Goal: Task Accomplishment & Management: Complete application form

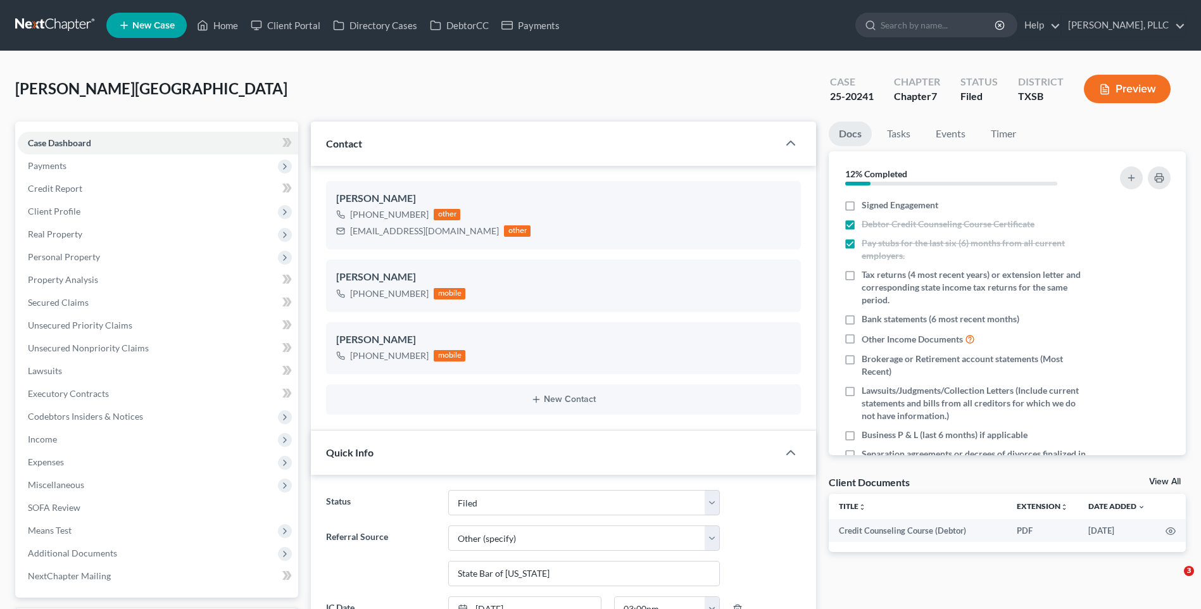
select select "10"
select select "6"
click at [193, 76] on div "Montano, Israel Upgraded Case 25-20241 Chapter Chapter 7 Status Filed District …" at bounding box center [600, 93] width 1171 height 55
click at [424, 80] on div "Montano, Israel Upgraded Case 25-20241 Chapter Chapter 7 Status Filed District …" at bounding box center [600, 93] width 1171 height 55
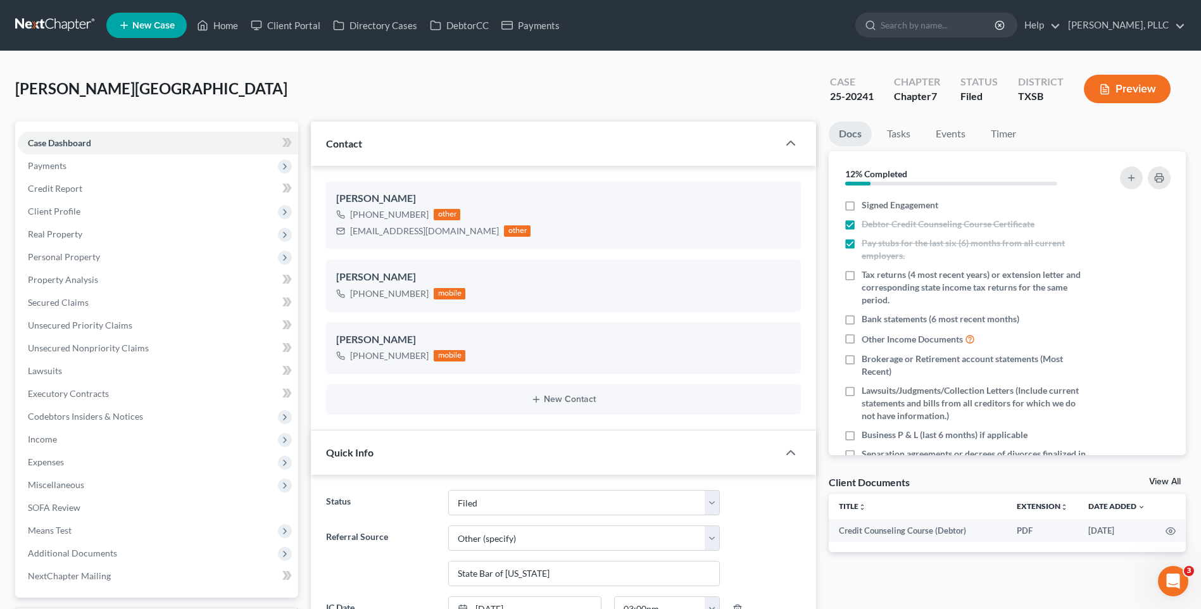
click at [339, 79] on div "Montano, Israel Upgraded Case 25-20241 Chapter Chapter 7 Status Filed District …" at bounding box center [600, 93] width 1171 height 55
click at [53, 370] on span "Lawsuits" at bounding box center [45, 370] width 34 height 11
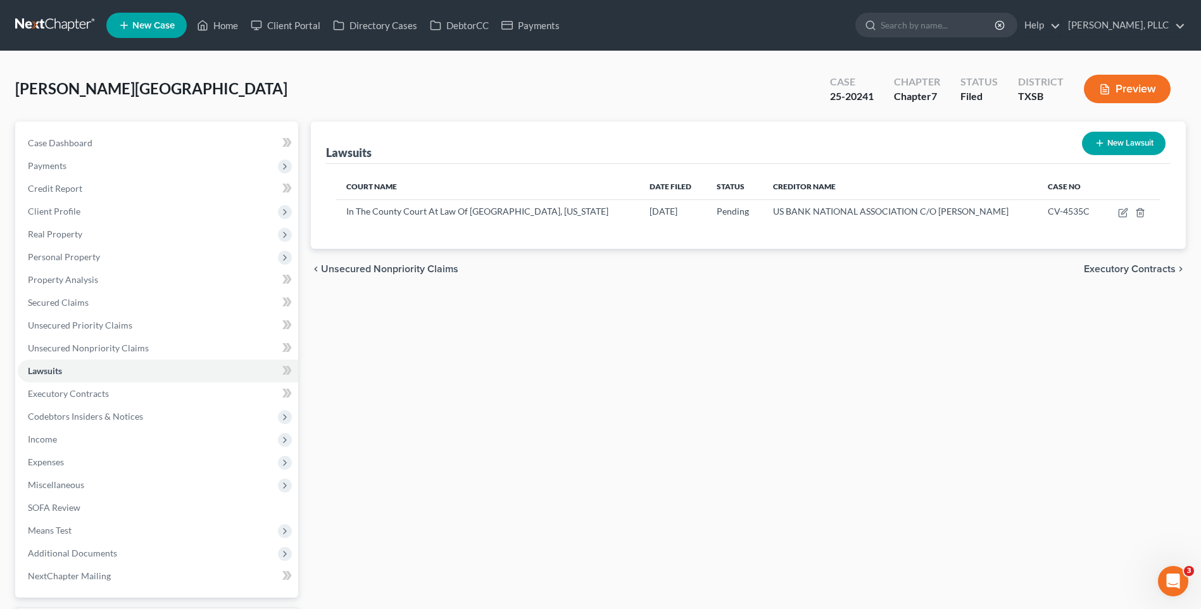
click at [587, 439] on div "Lawsuits New Lawsuit Court Name Date Filed Status Creditor Name Case No In The …" at bounding box center [749, 380] width 888 height 516
click at [588, 434] on div "Lawsuits New Lawsuit Court Name Date Filed Status Creditor Name Case No In The …" at bounding box center [749, 380] width 888 height 516
drag, startPoint x: 515, startPoint y: 372, endPoint x: 719, endPoint y: 386, distance: 204.4
click at [519, 370] on div "Lawsuits New Lawsuit Court Name Date Filed Status Creditor Name Case No In The …" at bounding box center [749, 380] width 888 height 516
click at [58, 139] on span "Case Dashboard" at bounding box center [60, 142] width 65 height 11
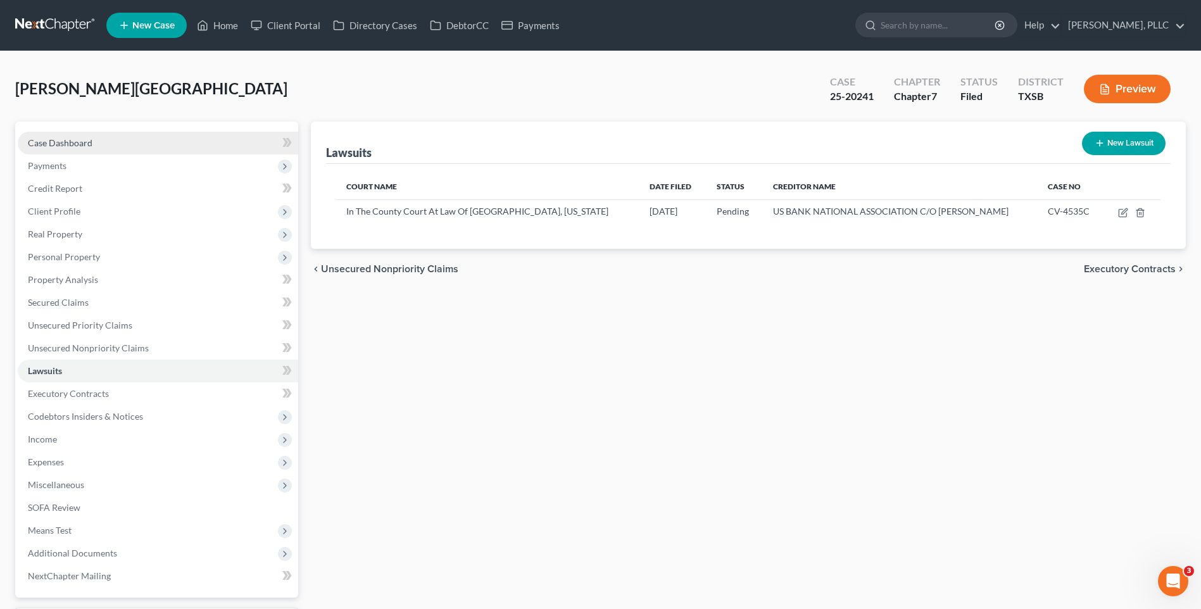
select select "6"
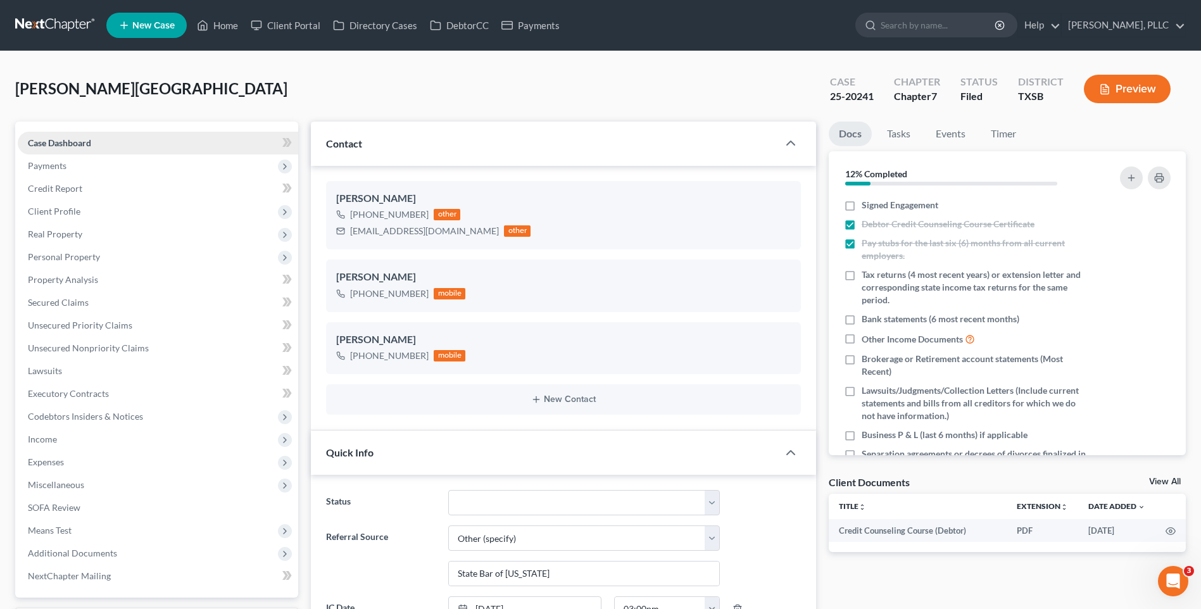
scroll to position [2627, 0]
drag, startPoint x: 350, startPoint y: 231, endPoint x: 467, endPoint y: 232, distance: 117.2
click at [467, 232] on div "jennettemontano@yahoo.com other" at bounding box center [433, 231] width 194 height 16
copy div "[EMAIL_ADDRESS][DOMAIN_NAME]"
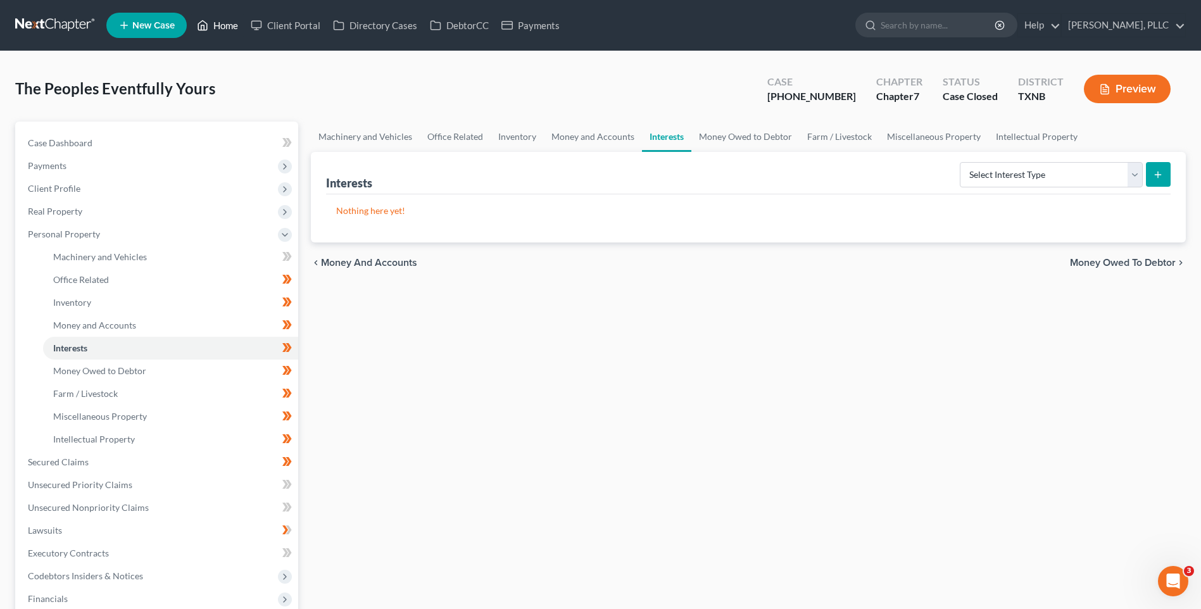
click at [222, 23] on link "Home" at bounding box center [218, 25] width 54 height 23
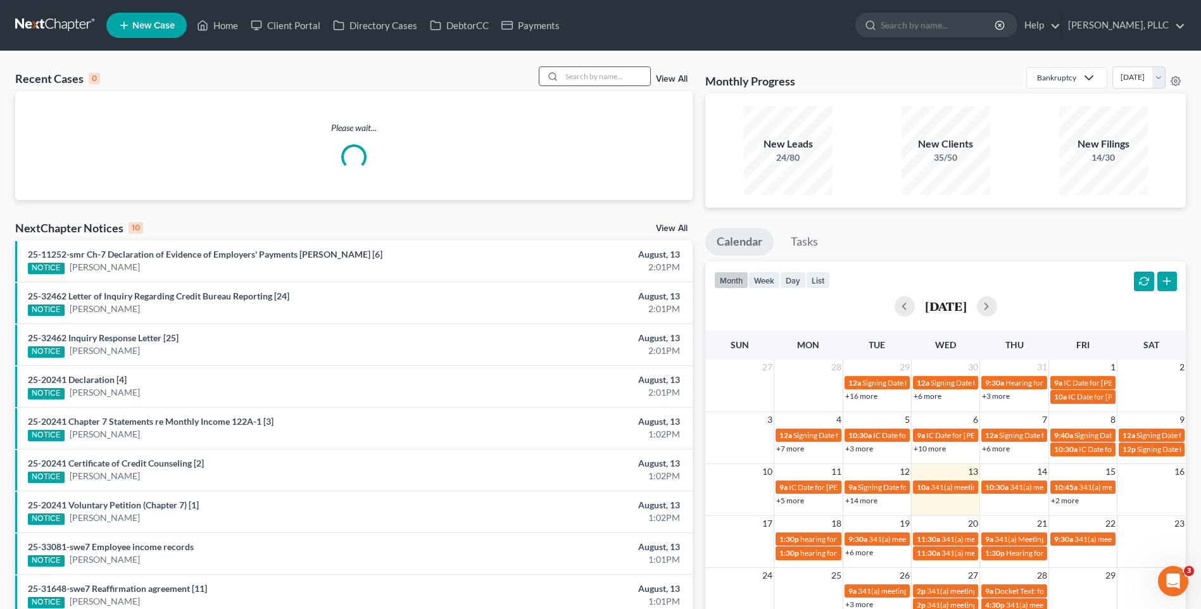
click at [553, 74] on icon at bounding box center [553, 77] width 10 height 10
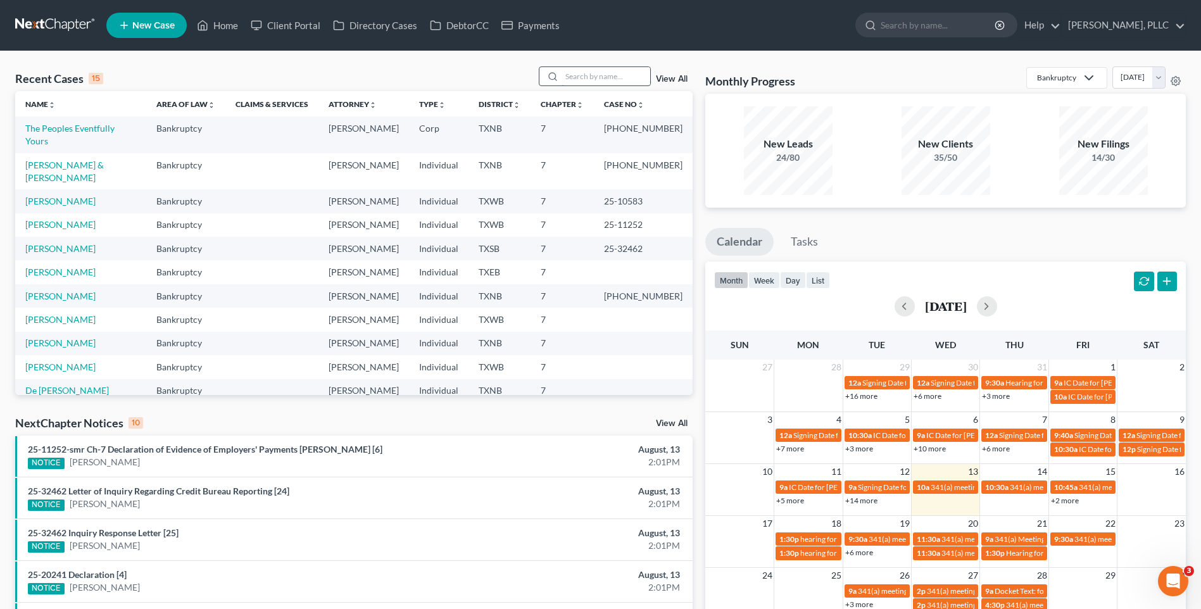
click at [589, 74] on input "search" at bounding box center [606, 76] width 89 height 18
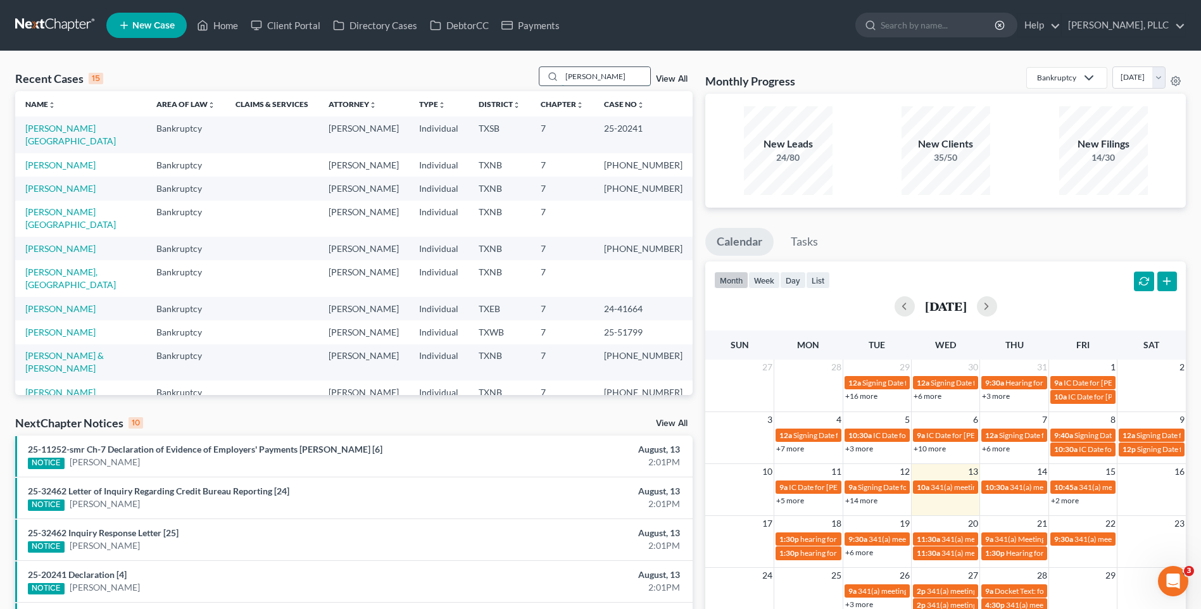
type input "Montano"
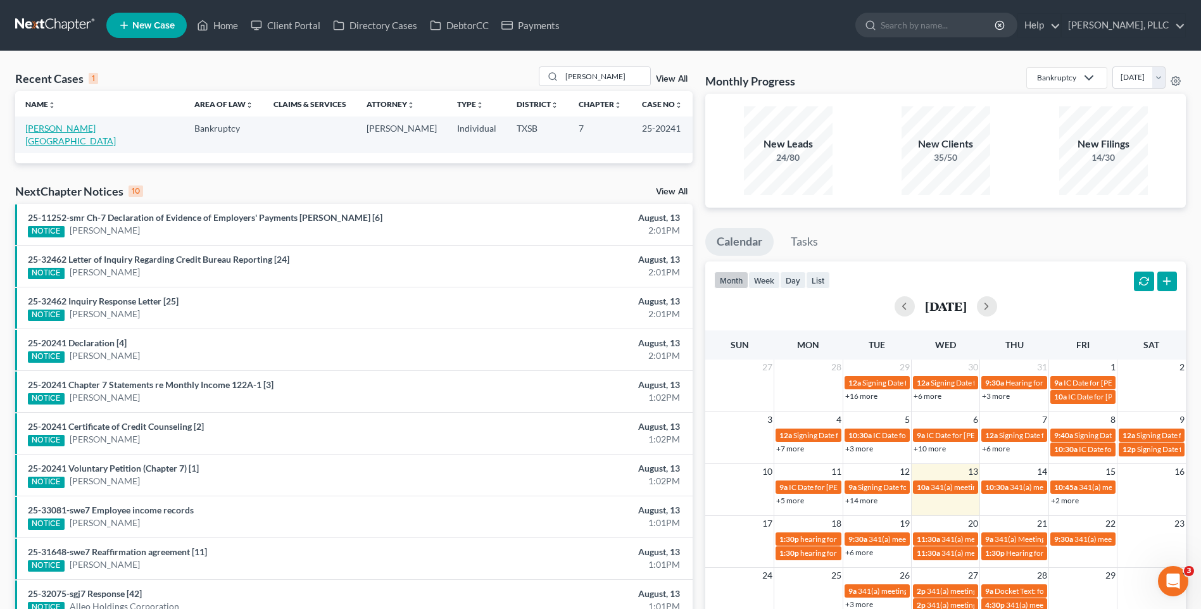
click at [77, 130] on link "[PERSON_NAME][GEOGRAPHIC_DATA]" at bounding box center [70, 134] width 91 height 23
select select "6"
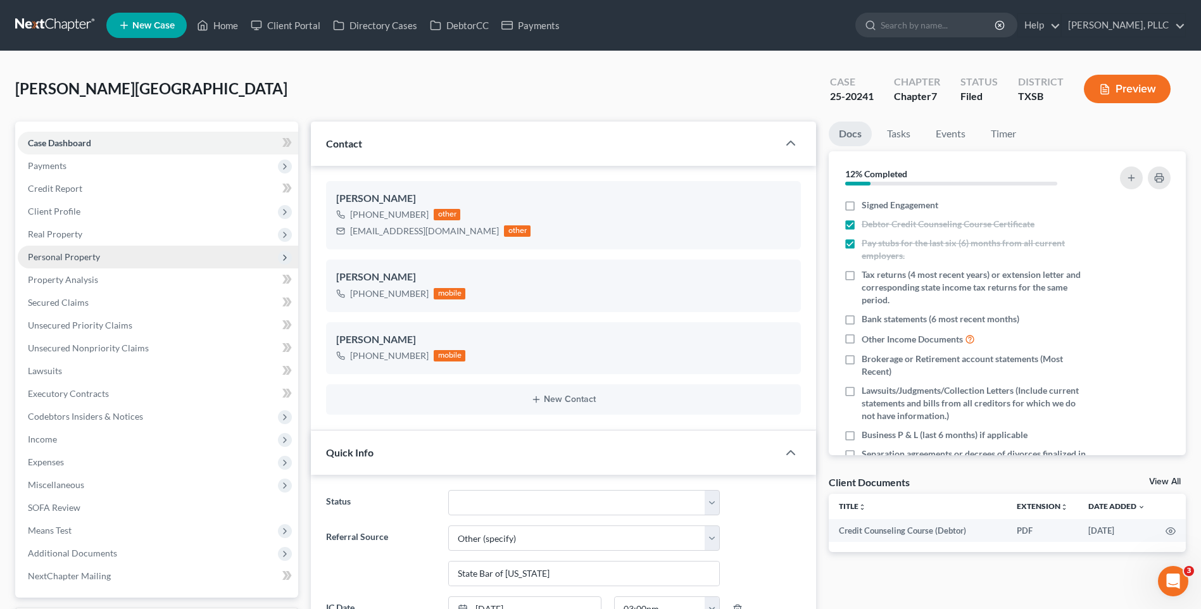
scroll to position [2627, 0]
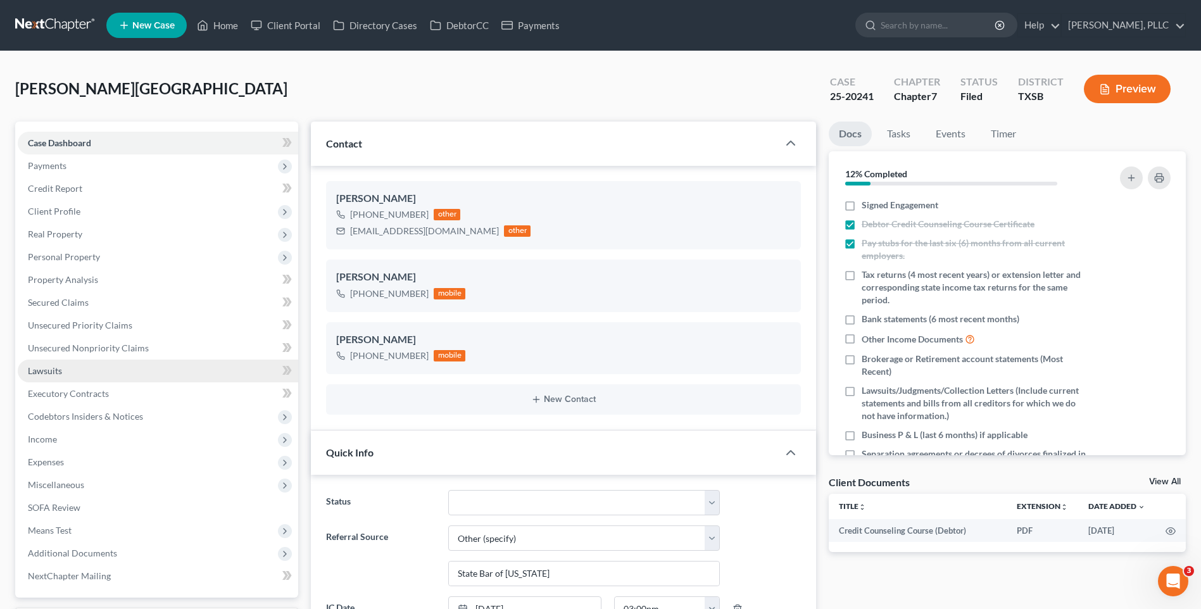
click at [63, 370] on link "Lawsuits" at bounding box center [158, 371] width 281 height 23
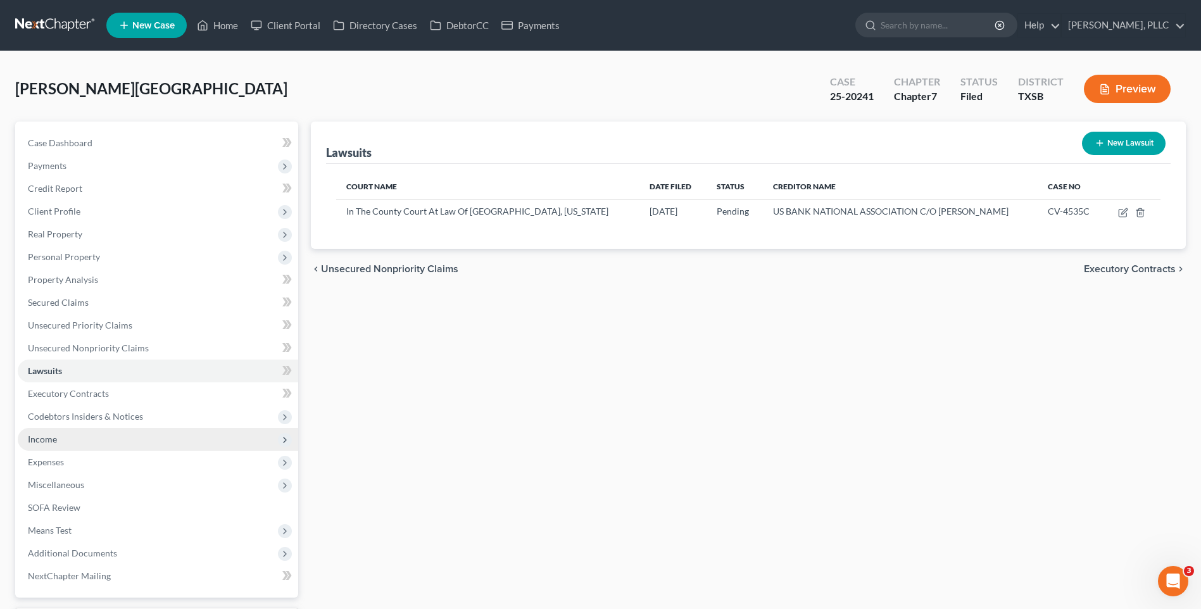
click at [49, 438] on span "Income" at bounding box center [42, 439] width 29 height 11
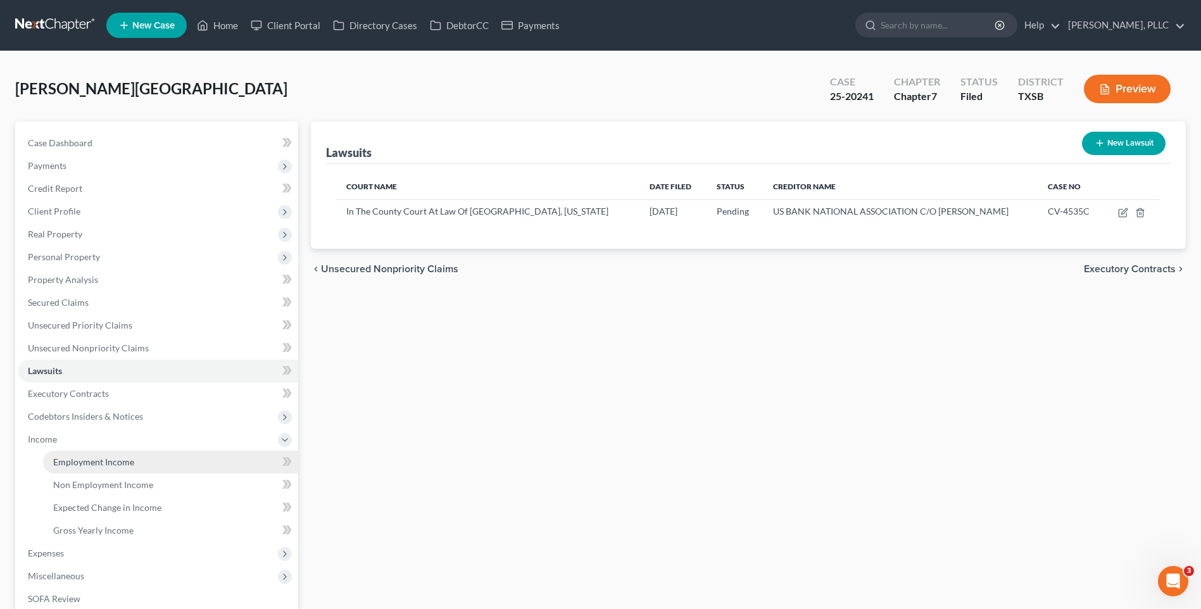
click at [73, 471] on link "Employment Income" at bounding box center [170, 462] width 255 height 23
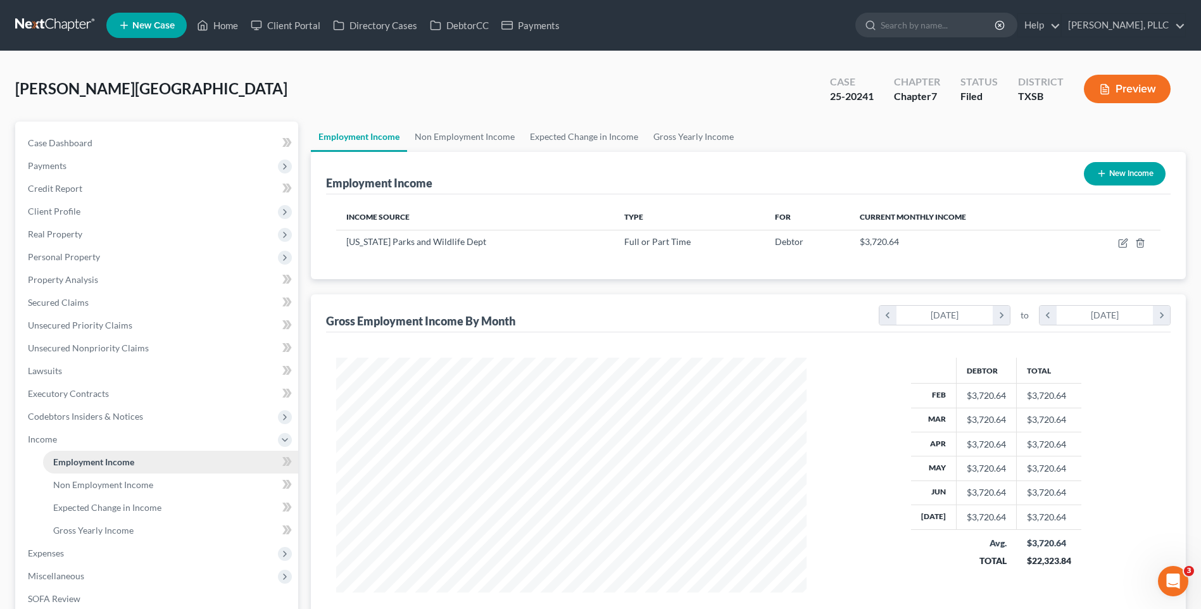
scroll to position [235, 495]
click at [86, 487] on span "Non Employment Income" at bounding box center [103, 484] width 100 height 11
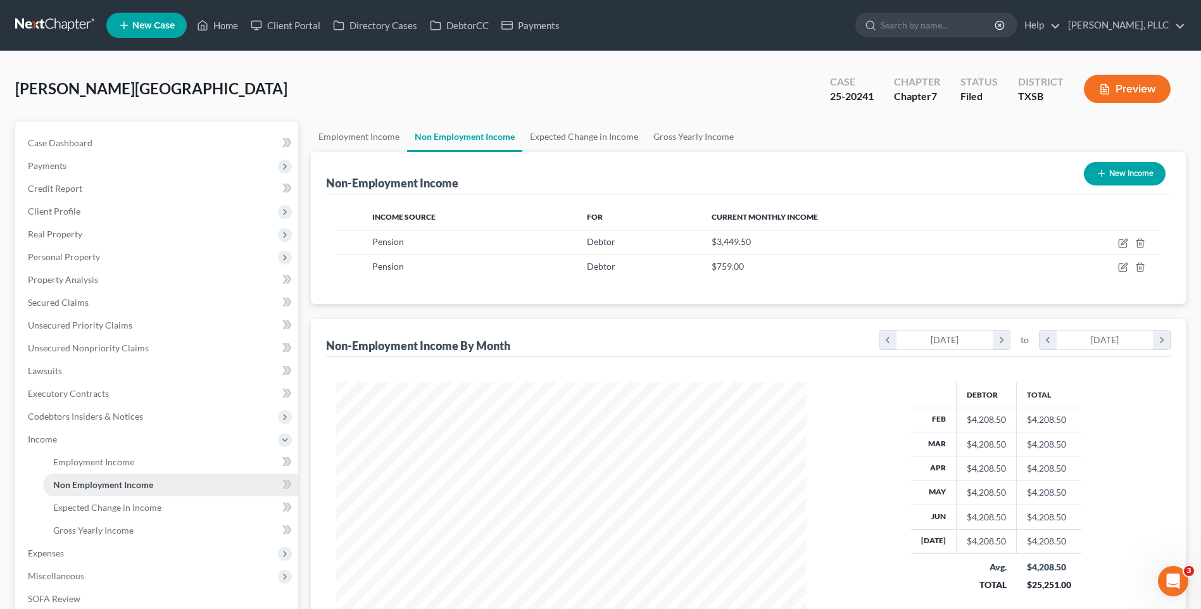
scroll to position [235, 495]
click at [86, 460] on span "Employment Income" at bounding box center [93, 462] width 81 height 11
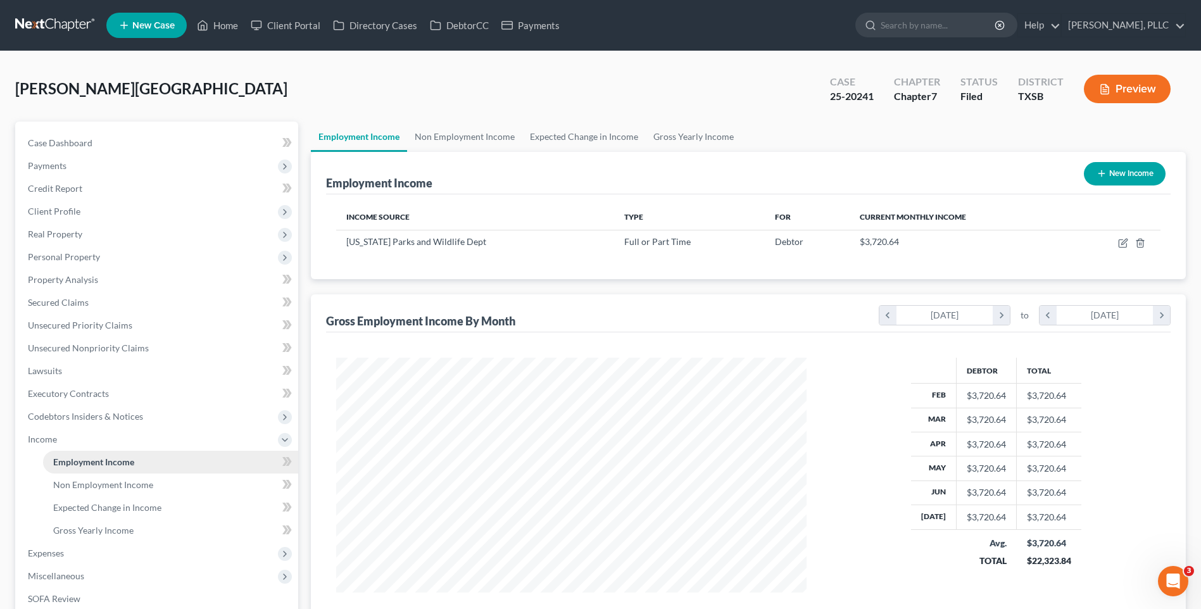
scroll to position [235, 495]
click at [96, 484] on span "Non Employment Income" at bounding box center [103, 484] width 100 height 11
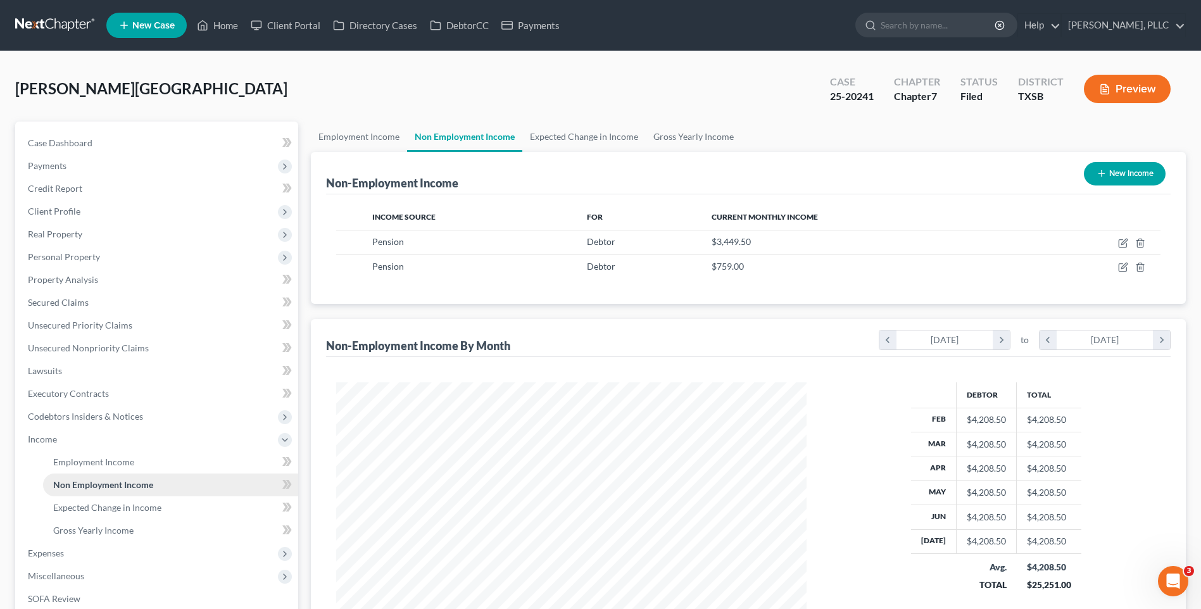
scroll to position [235, 495]
click at [218, 24] on link "Home" at bounding box center [218, 25] width 54 height 23
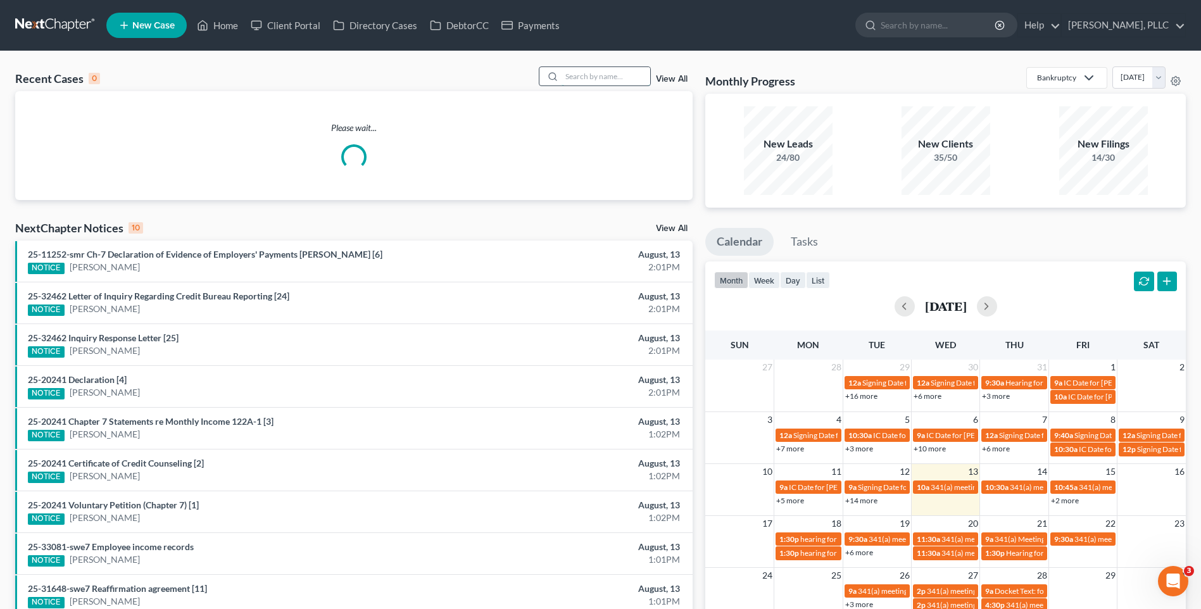
click at [574, 76] on input "search" at bounding box center [606, 76] width 89 height 18
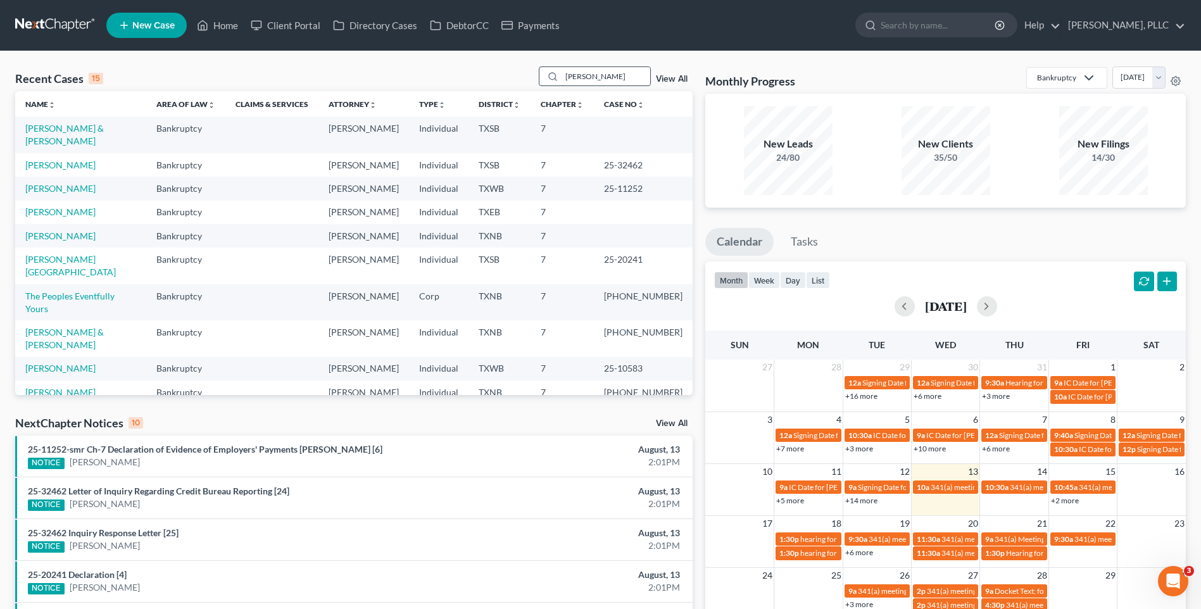
type input "Myers"
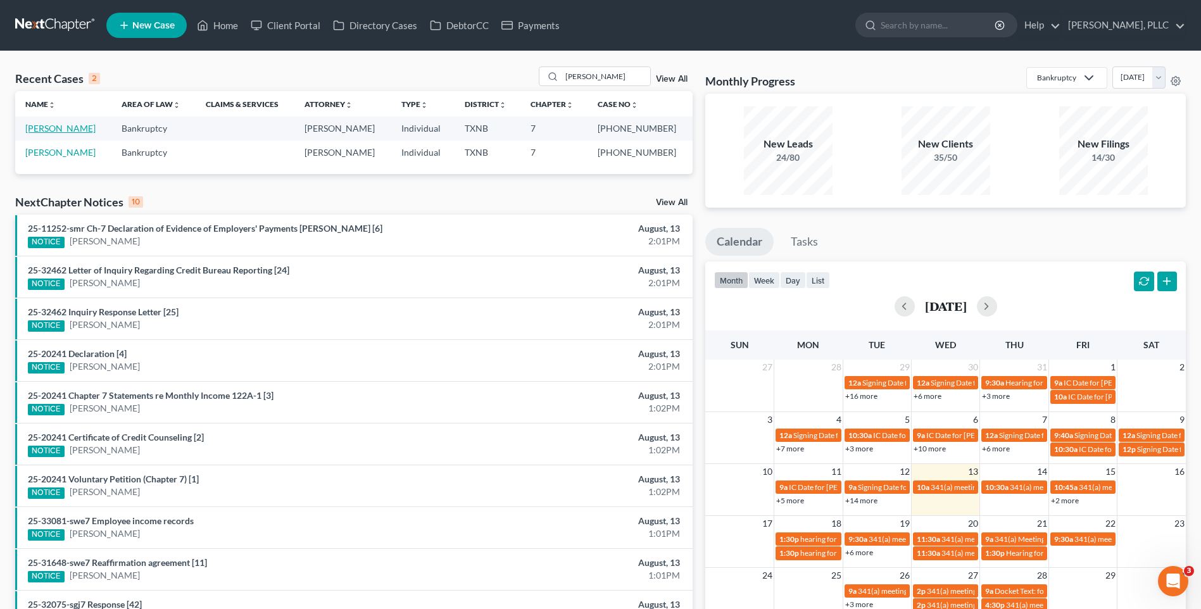
click at [53, 127] on link "[PERSON_NAME]" at bounding box center [60, 128] width 70 height 11
select select "4"
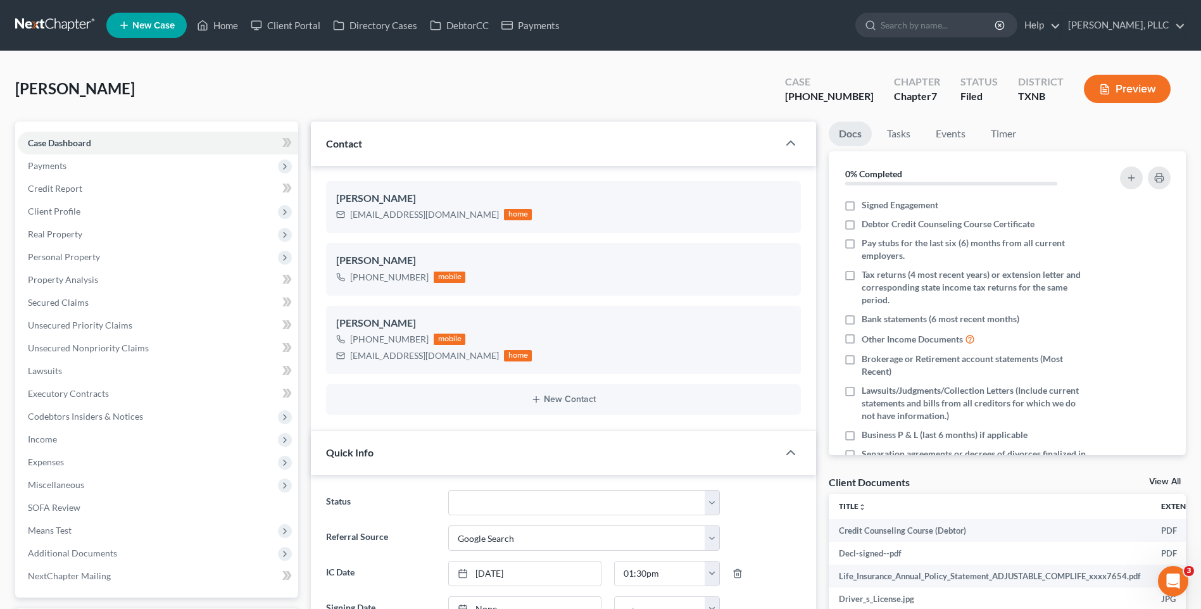
scroll to position [5992, 0]
click at [327, 75] on div "Myers, Larry Upgraded Case 25-31962-7 Chapter Chapter 7 Status Filed District T…" at bounding box center [600, 93] width 1171 height 55
drag, startPoint x: 231, startPoint y: 23, endPoint x: 645, endPoint y: 142, distance: 430.3
click at [231, 23] on link "Home" at bounding box center [218, 25] width 54 height 23
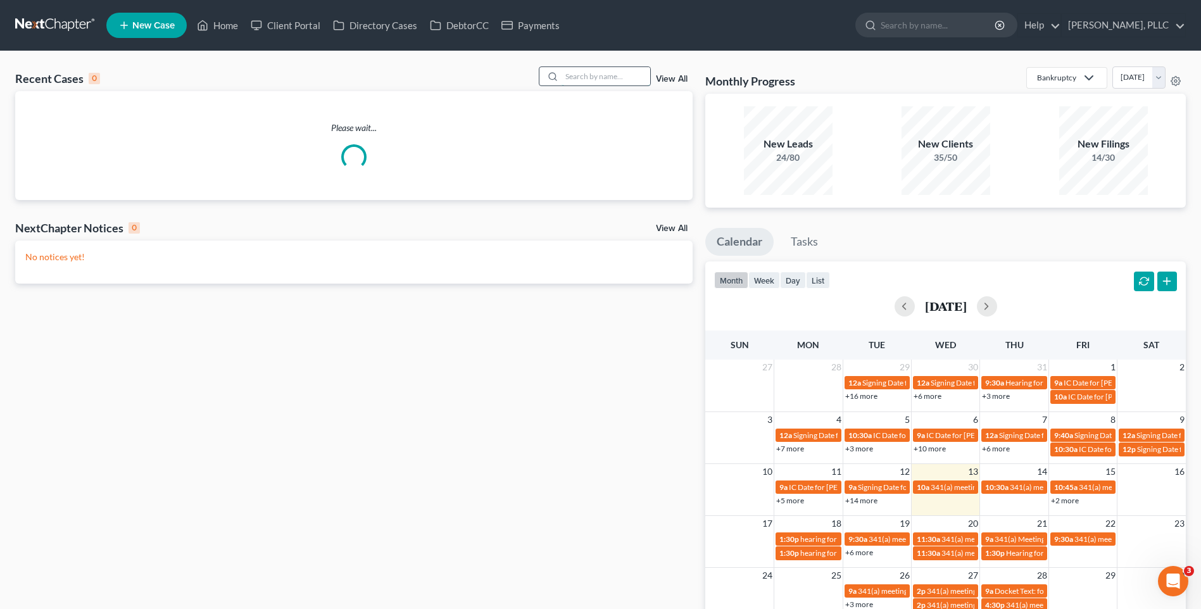
click at [609, 79] on input "search" at bounding box center [606, 76] width 89 height 18
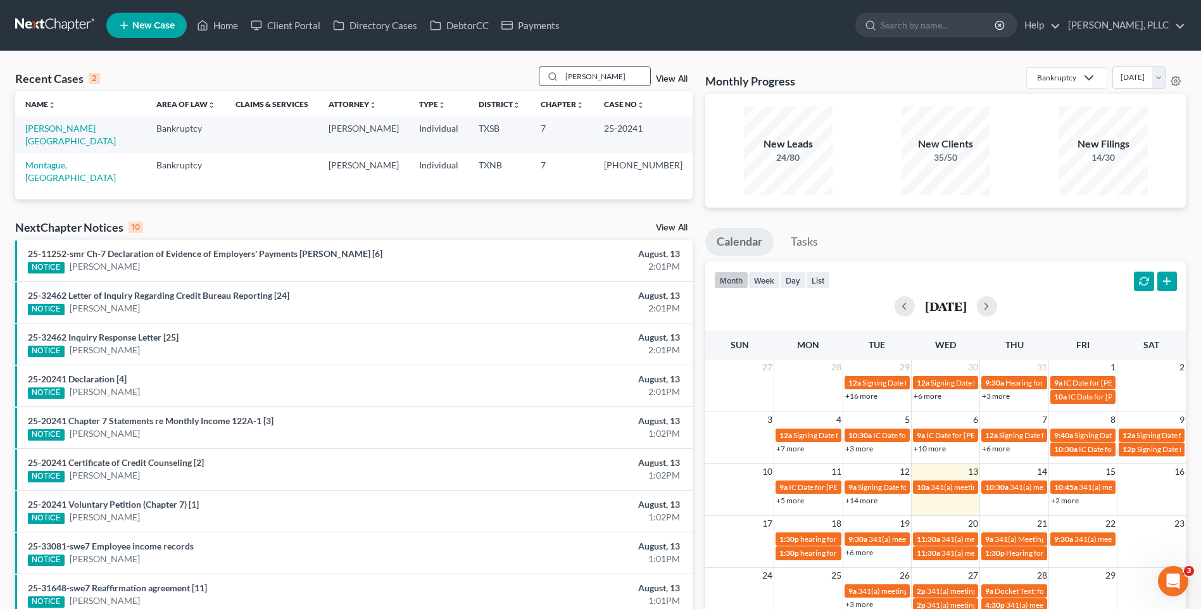
type input "Montano"
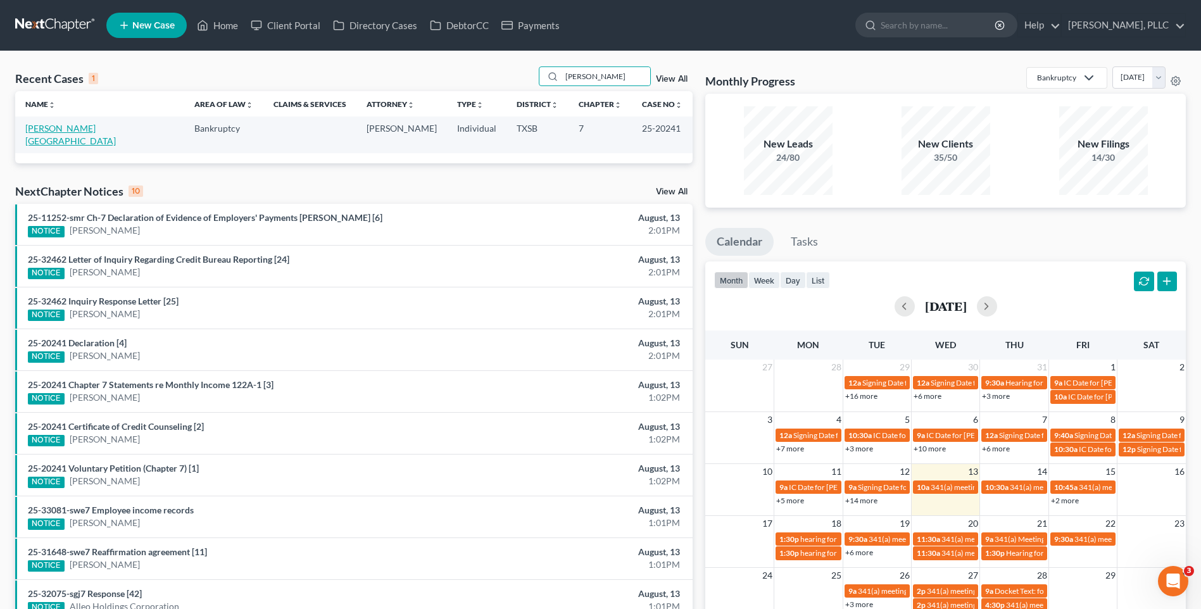
click at [34, 123] on link "[PERSON_NAME][GEOGRAPHIC_DATA]" at bounding box center [70, 134] width 91 height 23
select select "6"
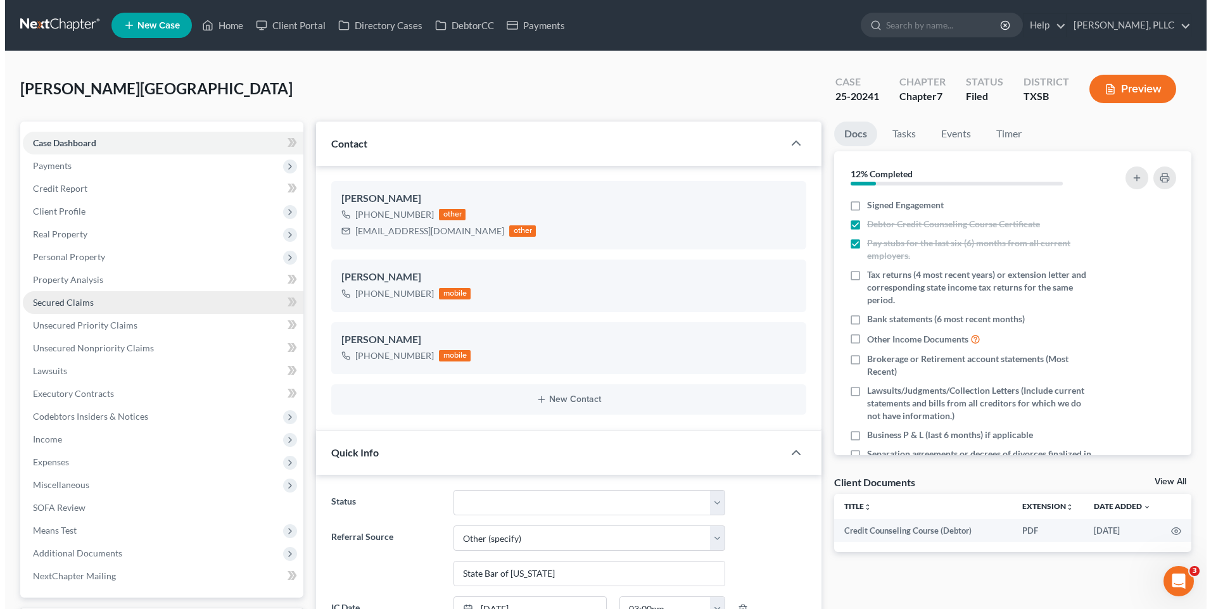
scroll to position [2627, 0]
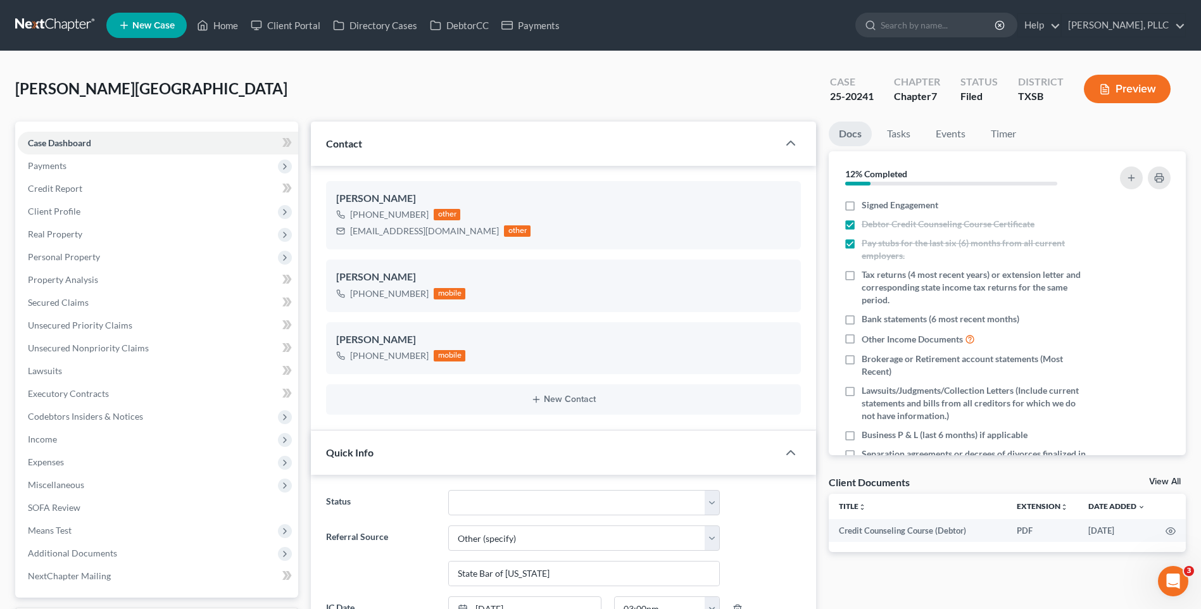
drag, startPoint x: 0, startPoint y: 89, endPoint x: 0, endPoint y: 109, distance: 20.3
click at [53, 369] on span "Lawsuits" at bounding box center [45, 370] width 34 height 11
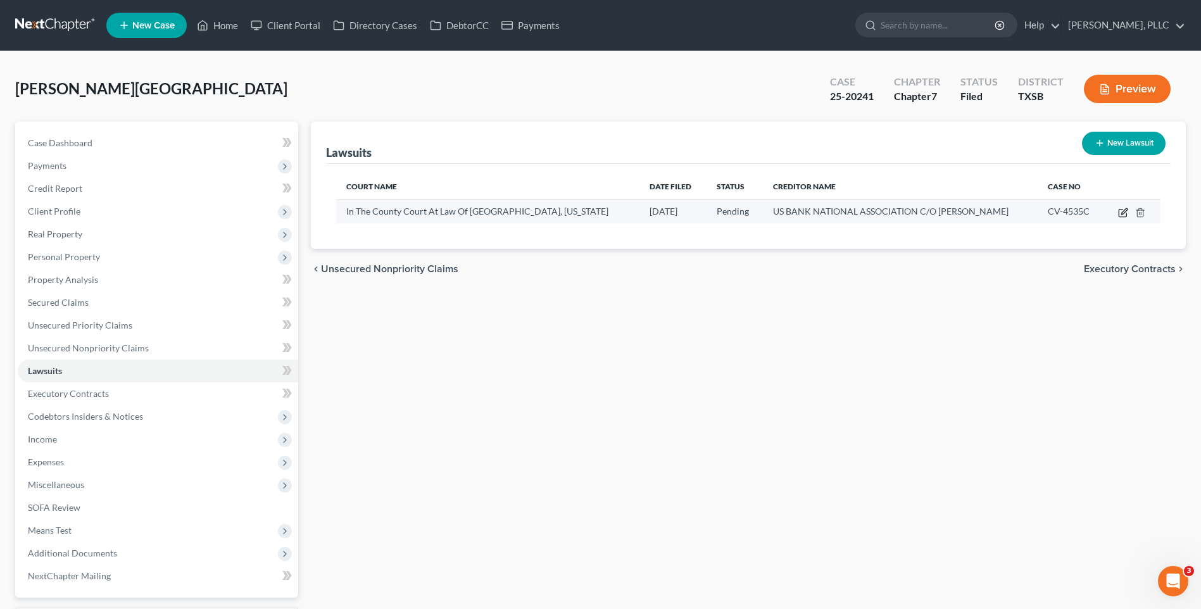
click at [1123, 210] on icon "button" at bounding box center [1123, 214] width 8 height 8
select select "45"
select select "0"
select select "1"
select select "45"
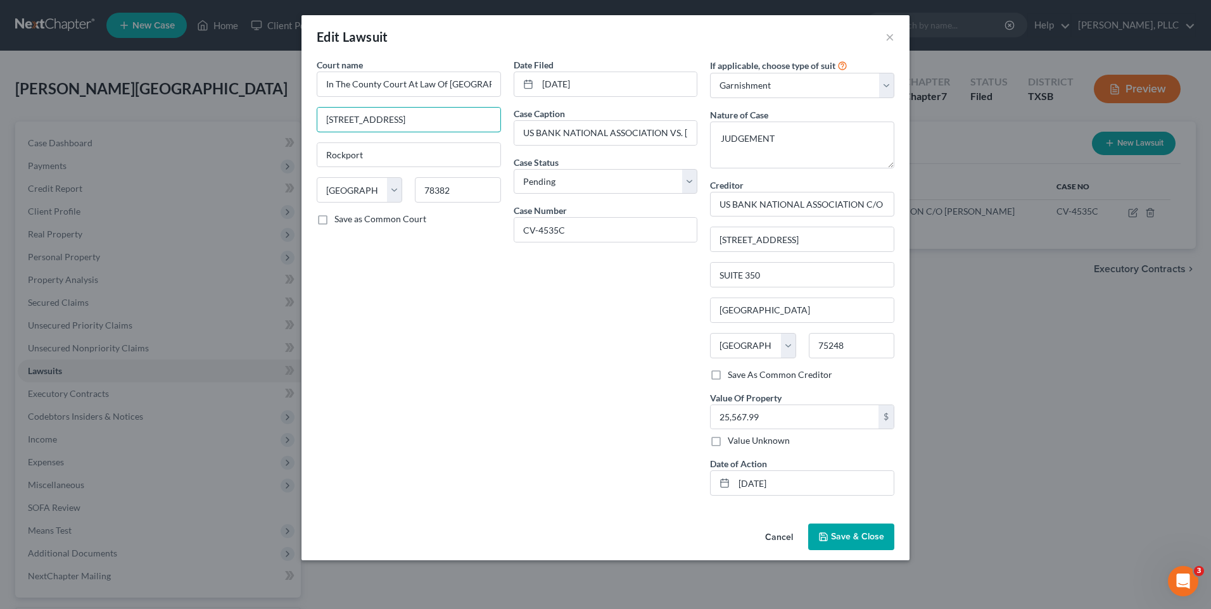
drag, startPoint x: 446, startPoint y: 126, endPoint x: 301, endPoint y: 127, distance: 145.0
click at [301, 127] on div "Court name * In The County Court At Law Of Aransas County, Texas 2718 Highway 3…" at bounding box center [605, 288] width 608 height 460
type input "216 N. 2ND STREET"
click at [857, 533] on span "Save & Close" at bounding box center [857, 536] width 53 height 11
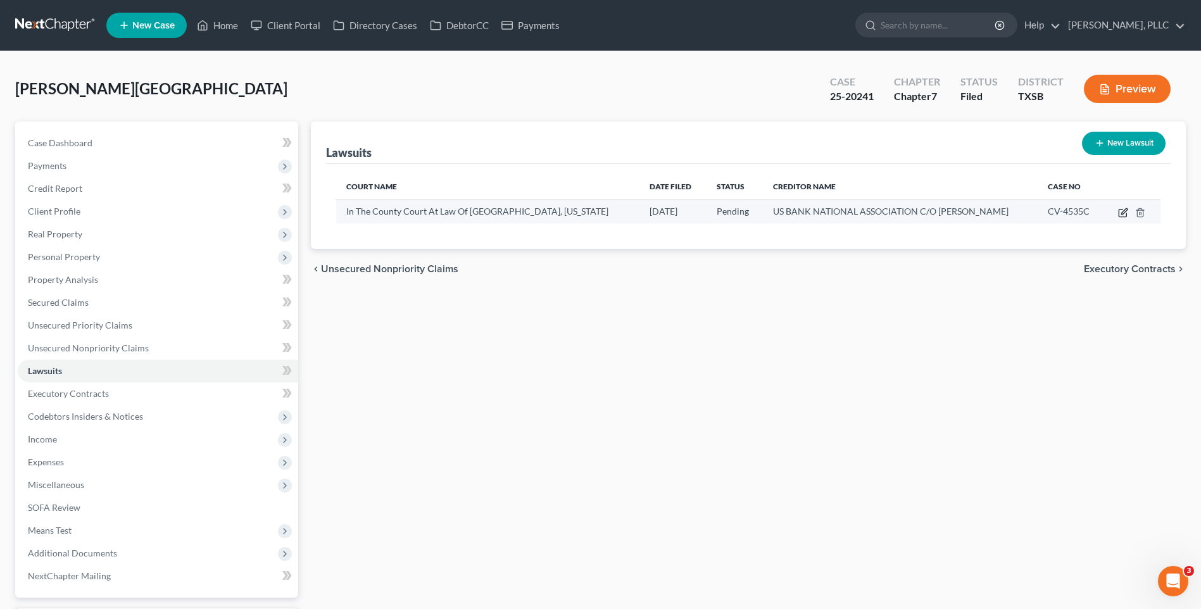
click at [1121, 210] on icon "button" at bounding box center [1123, 214] width 8 height 8
select select "45"
select select "0"
select select "1"
select select "45"
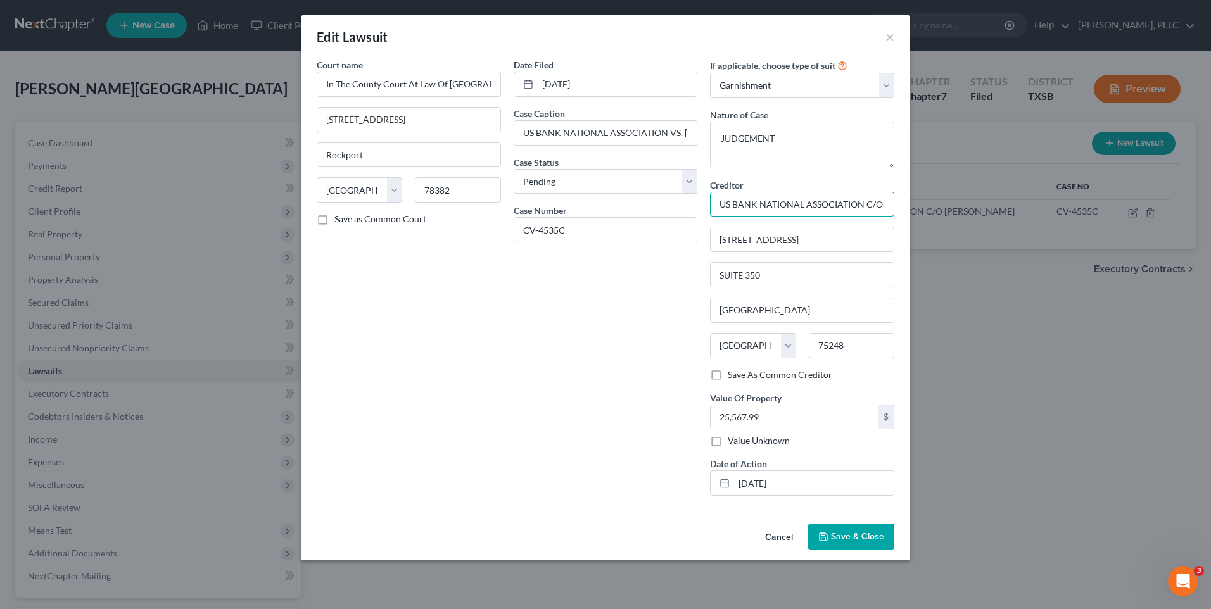
click at [830, 208] on input "US BANK NATIONAL ASSOCIATION C/O [PERSON_NAME]" at bounding box center [802, 204] width 184 height 25
drag, startPoint x: 786, startPoint y: 206, endPoint x: 894, endPoint y: 198, distance: 107.4
click at [894, 198] on input "US BANK NATIONAL ASSOCIATION C/O [PERSON_NAME]" at bounding box center [802, 204] width 184 height 25
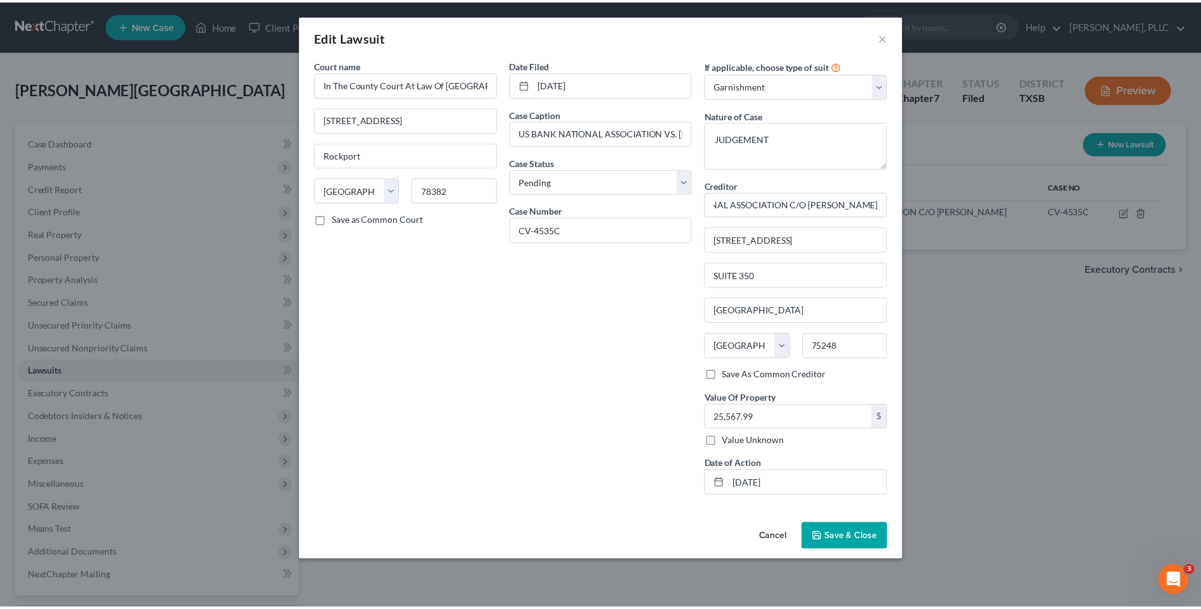
scroll to position [0, 0]
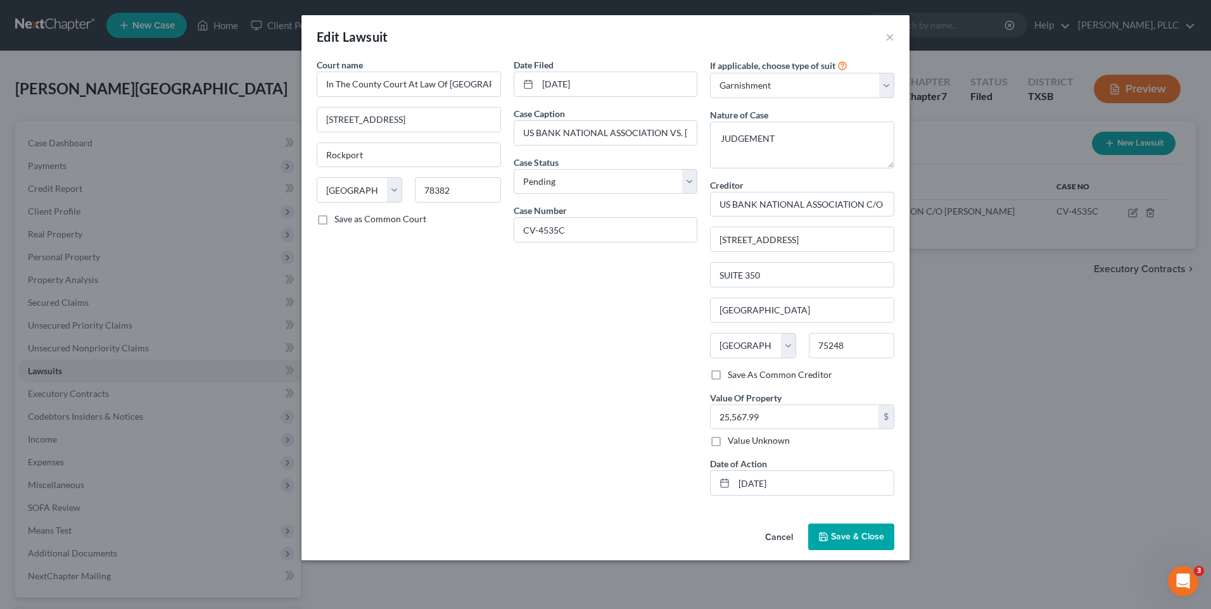
click at [831, 535] on span "Save & Close" at bounding box center [857, 536] width 53 height 11
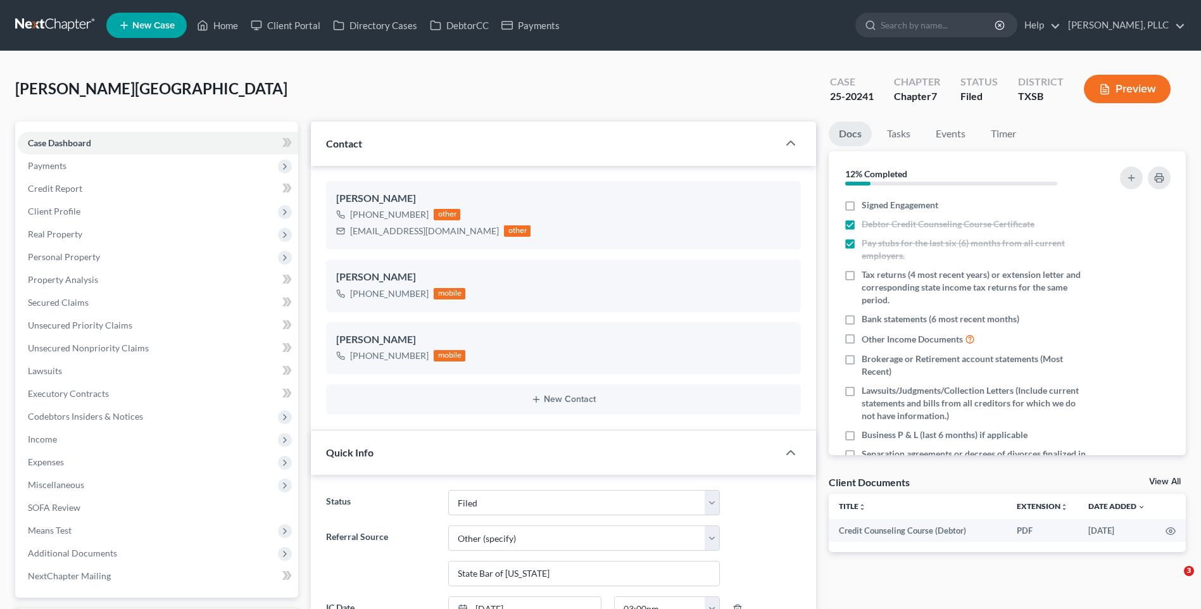
select select "10"
select select "6"
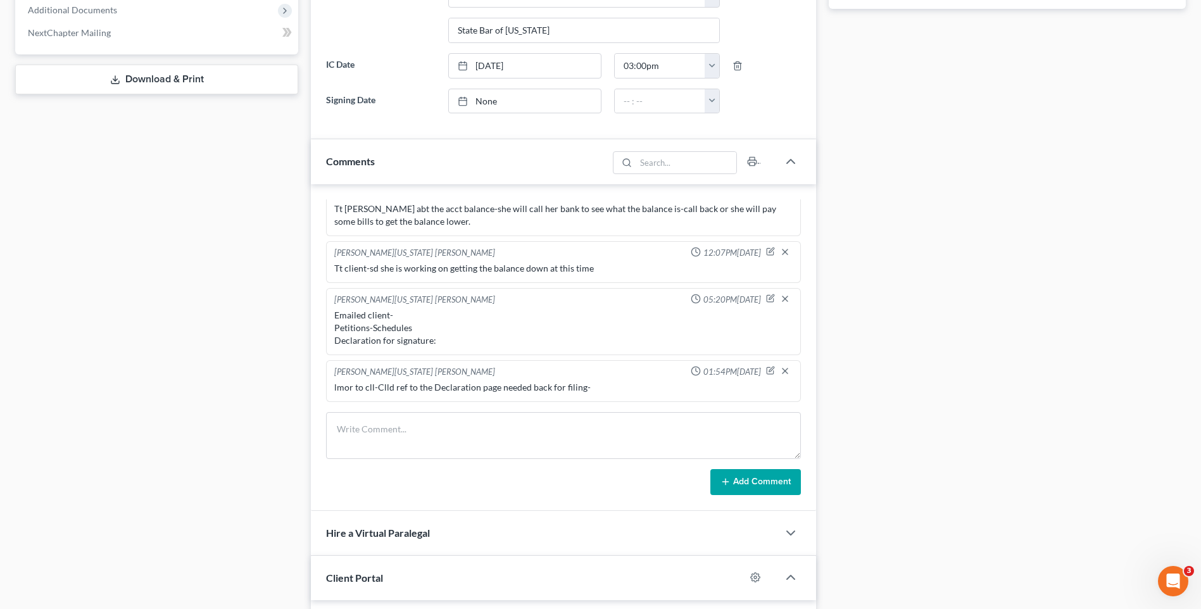
scroll to position [548, 0]
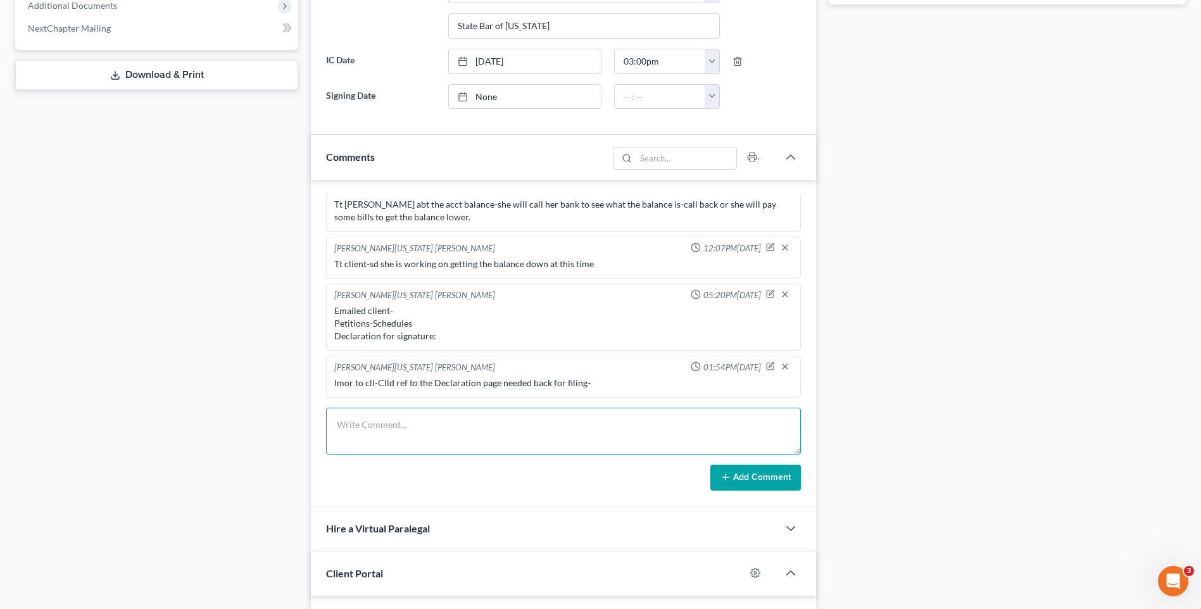
paste textarea "Greetings [PERSON_NAME], At your earliest convenience, please forward [PERSON_N…"
type textarea "Greetings [PERSON_NAME], At your earliest convenience, please forward [PERSON_N…"
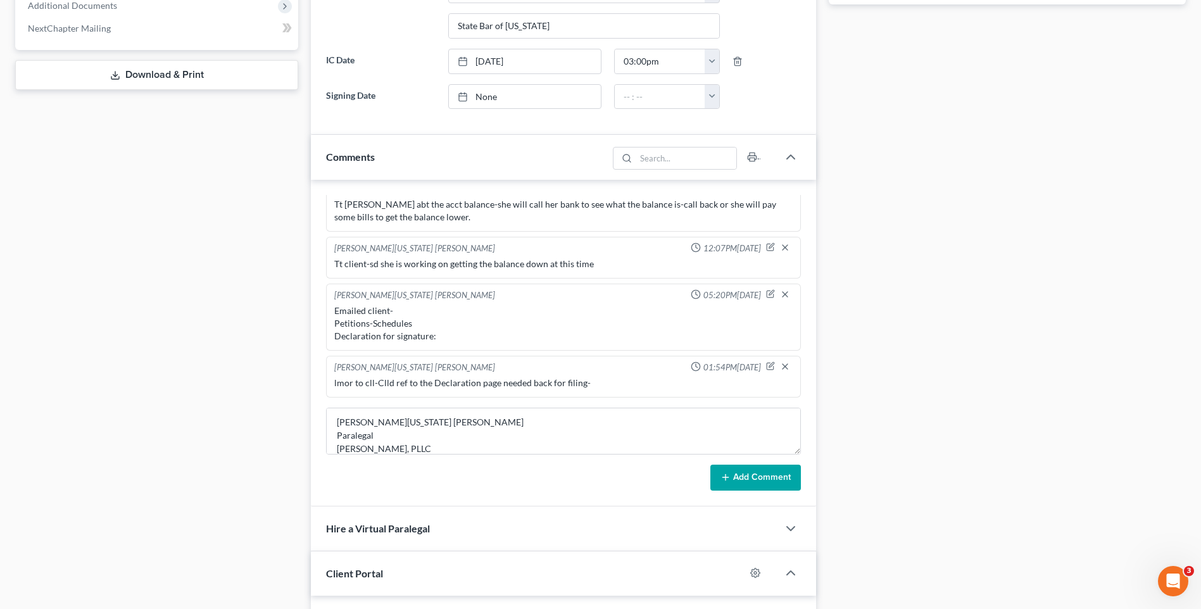
click at [1070, 261] on div "Docs Tasks Events Timer 12% Completed Nothing here yet! Signed Engagement Debto…" at bounding box center [1008, 196] width 370 height 1244
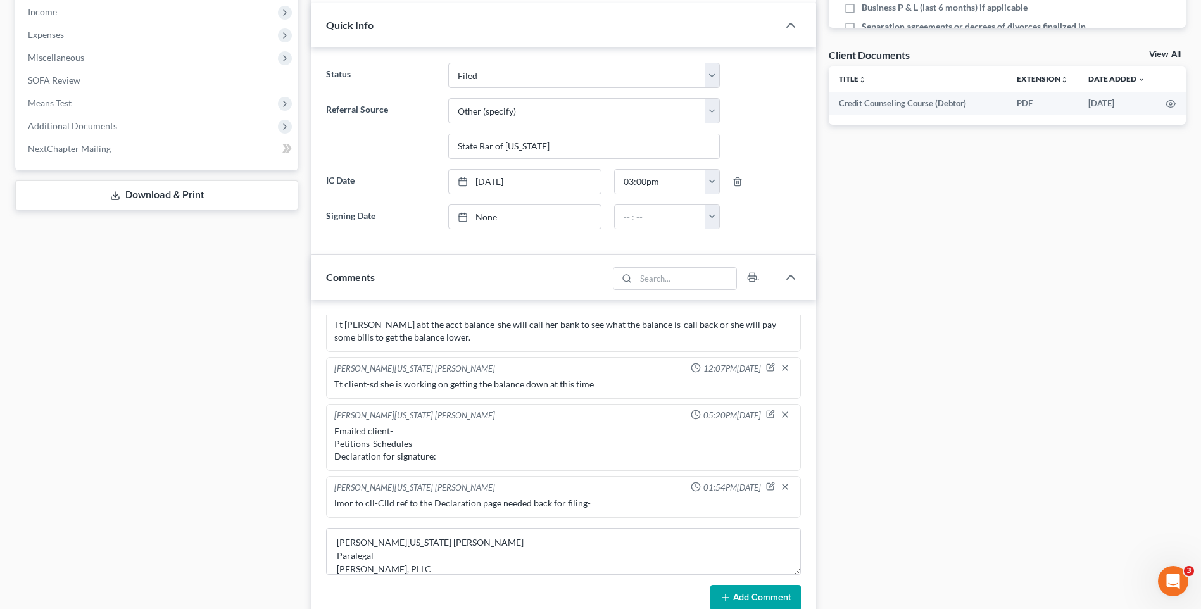
scroll to position [412, 0]
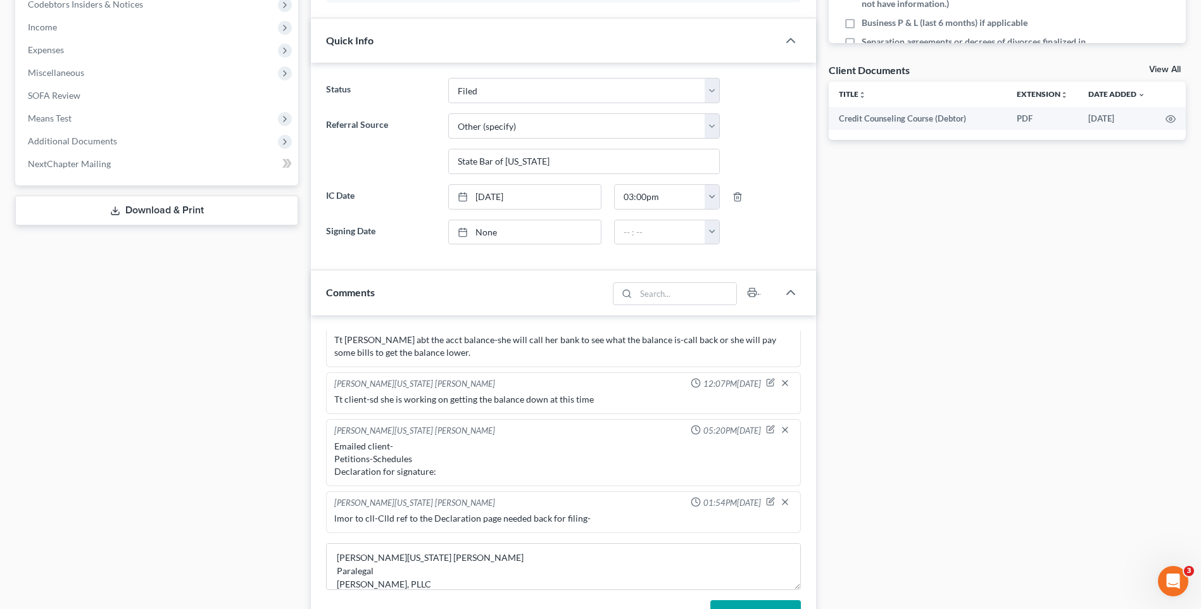
drag, startPoint x: 1032, startPoint y: 332, endPoint x: 1192, endPoint y: 296, distance: 164.1
click at [1032, 332] on div "Docs Tasks Events Timer 12% Completed Nothing here yet! Signed Engagement Debto…" at bounding box center [1008, 331] width 370 height 1244
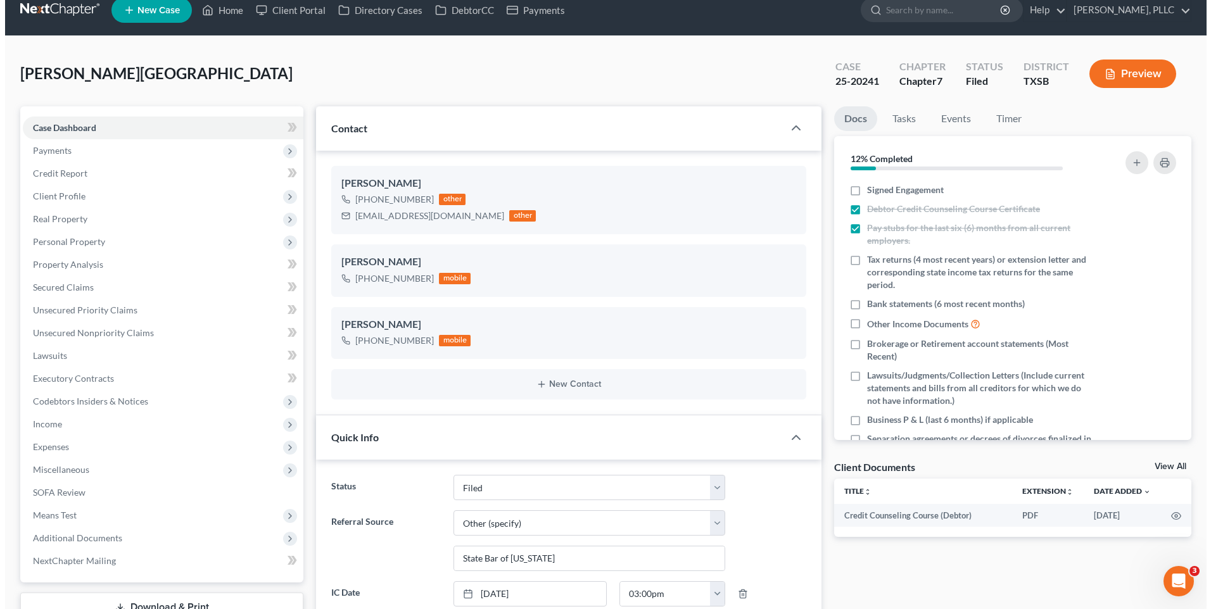
scroll to position [0, 0]
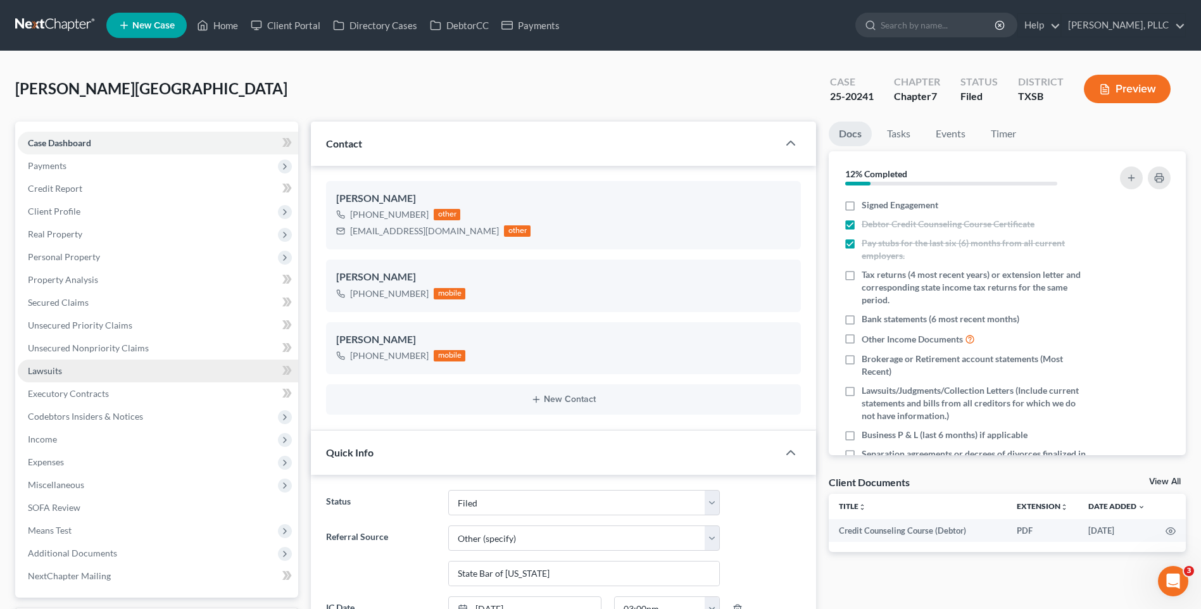
click at [31, 369] on span "Lawsuits" at bounding box center [45, 370] width 34 height 11
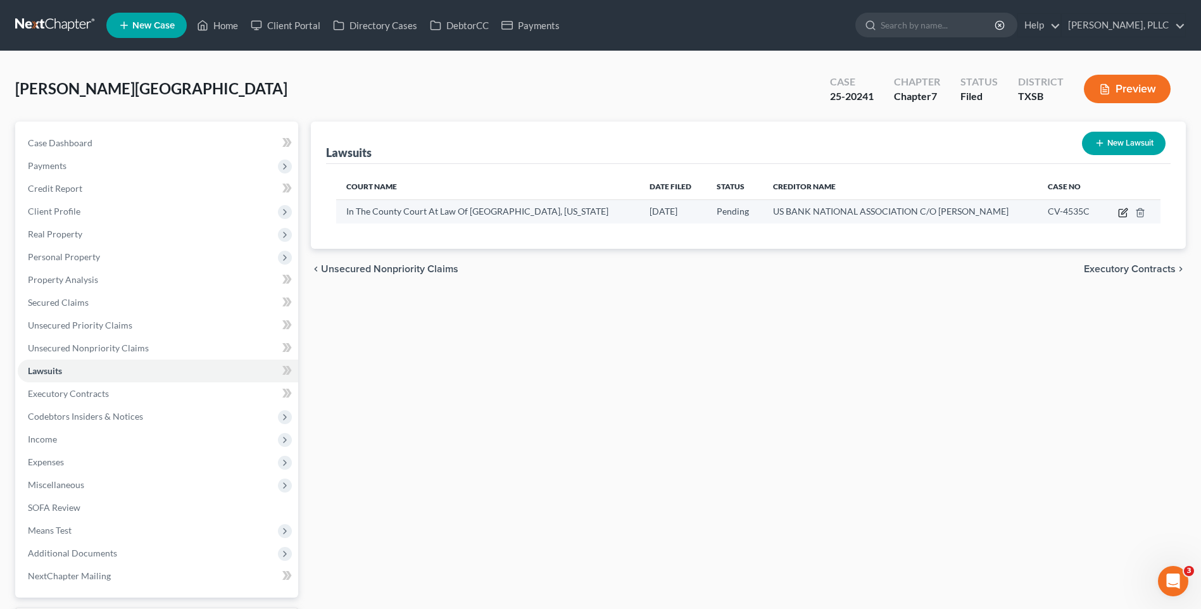
click at [1123, 213] on icon "button" at bounding box center [1123, 213] width 10 height 10
select select "45"
select select "0"
select select "1"
select select "45"
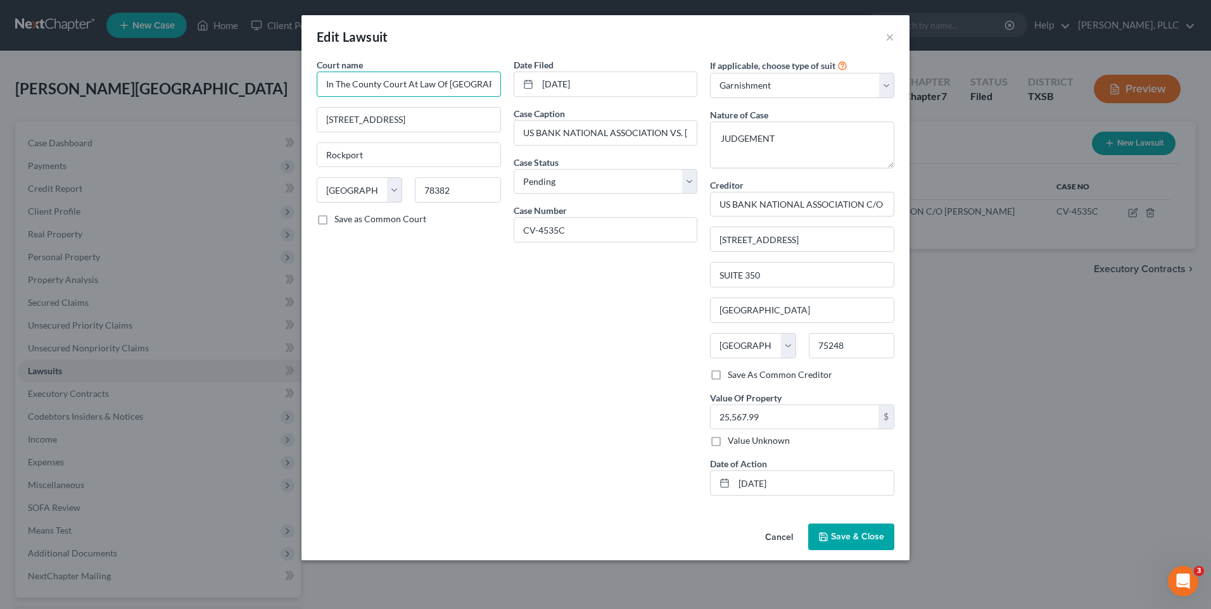
scroll to position [0, 42]
drag, startPoint x: 320, startPoint y: 84, endPoint x: 505, endPoint y: 81, distance: 184.9
click at [505, 81] on div "Court name * In The County Court At Law Of [GEOGRAPHIC_DATA], [US_STATE] 2718 H…" at bounding box center [408, 282] width 197 height 448
click at [835, 547] on button "Save & Close" at bounding box center [851, 537] width 86 height 27
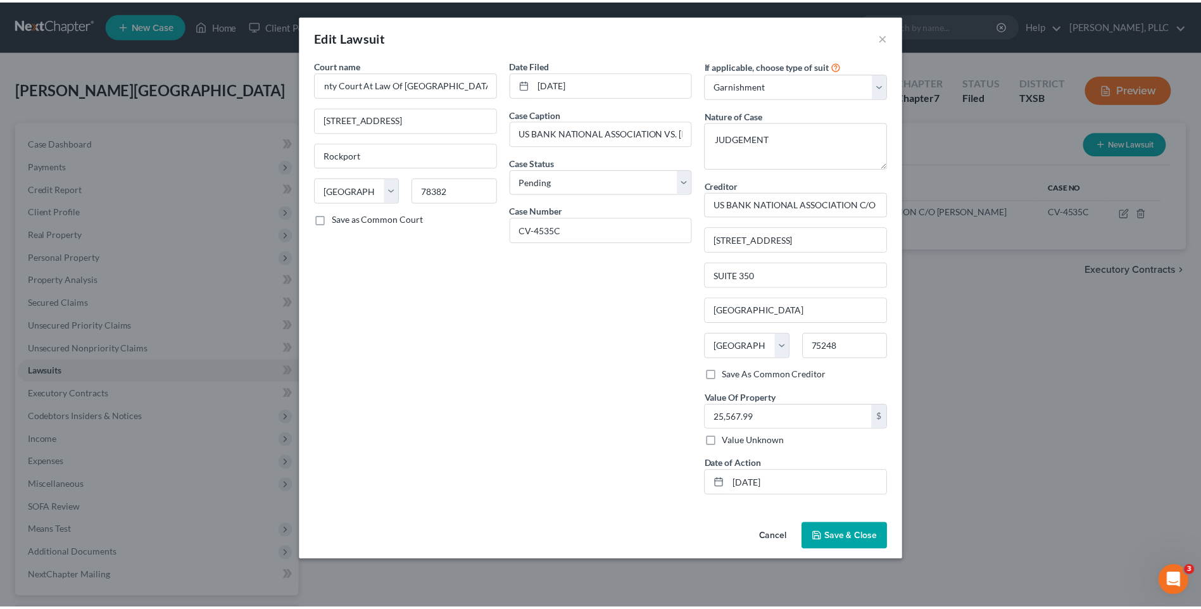
scroll to position [0, 0]
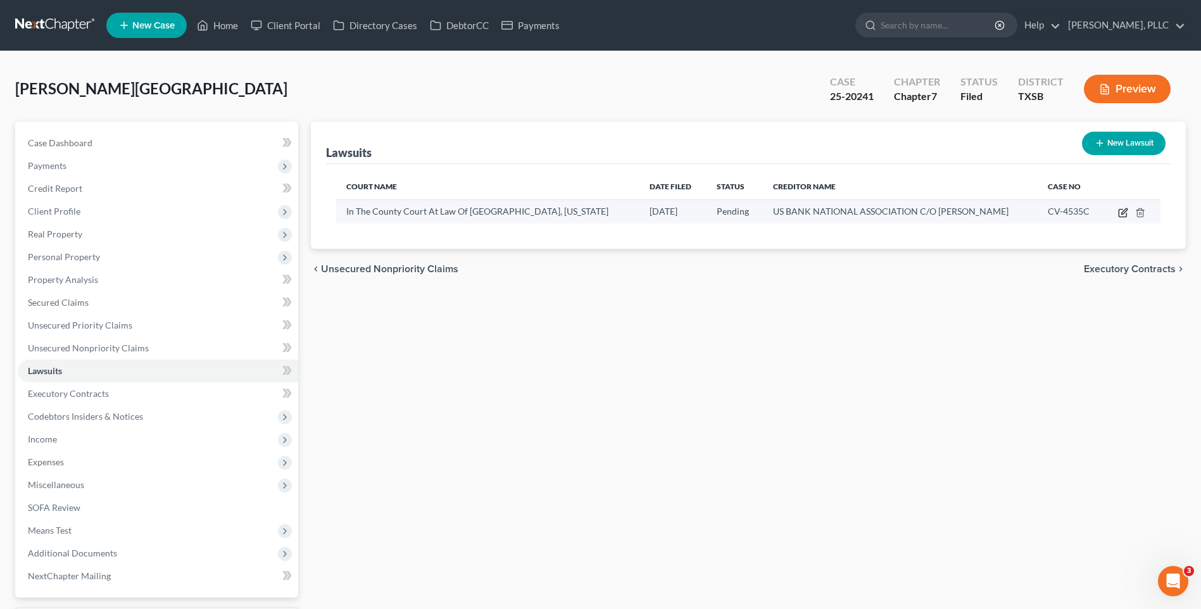
click at [1125, 208] on icon "button" at bounding box center [1123, 213] width 10 height 10
select select "45"
select select "0"
select select "1"
select select "45"
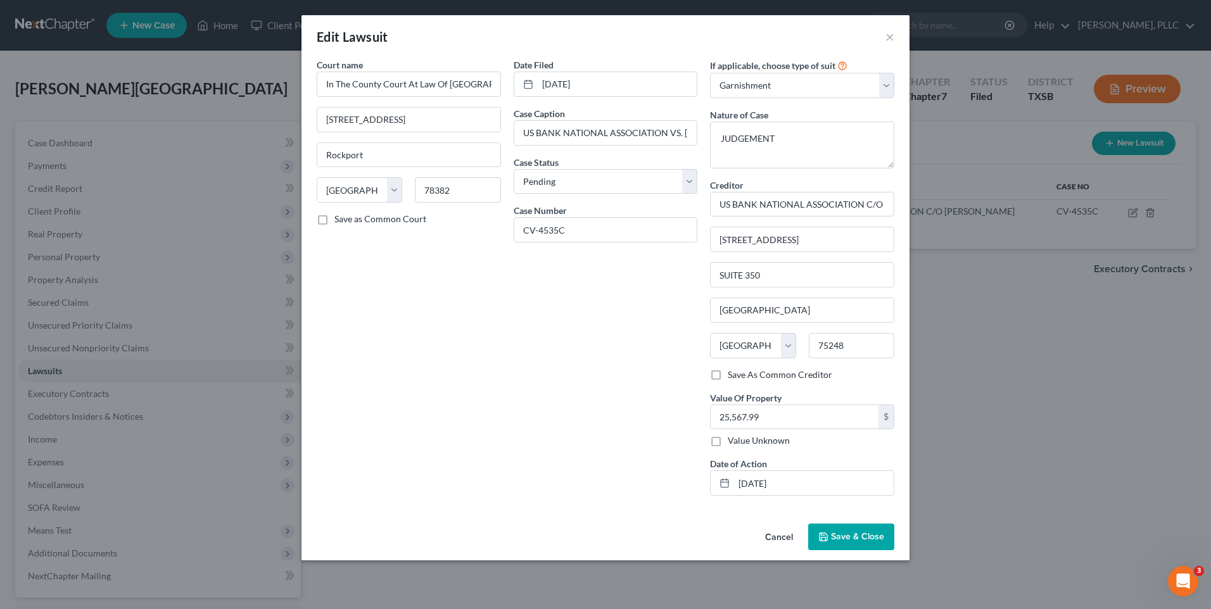
click at [844, 533] on span "Save & Close" at bounding box center [857, 536] width 53 height 11
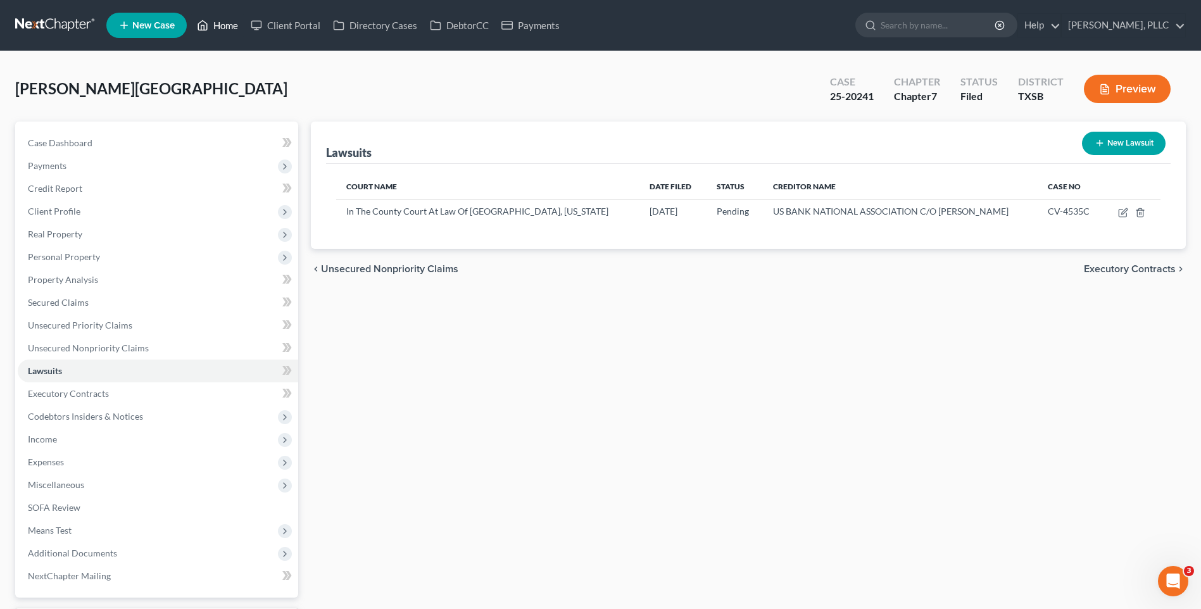
click at [213, 24] on link "Home" at bounding box center [218, 25] width 54 height 23
click at [223, 23] on link "Home" at bounding box center [218, 25] width 54 height 23
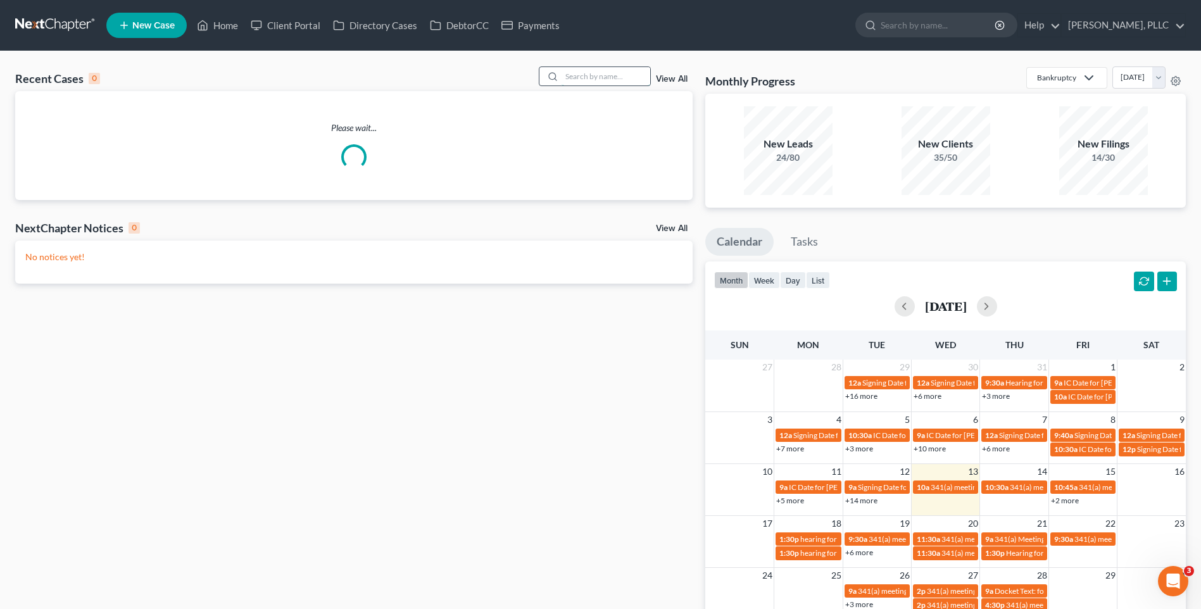
click at [588, 81] on input "search" at bounding box center [606, 76] width 89 height 18
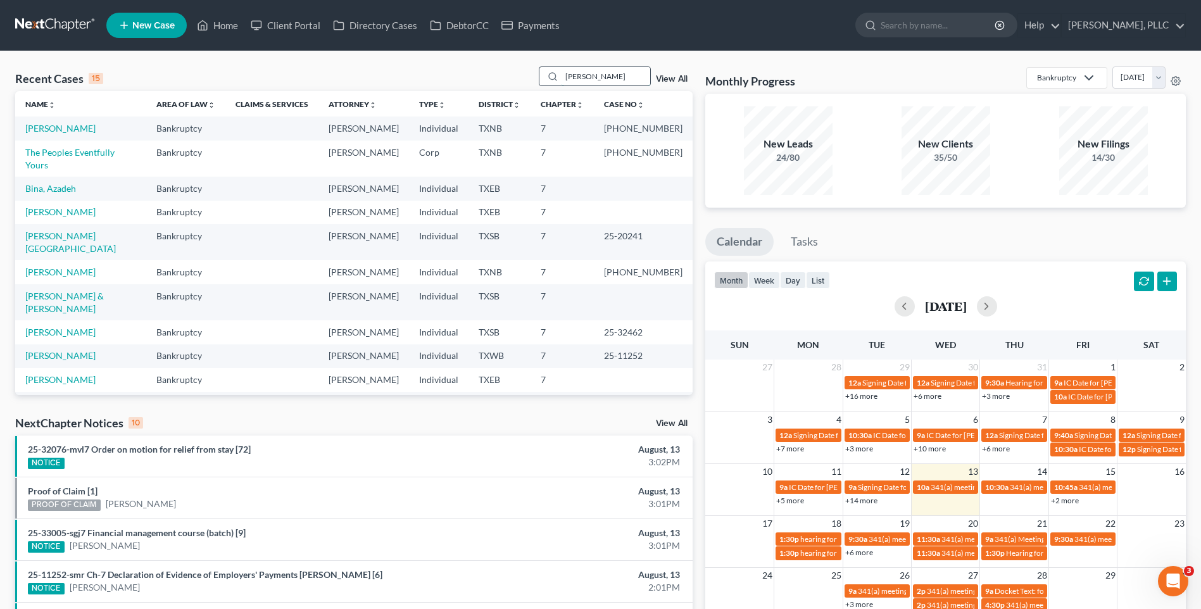
type input "[PERSON_NAME]"
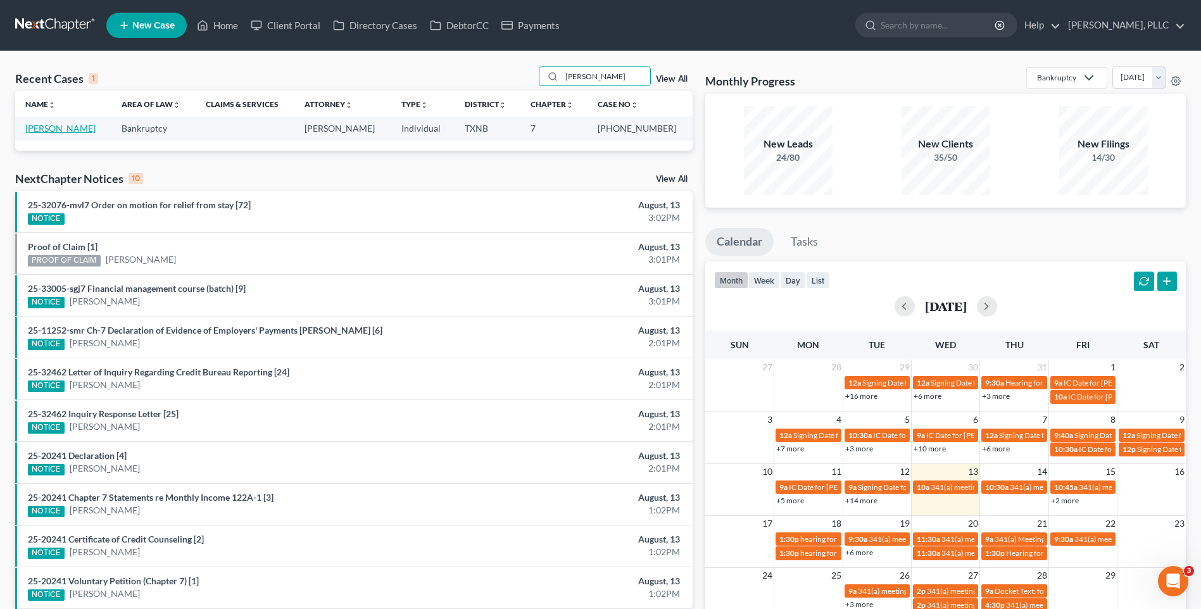
click at [64, 126] on link "[PERSON_NAME]" at bounding box center [60, 128] width 70 height 11
select select "3"
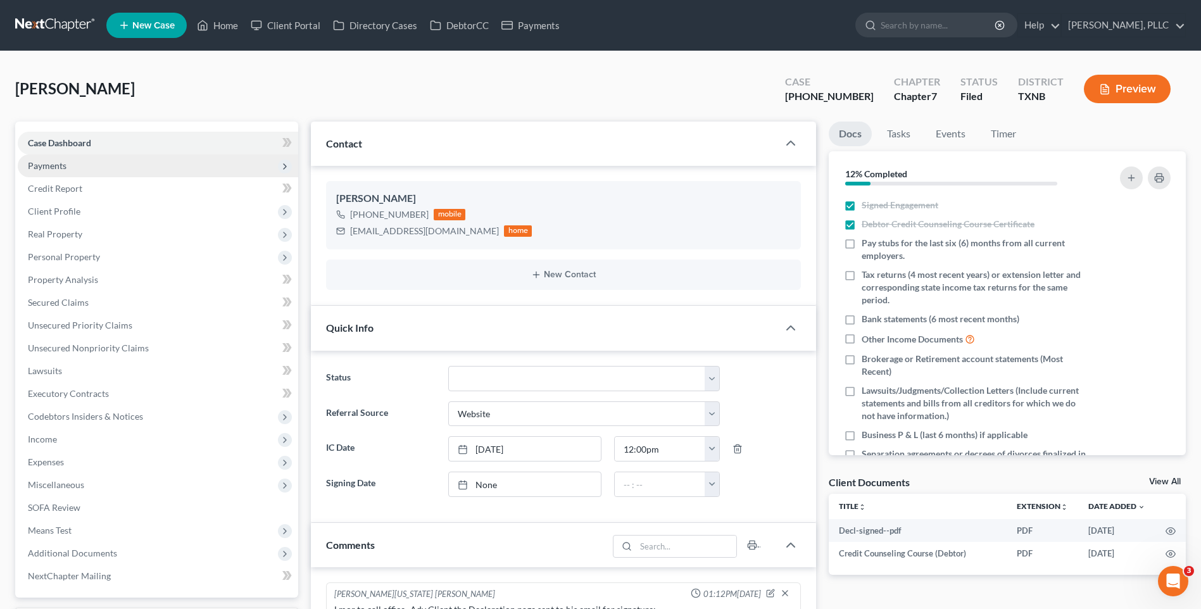
scroll to position [94, 0]
click at [57, 164] on span "Payments" at bounding box center [47, 165] width 39 height 11
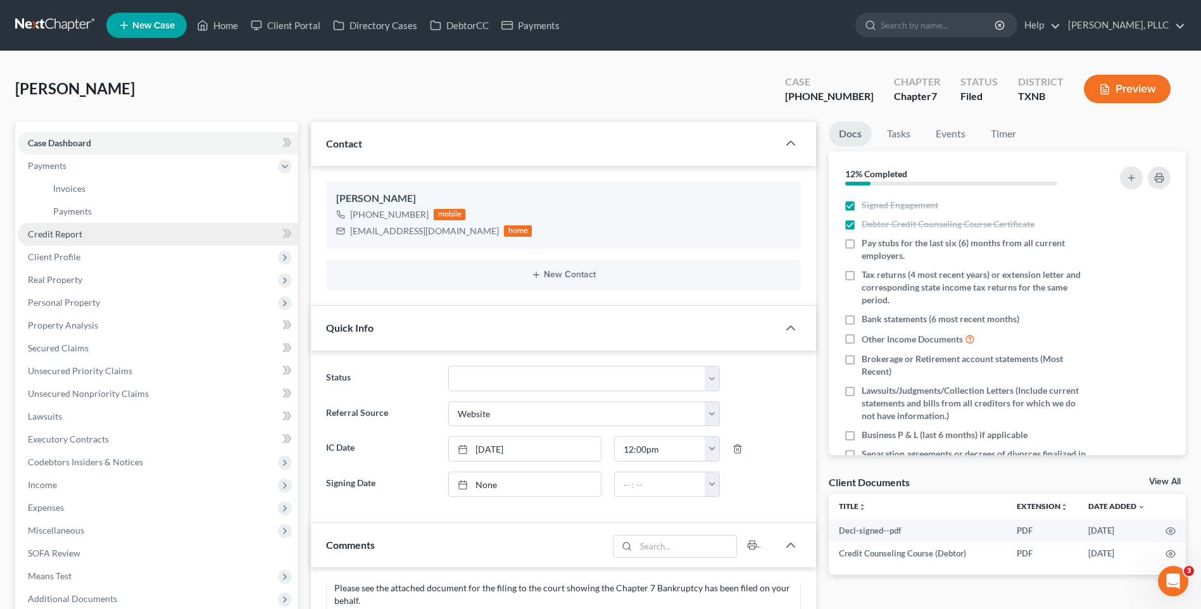
click at [57, 236] on span "Credit Report" at bounding box center [55, 234] width 54 height 11
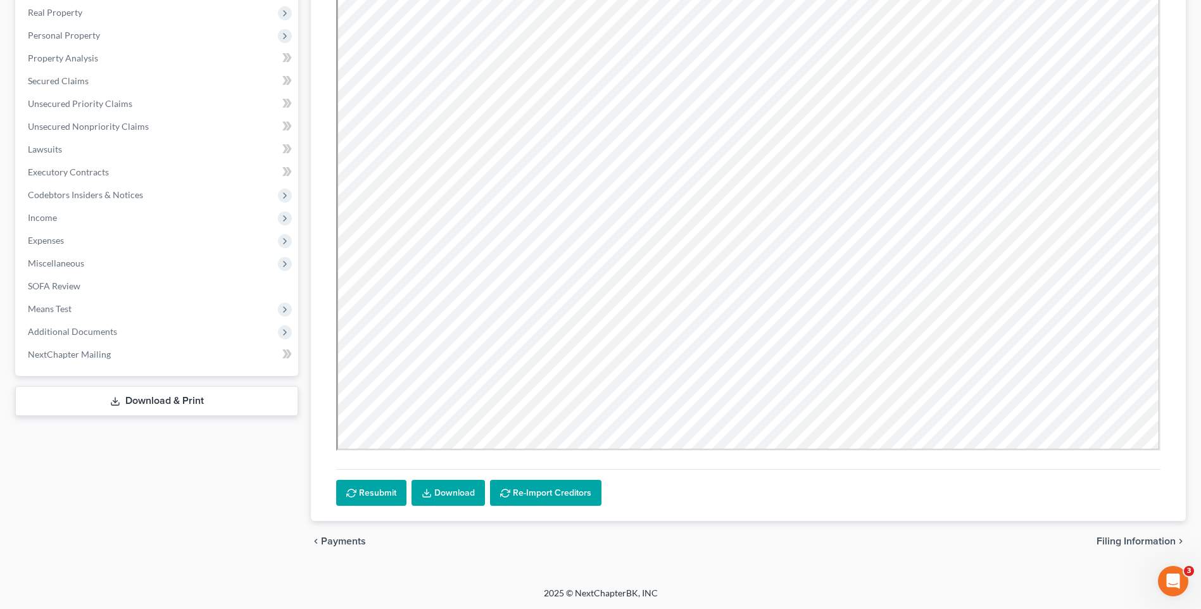
scroll to position [222, 0]
click at [1120, 541] on span "Filing Information" at bounding box center [1136, 541] width 79 height 10
select select "1"
select select "0"
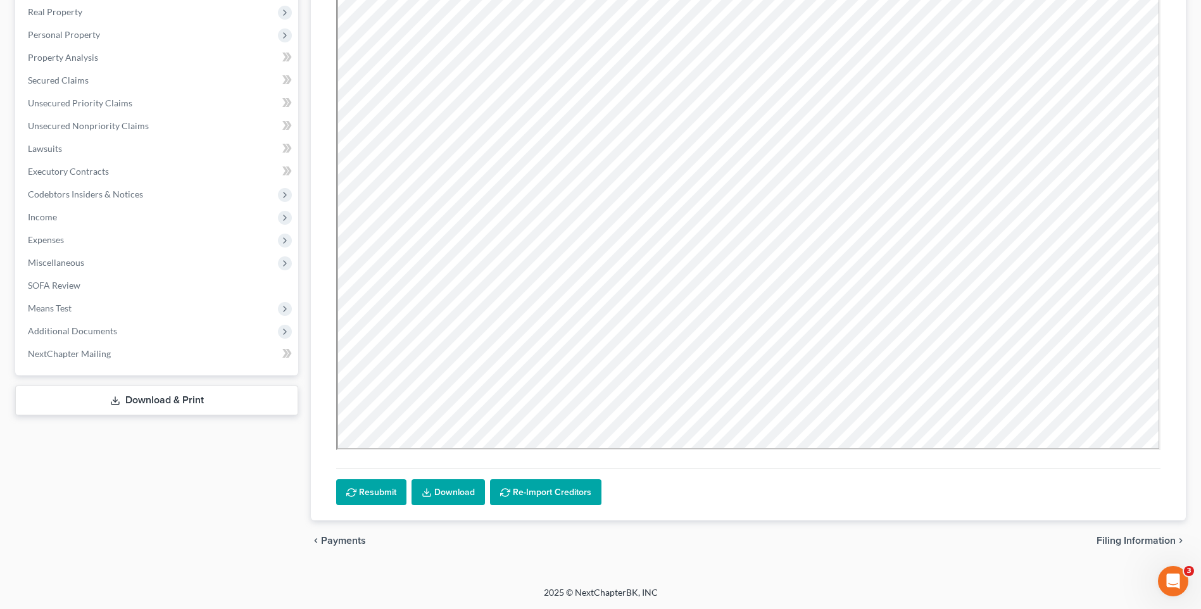
select select "45"
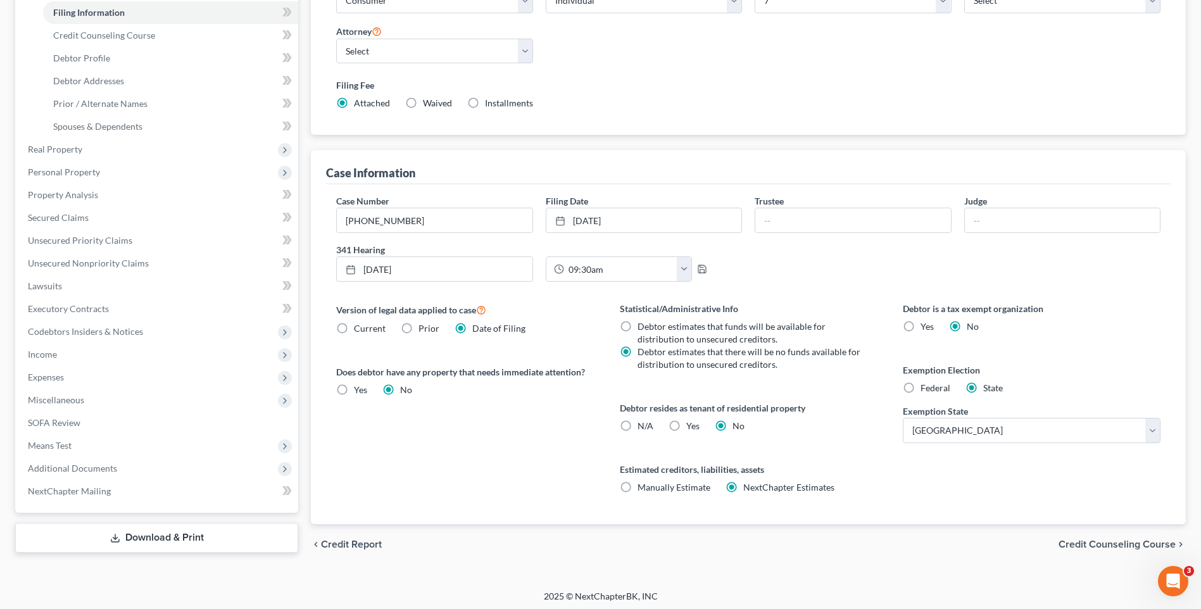
scroll to position [225, 0]
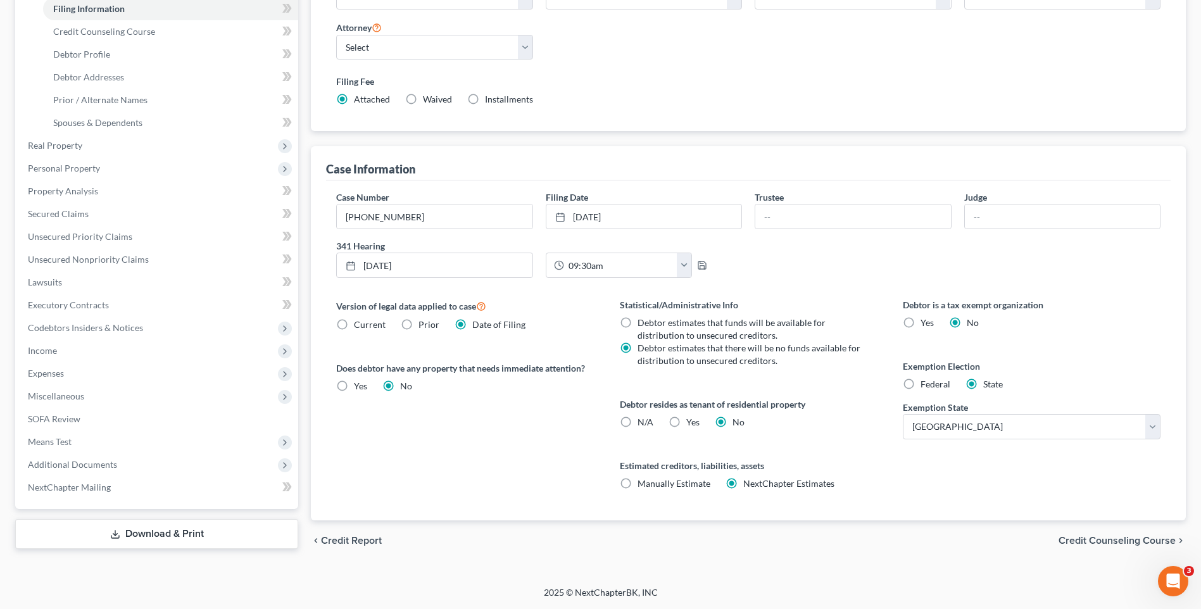
click at [1106, 540] on span "Credit Counseling Course" at bounding box center [1117, 541] width 117 height 10
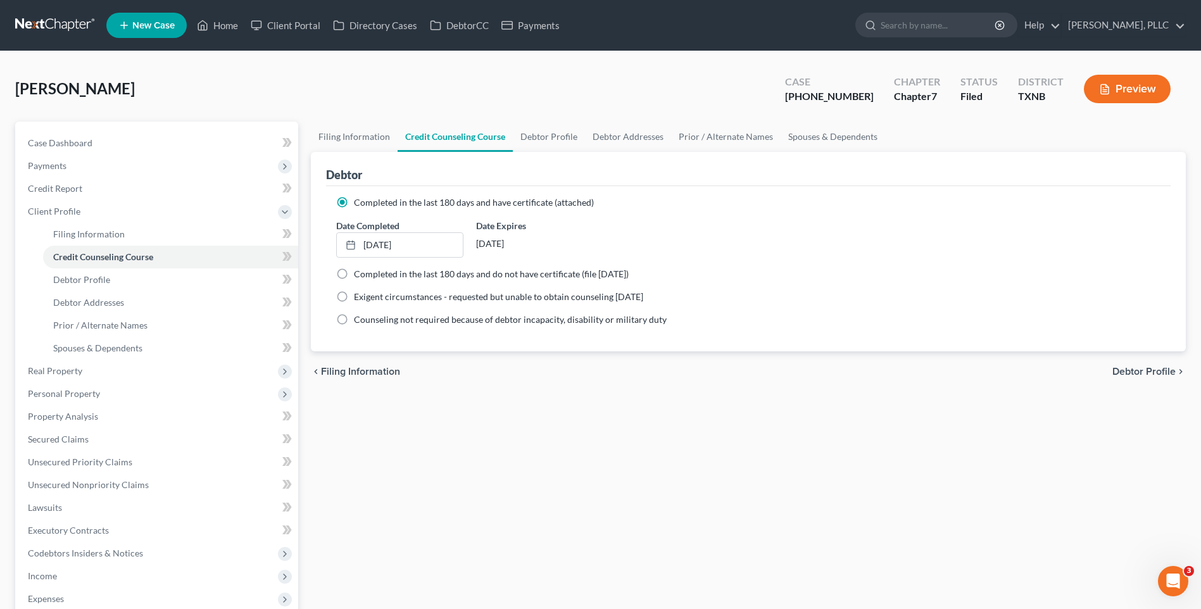
click at [1132, 371] on span "Debtor Profile" at bounding box center [1144, 372] width 63 height 10
select select "0"
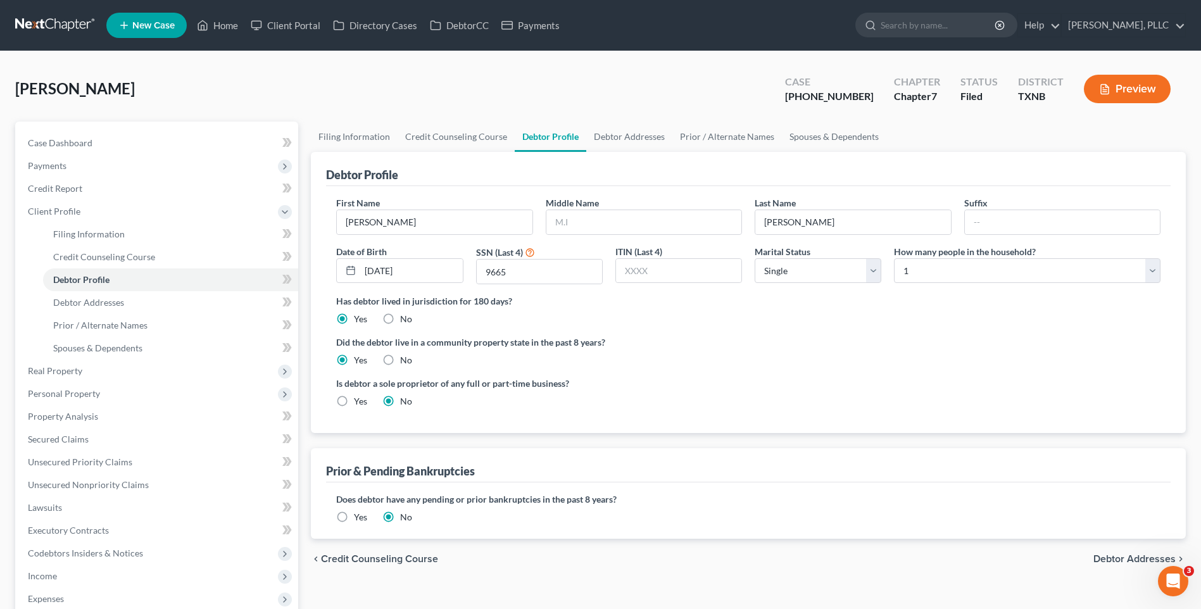
click at [1115, 557] on span "Debtor Addresses" at bounding box center [1135, 559] width 82 height 10
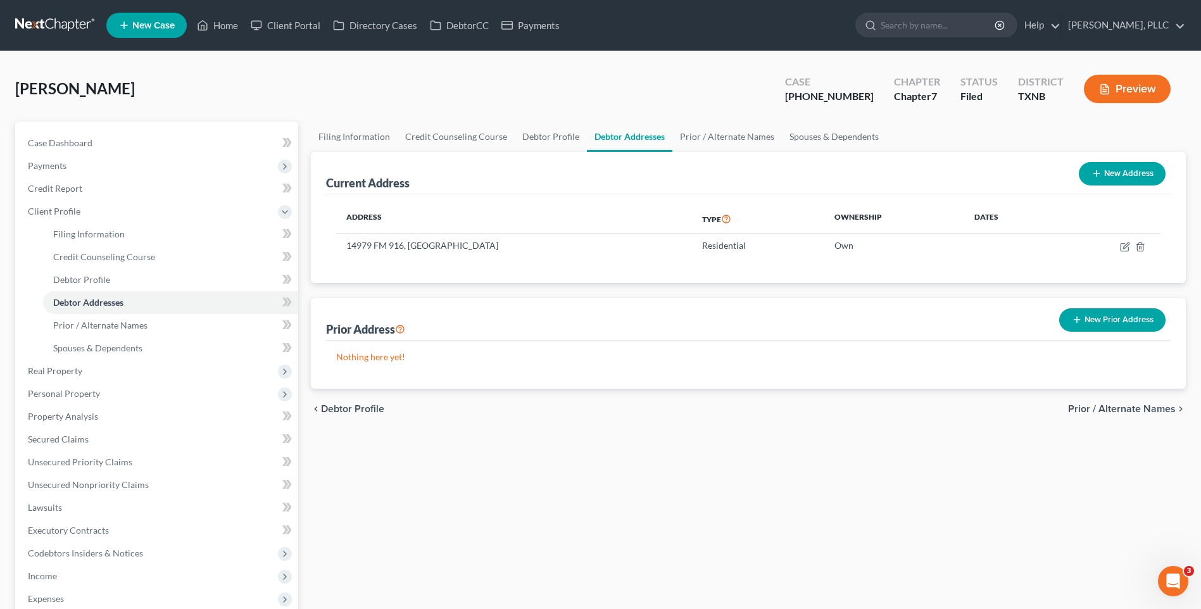
click at [1121, 408] on span "Prior / Alternate Names" at bounding box center [1122, 409] width 108 height 10
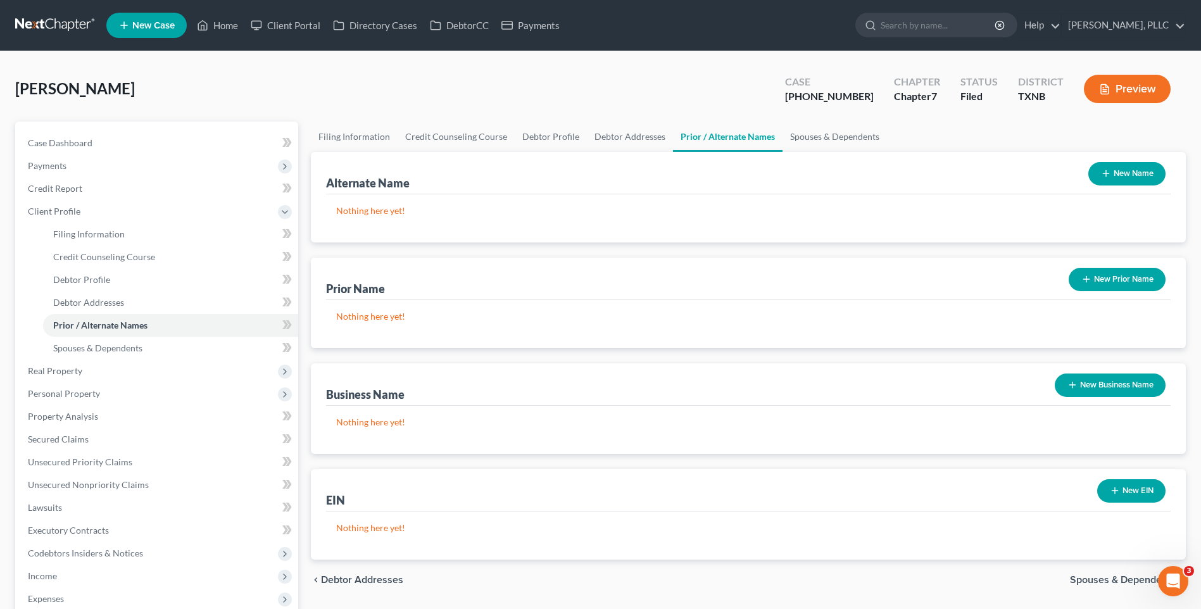
click at [1124, 178] on button "New Name" at bounding box center [1127, 173] width 77 height 23
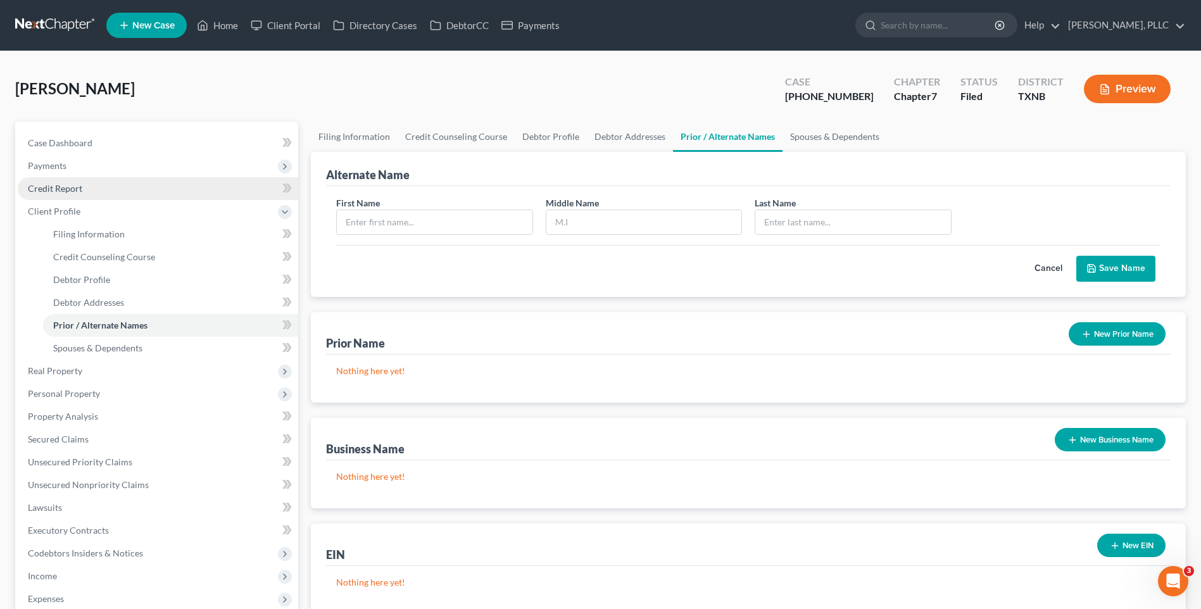
click at [70, 187] on span "Credit Report" at bounding box center [55, 188] width 54 height 11
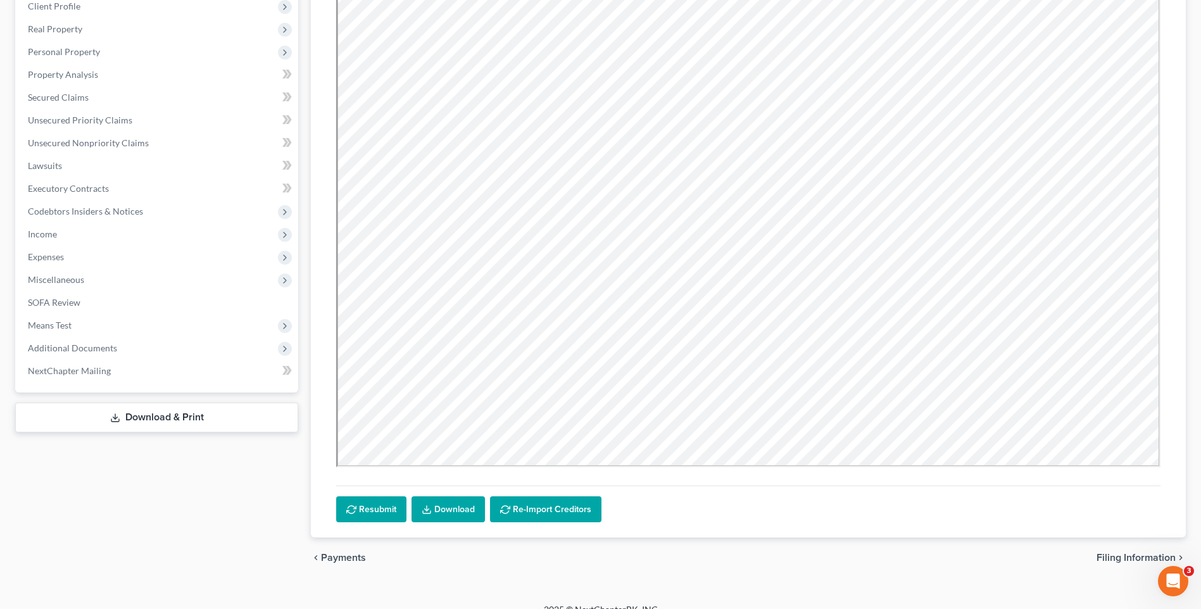
scroll to position [222, 0]
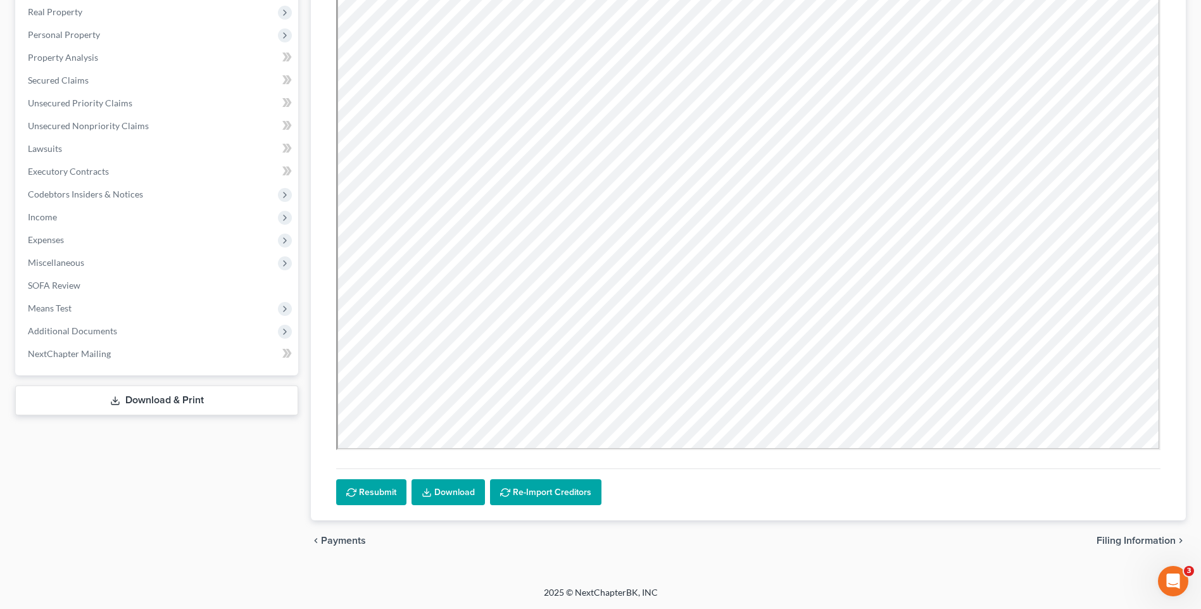
click at [1116, 540] on span "Filing Information" at bounding box center [1136, 541] width 79 height 10
select select "1"
select select "0"
select select "78"
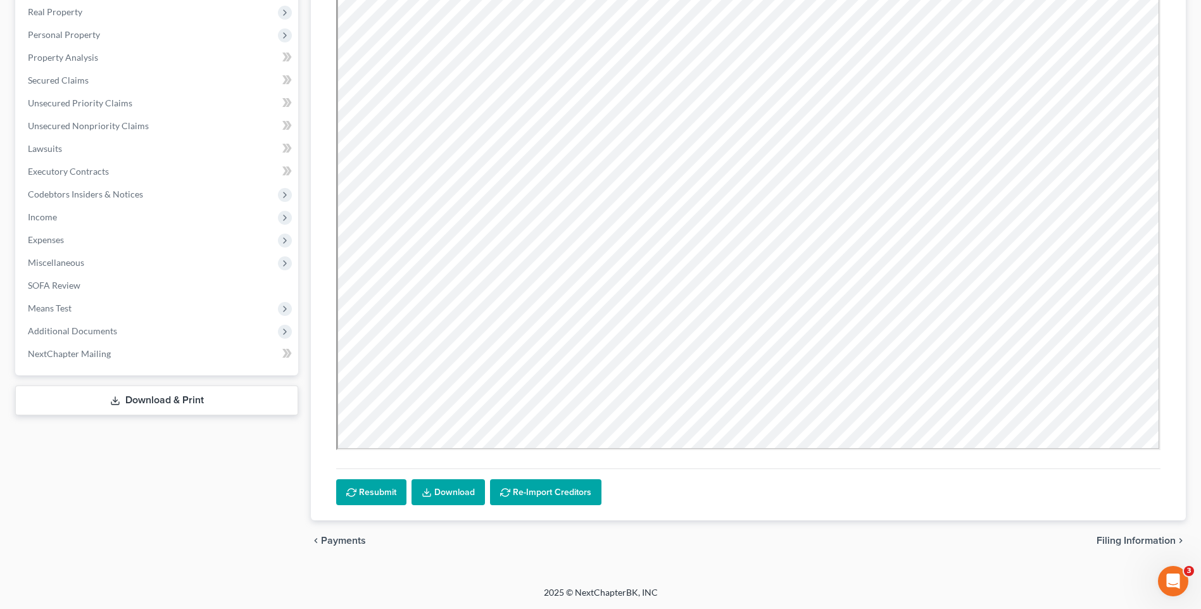
select select "1"
select select "45"
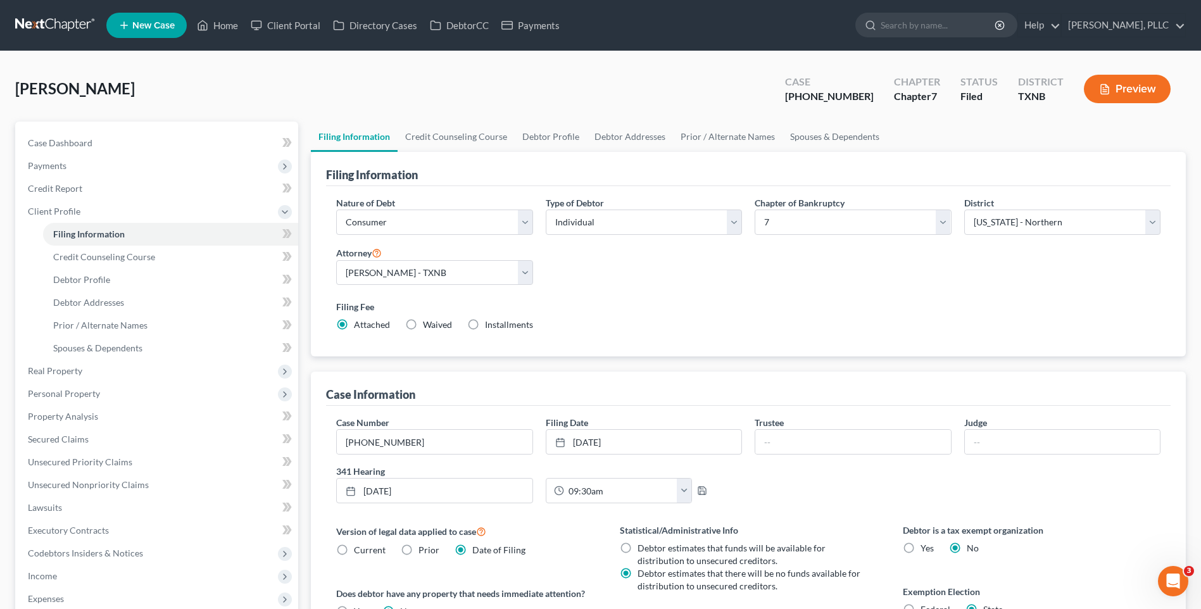
scroll to position [225, 0]
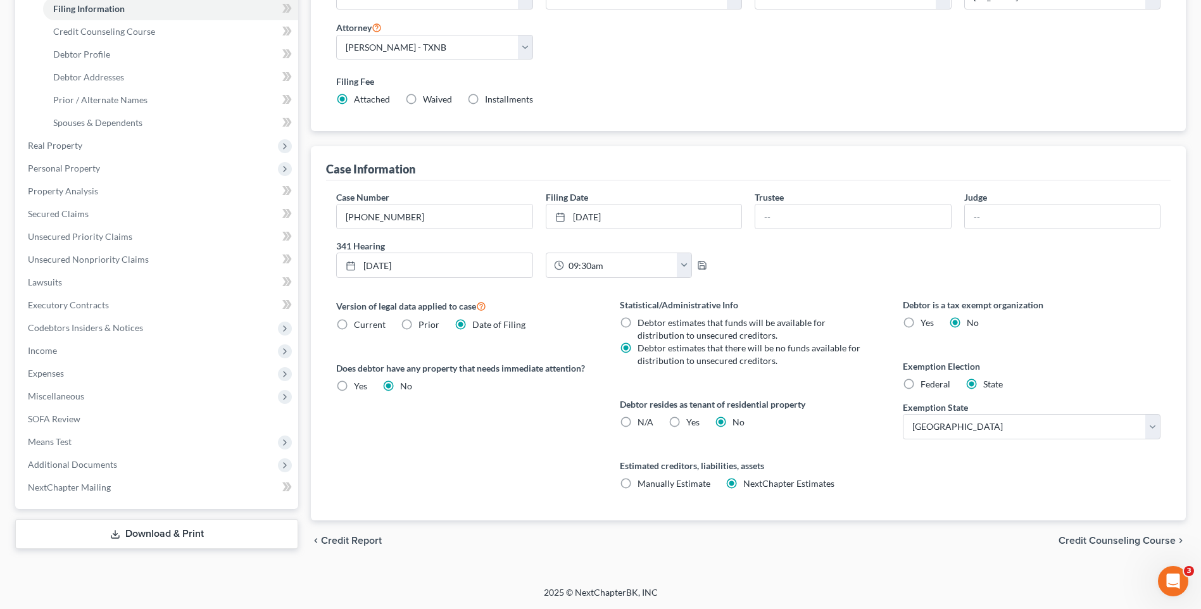
click at [1099, 545] on span "Credit Counseling Course" at bounding box center [1117, 541] width 117 height 10
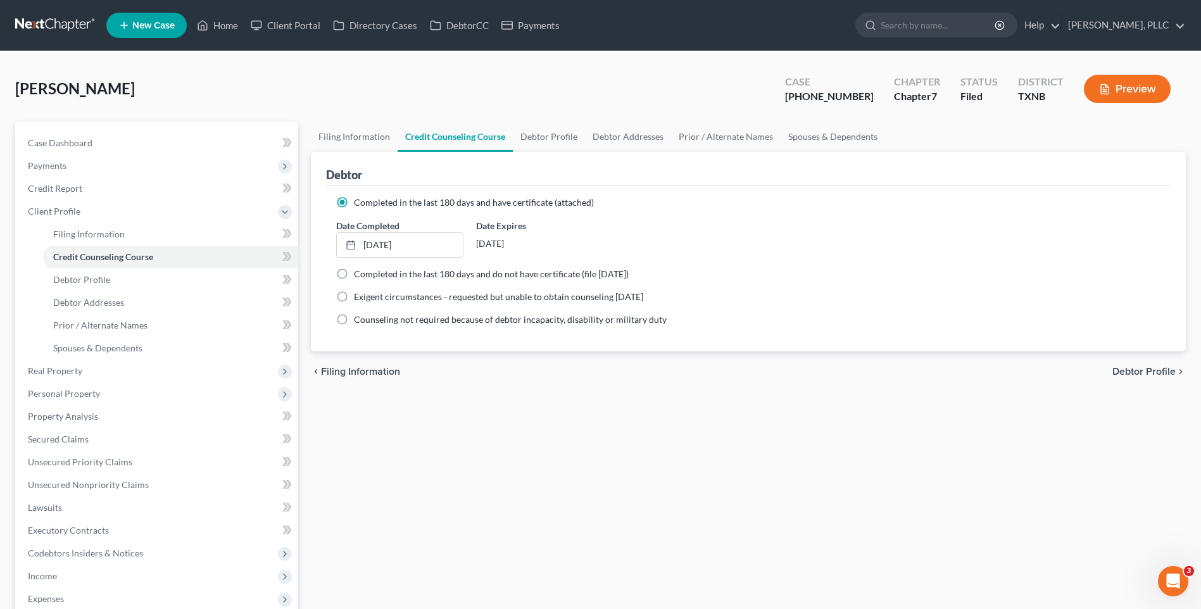
click at [1148, 369] on span "Debtor Profile" at bounding box center [1144, 372] width 63 height 10
select select "0"
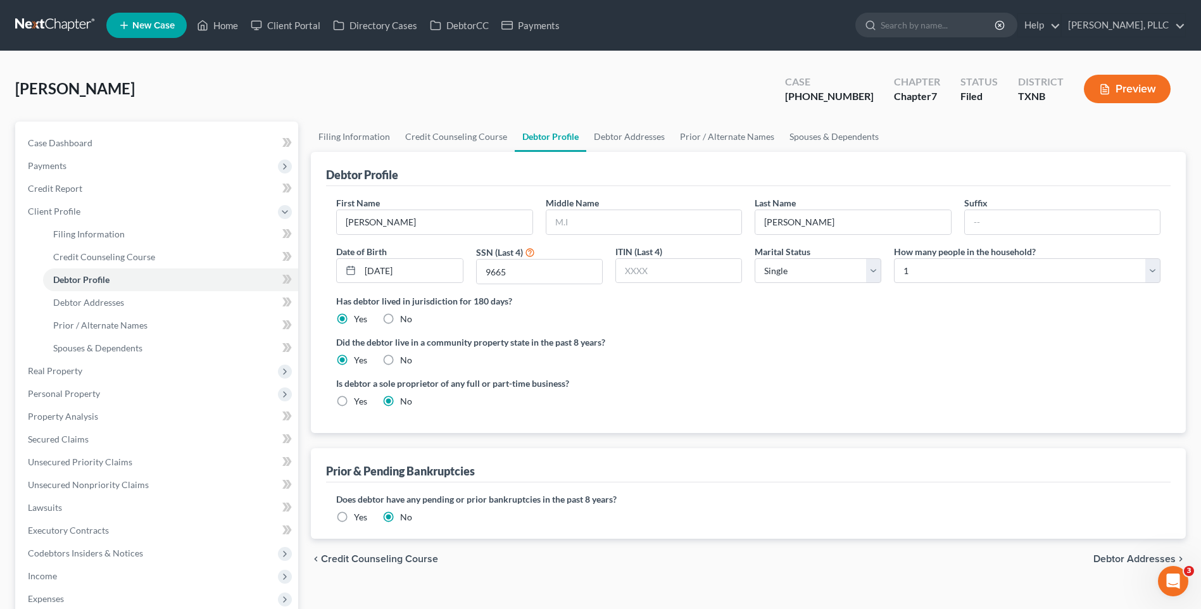
click at [1113, 557] on span "Debtor Addresses" at bounding box center [1135, 559] width 82 height 10
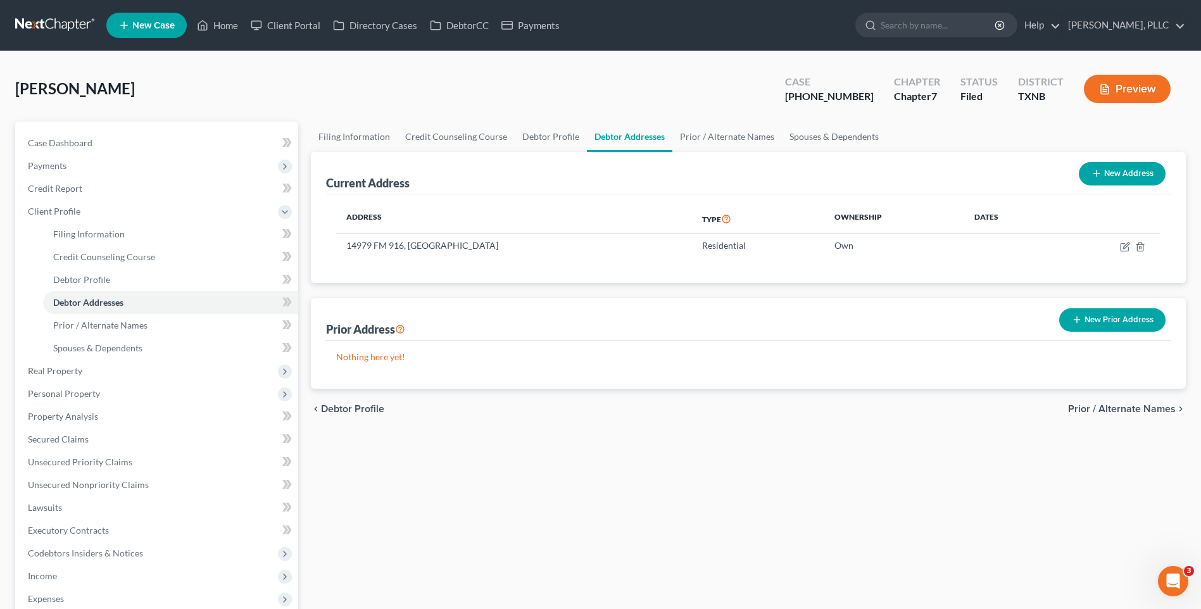
click at [1115, 405] on span "Prior / Alternate Names" at bounding box center [1122, 409] width 108 height 10
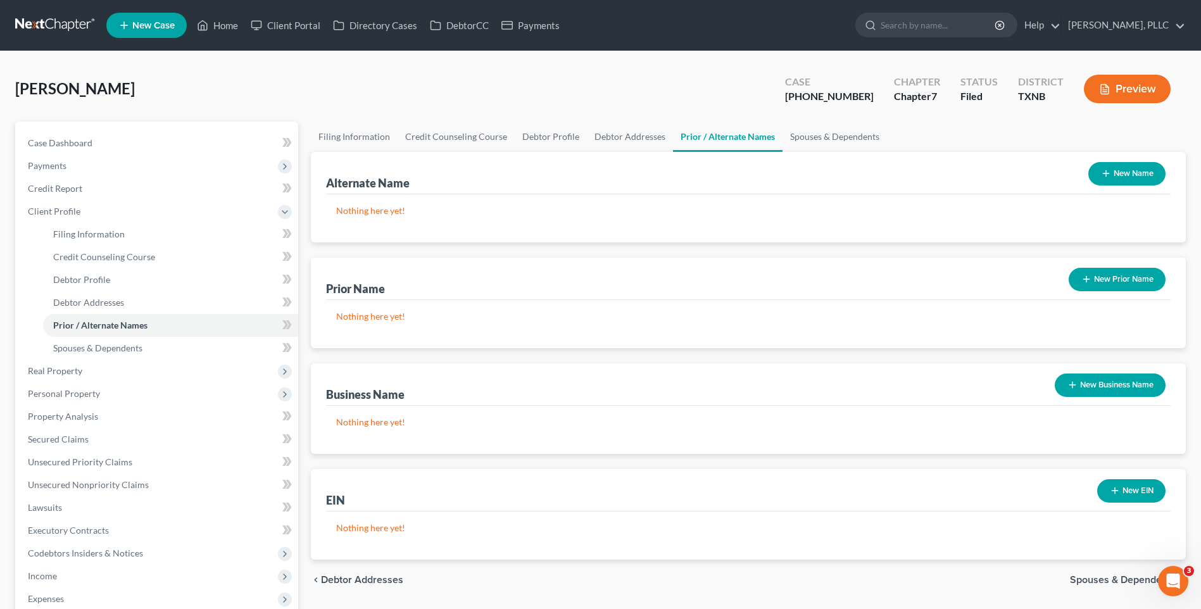
click at [1126, 176] on button "New Name" at bounding box center [1127, 173] width 77 height 23
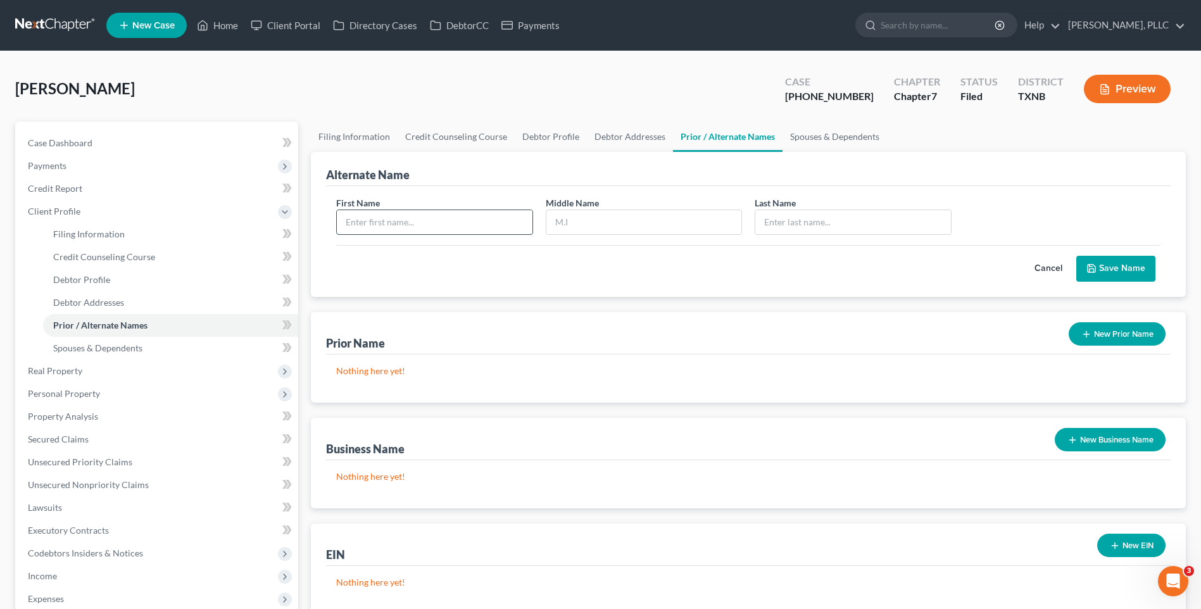
click at [395, 224] on input "text" at bounding box center [434, 222] width 195 height 24
type input "[PERSON_NAME]"
click at [1113, 268] on button "Save Name" at bounding box center [1116, 269] width 79 height 27
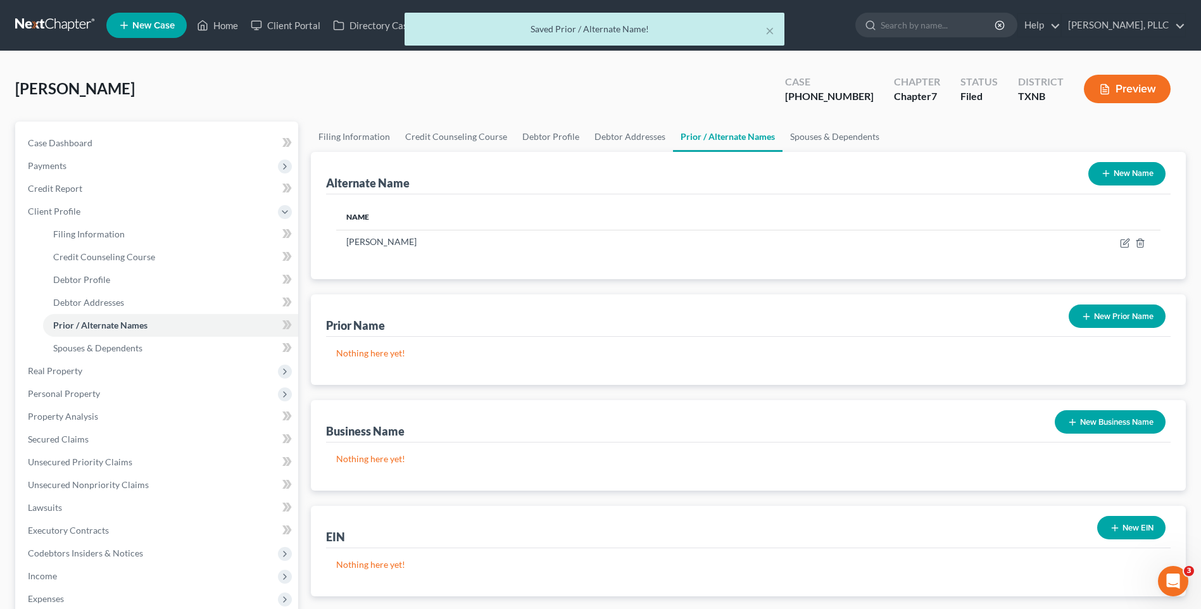
click at [1127, 174] on button "New Name" at bounding box center [1127, 173] width 77 height 23
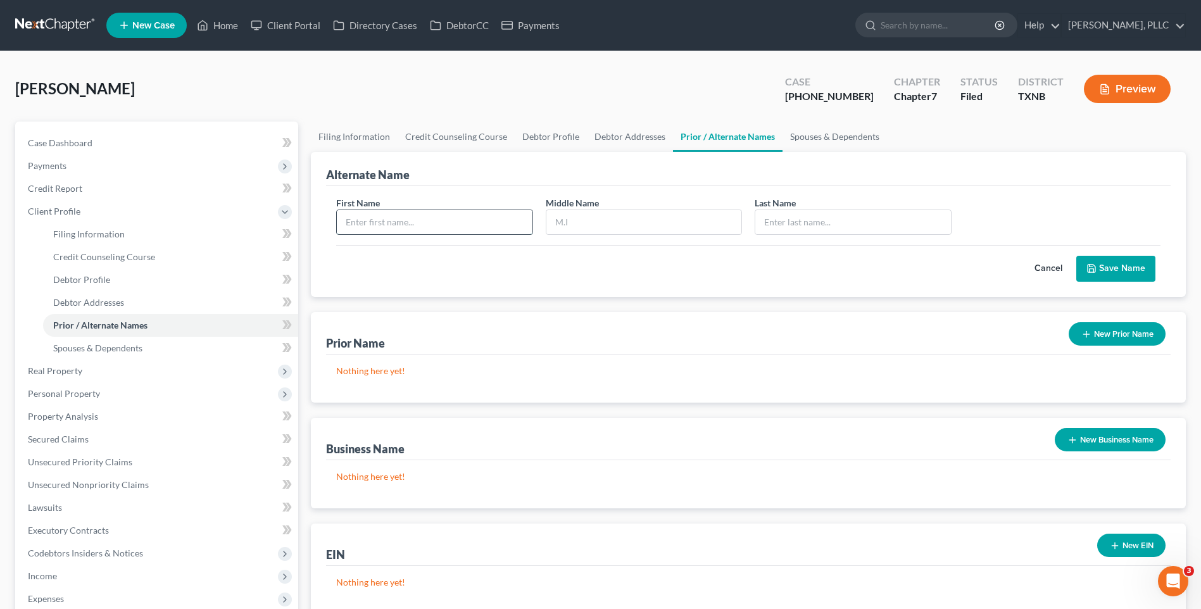
click at [445, 221] on input "text" at bounding box center [434, 222] width 195 height 24
type input "w"
type input "[PERSON_NAME]"
click at [719, 246] on div "Cancel Save Name" at bounding box center [748, 263] width 824 height 37
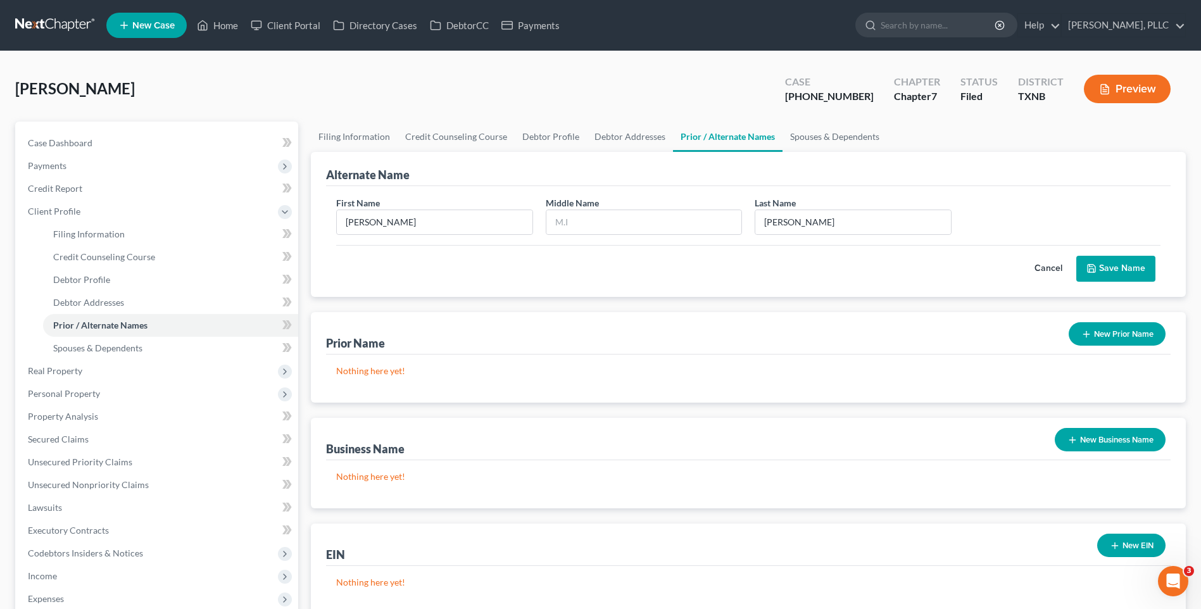
click at [1130, 272] on button "Save Name" at bounding box center [1116, 269] width 79 height 27
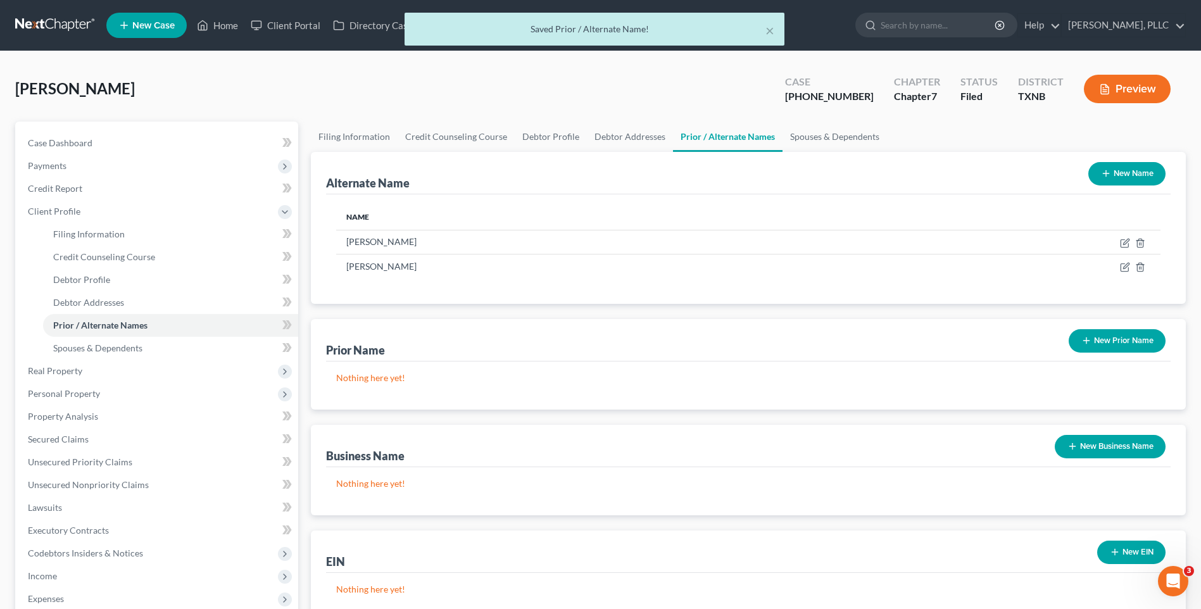
click at [1145, 175] on button "New Name" at bounding box center [1127, 173] width 77 height 23
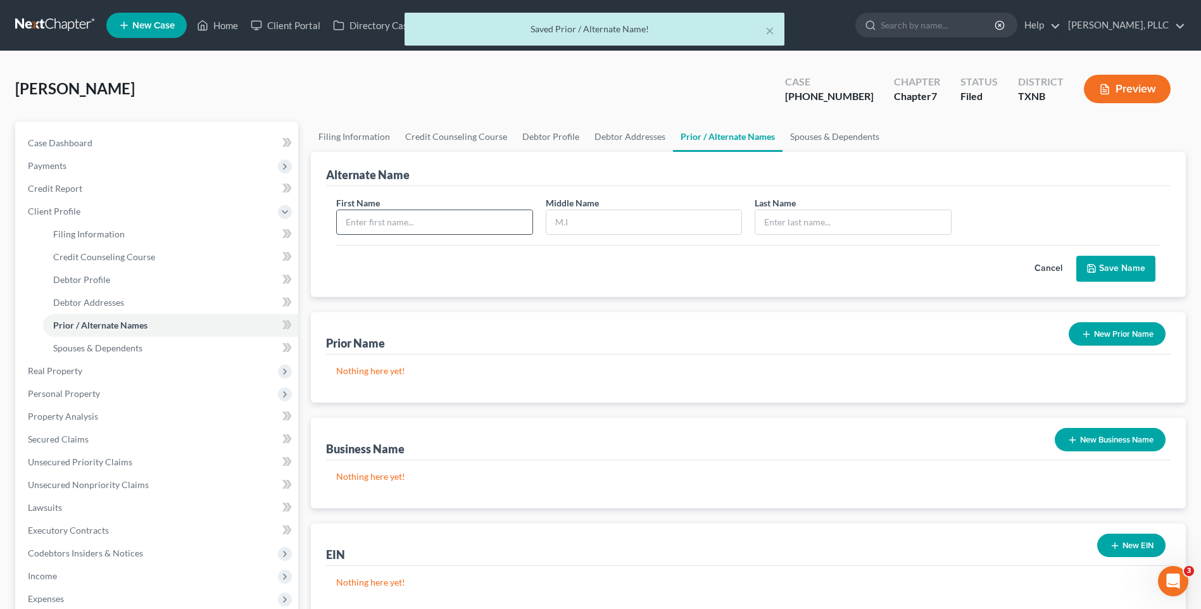
click at [375, 229] on input "text" at bounding box center [434, 222] width 195 height 24
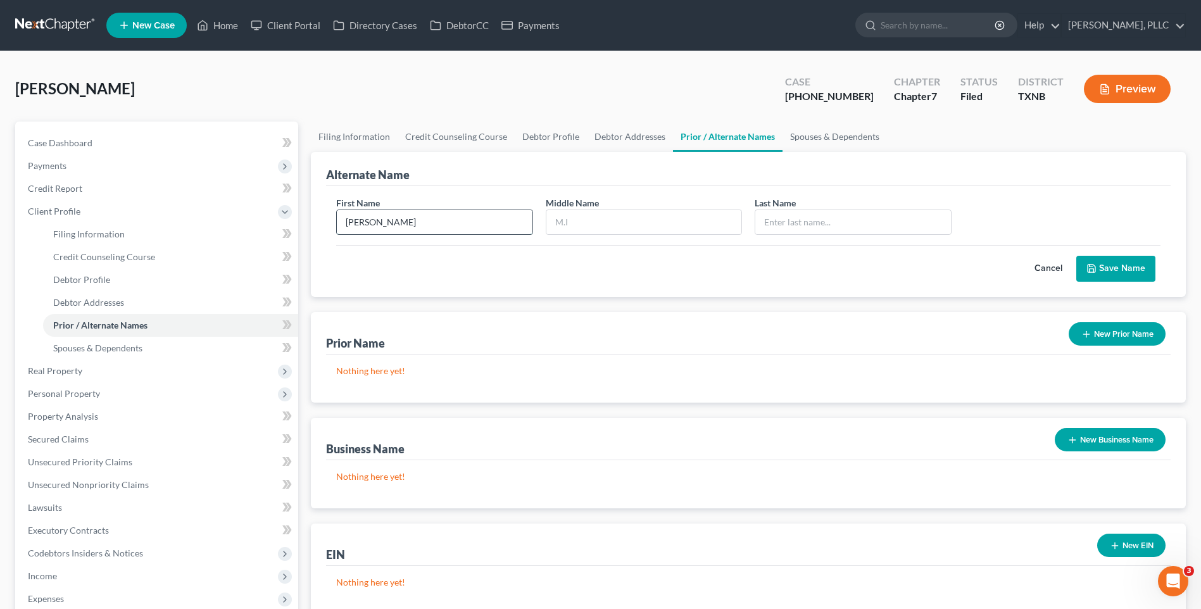
type input "[PERSON_NAME]"
type input "R."
type input "Morro"
click at [1123, 268] on button "Save Name" at bounding box center [1116, 269] width 79 height 27
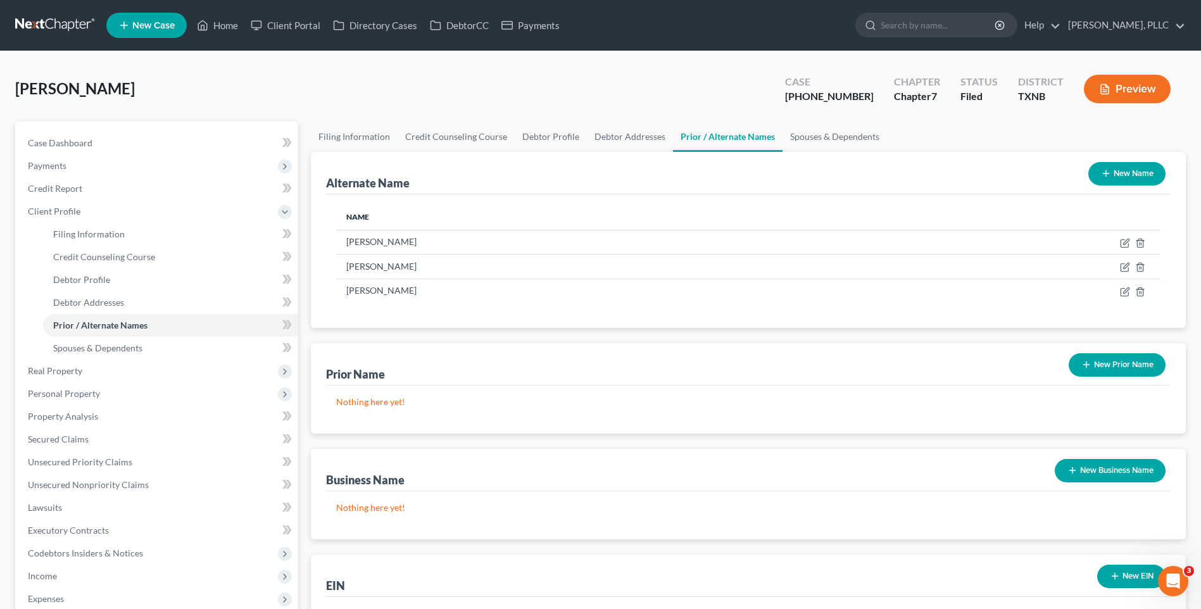
click at [1119, 174] on button "New Name" at bounding box center [1127, 173] width 77 height 23
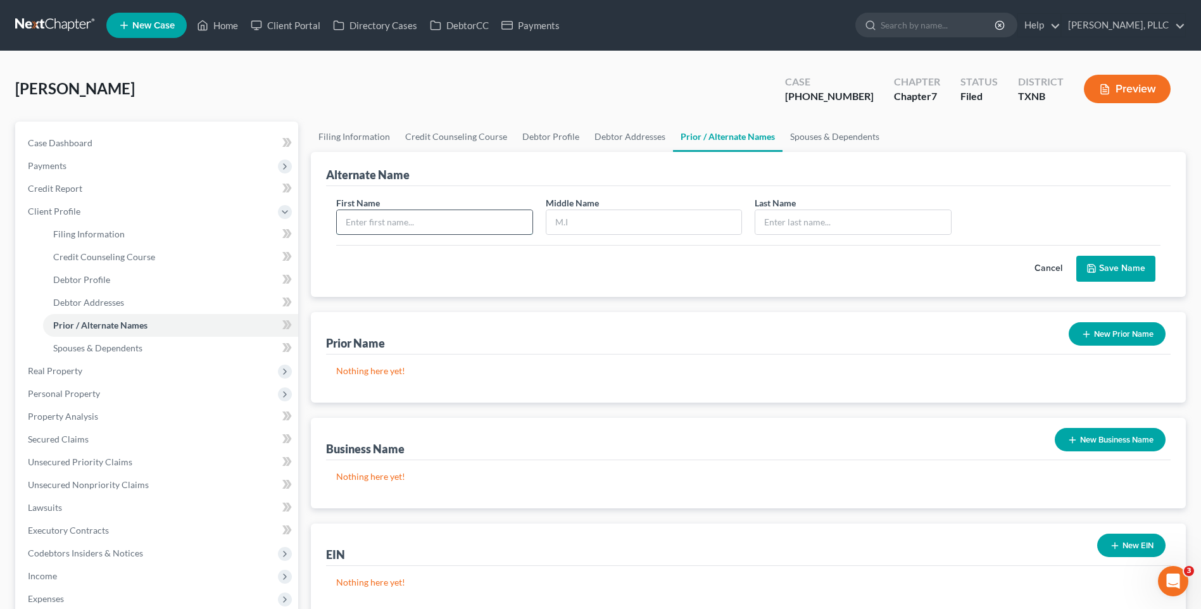
click at [394, 217] on input "text" at bounding box center [434, 222] width 195 height 24
type input "[PERSON_NAME]"
type input "M."
type input "[PERSON_NAME]"
click at [1120, 268] on button "Save Name" at bounding box center [1116, 269] width 79 height 27
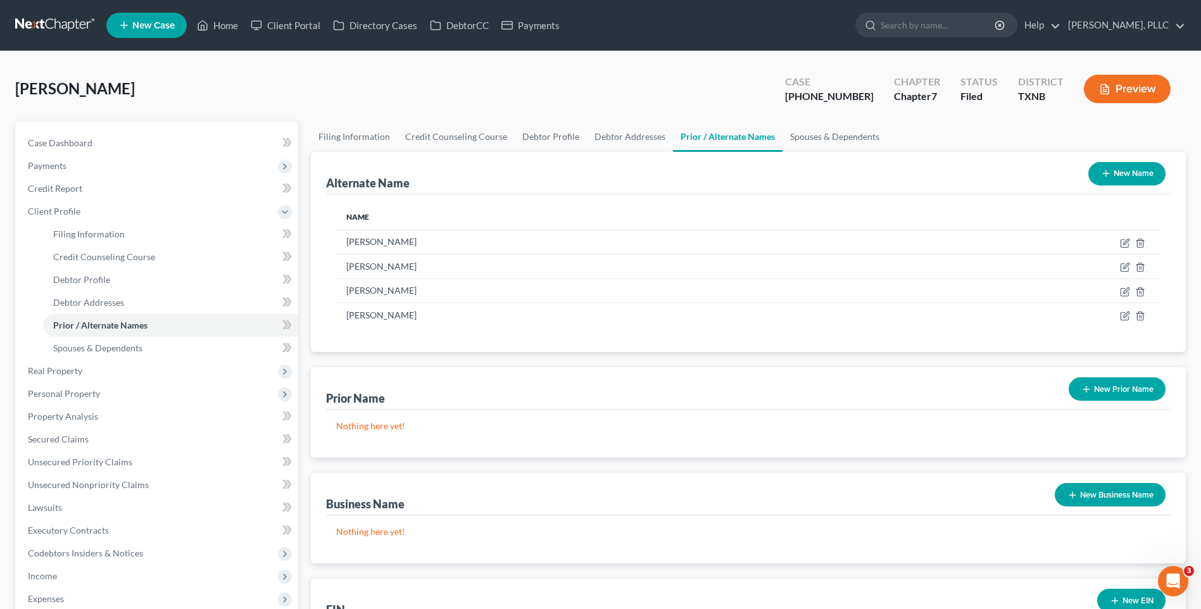
click at [1131, 172] on button "New Name" at bounding box center [1127, 173] width 77 height 23
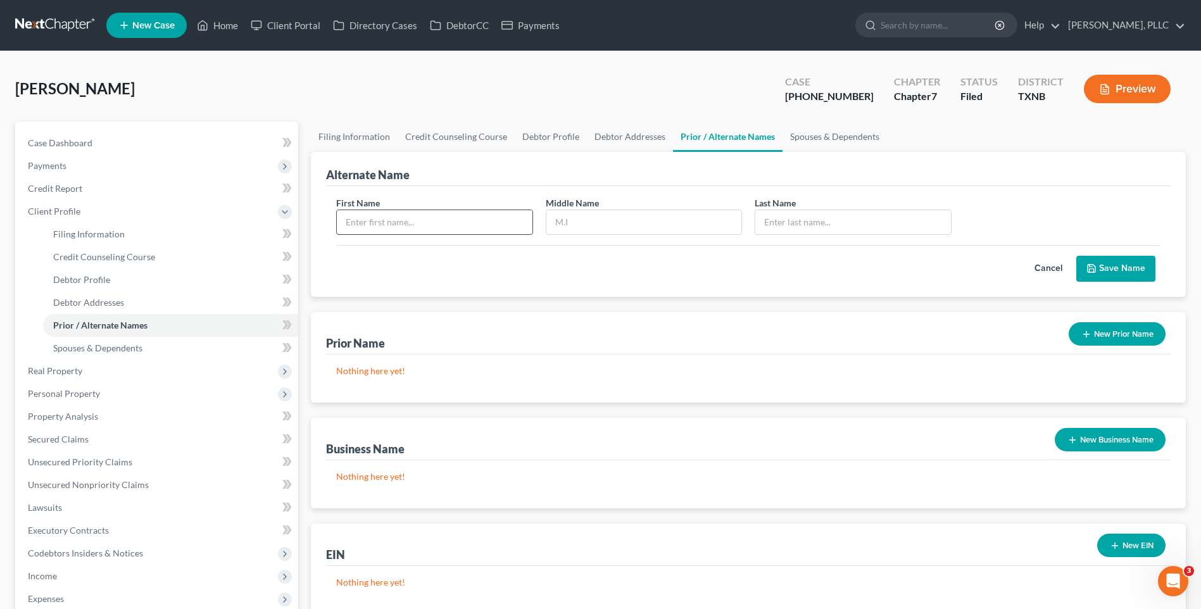
click at [363, 234] on div "First Name Middle Name Last Name *" at bounding box center [748, 220] width 837 height 49
click at [469, 215] on input "text" at bounding box center [434, 222] width 195 height 24
type input "[PERSON_NAME]"
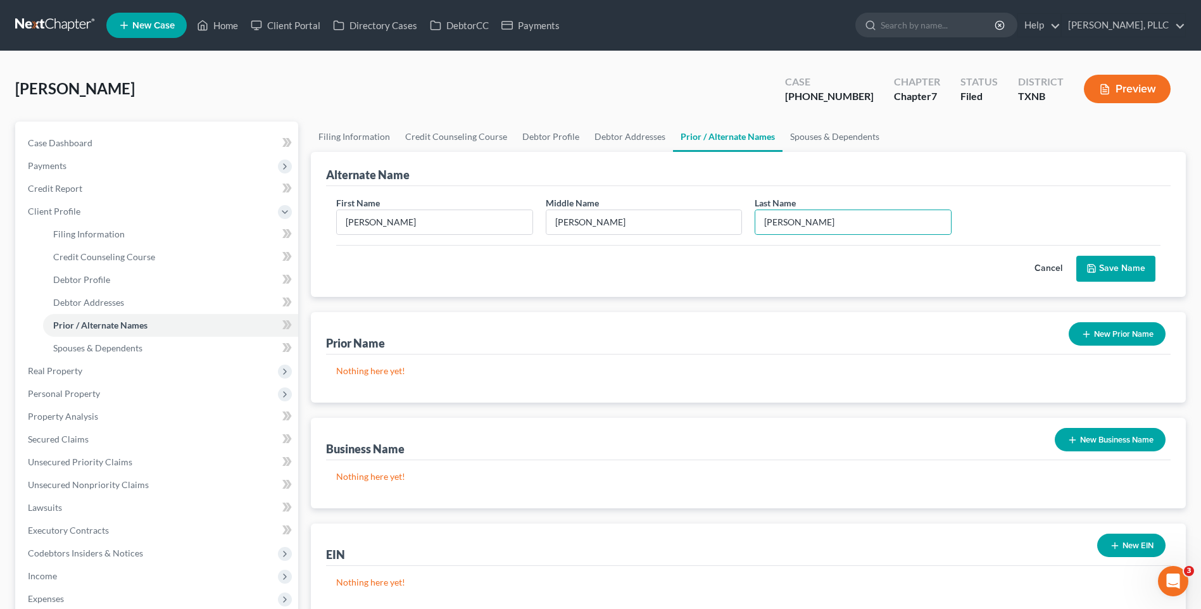
click at [633, 277] on div "Cancel Save Name" at bounding box center [748, 263] width 824 height 37
click at [1115, 271] on button "Save Name" at bounding box center [1116, 269] width 79 height 27
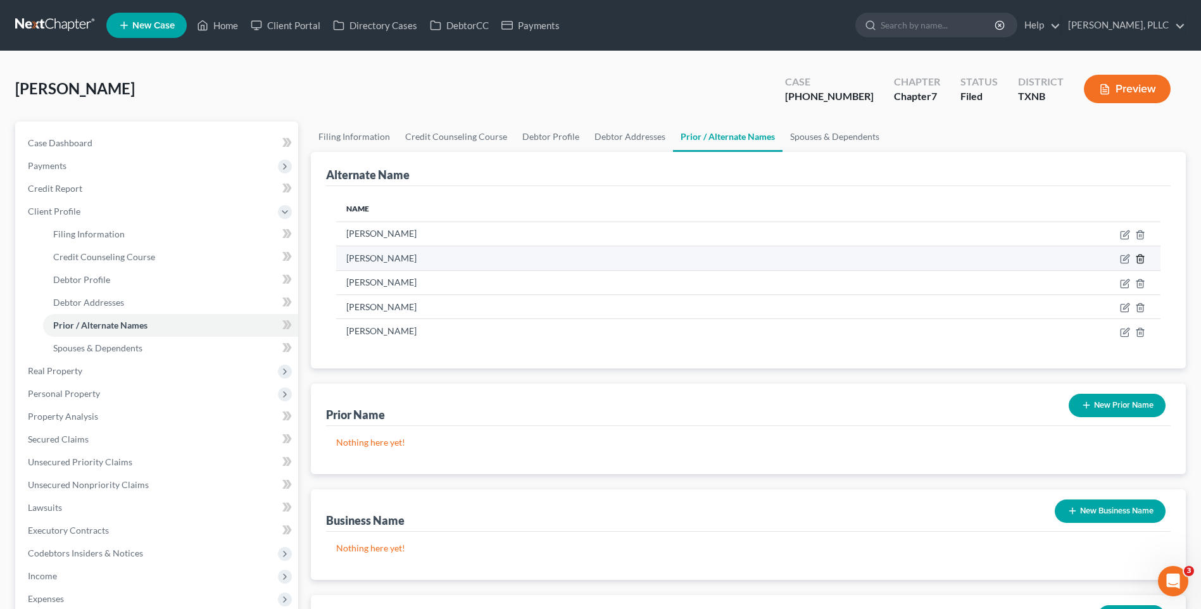
click at [1140, 259] on line at bounding box center [1140, 260] width 0 height 3
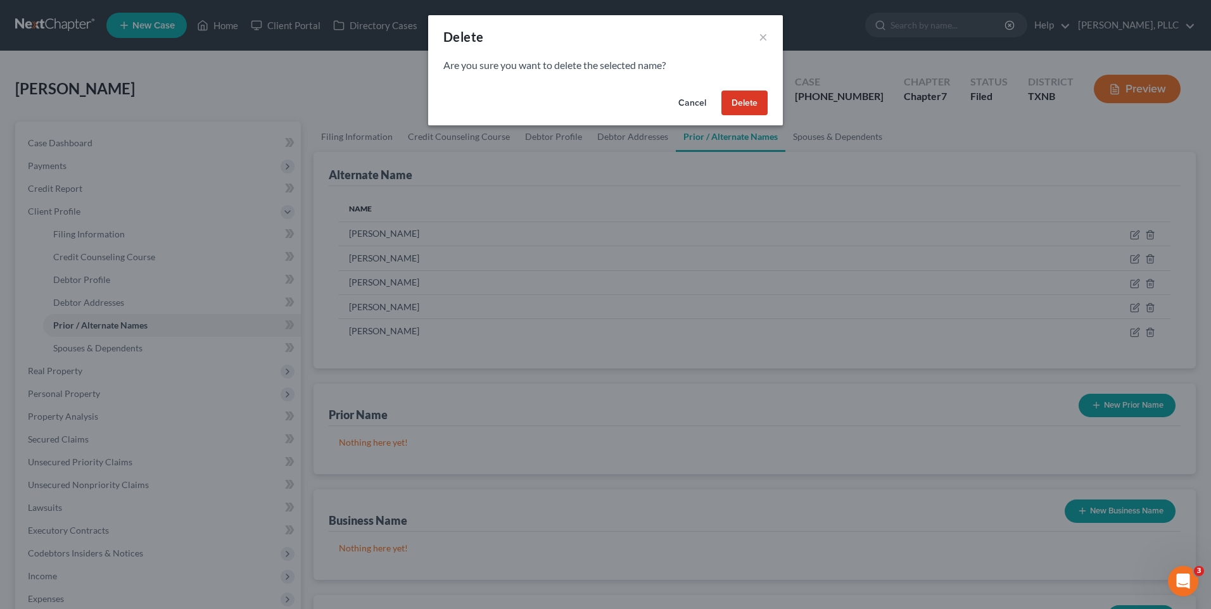
click at [753, 95] on button "Delete" at bounding box center [744, 103] width 46 height 25
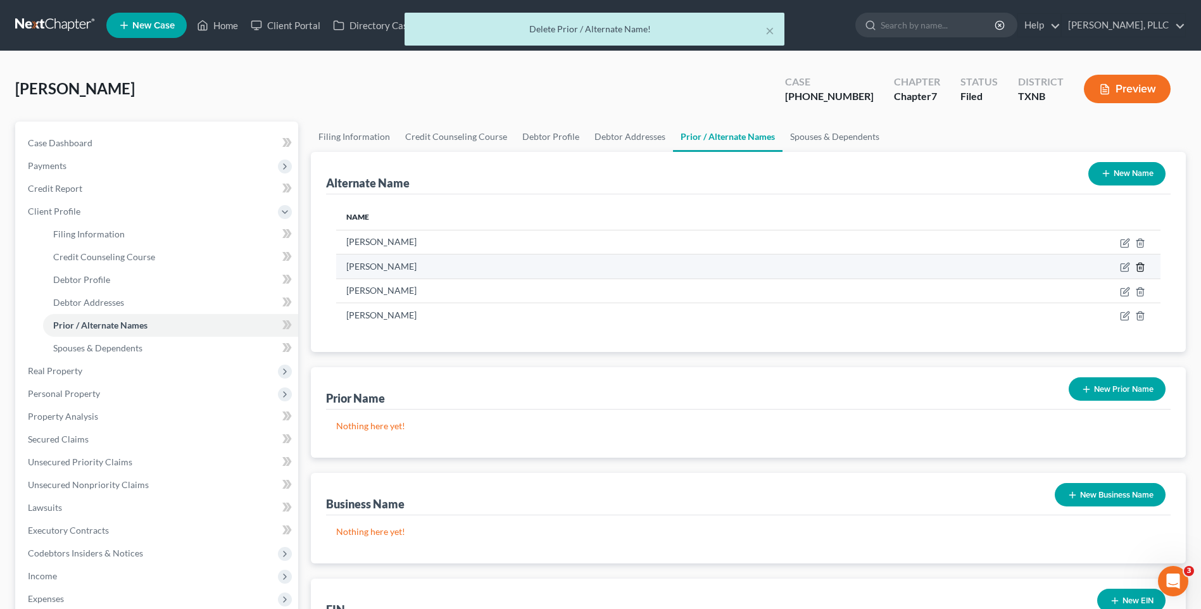
click at [1140, 265] on icon at bounding box center [1140, 267] width 10 height 10
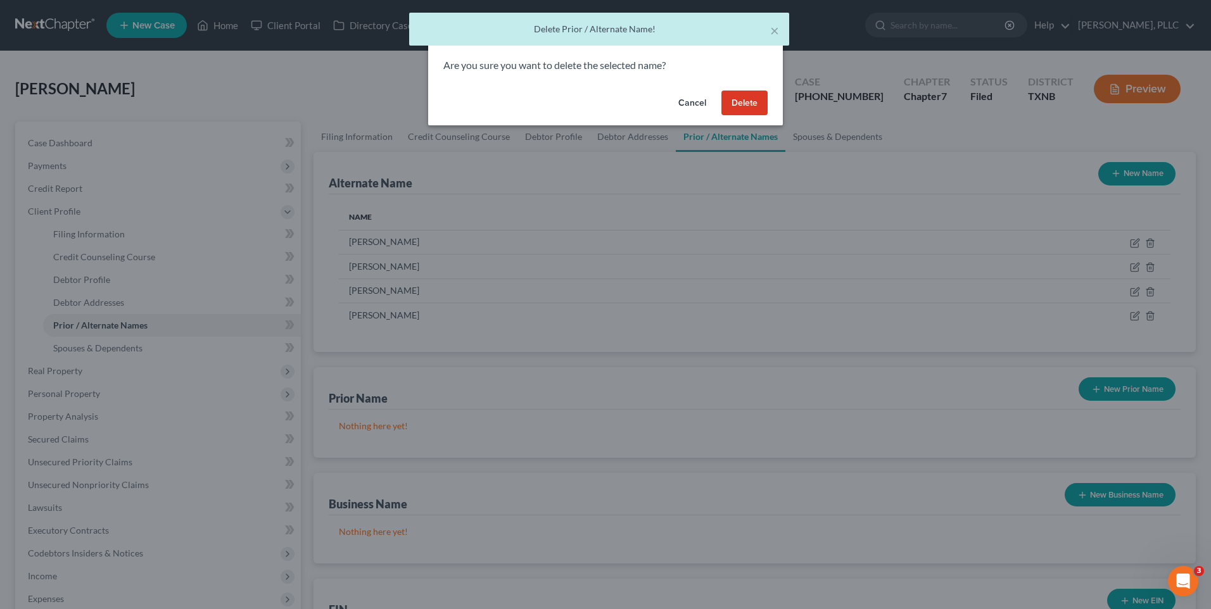
click at [741, 101] on button "Delete" at bounding box center [744, 103] width 46 height 25
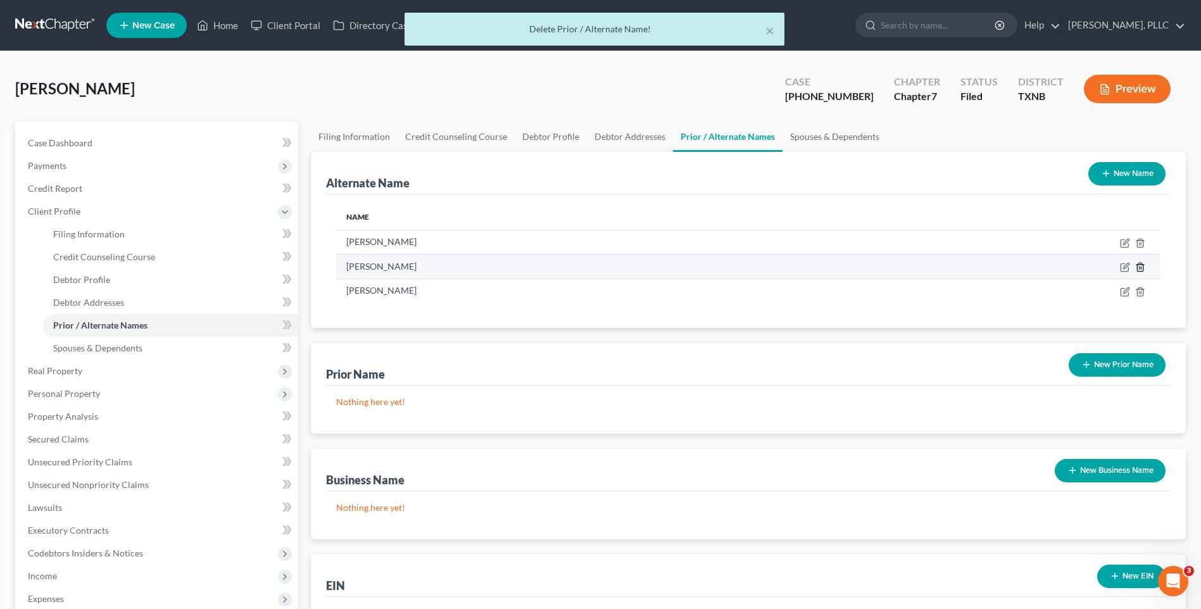
click at [1141, 267] on icon at bounding box center [1140, 267] width 10 height 10
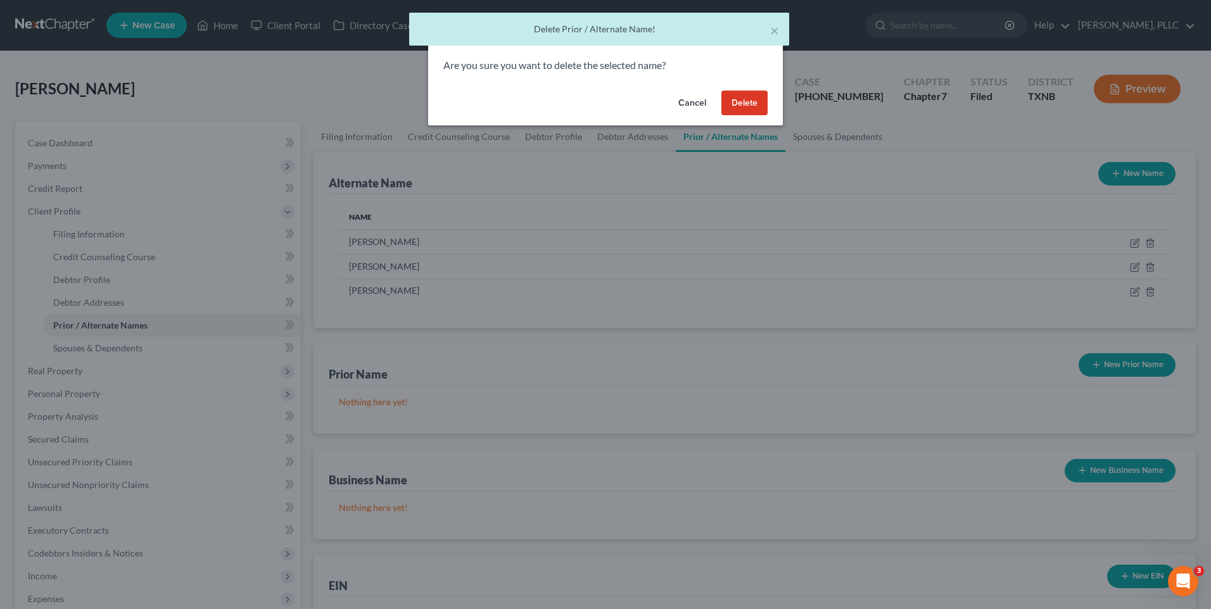
click at [751, 104] on button "Delete" at bounding box center [744, 103] width 46 height 25
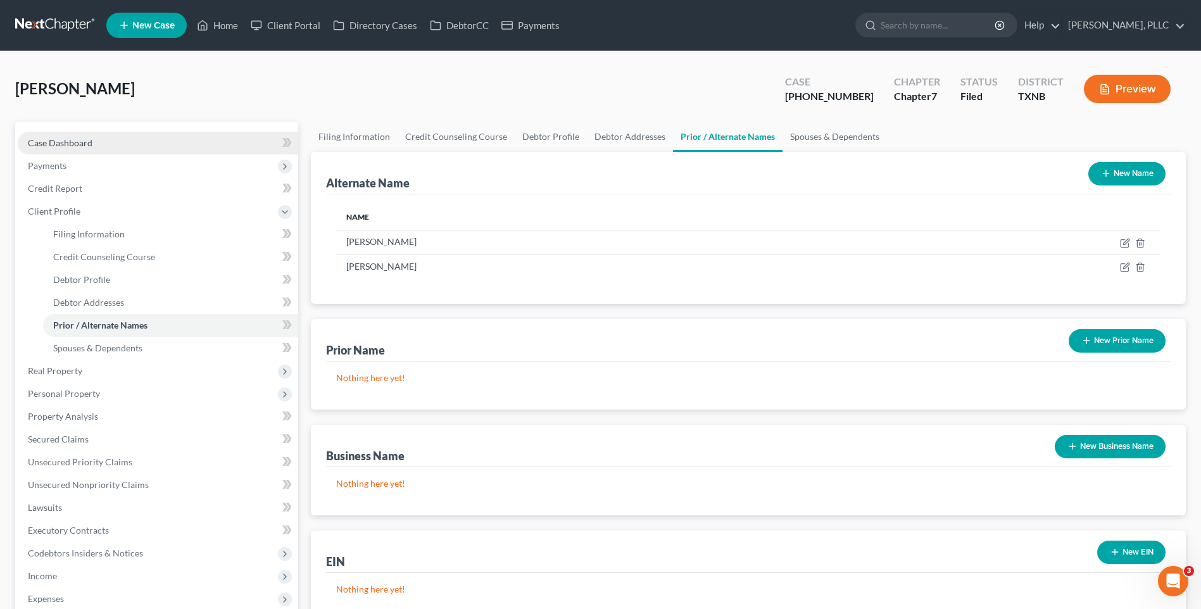
click at [62, 139] on span "Case Dashboard" at bounding box center [60, 142] width 65 height 11
select select "3"
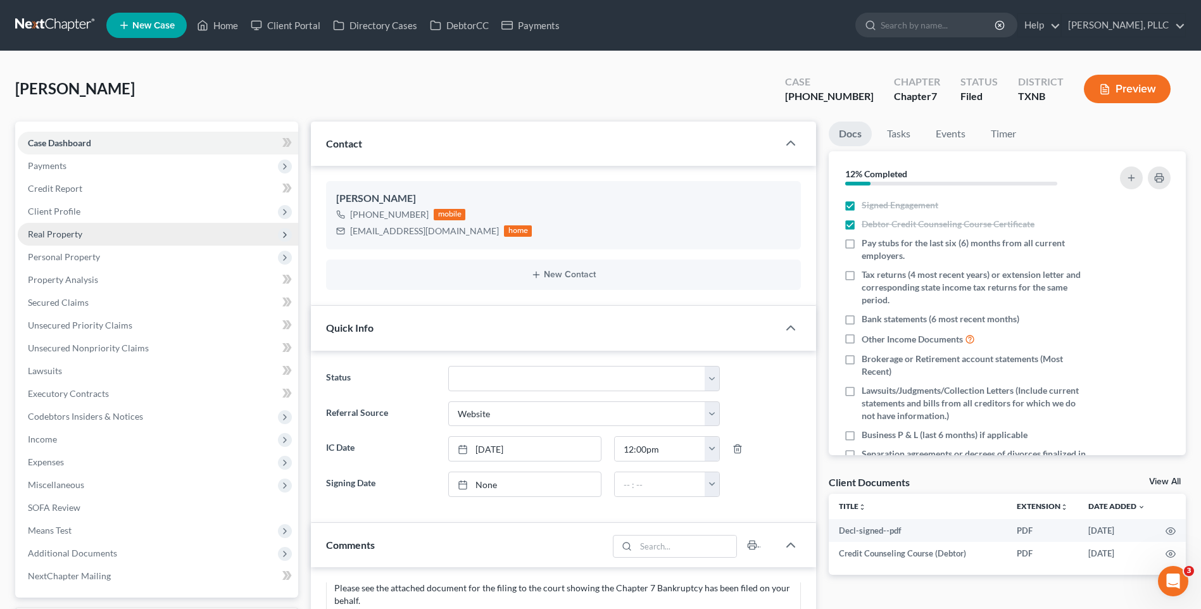
click at [62, 237] on span "Real Property" at bounding box center [55, 234] width 54 height 11
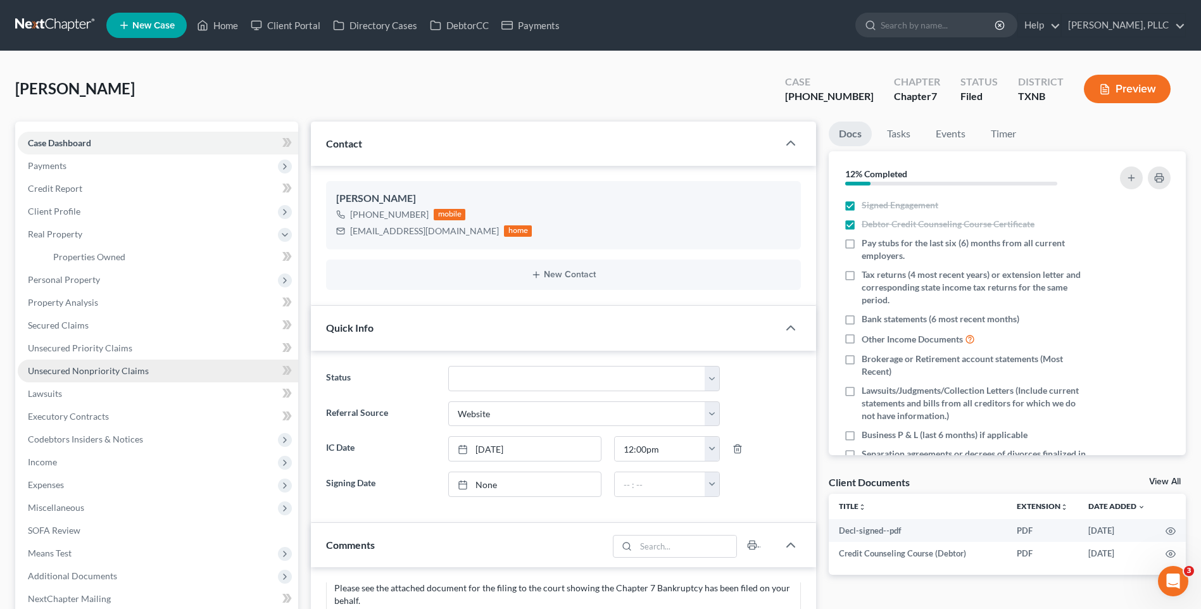
click at [81, 369] on span "Unsecured Nonpriority Claims" at bounding box center [88, 370] width 121 height 11
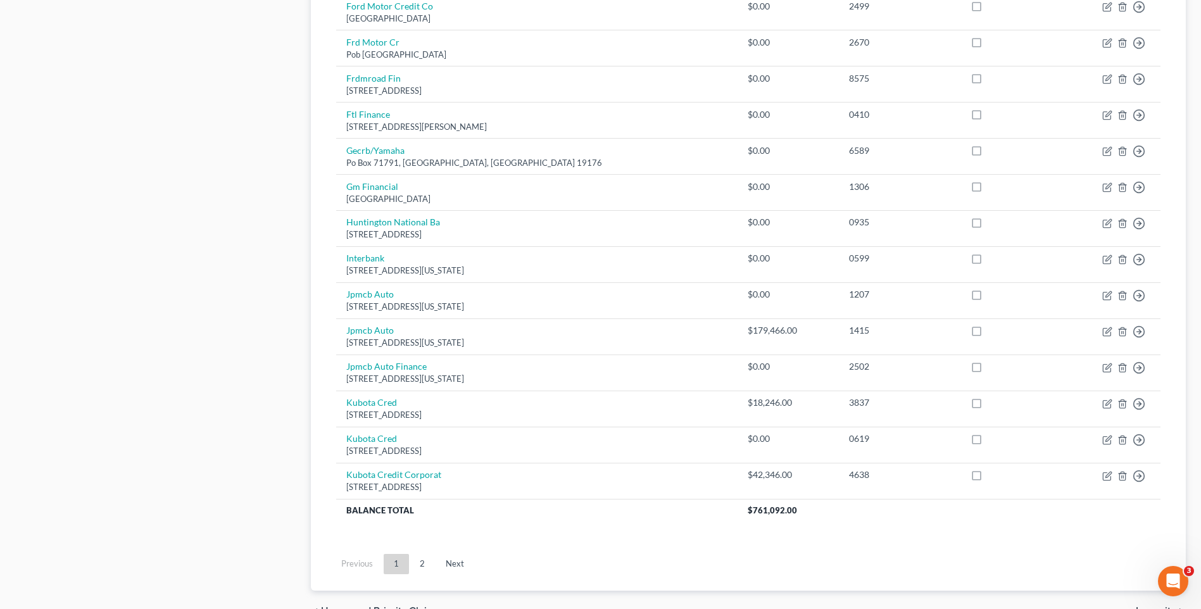
scroll to position [788, 0]
click at [421, 562] on link "2" at bounding box center [422, 563] width 25 height 20
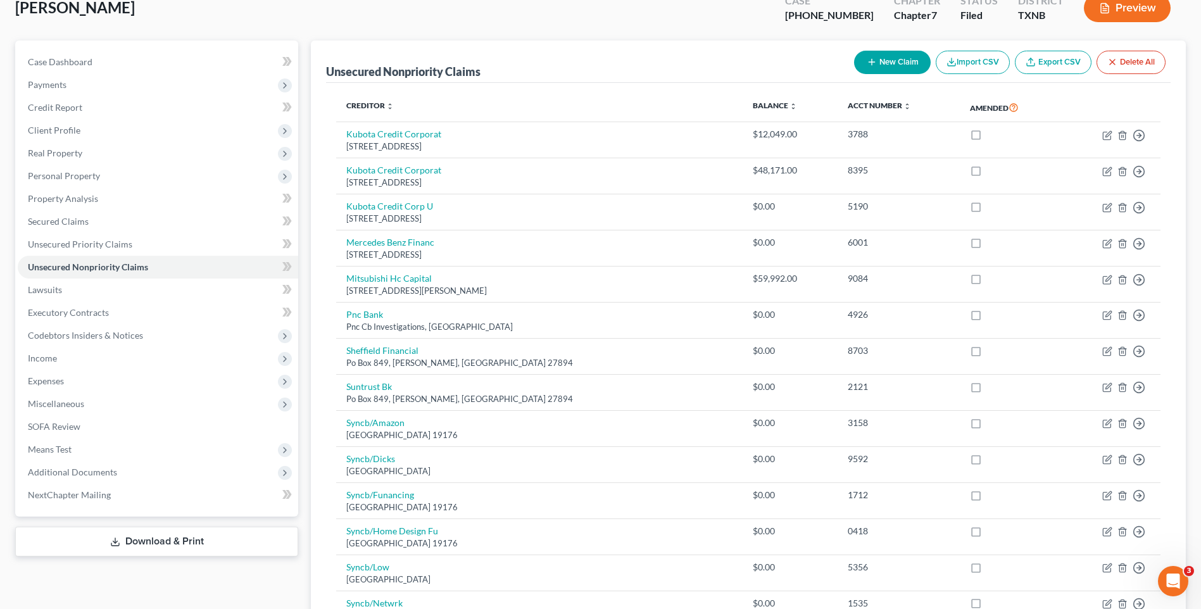
scroll to position [80, 0]
click at [900, 62] on button "New Claim" at bounding box center [892, 63] width 77 height 23
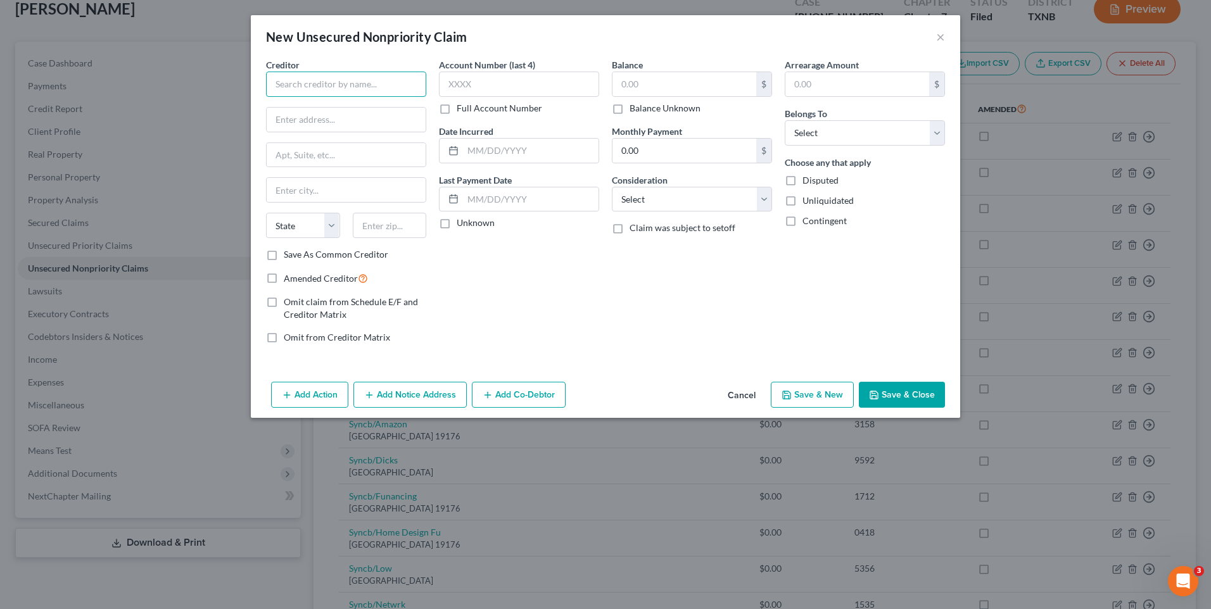
click at [302, 87] on input "text" at bounding box center [346, 84] width 160 height 25
type input "NMTC INC D/B/A MATCO TOOLS"
click at [345, 122] on input "text" at bounding box center [346, 120] width 159 height 24
type input "[STREET_ADDRESS][PERSON_NAME]"
type input "STOW"
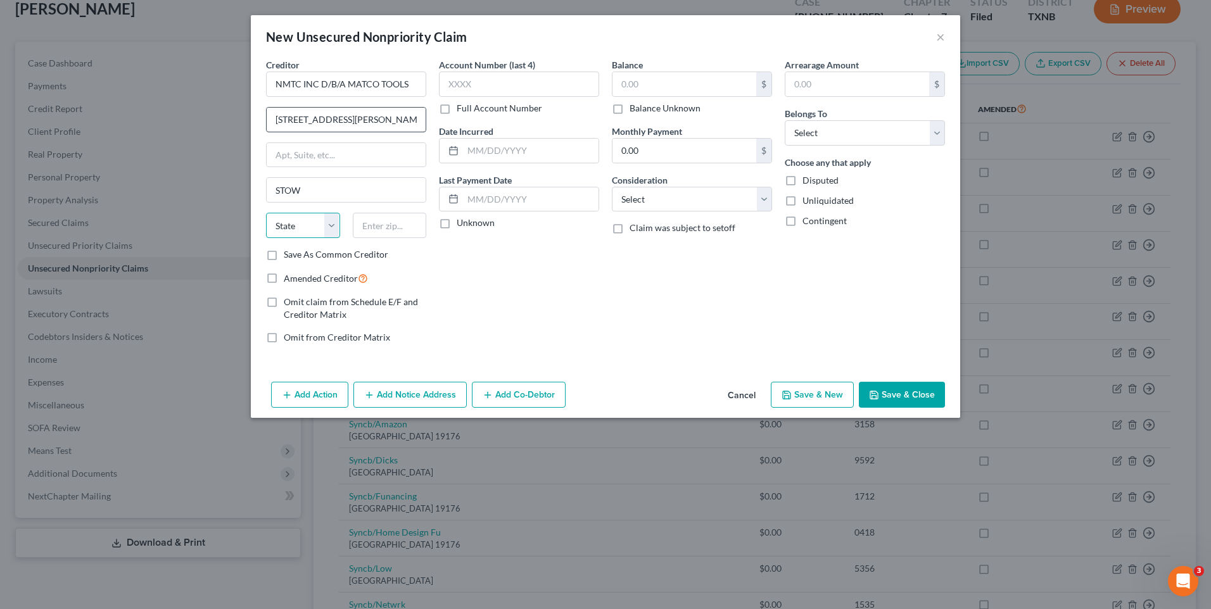
select select "36"
type input "44224-1033"
click at [764, 198] on select "Select Cable / Satellite Services Collection Agency Credit Card Debt Debt Couns…" at bounding box center [692, 199] width 160 height 25
select select "18"
click at [612, 187] on select "Select Cable / Satellite Services Collection Agency Credit Card Debt Debt Couns…" at bounding box center [692, 199] width 160 height 25
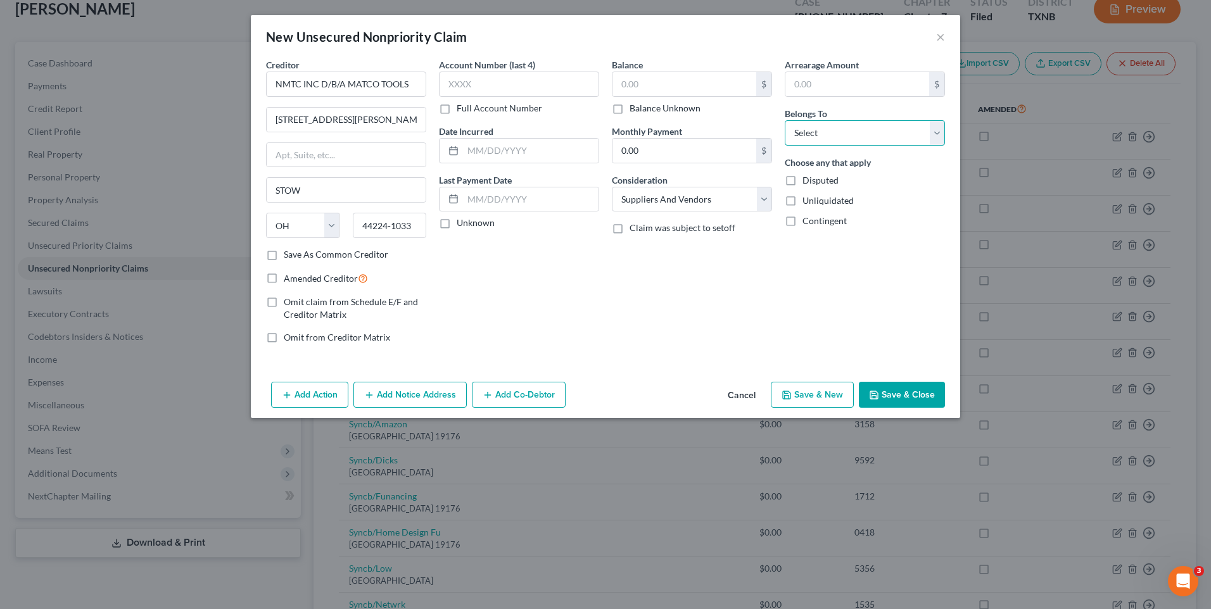
click at [938, 130] on select "Select Debtor 1 Only Debtor 2 Only Debtor 1 And Debtor 2 Only At Least One Of T…" at bounding box center [865, 132] width 160 height 25
select select "0"
click at [785, 120] on select "Select Debtor 1 Only Debtor 2 Only Debtor 1 And Debtor 2 Only At Least One Of T…" at bounding box center [865, 132] width 160 height 25
click at [765, 199] on select "Select Cable / Satellite Services Collection Agency Credit Card Debt Debt Couns…" at bounding box center [692, 199] width 160 height 25
select select "14"
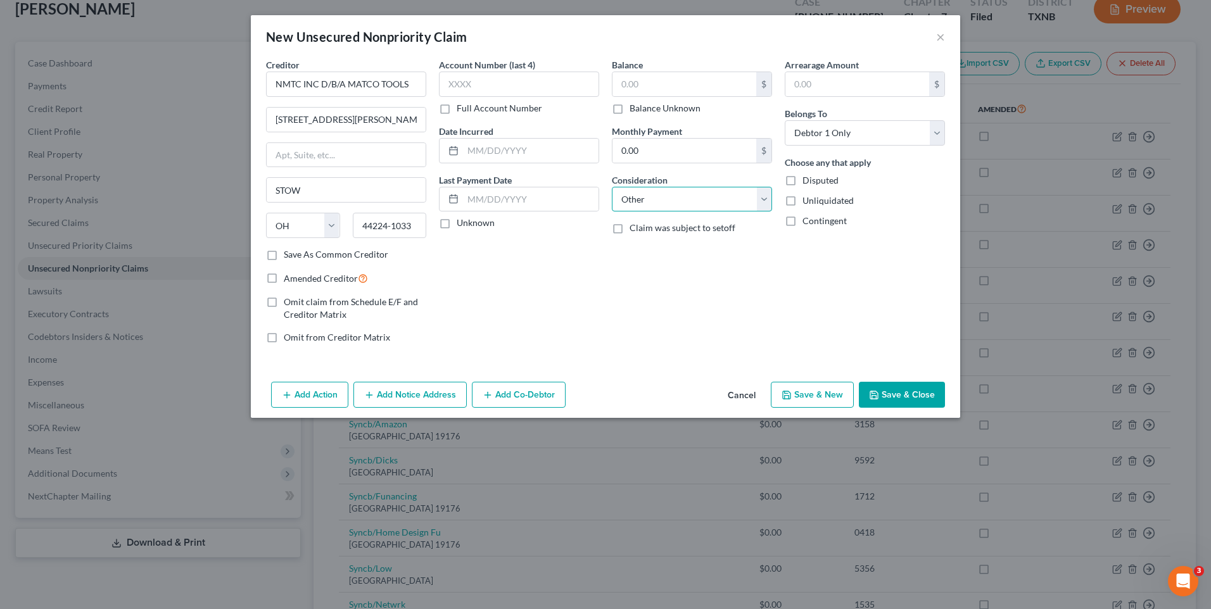
click at [612, 187] on select "Select Cable / Satellite Services Collection Agency Credit Card Debt Debt Couns…" at bounding box center [692, 199] width 160 height 25
click at [642, 251] on input "text" at bounding box center [691, 248] width 159 height 24
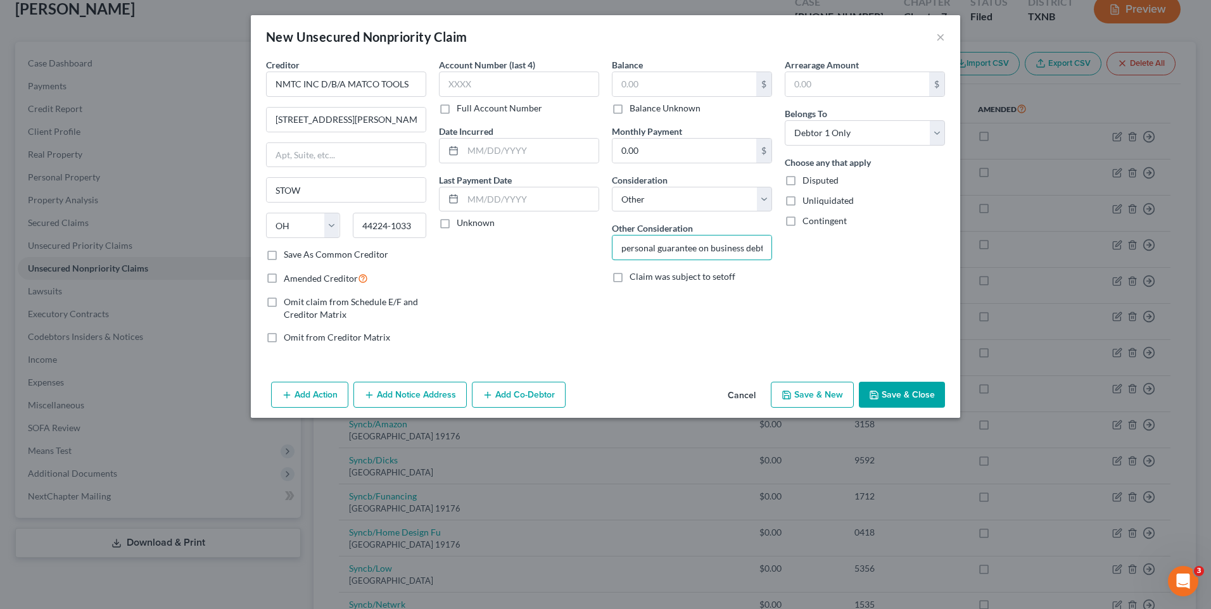
type input "personal guarantee on business debt"
click at [911, 392] on button "Save & Close" at bounding box center [902, 395] width 86 height 27
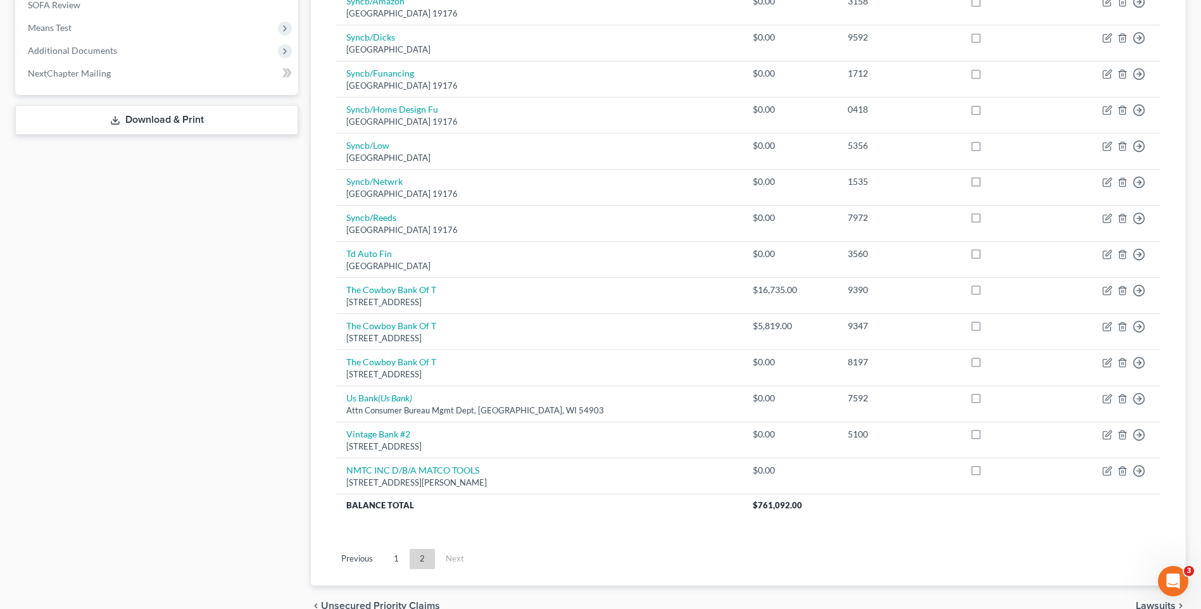
scroll to position [522, 0]
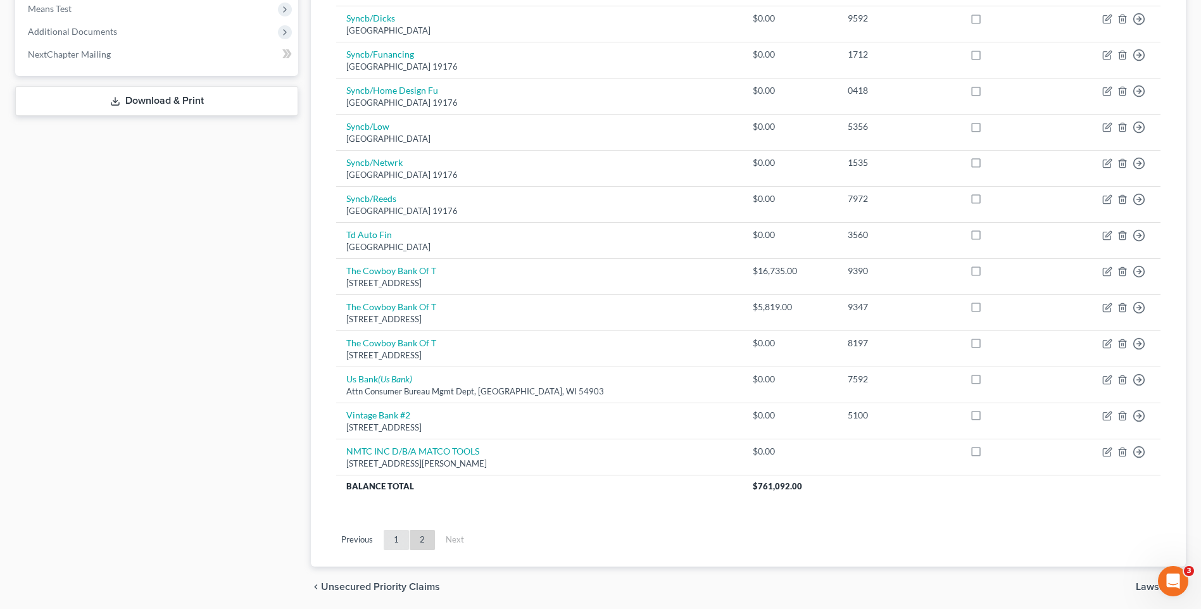
click at [396, 536] on link "1" at bounding box center [396, 540] width 25 height 20
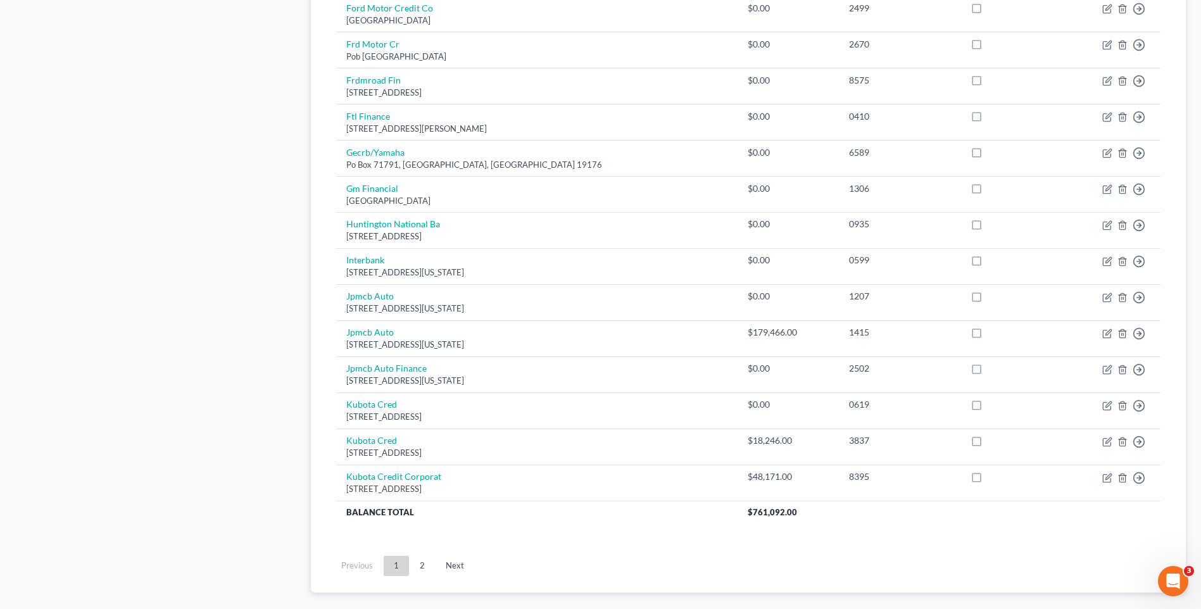
scroll to position [780, 0]
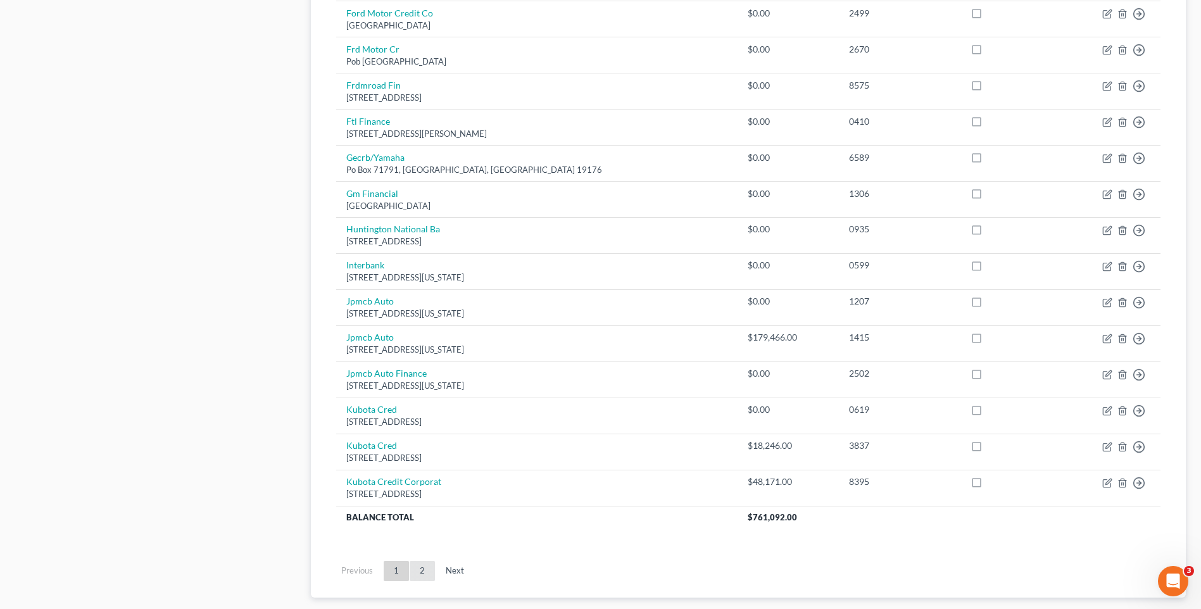
click at [426, 568] on link "2" at bounding box center [422, 571] width 25 height 20
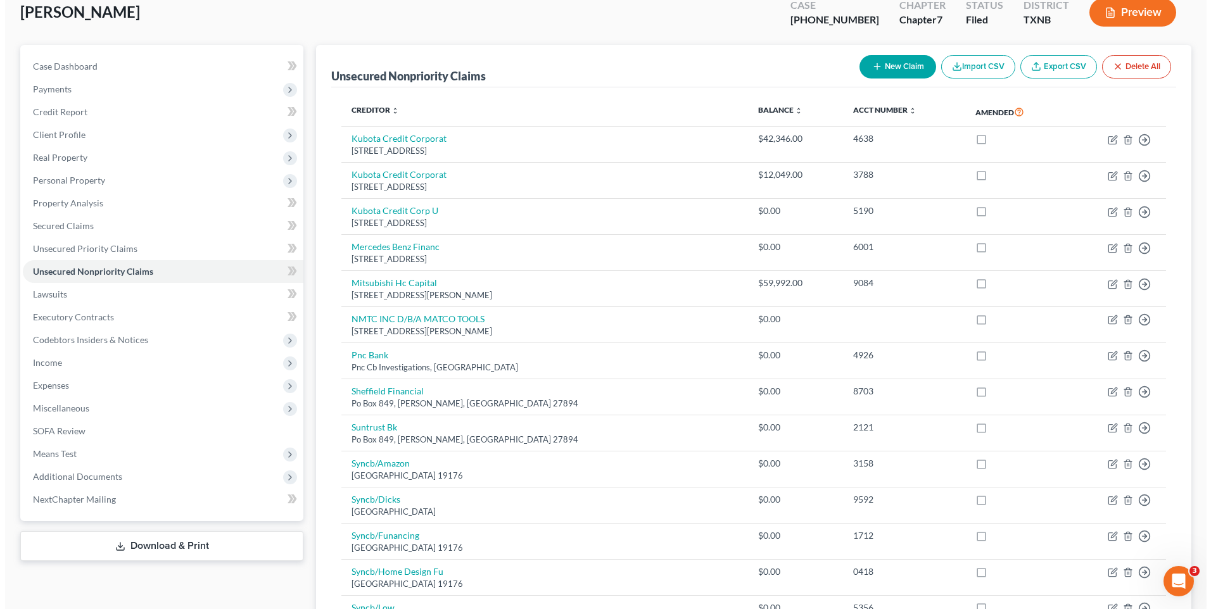
scroll to position [568, 0]
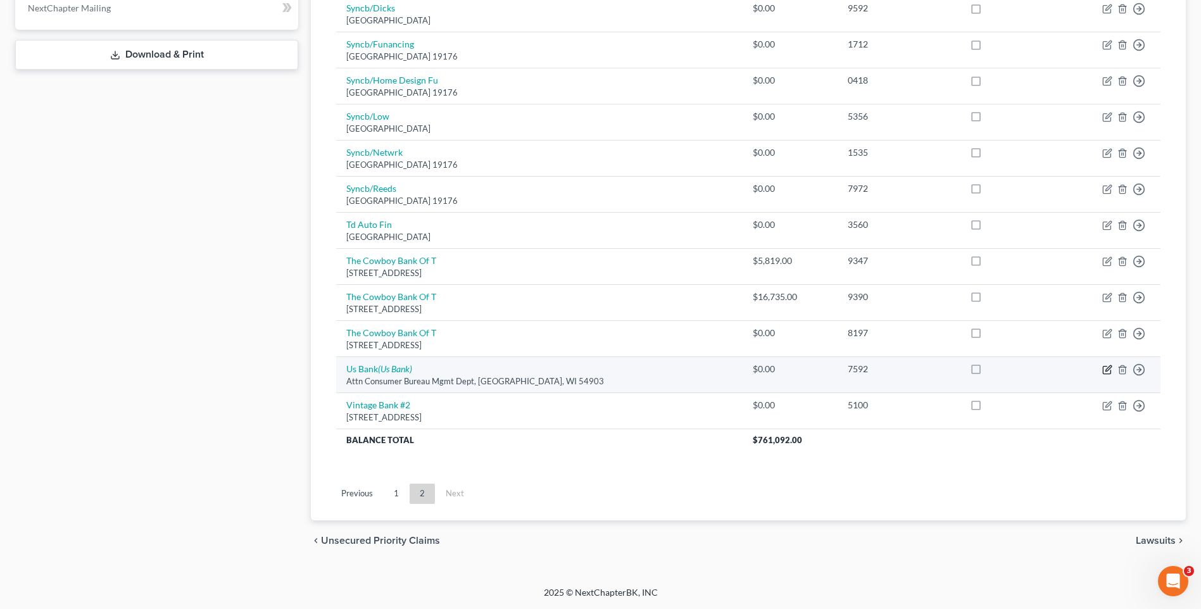
click at [1111, 369] on icon "button" at bounding box center [1107, 370] width 10 height 10
select select "52"
select select "0"
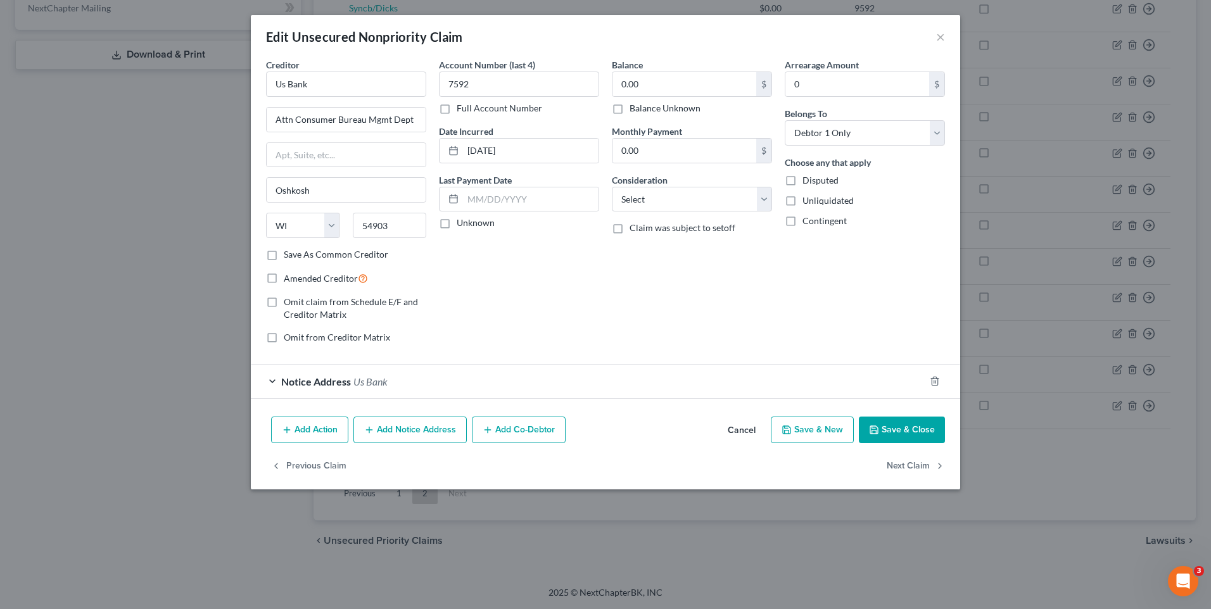
click at [296, 380] on span "Notice Address" at bounding box center [316, 382] width 70 height 12
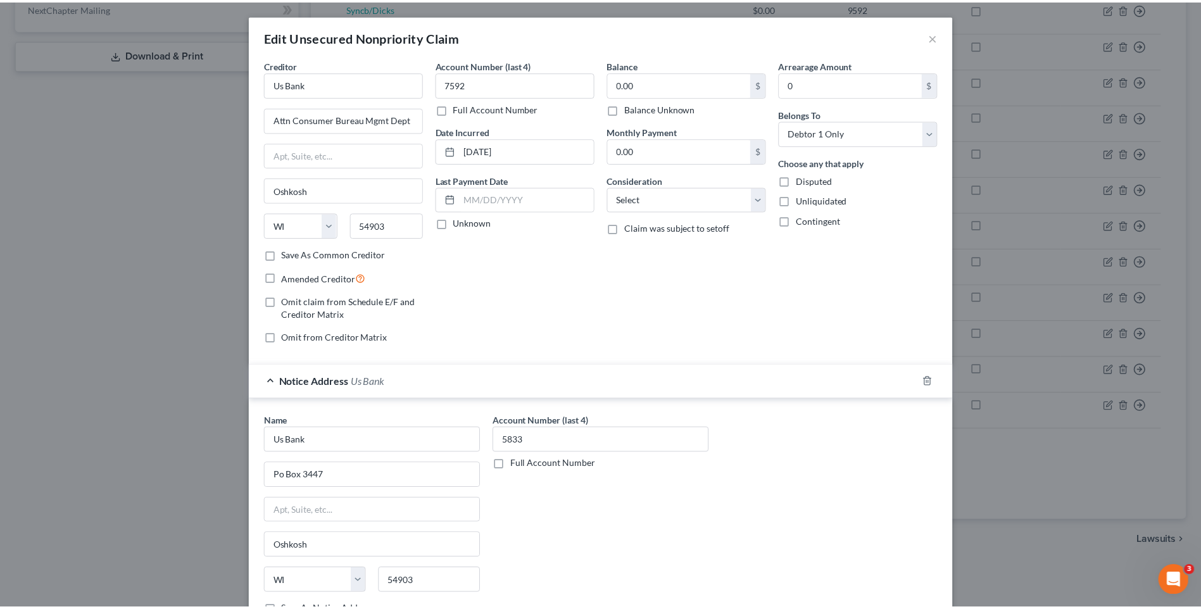
scroll to position [134, 0]
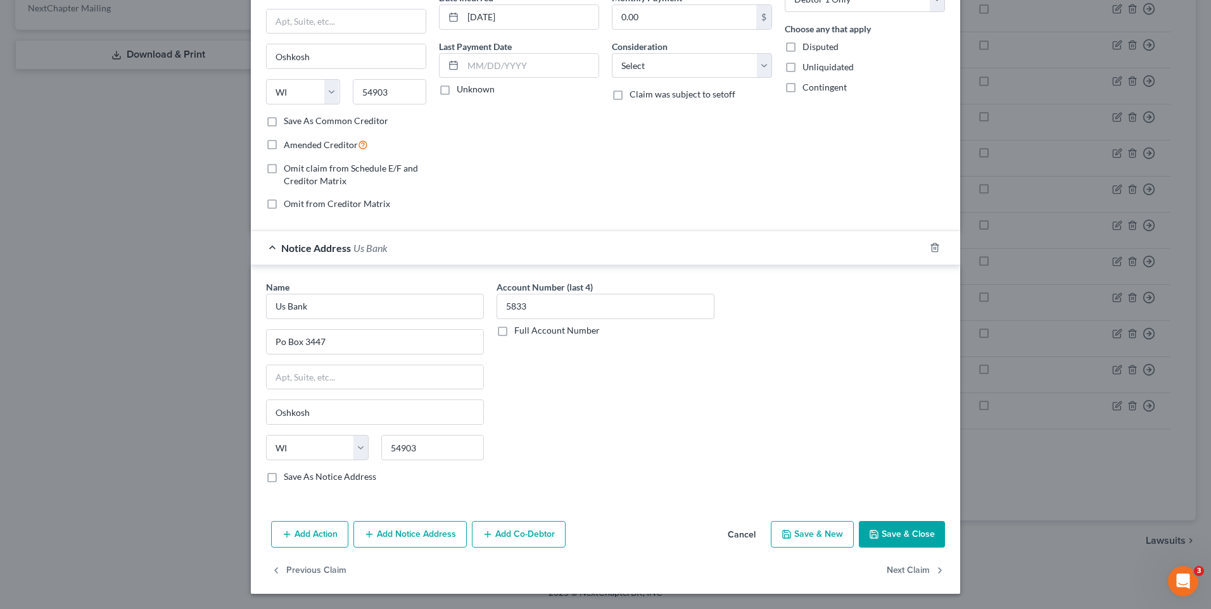
click at [896, 540] on button "Save & Close" at bounding box center [902, 534] width 86 height 27
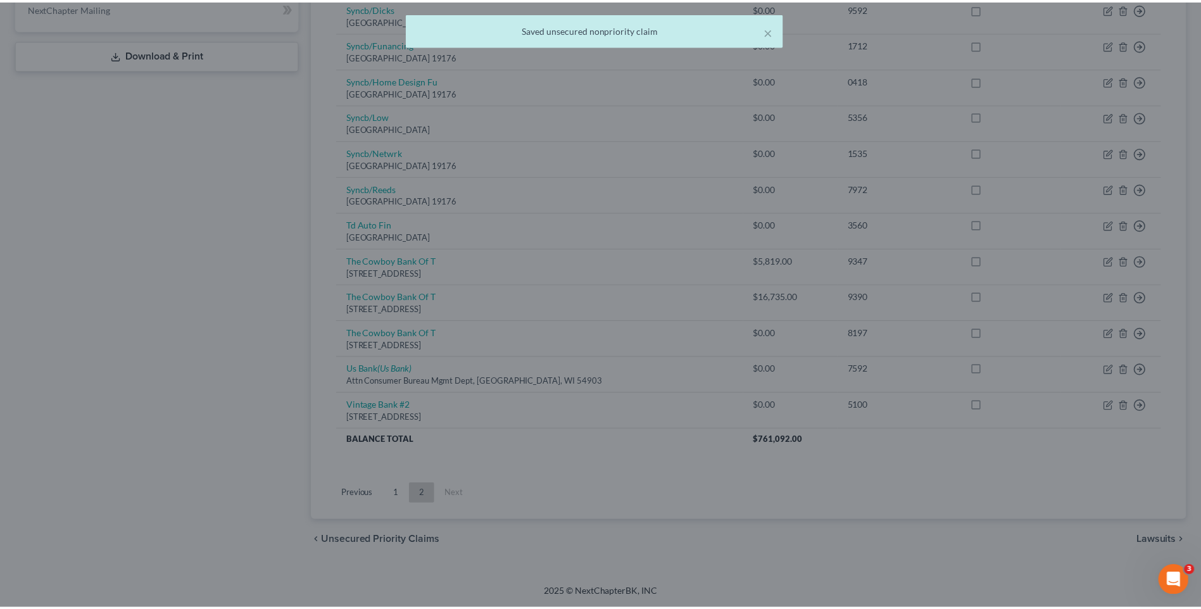
scroll to position [0, 0]
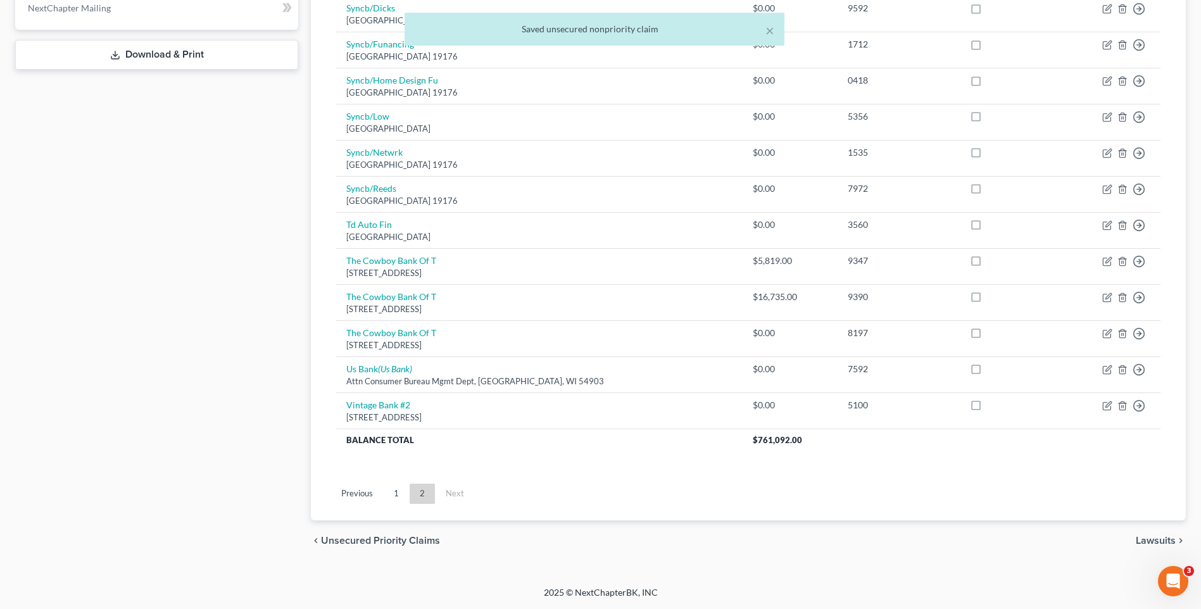
click at [1200, 432] on div "× Saved unsecured nonpriority claim [PERSON_NAME] Upgraded Case [PHONE_NUMBER] …" at bounding box center [600, 34] width 1201 height 1103
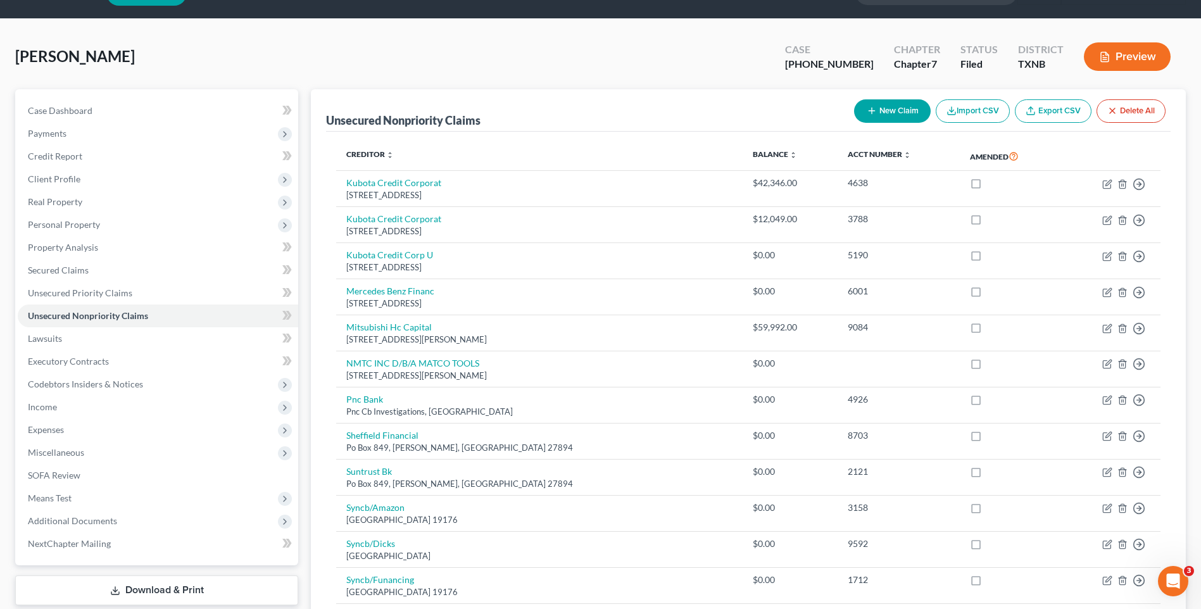
scroll to position [15, 0]
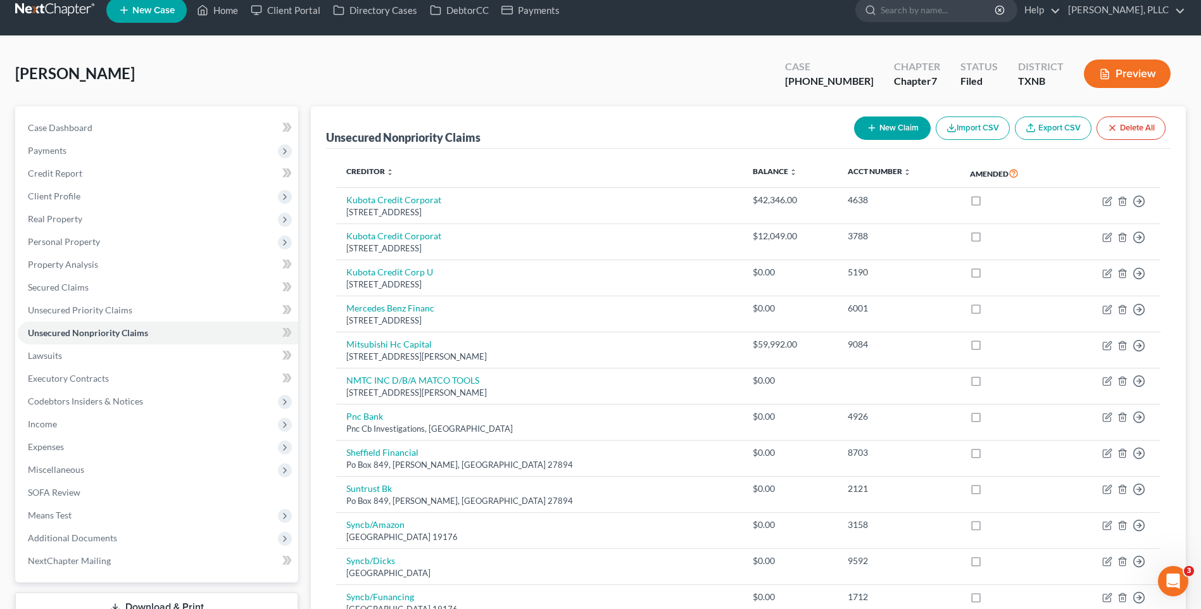
click at [900, 127] on button "New Claim" at bounding box center [892, 128] width 77 height 23
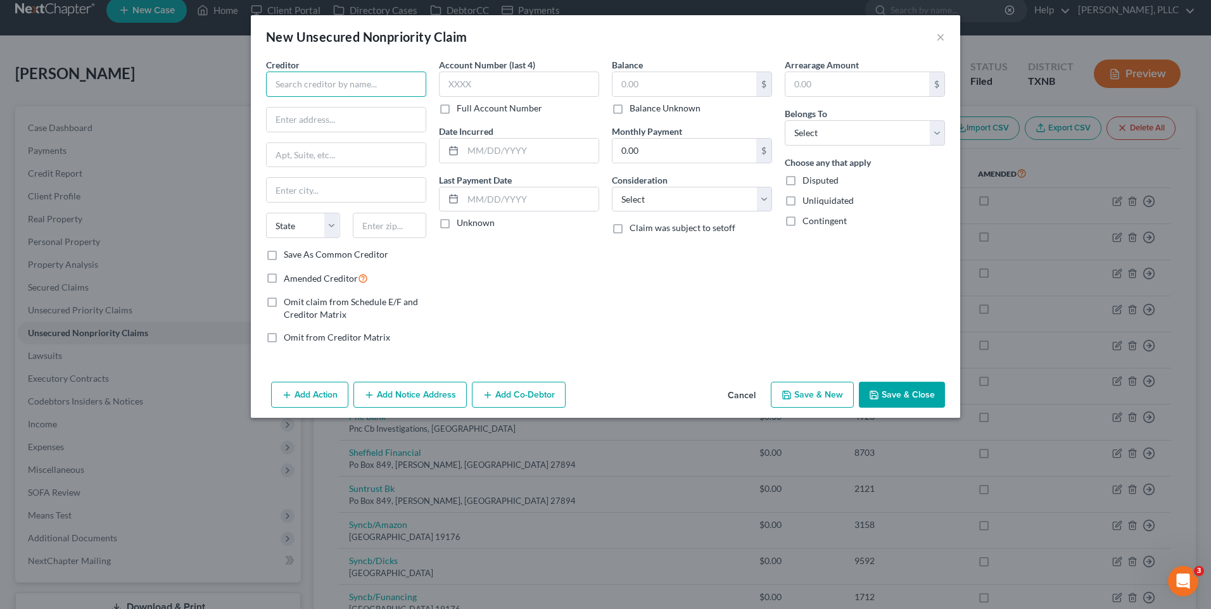
click at [302, 83] on input "text" at bounding box center [346, 84] width 160 height 25
type input "First National Bank of [US_STATE]"
type input "[STREET_ADDRESS]"
type input "Suite 750"
type input "[GEOGRAPHIC_DATA]"
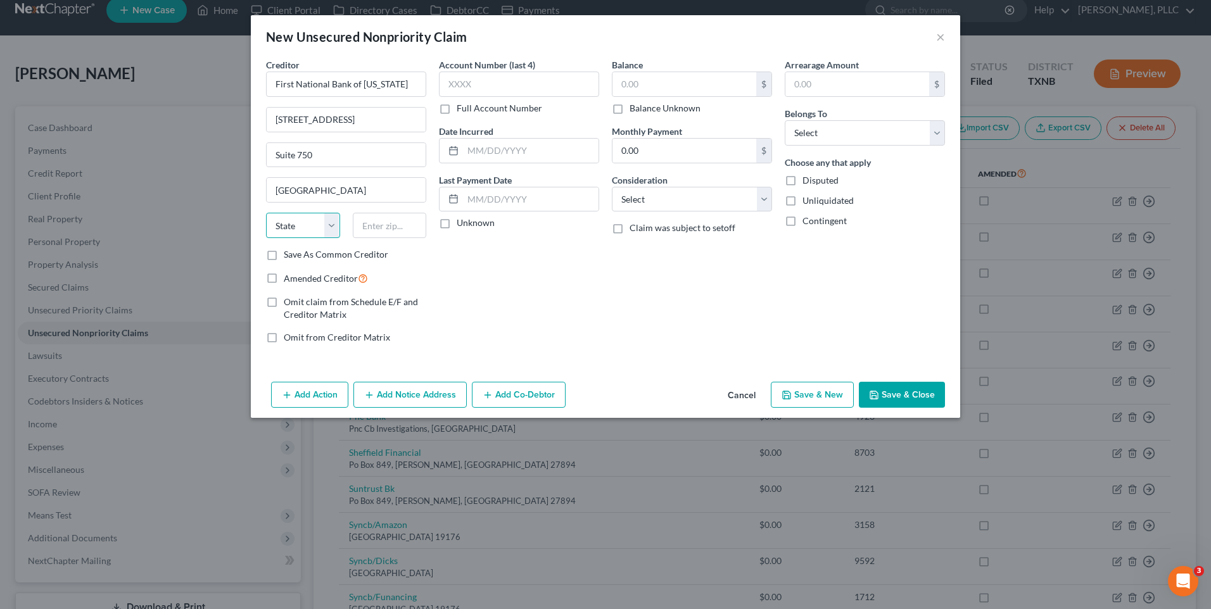
click at [327, 222] on select "State [US_STATE] AK AR AZ CA CO CT DE DC [GEOGRAPHIC_DATA] [GEOGRAPHIC_DATA] GU…" at bounding box center [303, 225] width 74 height 25
select select "5"
click at [266, 213] on select "State [US_STATE] AK AR AZ CA CO CT DE DC [GEOGRAPHIC_DATA] [GEOGRAPHIC_DATA] GU…" at bounding box center [303, 225] width 74 height 25
click at [379, 229] on input "text" at bounding box center [390, 225] width 74 height 25
type input "80202-3905"
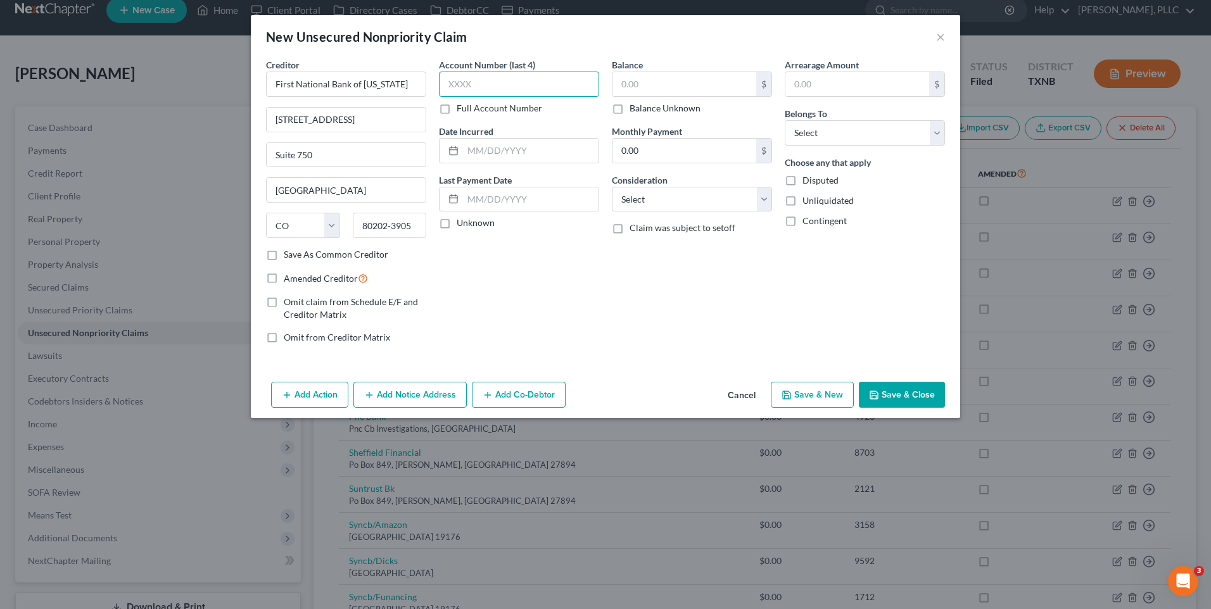
click at [485, 82] on input "text" at bounding box center [519, 84] width 160 height 25
click at [766, 199] on select "Select Cable / Satellite Services Collection Agency Credit Card Debt Debt Couns…" at bounding box center [692, 199] width 160 height 25
click at [629, 108] on label "Balance Unknown" at bounding box center [664, 108] width 71 height 13
click at [635, 108] on input "Balance Unknown" at bounding box center [639, 106] width 8 height 8
checkbox input "true"
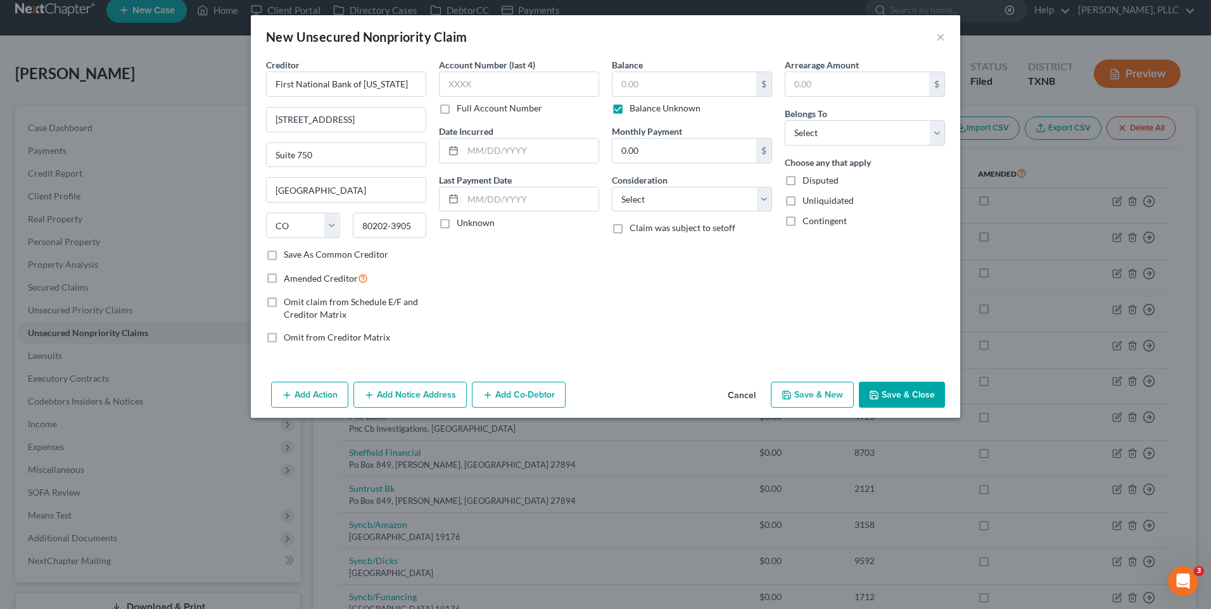
type input "0.00"
click at [763, 198] on select "Select Cable / Satellite Services Collection Agency Credit Card Debt Debt Couns…" at bounding box center [692, 199] width 160 height 25
click at [612, 187] on select "Select Cable / Satellite Services Collection Agency Credit Card Debt Debt Couns…" at bounding box center [692, 199] width 160 height 25
click at [764, 194] on select "Select Cable / Satellite Services Collection Agency Credit Card Debt Debt Couns…" at bounding box center [692, 199] width 160 height 25
select select "18"
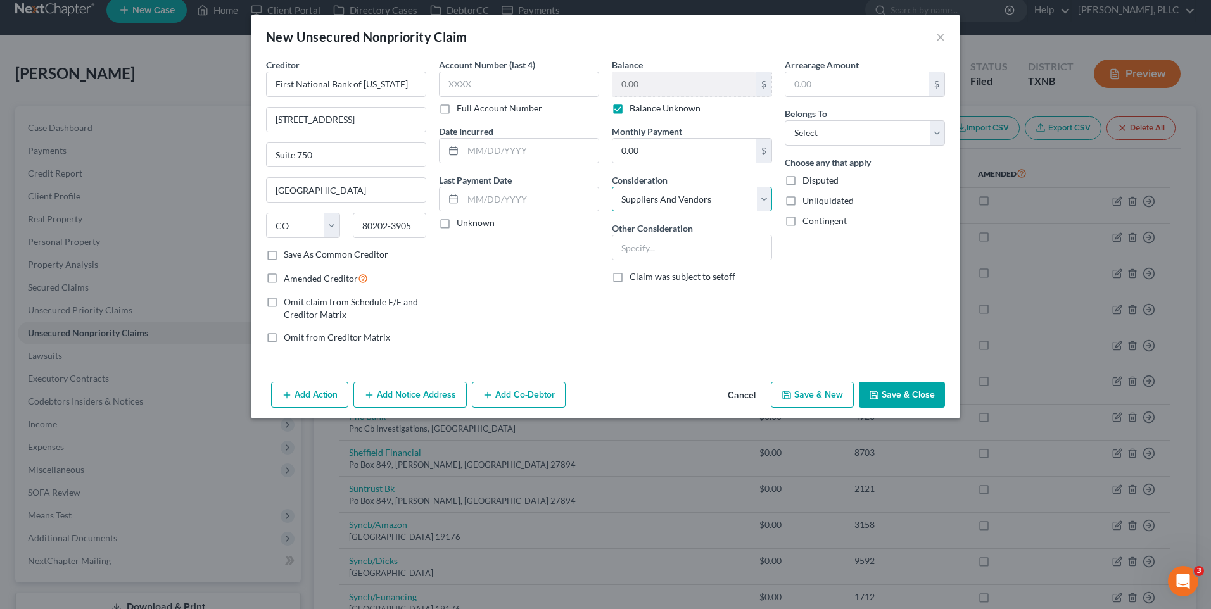
click at [612, 187] on select "Select Cable / Satellite Services Collection Agency Credit Card Debt Debt Couns…" at bounding box center [692, 199] width 160 height 25
click at [924, 391] on button "Save & Close" at bounding box center [902, 395] width 86 height 27
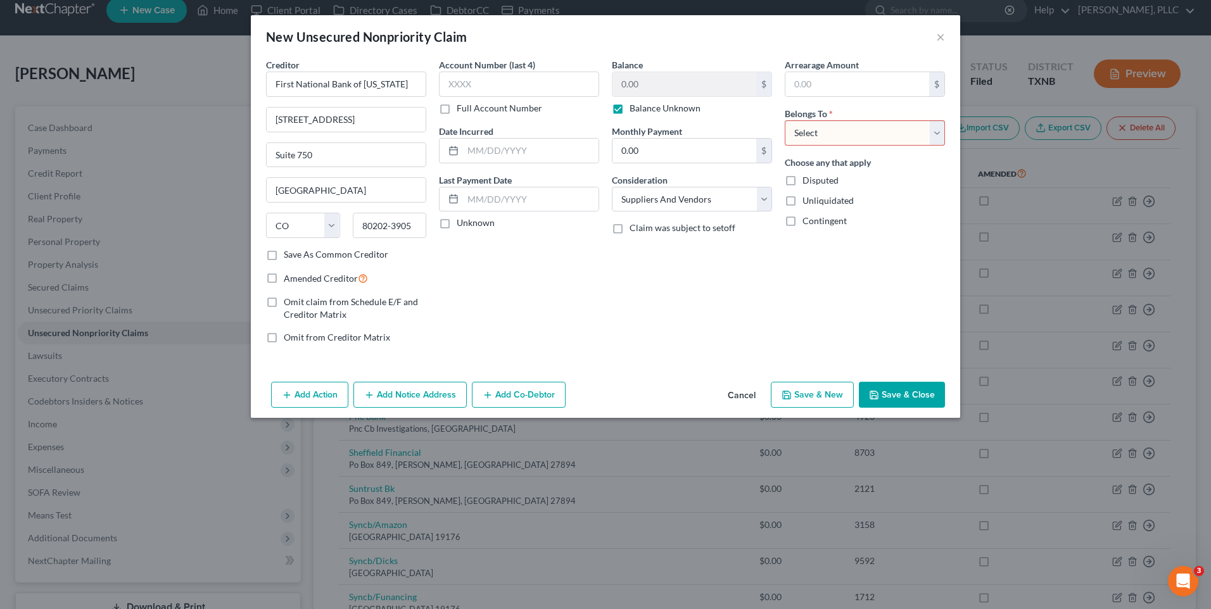
drag, startPoint x: 933, startPoint y: 133, endPoint x: 873, endPoint y: 148, distance: 62.5
click at [933, 133] on select "Select Debtor 1 Only Debtor 2 Only Debtor 1 And Debtor 2 Only At Least One Of T…" at bounding box center [865, 132] width 160 height 25
select select "0"
click at [785, 120] on select "Select Debtor 1 Only Debtor 2 Only Debtor 1 And Debtor 2 Only At Least One Of T…" at bounding box center [865, 132] width 160 height 25
click at [904, 396] on button "Save & Close" at bounding box center [902, 395] width 86 height 27
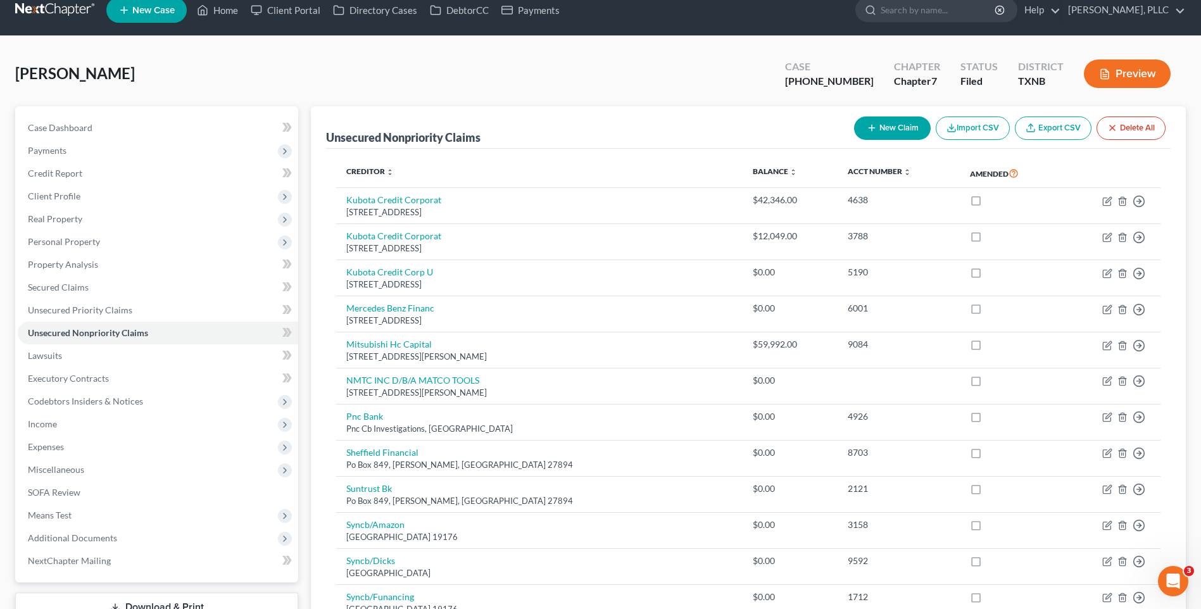
click at [895, 129] on button "New Claim" at bounding box center [892, 128] width 77 height 23
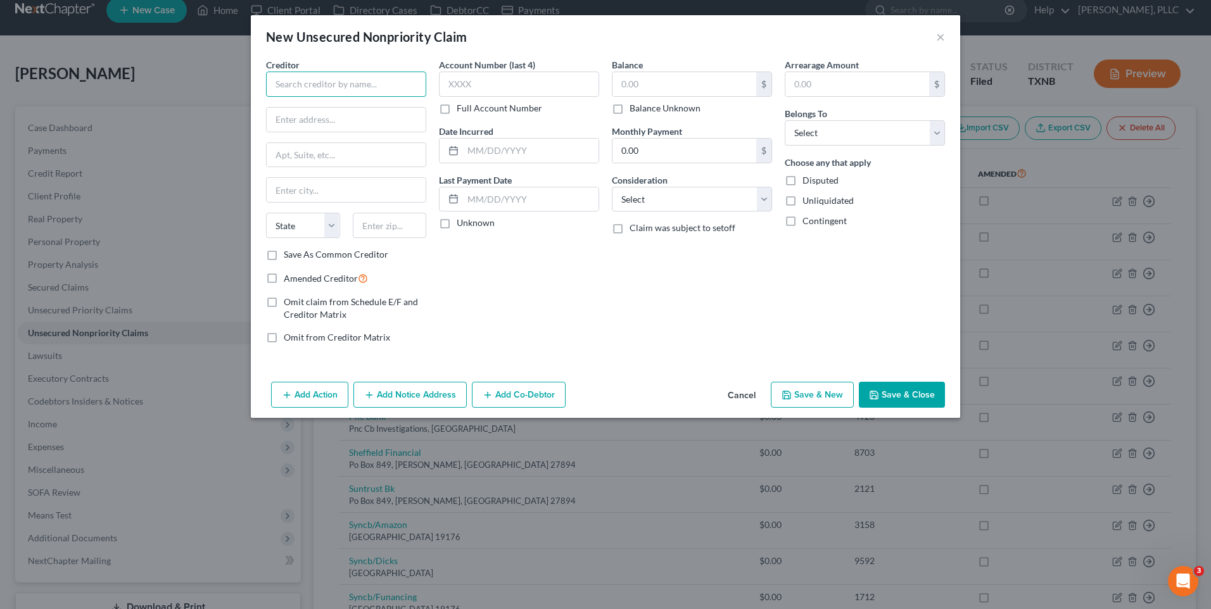
click at [294, 85] on input "text" at bounding box center [346, 84] width 160 height 25
click at [389, 86] on input "Citicapital Commercial Corpoation" at bounding box center [346, 84] width 160 height 25
type input "Citicapital Commercial Corporation"
click at [319, 123] on input "text" at bounding box center [346, 120] width 159 height 24
type input "PO BOX 168647"
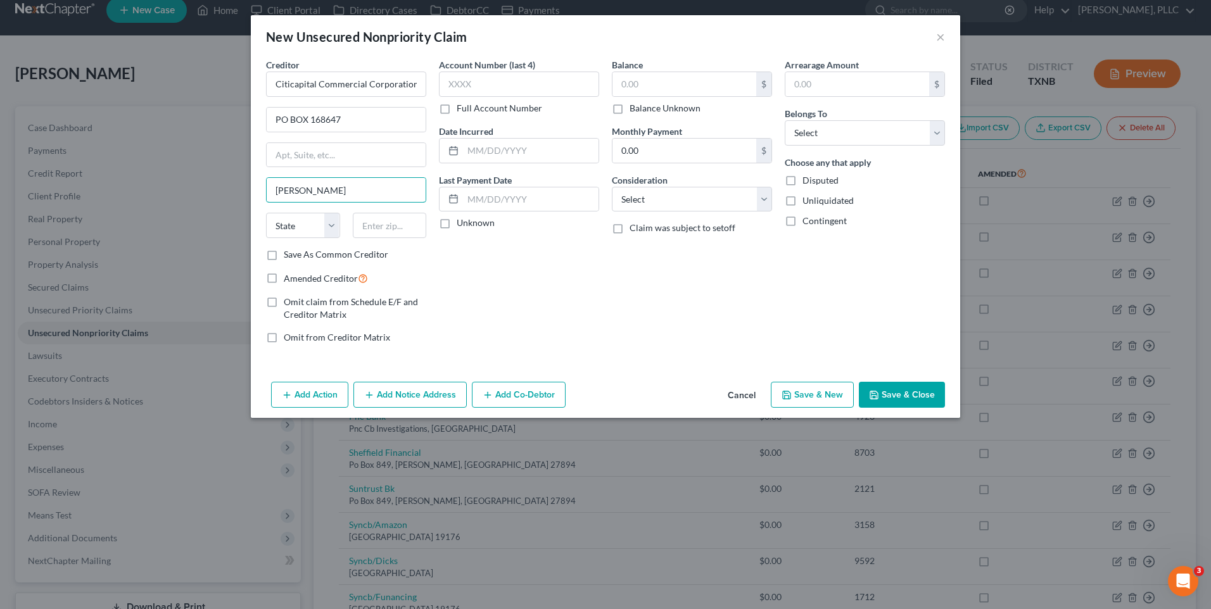
type input "[PERSON_NAME]"
click at [330, 225] on select "State [US_STATE] AK AR AZ CA CO CT DE DC [GEOGRAPHIC_DATA] [GEOGRAPHIC_DATA] GU…" at bounding box center [303, 225] width 74 height 25
select select "45"
click at [266, 213] on select "State [US_STATE] AK AR AZ CA CO CT DE DC [GEOGRAPHIC_DATA] [GEOGRAPHIC_DATA] GU…" at bounding box center [303, 225] width 74 height 25
click at [363, 228] on input "text" at bounding box center [390, 225] width 74 height 25
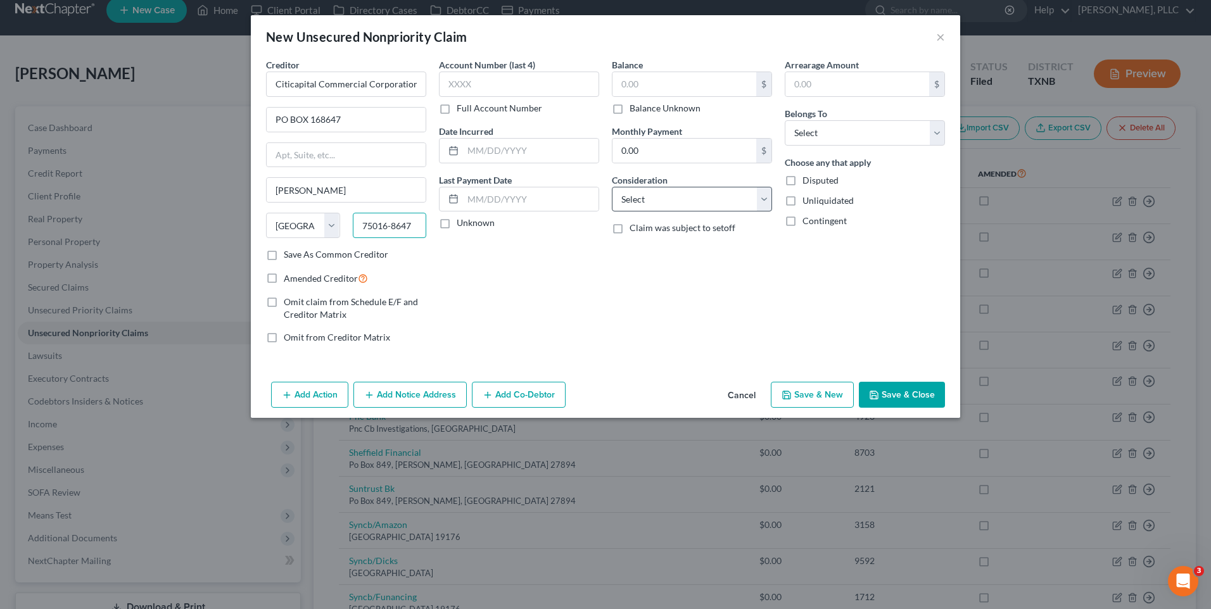
type input "75016-8647"
drag, startPoint x: 762, startPoint y: 201, endPoint x: 757, endPoint y: 198, distance: 6.5
click at [762, 201] on select "Select Cable / Satellite Services Collection Agency Credit Card Debt Debt Couns…" at bounding box center [692, 199] width 160 height 25
select select "14"
click at [612, 187] on select "Select Cable / Satellite Services Collection Agency Credit Card Debt Debt Couns…" at bounding box center [692, 199] width 160 height 25
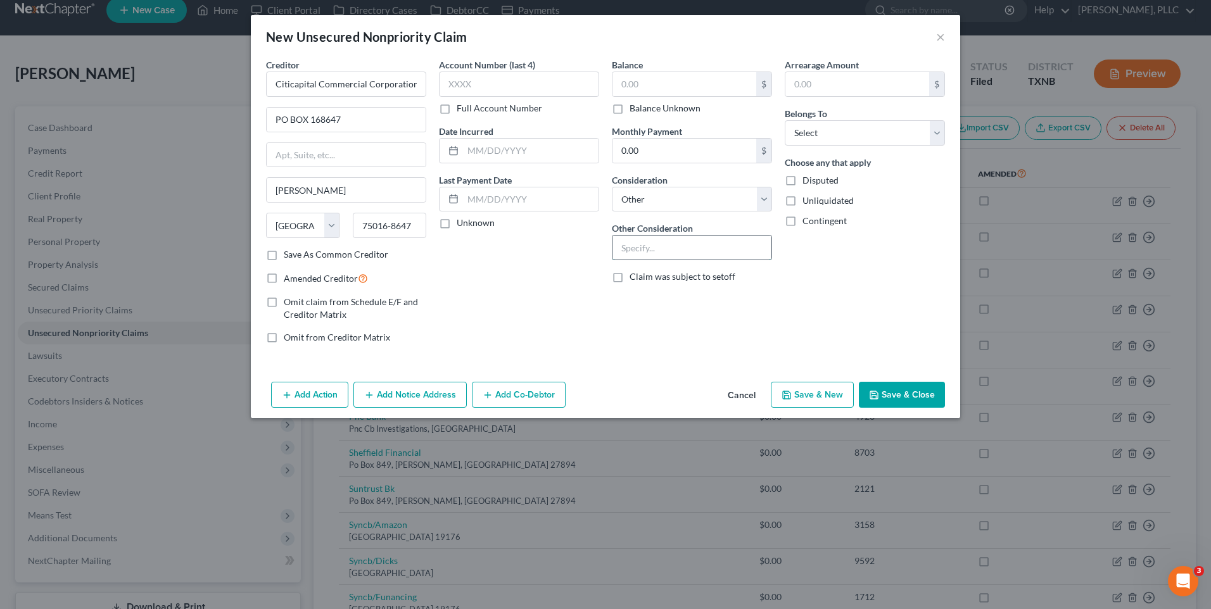
drag, startPoint x: 642, startPoint y: 249, endPoint x: 633, endPoint y: 249, distance: 9.5
click at [633, 249] on input "text" at bounding box center [691, 248] width 159 height 24
type input "personal gurantee on business debt"
select select "0"
click at [629, 111] on label "Balance Unknown" at bounding box center [664, 108] width 71 height 13
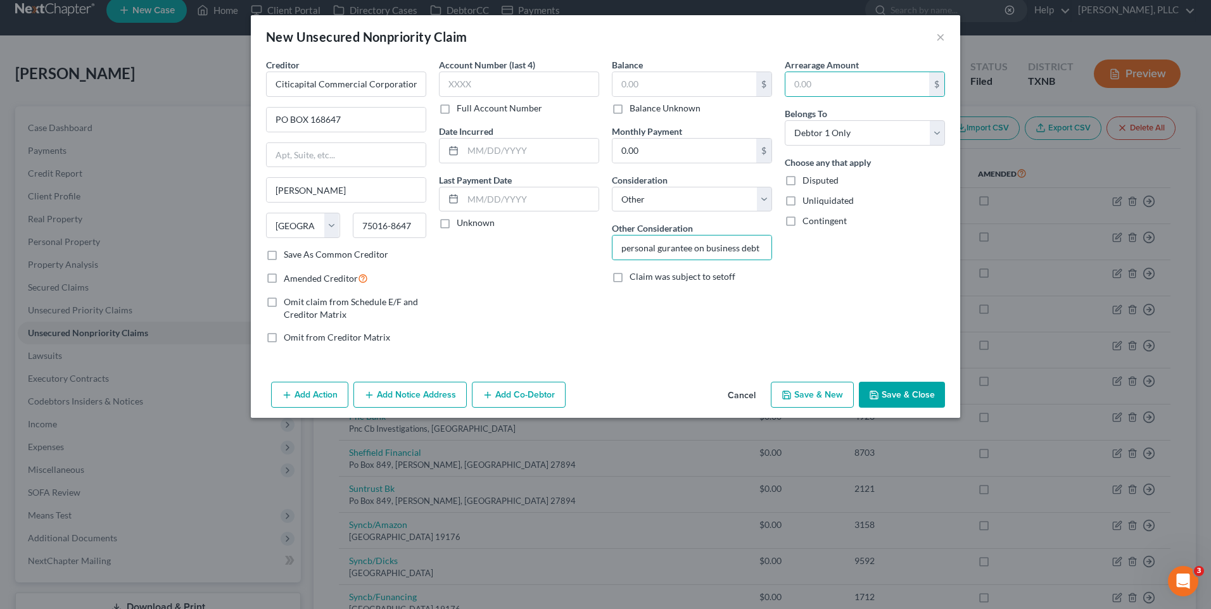
click at [635, 110] on input "Balance Unknown" at bounding box center [639, 106] width 8 height 8
checkbox input "true"
type input "0.00"
click at [892, 394] on button "Save & Close" at bounding box center [902, 395] width 86 height 27
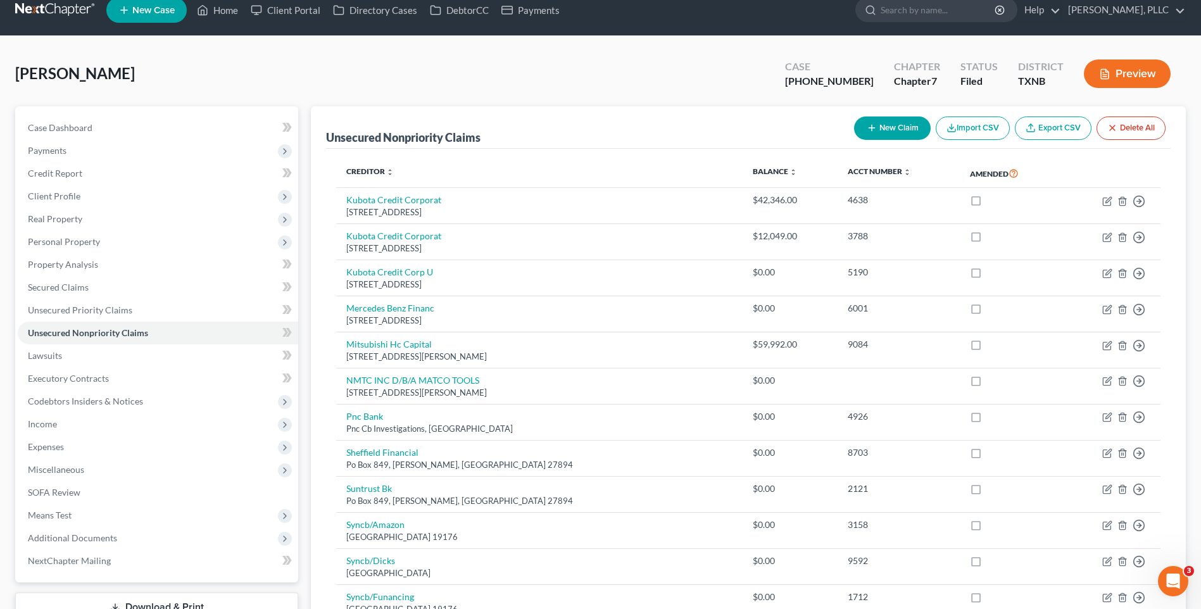
click at [877, 125] on button "New Claim" at bounding box center [892, 128] width 77 height 23
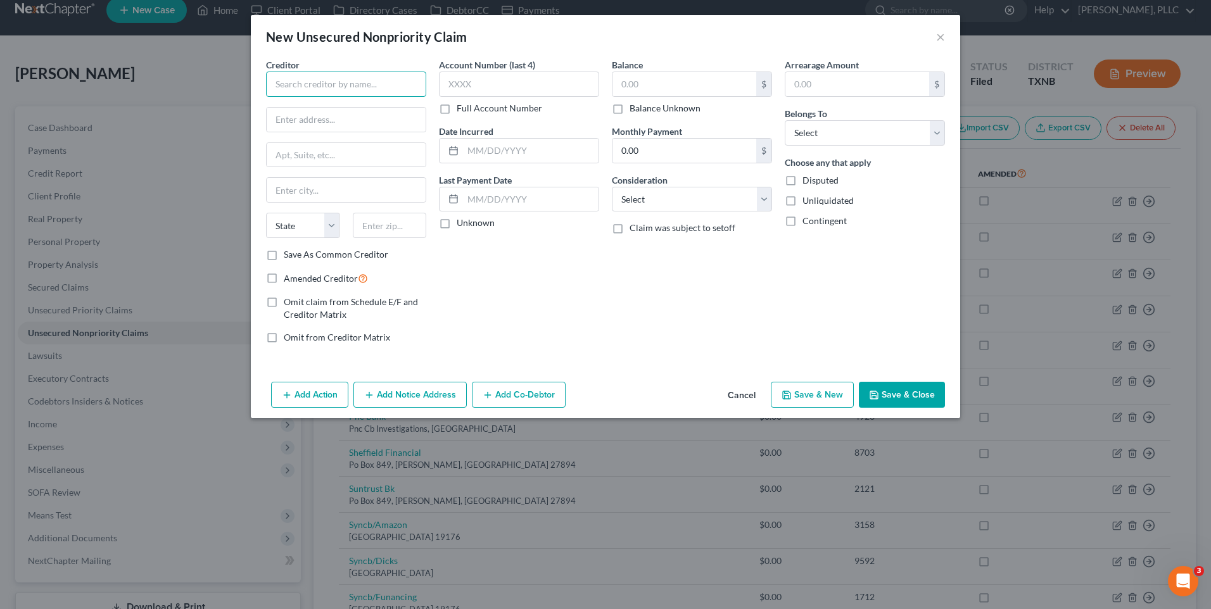
click at [321, 76] on input "text" at bounding box center [346, 84] width 160 height 25
type input "Commercial Money Center, Inc."
drag, startPoint x: 280, startPoint y: 122, endPoint x: 289, endPoint y: 121, distance: 9.5
click at [281, 121] on input "text" at bounding box center [346, 120] width 159 height 24
type input "[STREET_ADDRESS][PERSON_NAME]"
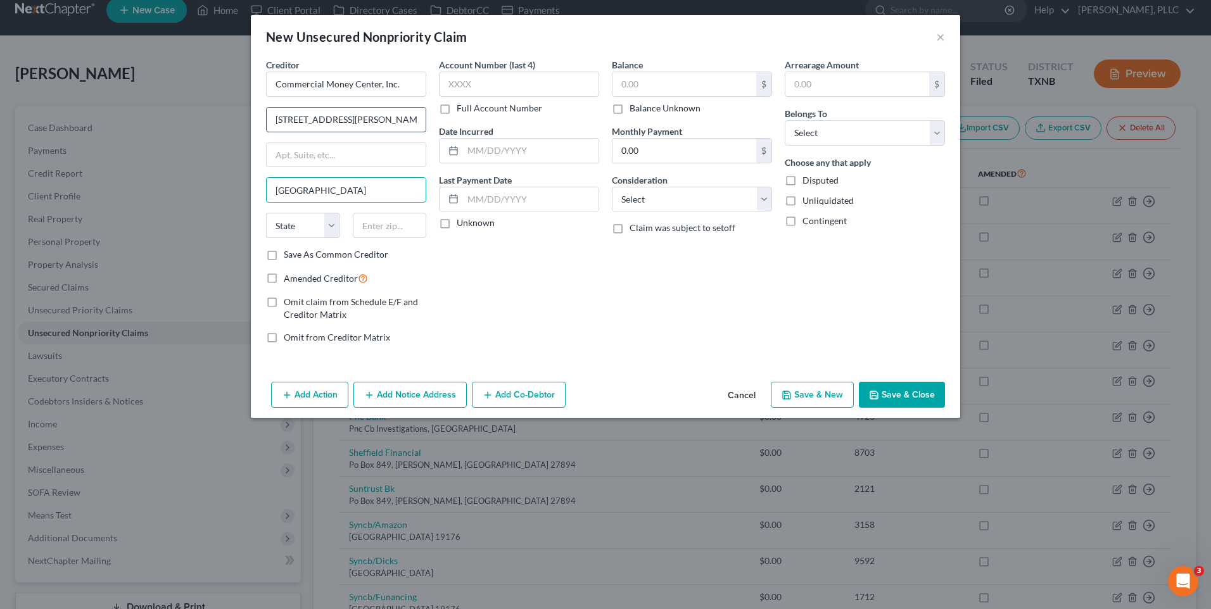
type input "[GEOGRAPHIC_DATA]"
click at [333, 228] on select "State [US_STATE] AK AR AZ CA CO CT DE DC [GEOGRAPHIC_DATA] [GEOGRAPHIC_DATA] GU…" at bounding box center [303, 225] width 74 height 25
select select "31"
click at [266, 213] on select "State [US_STATE] AK AR AZ CA CO CT DE DC [GEOGRAPHIC_DATA] [GEOGRAPHIC_DATA] GU…" at bounding box center [303, 225] width 74 height 25
click at [382, 234] on input "text" at bounding box center [390, 225] width 74 height 25
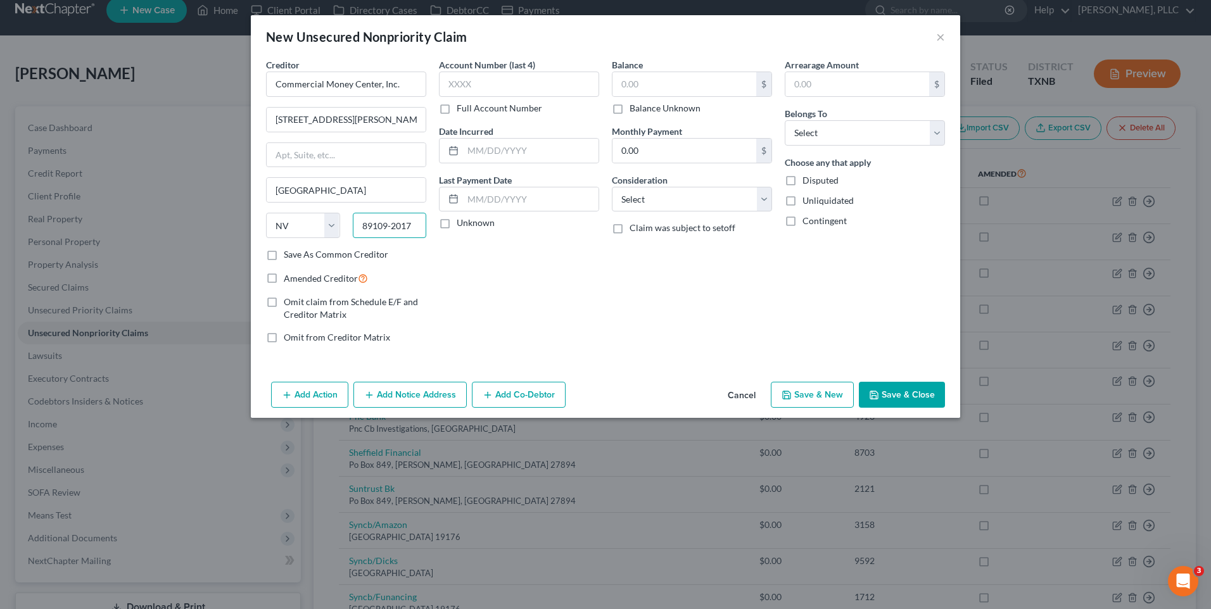
type input "89109-2017"
drag, startPoint x: 622, startPoint y: 113, endPoint x: 631, endPoint y: 115, distance: 8.4
click at [629, 111] on label "Balance Unknown" at bounding box center [664, 108] width 71 height 13
click at [635, 110] on input "Balance Unknown" at bounding box center [639, 106] width 8 height 8
checkbox input "true"
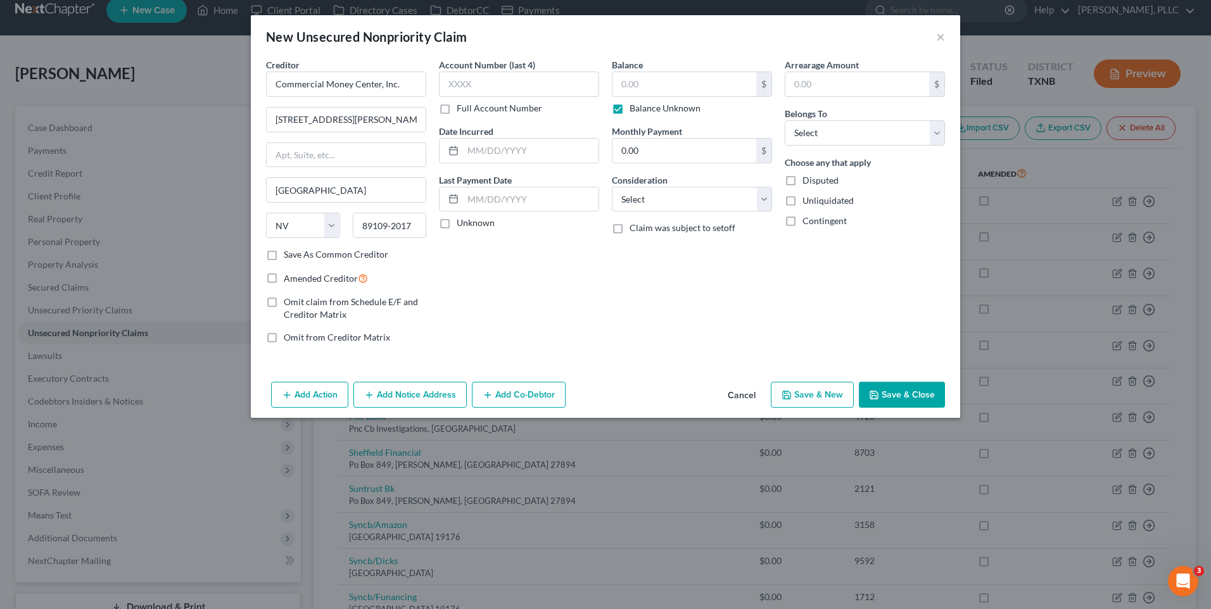
type input "0.00"
click at [763, 198] on select "Select Cable / Satellite Services Collection Agency Credit Card Debt Debt Couns…" at bounding box center [692, 199] width 160 height 25
select select "14"
click at [612, 187] on select "Select Cable / Satellite Services Collection Agency Credit Card Debt Debt Couns…" at bounding box center [692, 199] width 160 height 25
click at [672, 252] on input "text" at bounding box center [691, 248] width 159 height 24
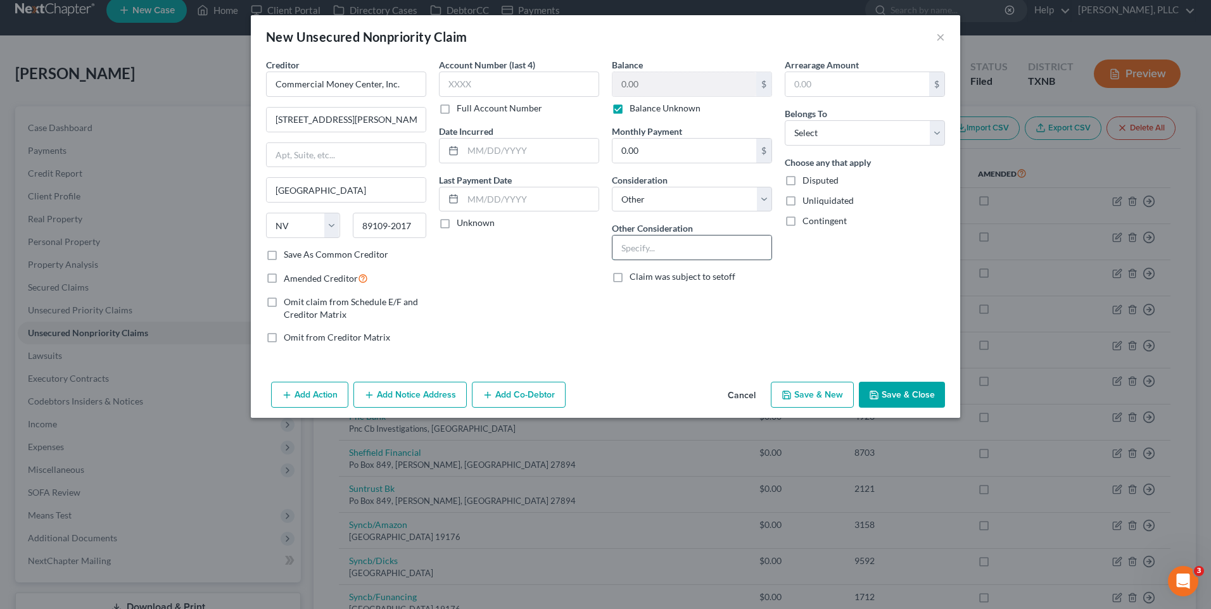
type input "personal gurantee on business debt"
click at [934, 133] on select "Select Debtor 1 Only Debtor 2 Only Debtor 1 And Debtor 2 Only At Least One Of T…" at bounding box center [865, 132] width 160 height 25
select select "0"
click at [785, 120] on select "Select Debtor 1 Only Debtor 2 Only Debtor 1 And Debtor 2 Only At Least One Of T…" at bounding box center [865, 132] width 160 height 25
click at [917, 397] on button "Save & Close" at bounding box center [902, 395] width 86 height 27
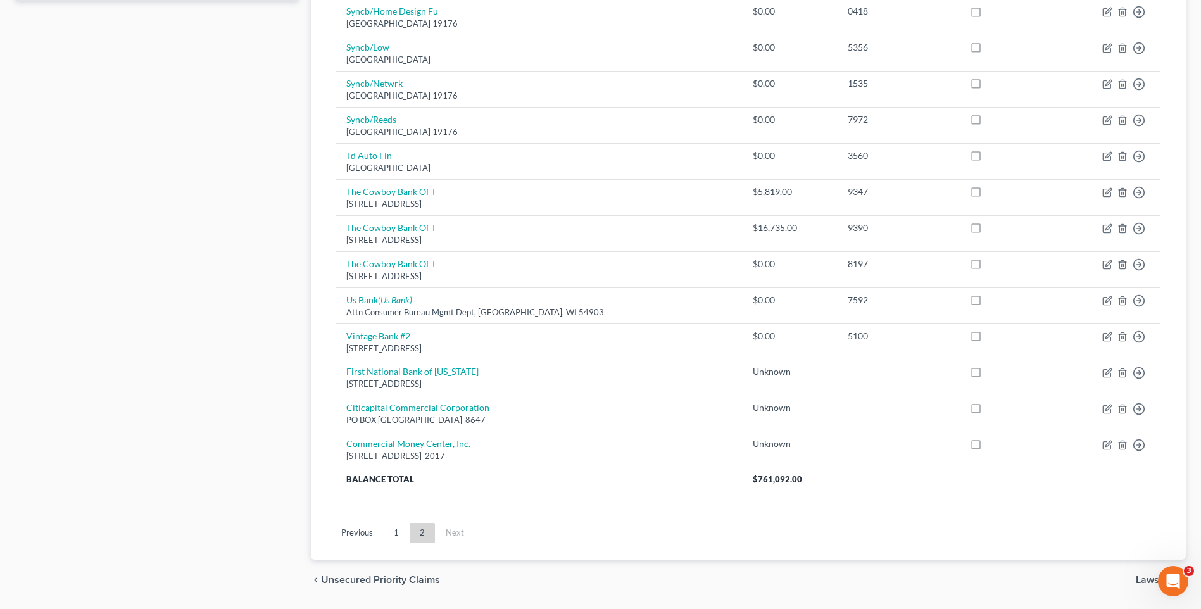
scroll to position [676, 0]
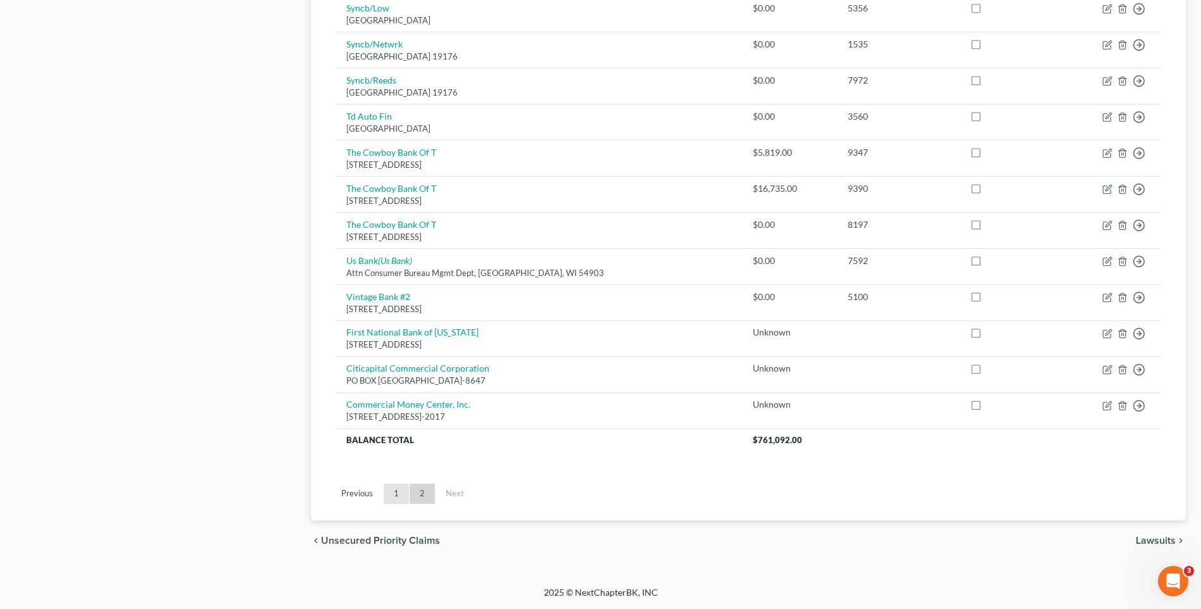
click at [400, 491] on link "1" at bounding box center [396, 494] width 25 height 20
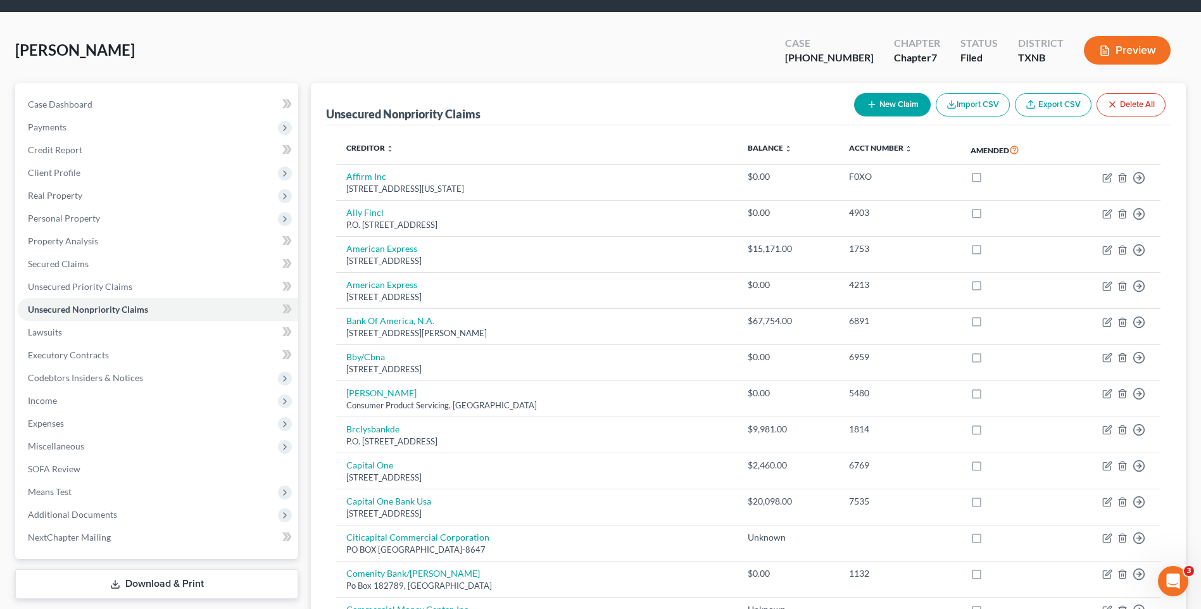
scroll to position [37, 0]
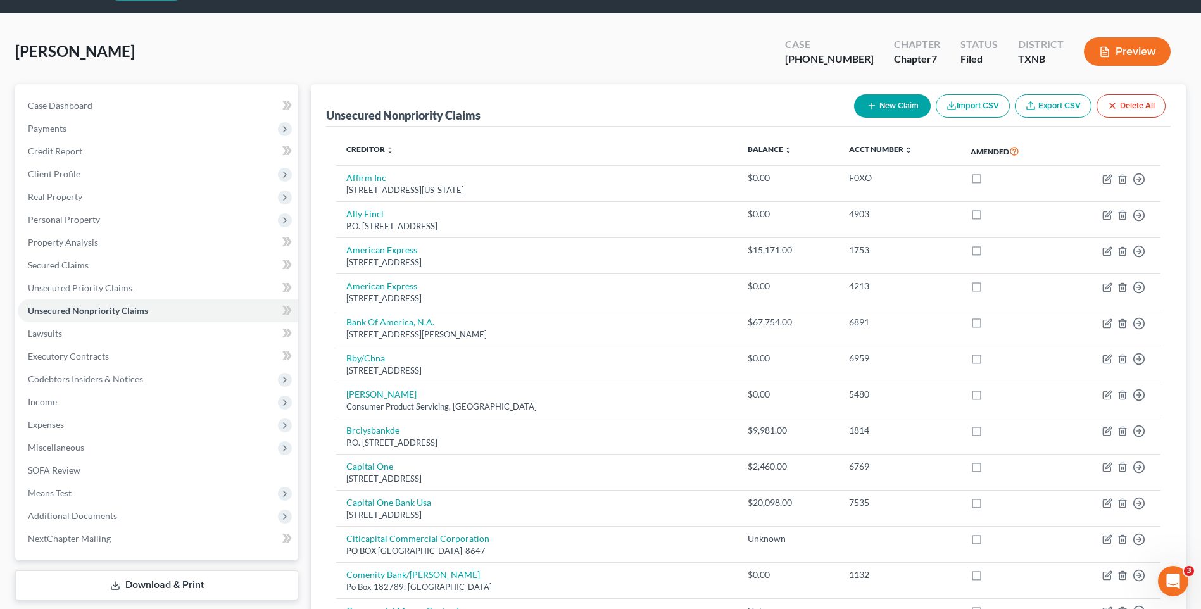
click at [882, 108] on button "New Claim" at bounding box center [892, 105] width 77 height 23
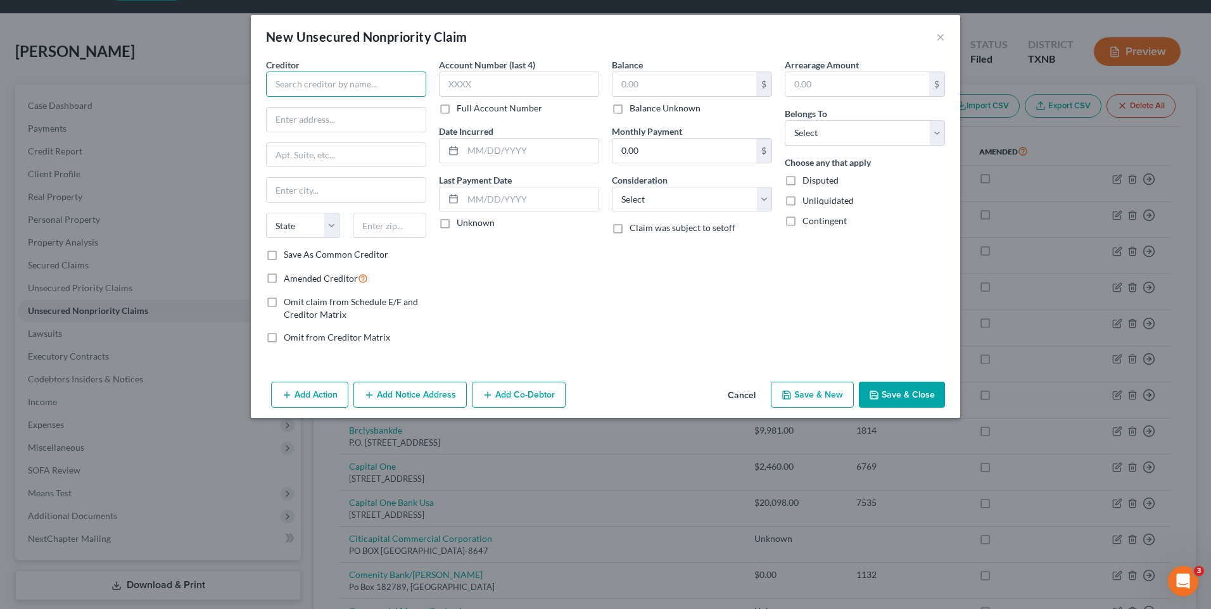
click at [305, 87] on input "text" at bounding box center [346, 84] width 160 height 25
type input "[PERSON_NAME] & Morgann Surety Co."
type input "635 Camino De Losn [PERSON_NAME]"
click at [315, 160] on input "text" at bounding box center [346, 155] width 159 height 24
type input "Ste 300"
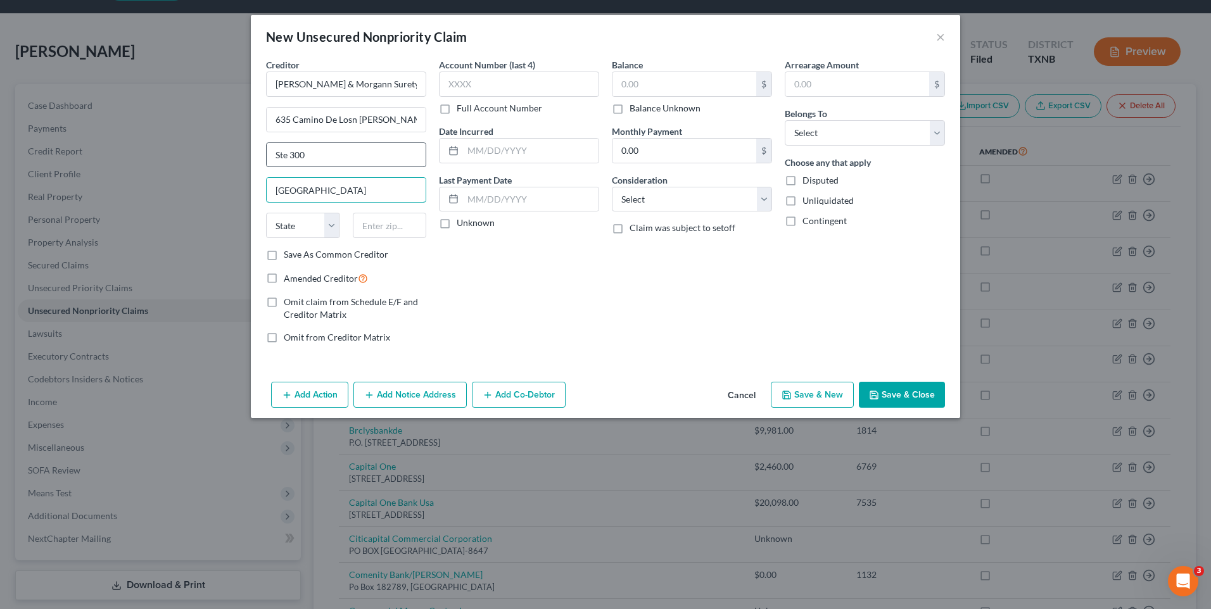
type input "[GEOGRAPHIC_DATA]"
select select "4"
click at [329, 227] on select "State [US_STATE] AK AR AZ CA CO CT DE DC [GEOGRAPHIC_DATA] [GEOGRAPHIC_DATA] GU…" at bounding box center [303, 225] width 74 height 25
click at [266, 213] on select "State [US_STATE] AK AR AZ CA CO CT DE DC [GEOGRAPHIC_DATA] [GEOGRAPHIC_DATA] GU…" at bounding box center [303, 225] width 74 height 25
click at [393, 229] on input "text" at bounding box center [390, 225] width 74 height 25
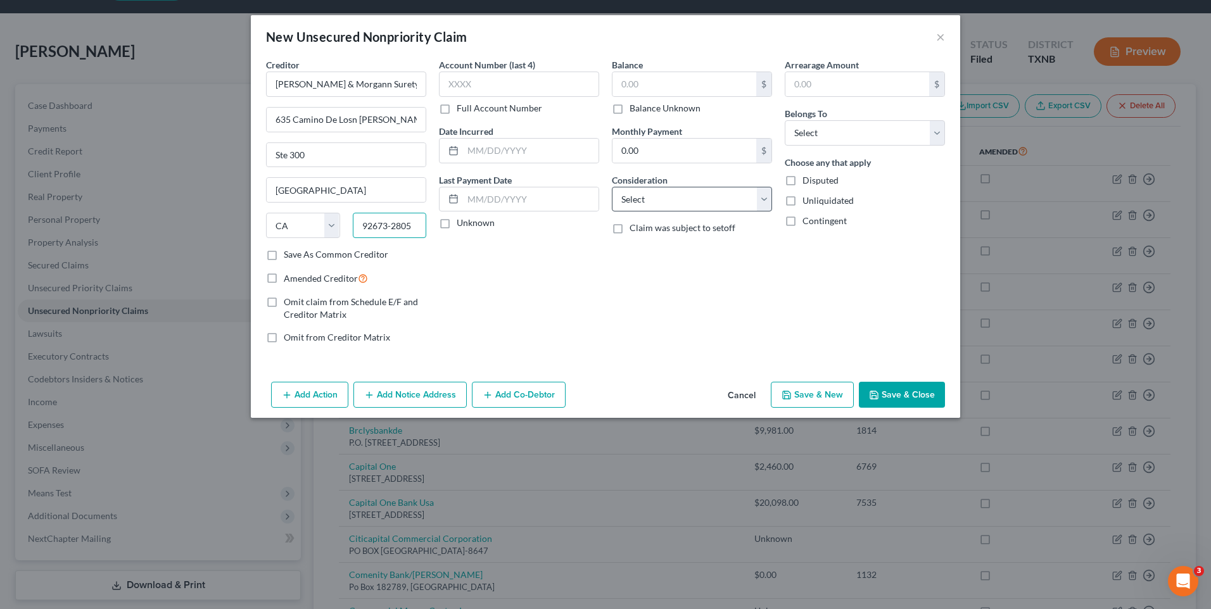
type input "92673-2805"
drag, startPoint x: 762, startPoint y: 198, endPoint x: 697, endPoint y: 211, distance: 66.6
click at [762, 198] on select "Select Cable / Satellite Services Collection Agency Credit Card Debt Debt Couns…" at bounding box center [692, 199] width 160 height 25
select select "14"
click at [612, 187] on select "Select Cable / Satellite Services Collection Agency Credit Card Debt Debt Couns…" at bounding box center [692, 199] width 160 height 25
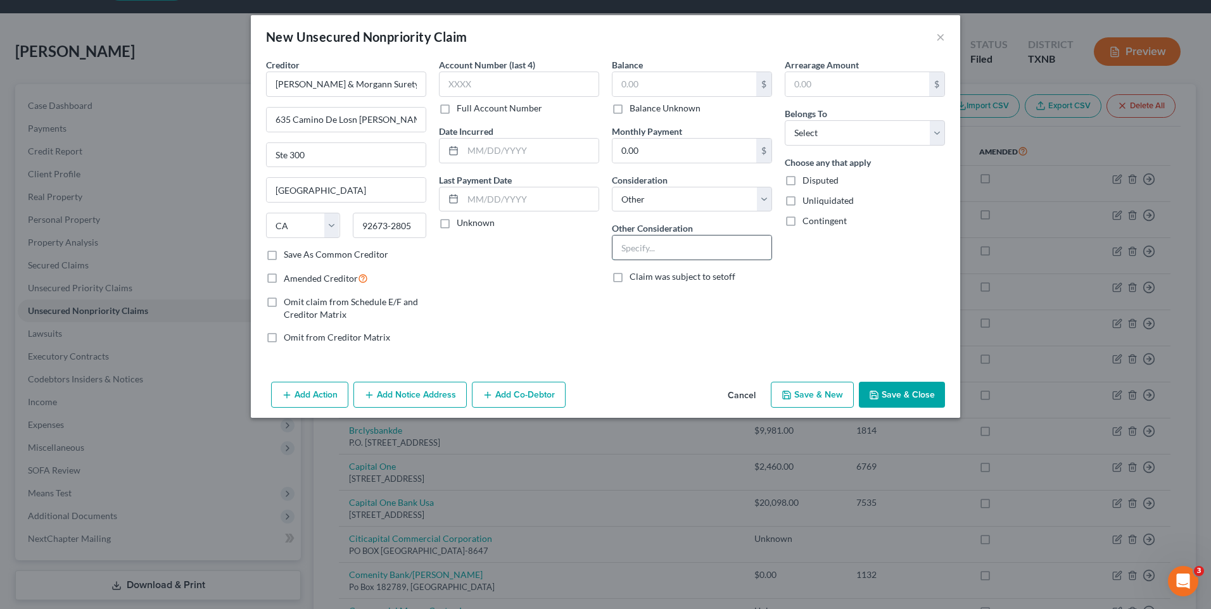
click at [654, 252] on input "text" at bounding box center [691, 248] width 159 height 24
type input "personal gurantee on business debt"
select select "0"
click at [629, 110] on label "Balance Unknown" at bounding box center [664, 108] width 71 height 13
click at [635, 110] on input "Balance Unknown" at bounding box center [639, 106] width 8 height 8
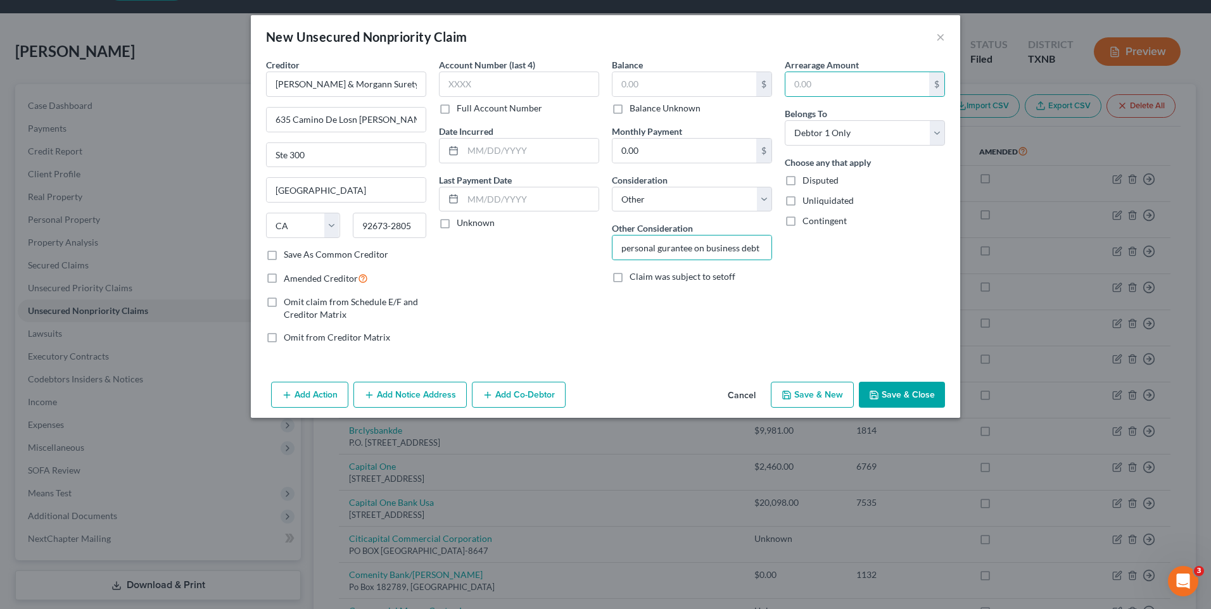
checkbox input "true"
type input "0.00"
click at [892, 396] on button "Save & Close" at bounding box center [902, 395] width 86 height 27
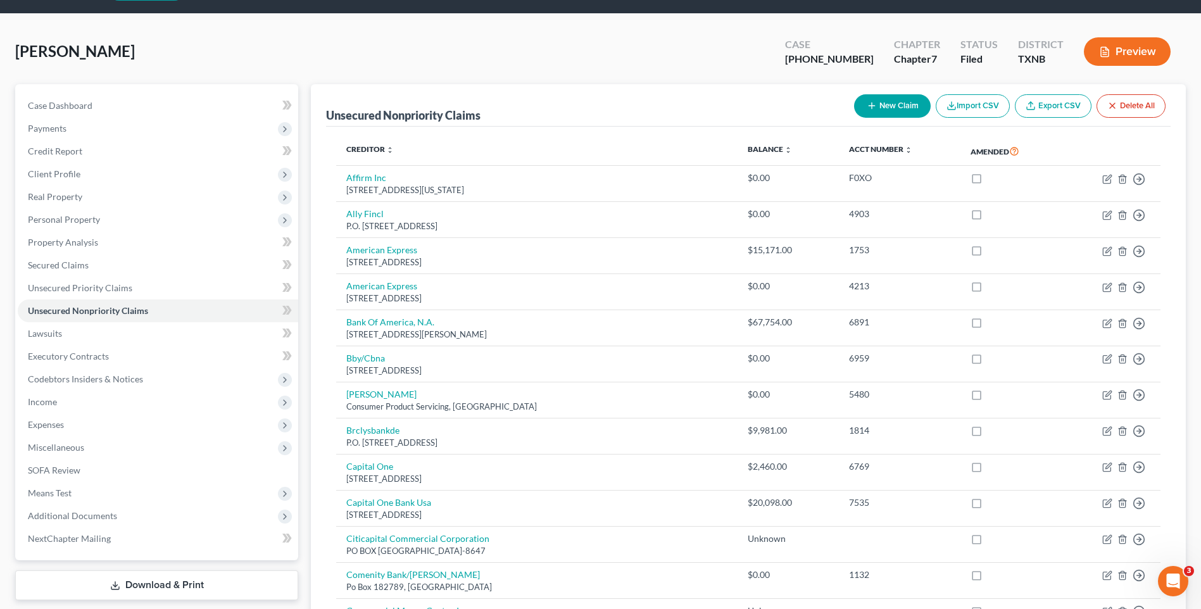
click at [889, 105] on button "New Claim" at bounding box center [892, 105] width 77 height 23
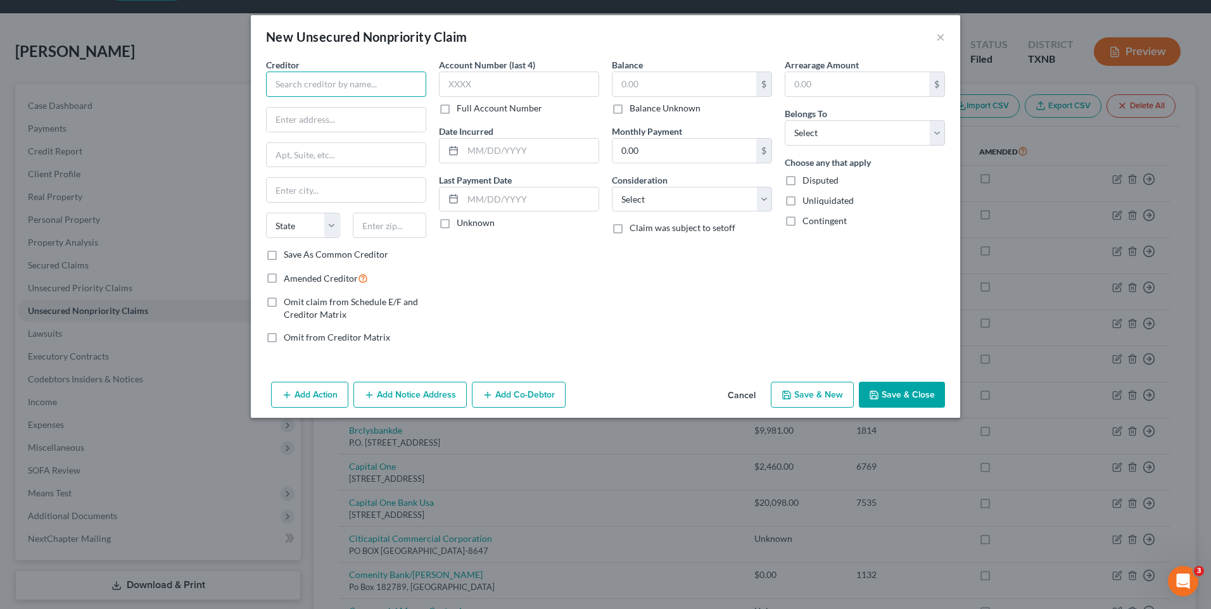
click at [291, 87] on input "text" at bounding box center [346, 84] width 160 height 25
click at [363, 84] on input "The Cowboy Bank of nTexas" at bounding box center [346, 84] width 160 height 25
type input "The Cowboy Bank of [US_STATE]"
click at [348, 115] on input "text" at bounding box center [346, 120] width 159 height 24
click at [315, 128] on input "text" at bounding box center [346, 120] width 159 height 24
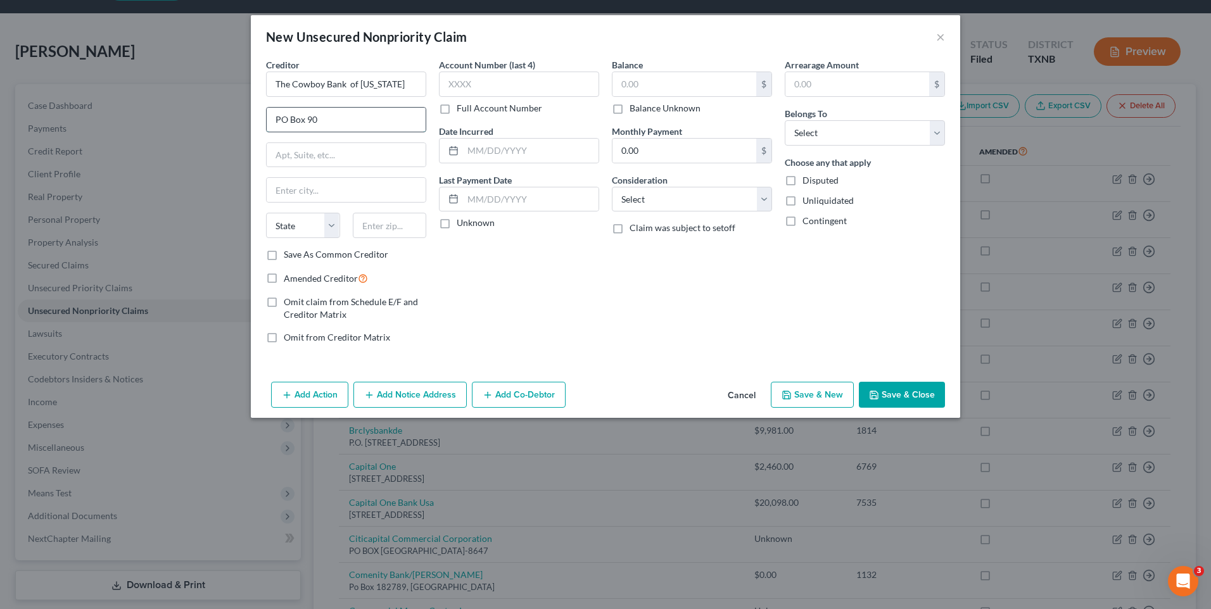
type input "PO Box 90"
type input "Maypearl"
click at [329, 227] on select "State [US_STATE] AK AR AZ CA CO CT DE DC [GEOGRAPHIC_DATA] [GEOGRAPHIC_DATA] GU…" at bounding box center [303, 225] width 74 height 25
select select "45"
click at [266, 213] on select "State [US_STATE] AK AR AZ CA CO CT DE DC [GEOGRAPHIC_DATA] [GEOGRAPHIC_DATA] GU…" at bounding box center [303, 225] width 74 height 25
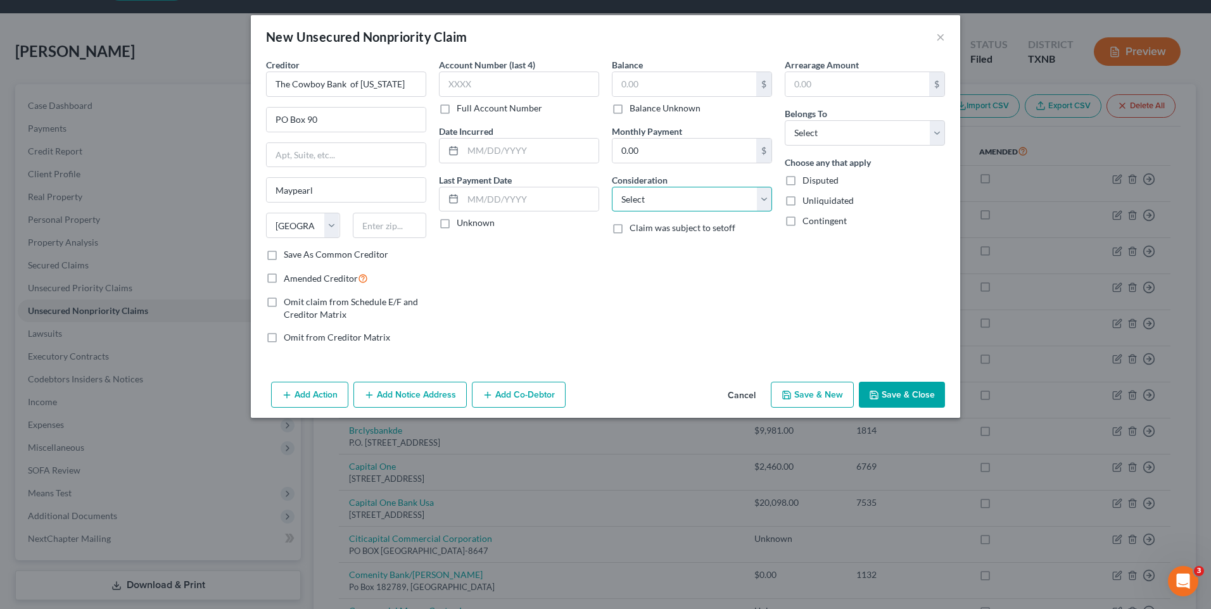
click at [761, 199] on select "Select Cable / Satellite Services Collection Agency Credit Card Debt Debt Couns…" at bounding box center [692, 199] width 160 height 25
select select "18"
click at [612, 187] on select "Select Cable / Satellite Services Collection Agency Credit Card Debt Debt Couns…" at bounding box center [692, 199] width 160 height 25
click at [940, 132] on select "Select Debtor 1 Only Debtor 2 Only Debtor 1 And Debtor 2 Only At Least One Of T…" at bounding box center [865, 132] width 160 height 25
select select "0"
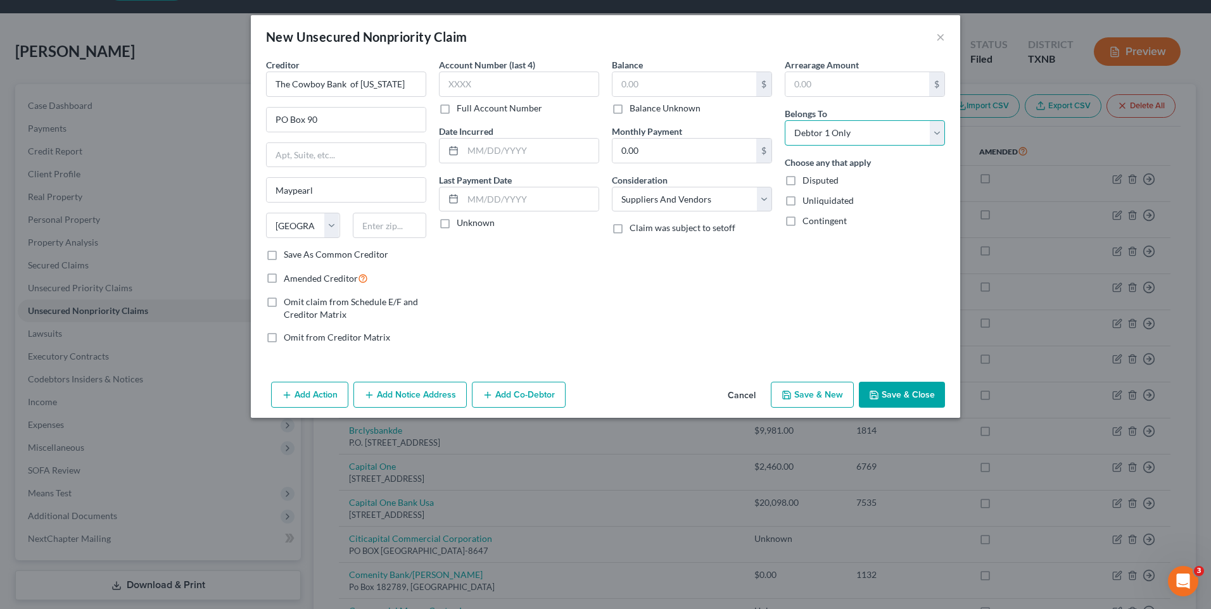
click at [785, 120] on select "Select Debtor 1 Only Debtor 2 Only Debtor 1 And Debtor 2 Only At Least One Of T…" at bounding box center [865, 132] width 160 height 25
click at [629, 110] on label "Balance Unknown" at bounding box center [664, 108] width 71 height 13
click at [635, 110] on input "Balance Unknown" at bounding box center [639, 106] width 8 height 8
checkbox input "true"
type input "0.00"
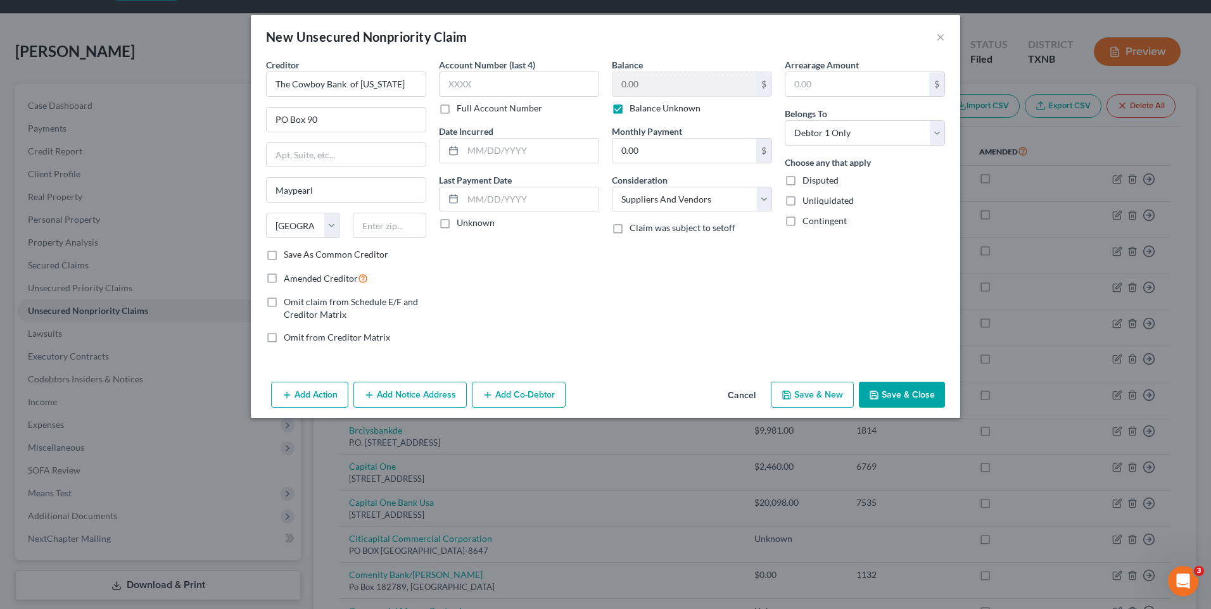
click at [913, 398] on button "Save & Close" at bounding box center [902, 395] width 86 height 27
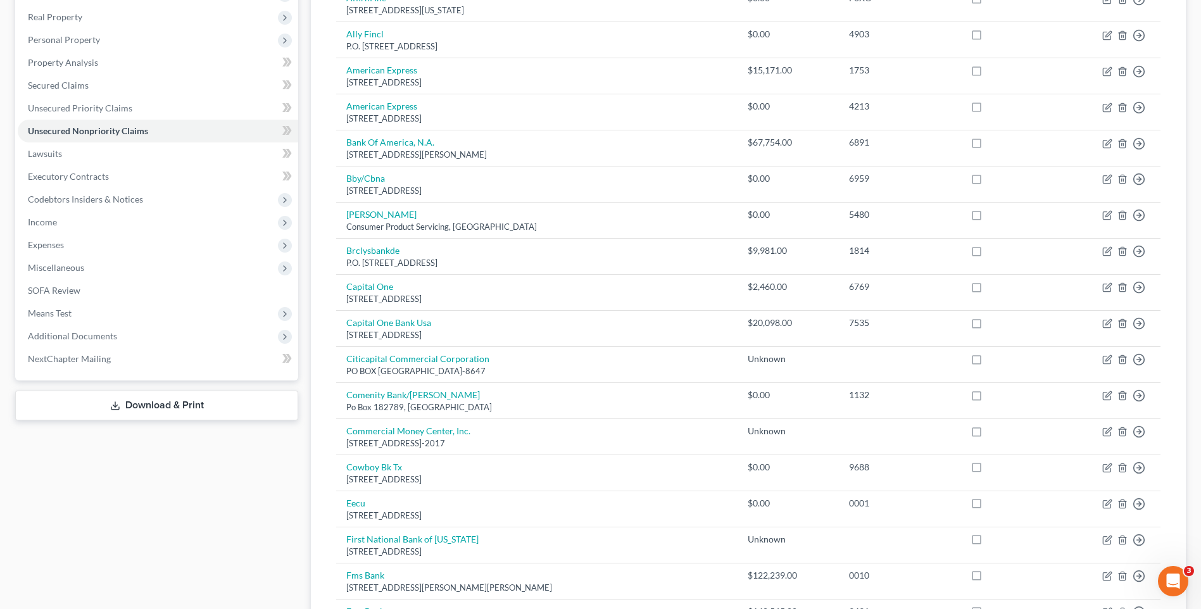
scroll to position [218, 0]
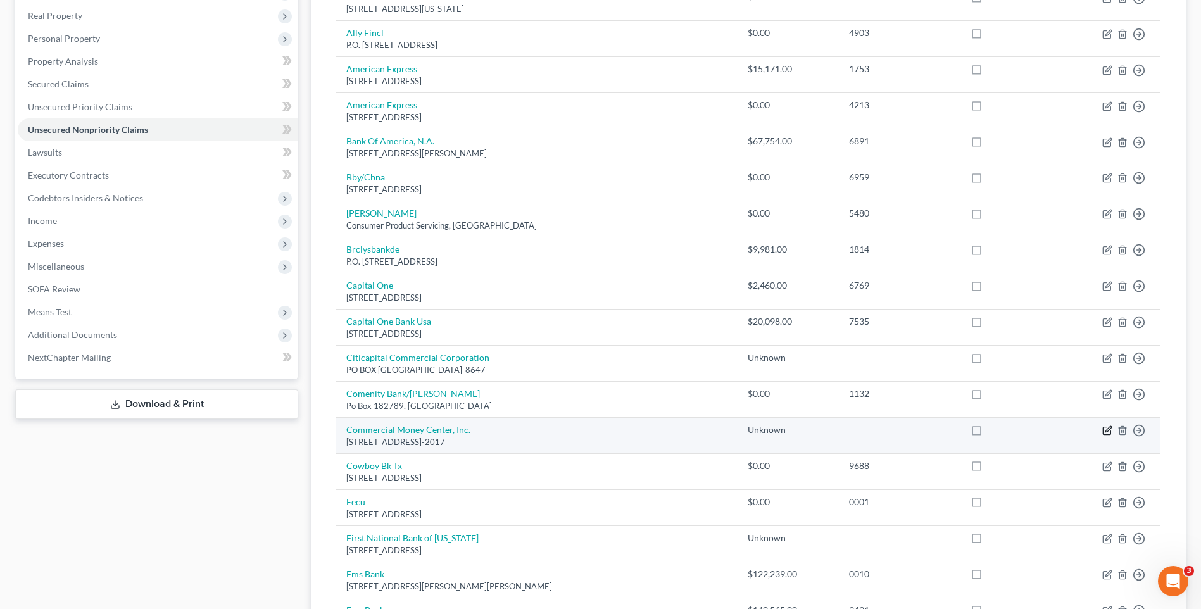
click at [1104, 429] on icon "button" at bounding box center [1107, 431] width 8 height 8
select select "31"
select select "14"
select select "0"
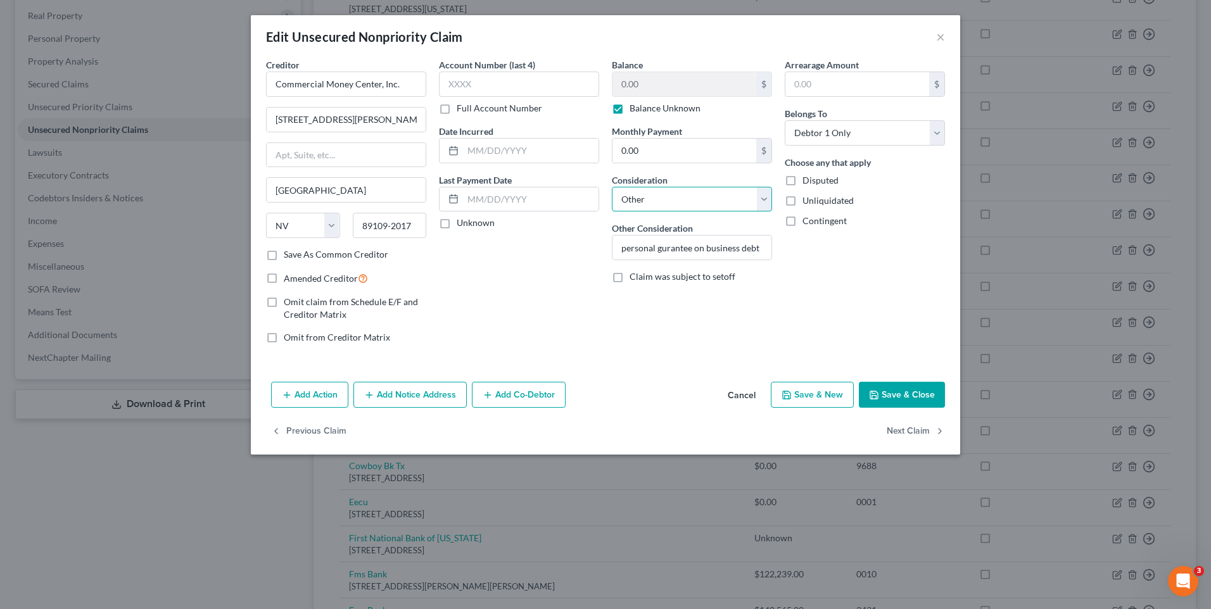
drag, startPoint x: 765, startPoint y: 196, endPoint x: 736, endPoint y: 212, distance: 32.3
click at [765, 196] on select "Select Cable / Satellite Services Collection Agency Credit Card Debt Debt Couns…" at bounding box center [692, 199] width 160 height 25
select select "18"
click at [612, 187] on select "Select Cable / Satellite Services Collection Agency Credit Card Debt Debt Couns…" at bounding box center [692, 199] width 160 height 25
click at [906, 386] on button "Save & Close" at bounding box center [902, 395] width 86 height 27
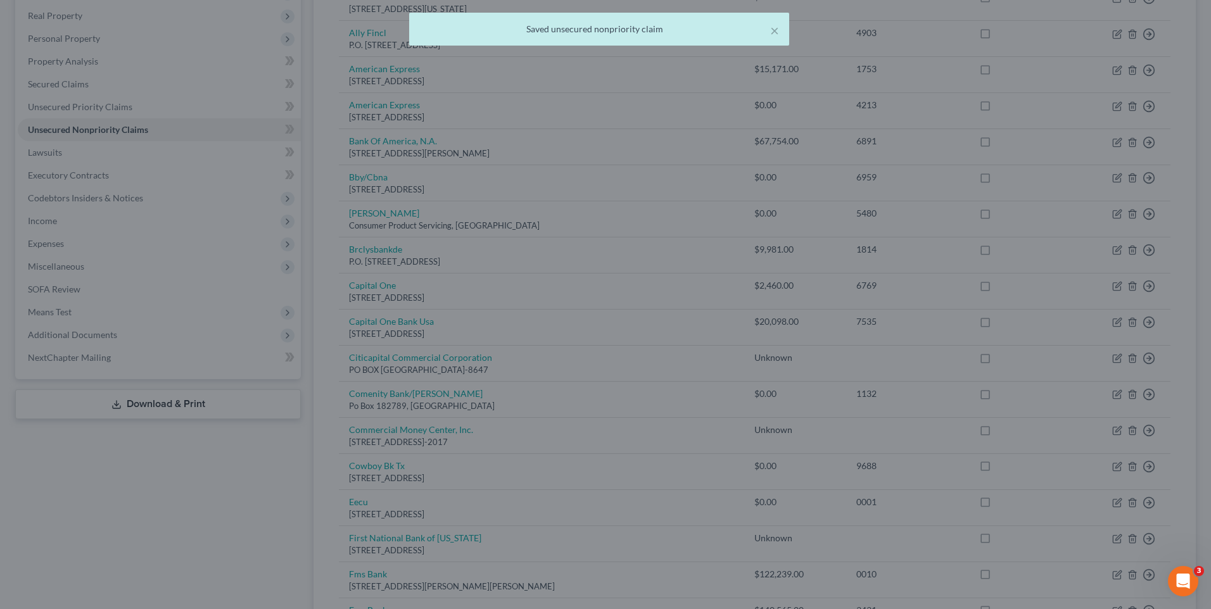
type input "0"
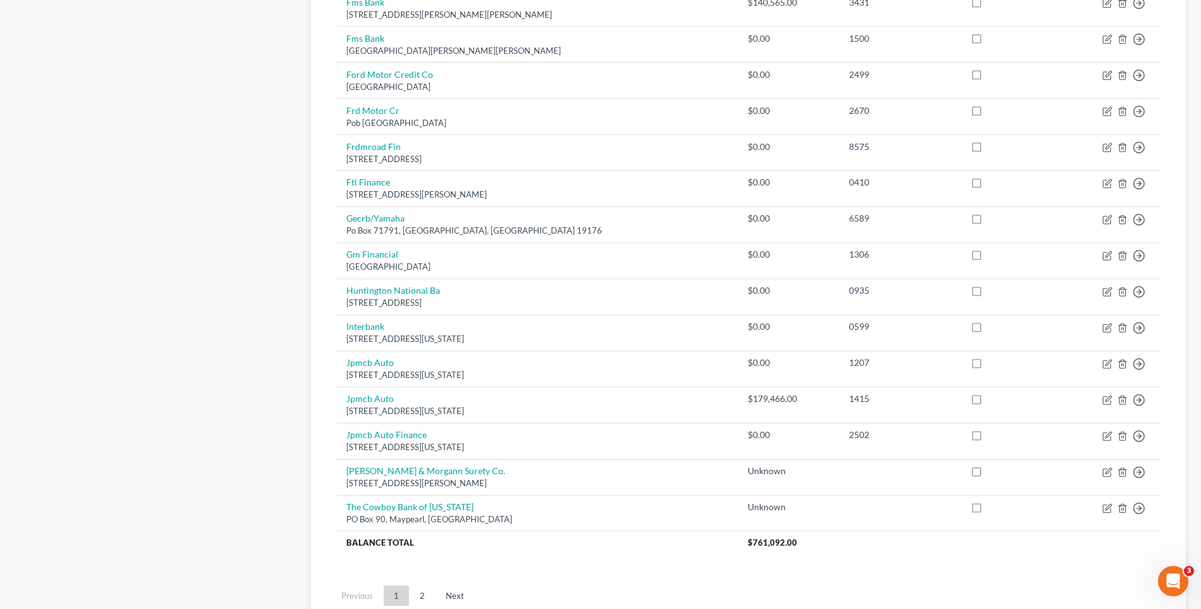
scroll to position [828, 0]
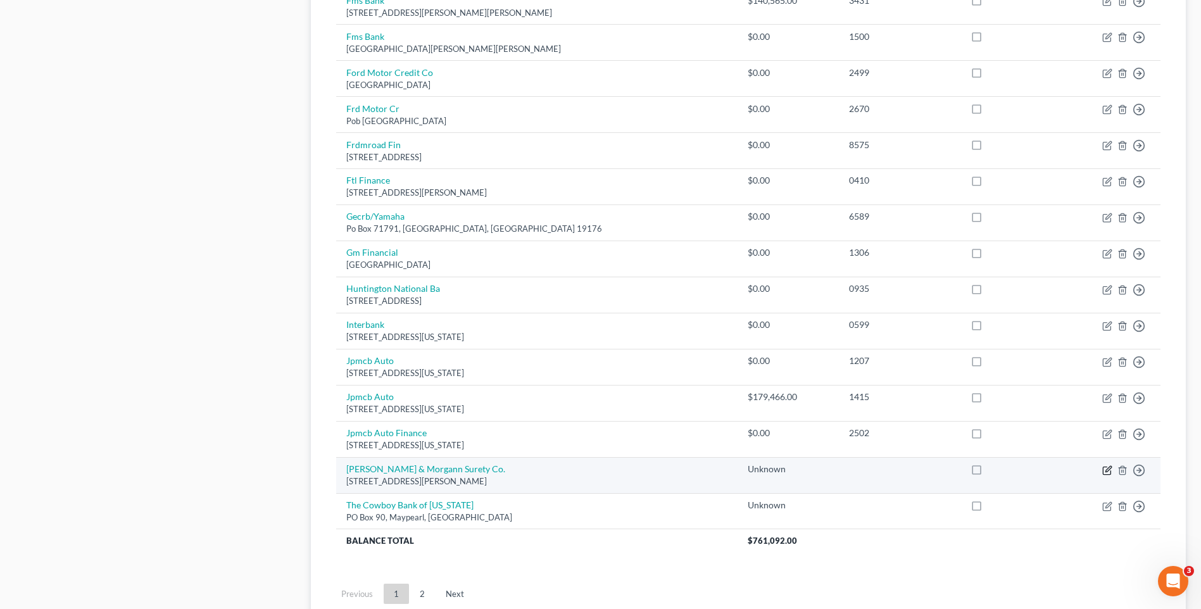
click at [1109, 467] on icon "button" at bounding box center [1109, 469] width 6 height 6
select select "4"
select select "14"
select select "0"
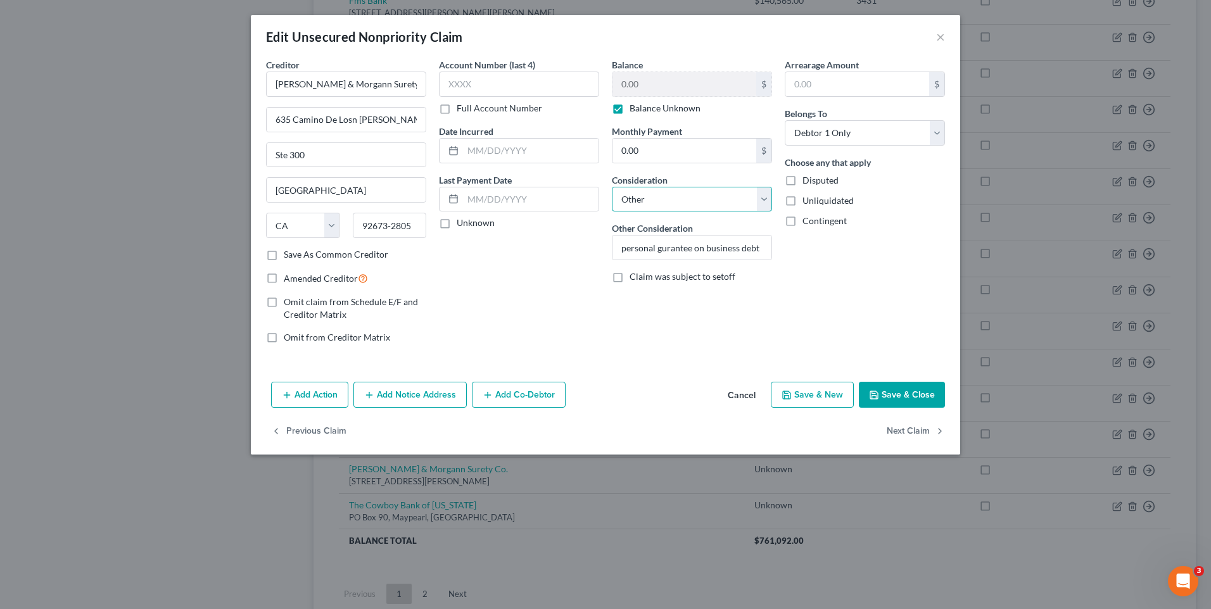
click at [758, 199] on select "Select Cable / Satellite Services Collection Agency Credit Card Debt Debt Couns…" at bounding box center [692, 199] width 160 height 25
select select "18"
click at [612, 187] on select "Select Cable / Satellite Services Collection Agency Credit Card Debt Debt Couns…" at bounding box center [692, 199] width 160 height 25
click at [881, 396] on button "Save & Close" at bounding box center [902, 395] width 86 height 27
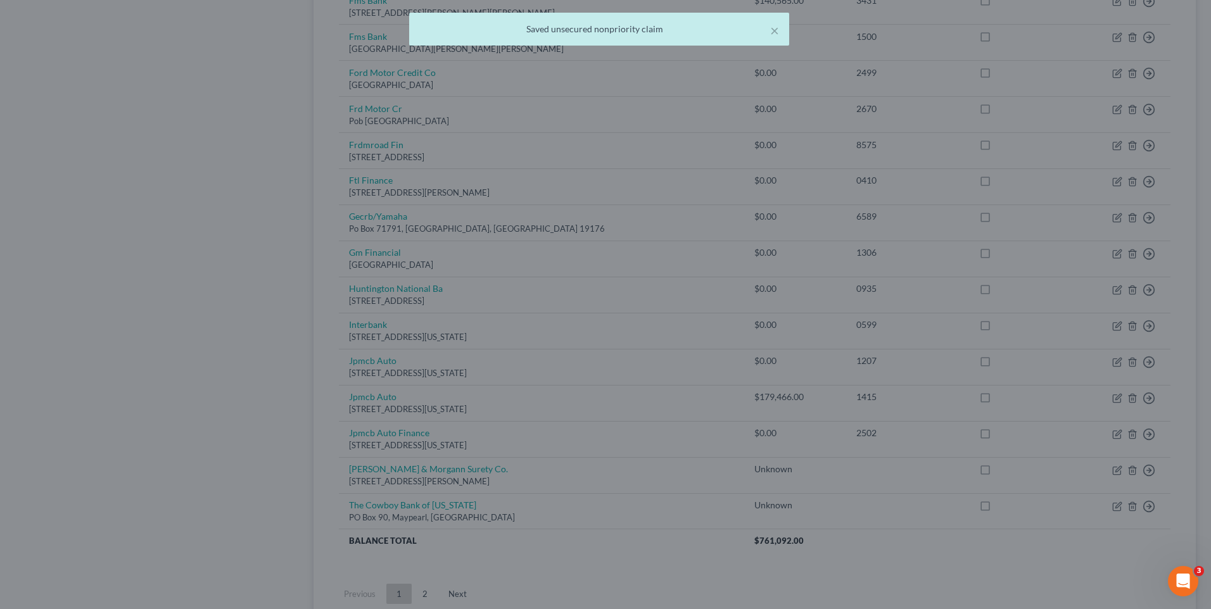
type input "0"
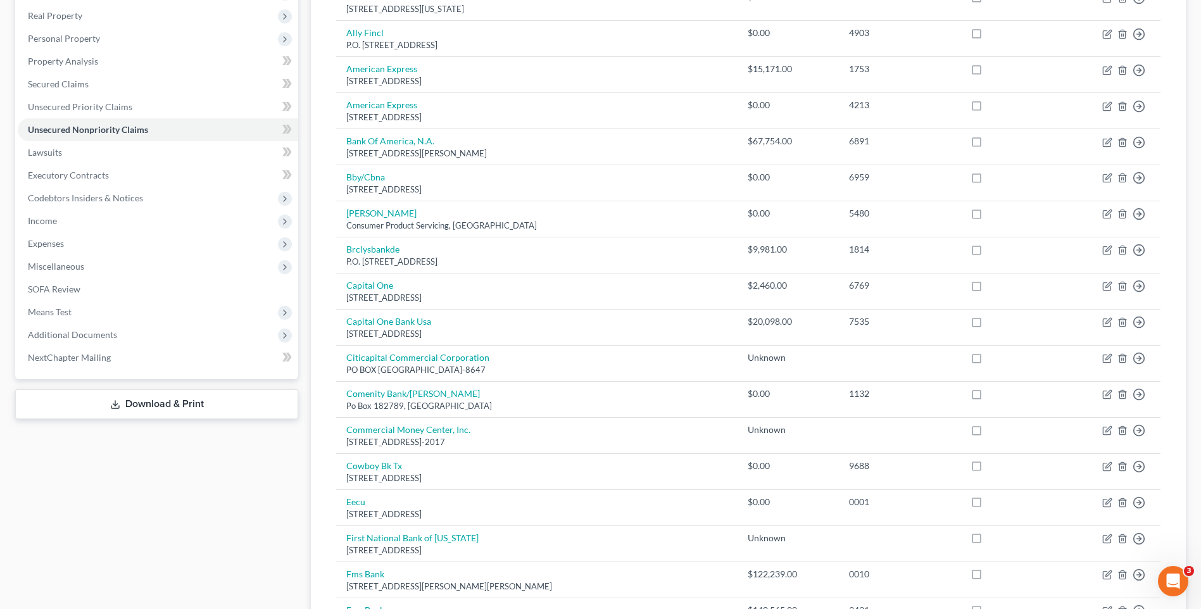
scroll to position [215, 0]
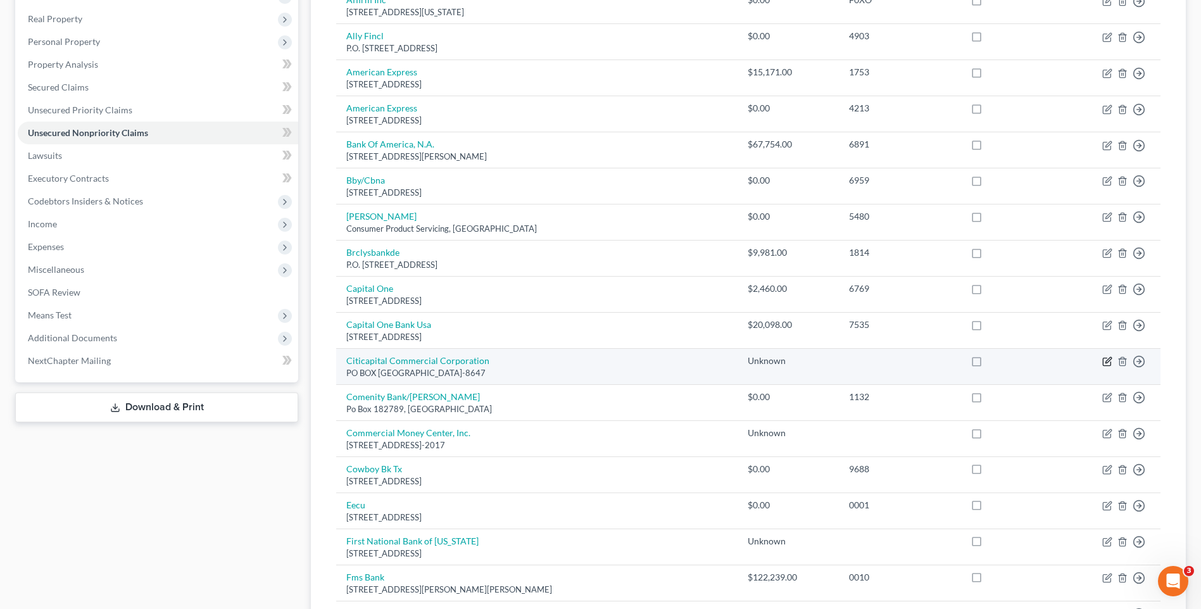
click at [1108, 362] on icon "button" at bounding box center [1107, 362] width 10 height 10
select select "45"
select select "14"
select select "0"
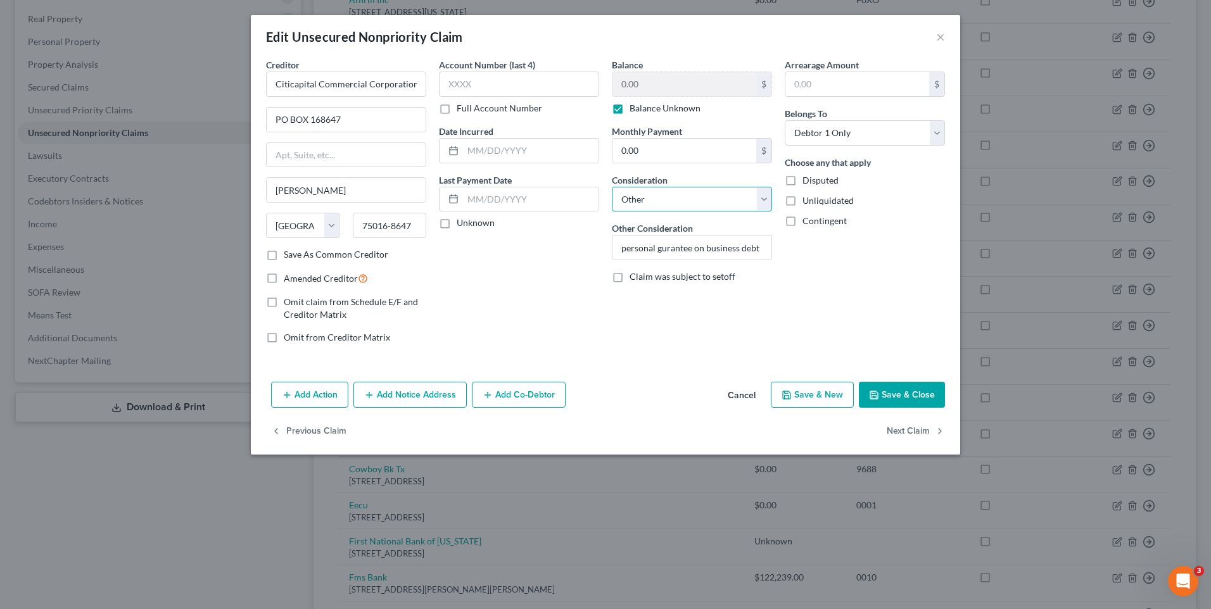
click at [764, 196] on select "Select Cable / Satellite Services Collection Agency Credit Card Debt Debt Couns…" at bounding box center [692, 199] width 160 height 25
select select "18"
click at [612, 187] on select "Select Cable / Satellite Services Collection Agency Credit Card Debt Debt Couns…" at bounding box center [692, 199] width 160 height 25
click at [878, 396] on icon "button" at bounding box center [874, 395] width 10 height 10
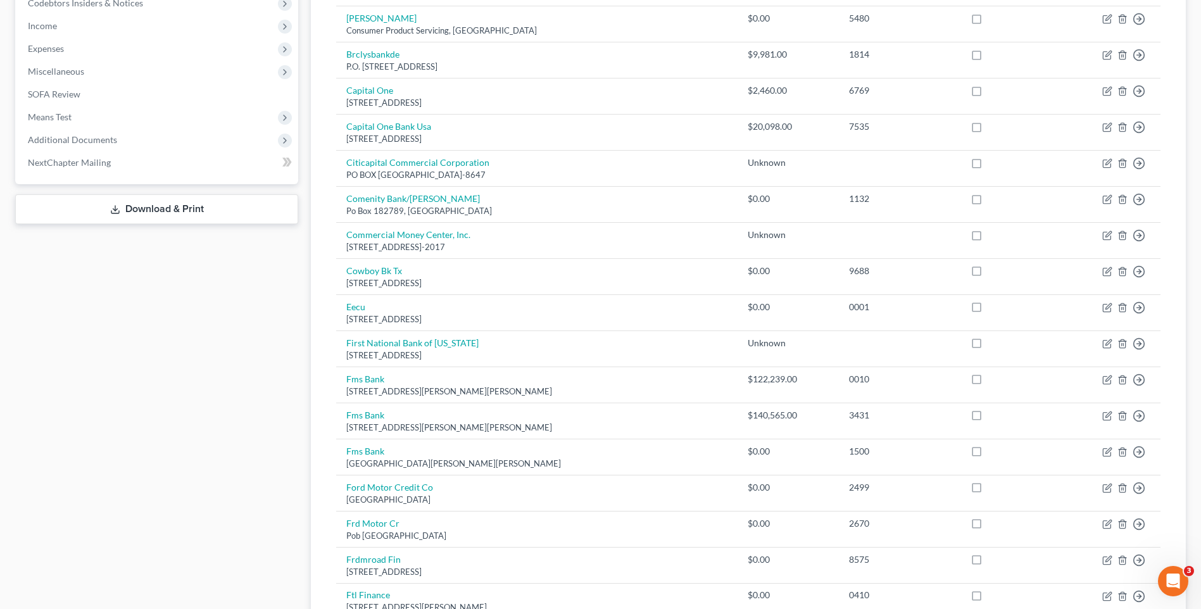
scroll to position [435, 0]
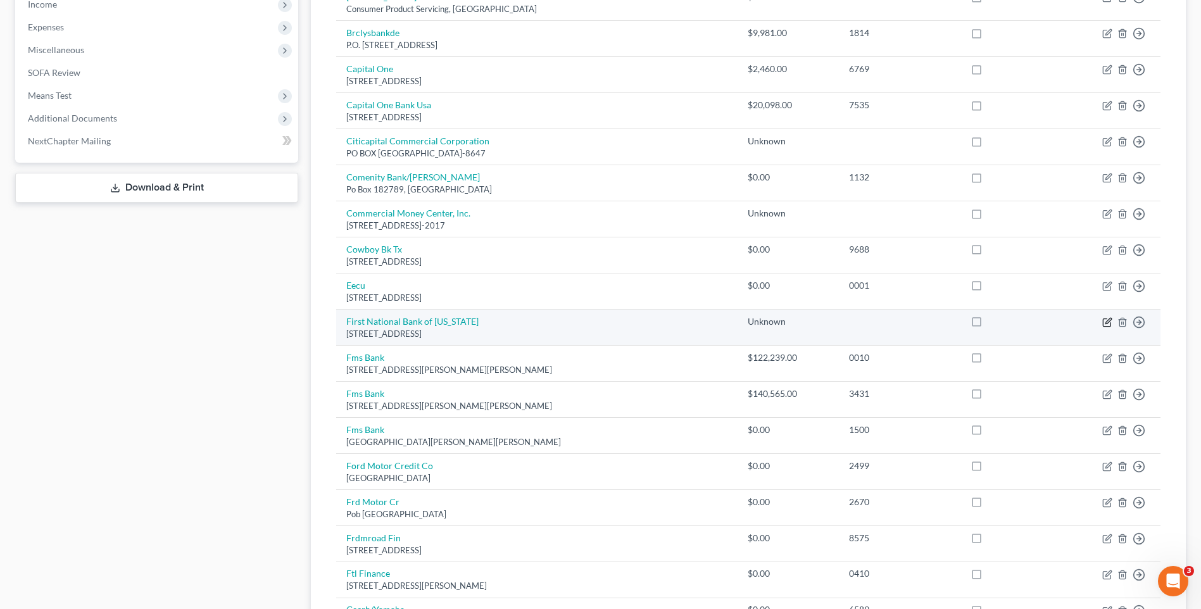
click at [1105, 319] on icon "button" at bounding box center [1107, 322] width 10 height 10
select select "5"
select select "18"
select select "0"
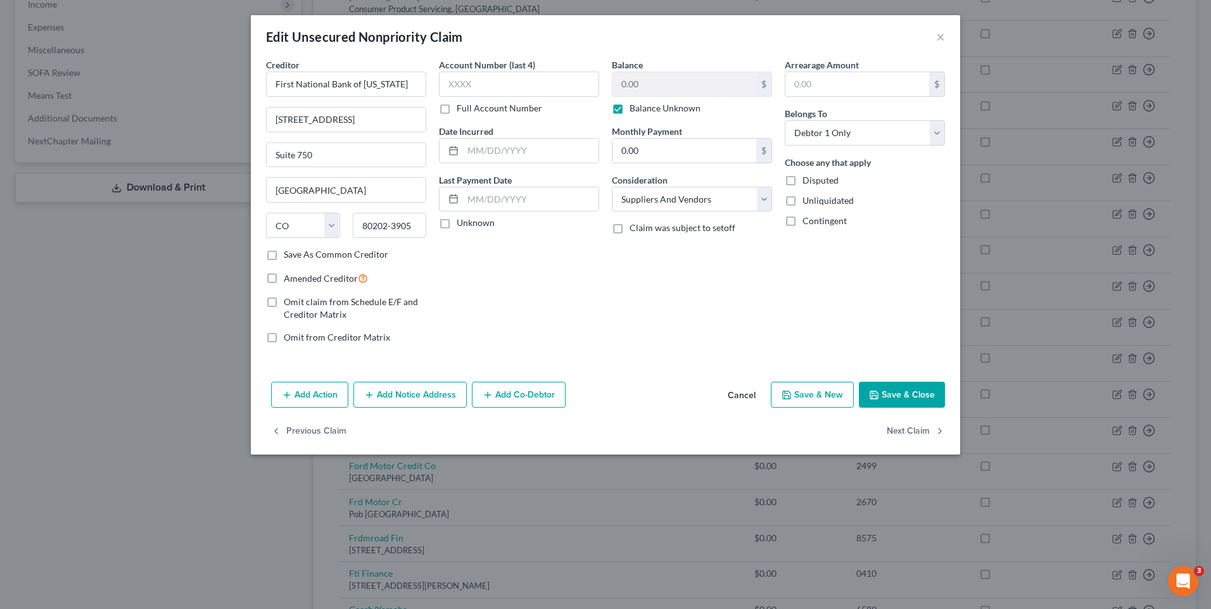
click at [887, 395] on button "Save & Close" at bounding box center [902, 395] width 86 height 27
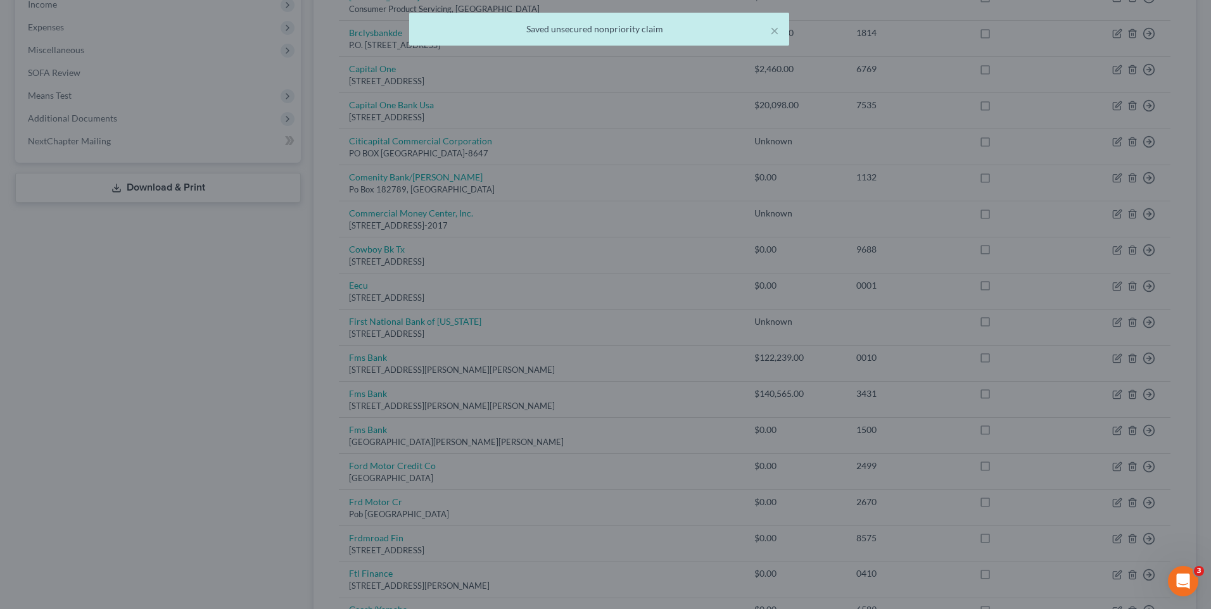
type input "0"
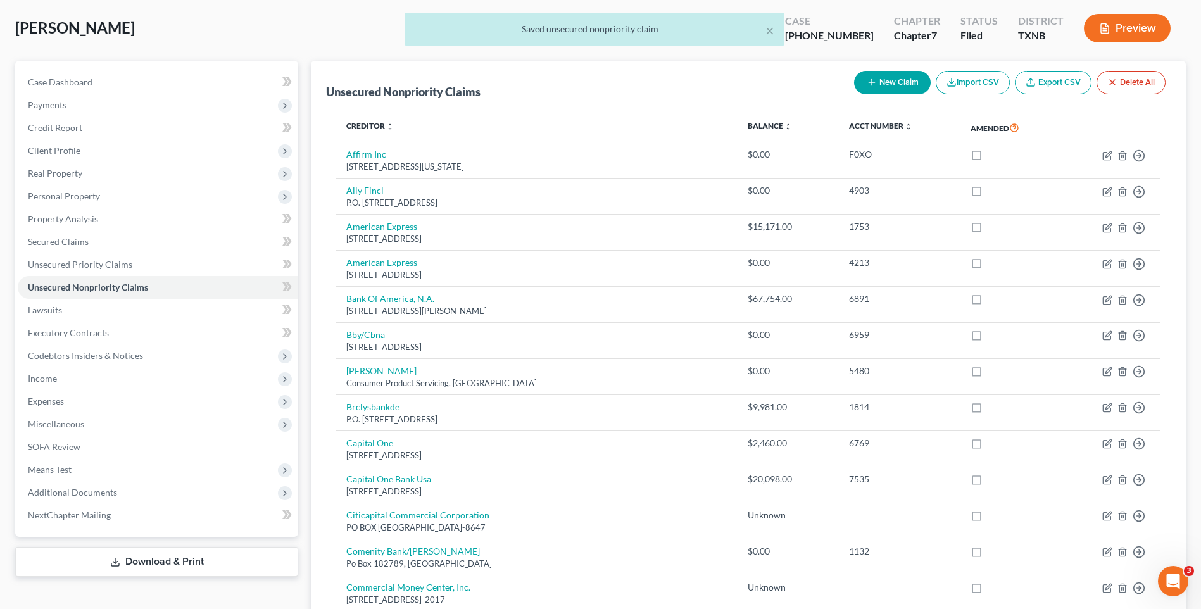
scroll to position [0, 0]
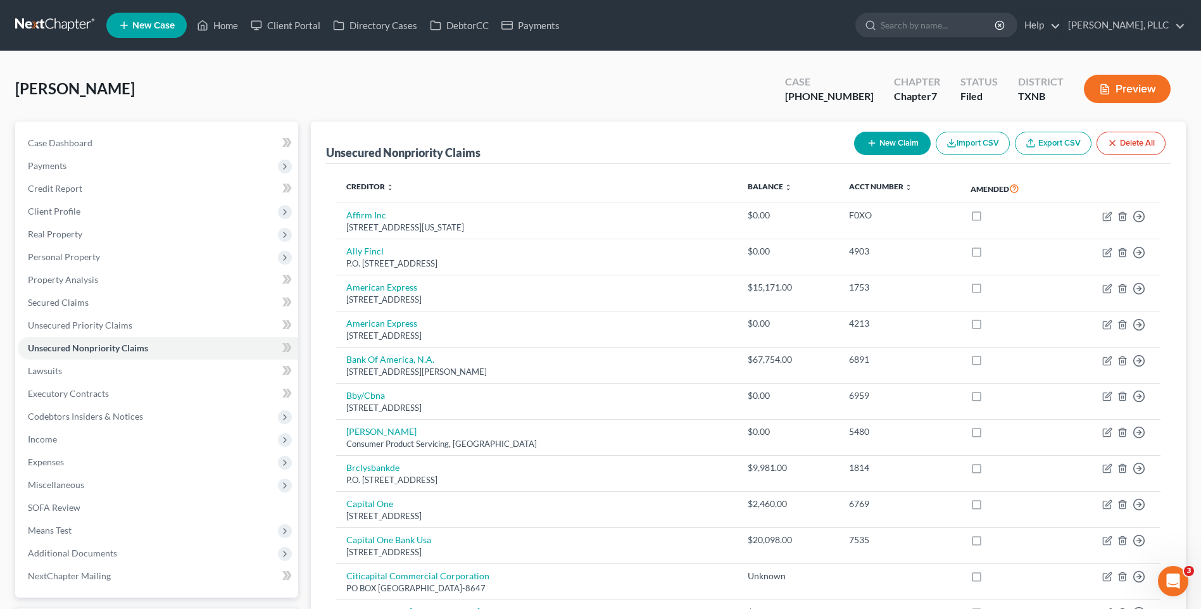
click at [883, 146] on button "New Claim" at bounding box center [892, 143] width 77 height 23
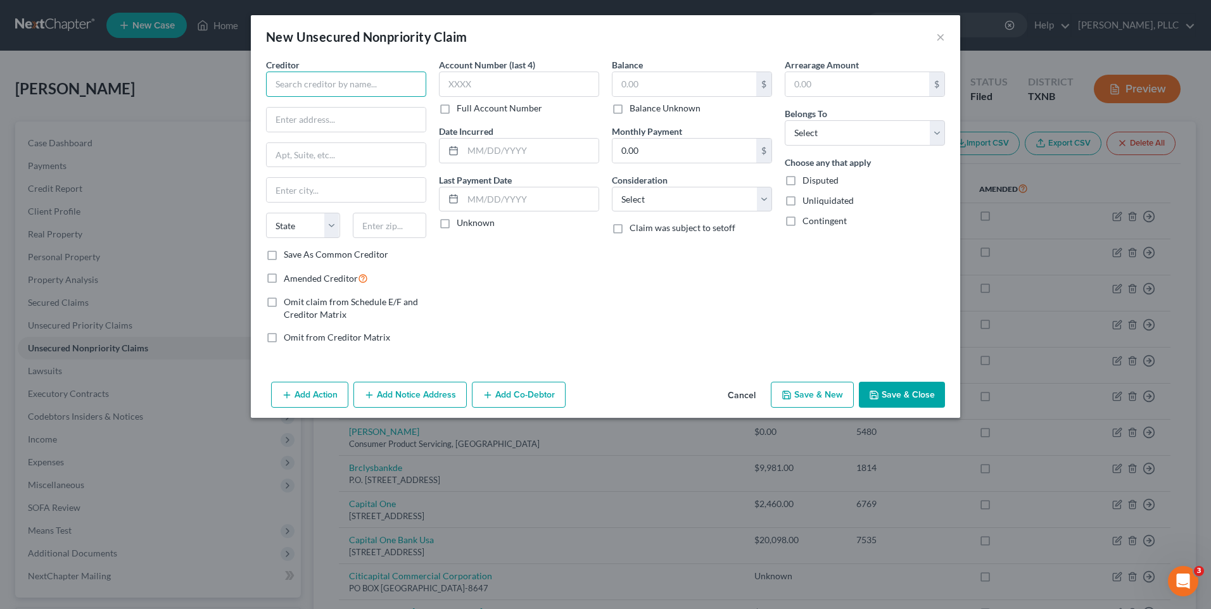
click at [305, 93] on input "text" at bounding box center [346, 84] width 160 height 25
type input "Trans Lease, Inc"
type input "[STREET_ADDRESS]"
click at [293, 197] on input "text" at bounding box center [346, 190] width 159 height 24
type input "[GEOGRAPHIC_DATA]"
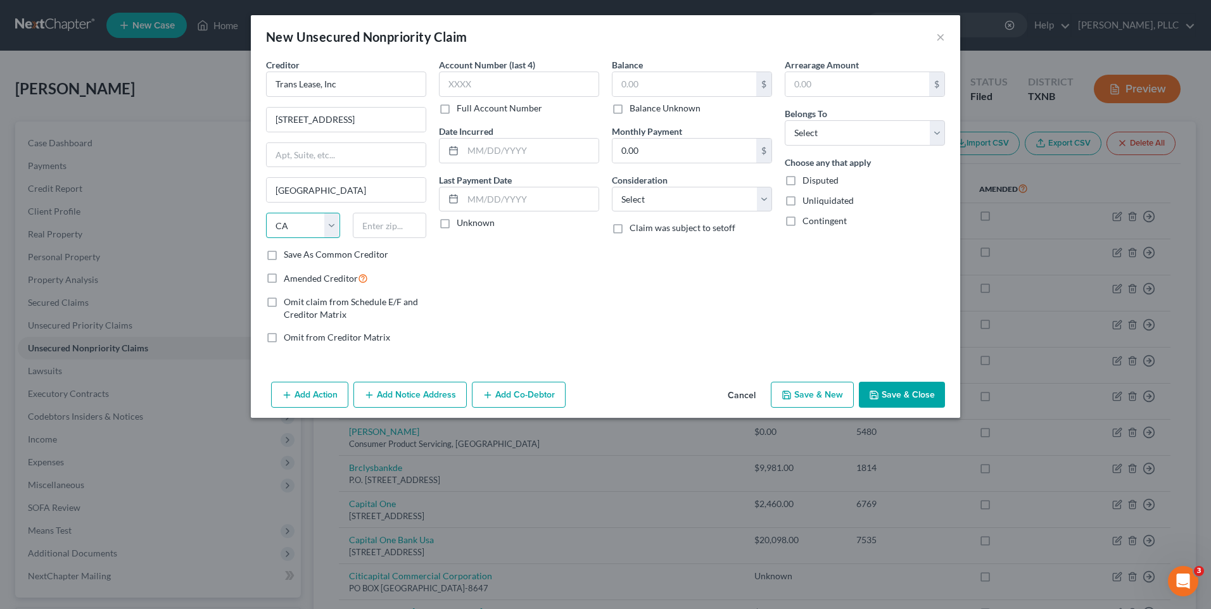
click at [325, 227] on select "State [US_STATE] AK AR AZ CA CO CT DE DC [GEOGRAPHIC_DATA] [GEOGRAPHIC_DATA] GU…" at bounding box center [303, 225] width 74 height 25
select select "5"
click at [266, 213] on select "State [US_STATE] AK AR AZ CA CO CT DE DC [GEOGRAPHIC_DATA] [GEOGRAPHIC_DATA] GU…" at bounding box center [303, 225] width 74 height 25
click at [396, 231] on input "text" at bounding box center [390, 225] width 74 height 25
type input "80022-1468"
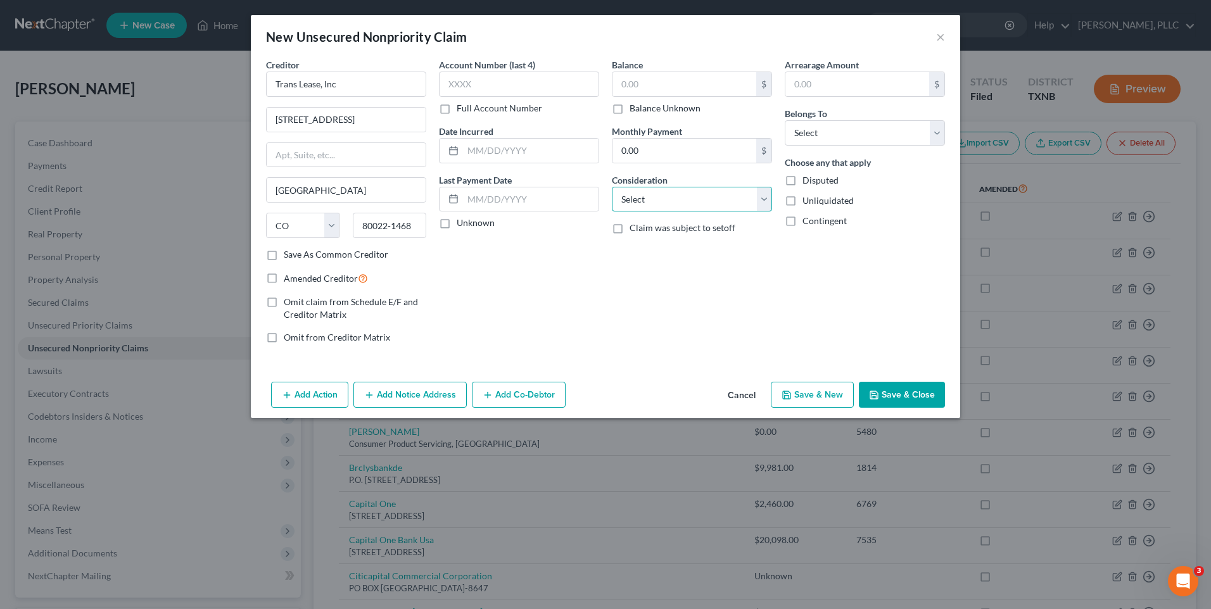
click at [763, 201] on select "Select Cable / Satellite Services Collection Agency Credit Card Debt Debt Couns…" at bounding box center [692, 199] width 160 height 25
select select "18"
click at [612, 187] on select "Select Cable / Satellite Services Collection Agency Credit Card Debt Debt Couns…" at bounding box center [692, 199] width 160 height 25
drag, startPoint x: 935, startPoint y: 130, endPoint x: 864, endPoint y: 148, distance: 73.6
click at [935, 130] on select "Select Debtor 1 Only Debtor 2 Only Debtor 1 And Debtor 2 Only At Least One Of T…" at bounding box center [865, 132] width 160 height 25
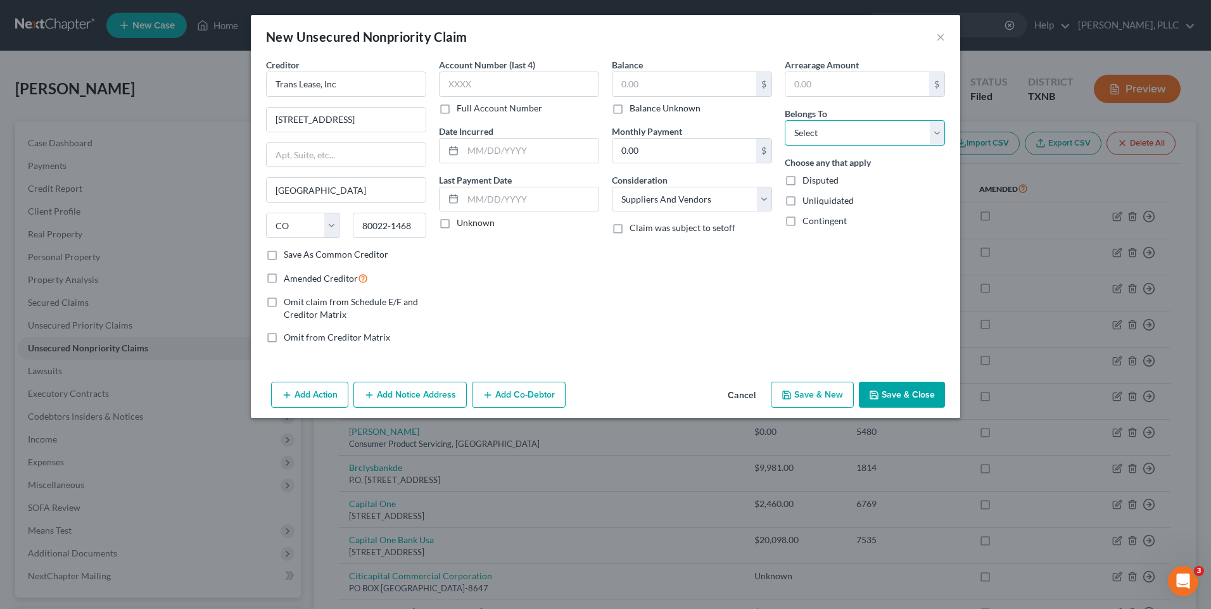
select select "0"
click at [785, 120] on select "Select Debtor 1 Only Debtor 2 Only Debtor 1 And Debtor 2 Only At Least One Of T…" at bounding box center [865, 132] width 160 height 25
click at [905, 392] on button "Save & Close" at bounding box center [902, 395] width 86 height 27
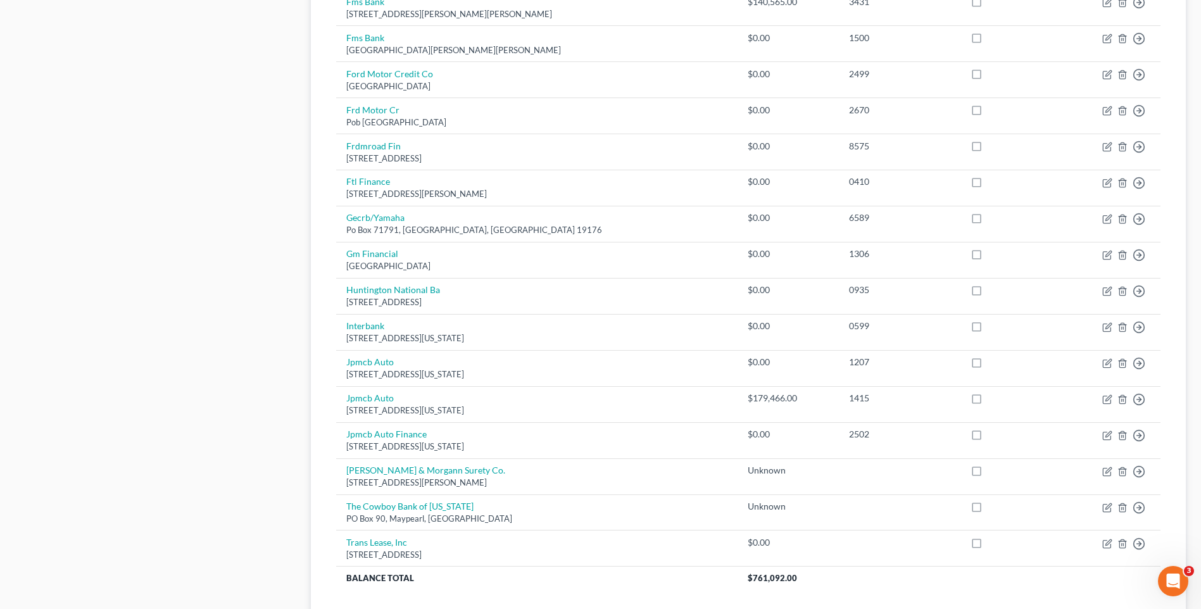
scroll to position [877, 0]
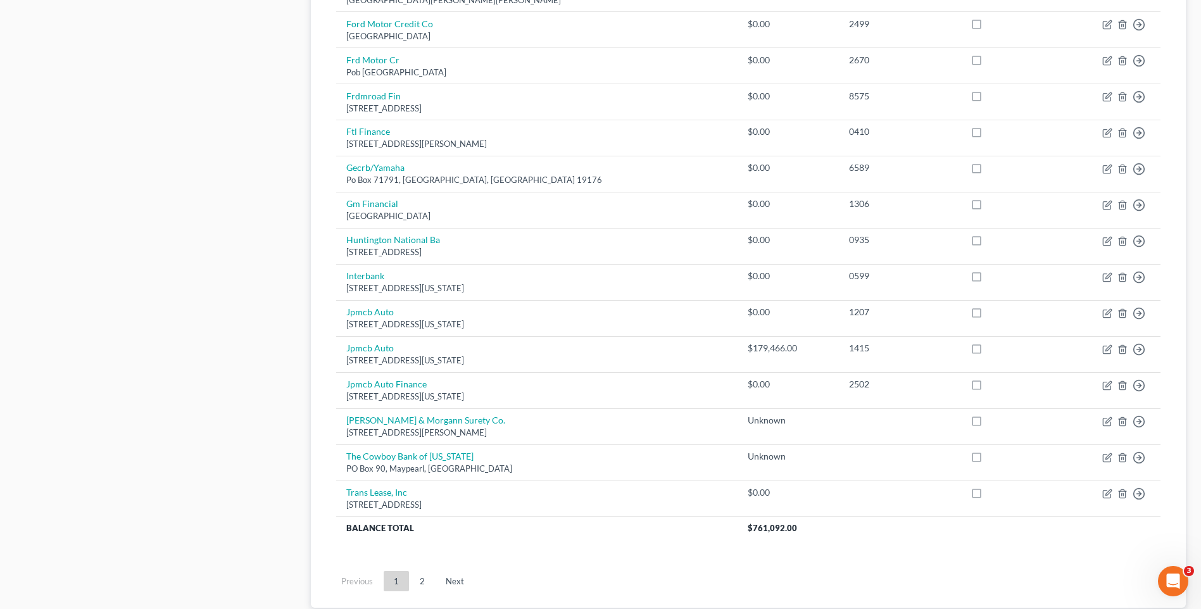
click at [426, 578] on link "2" at bounding box center [422, 581] width 25 height 20
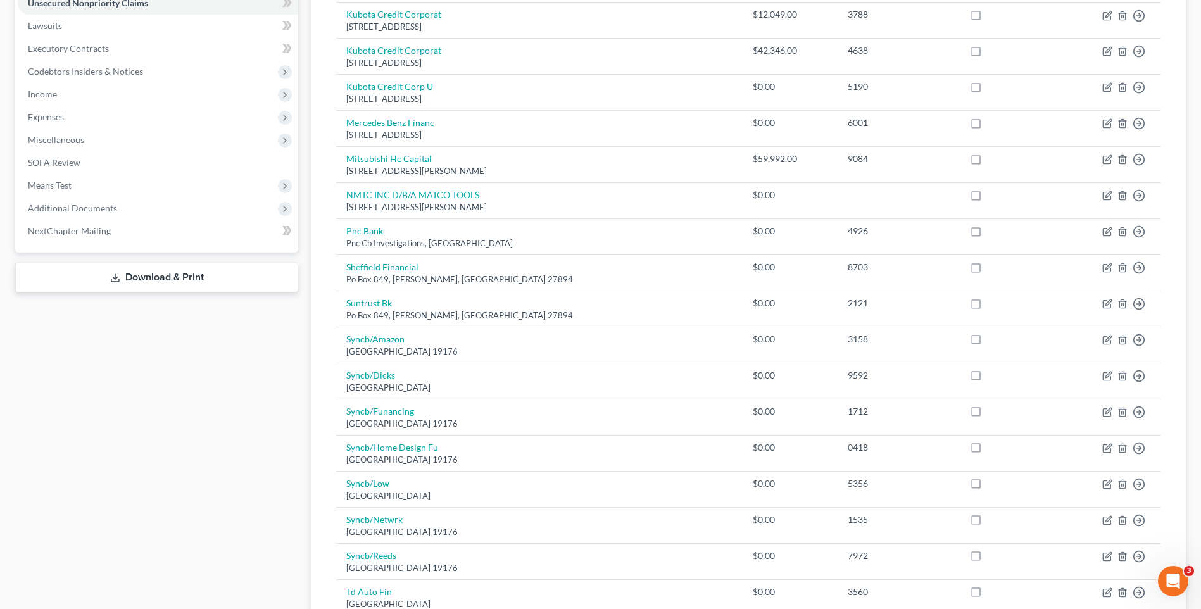
scroll to position [343, 0]
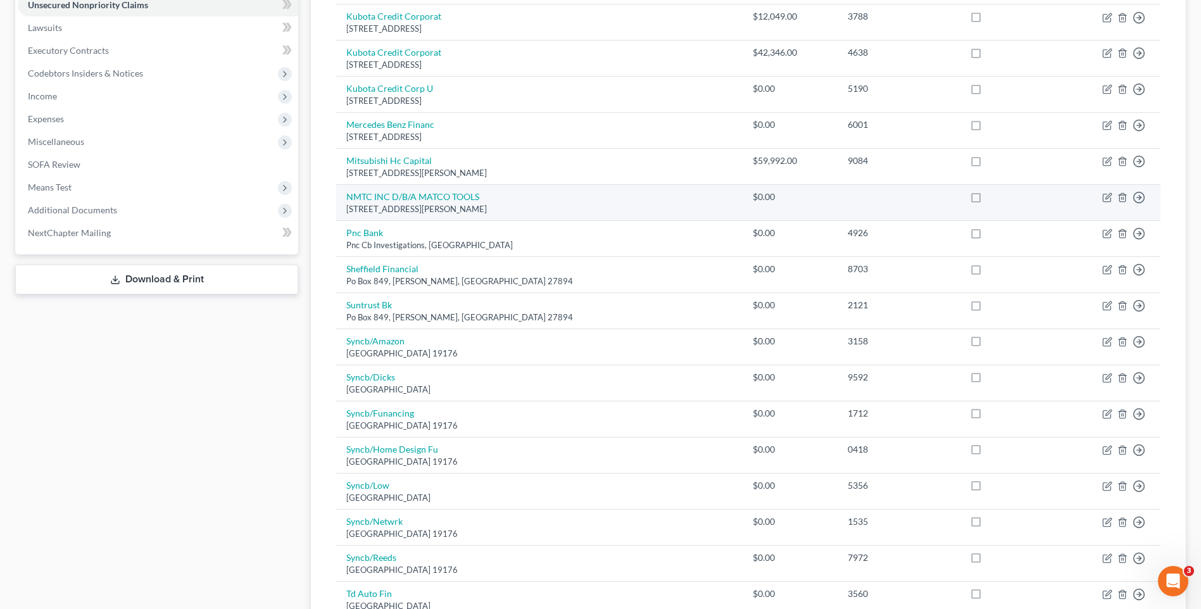
click at [1108, 191] on td "Move to D Move to E Move to G Move to Notice Only" at bounding box center [1111, 203] width 100 height 36
click at [1106, 197] on icon "button" at bounding box center [1107, 198] width 10 height 10
select select "36"
select select "14"
select select "0"
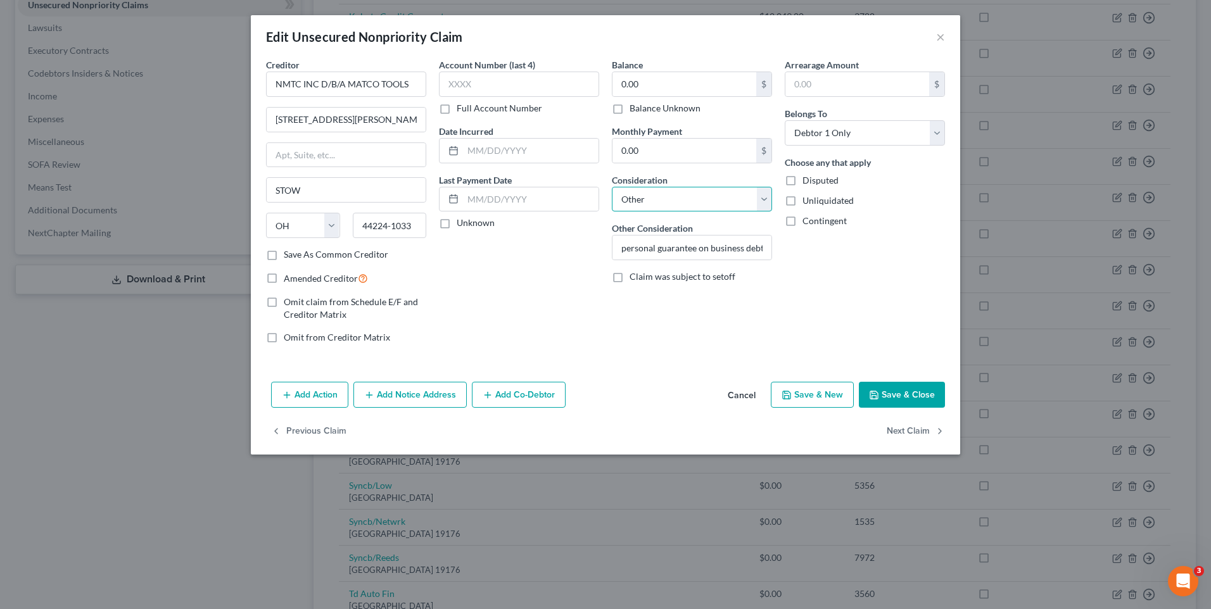
click at [765, 193] on select "Select Cable / Satellite Services Collection Agency Credit Card Debt Debt Couns…" at bounding box center [692, 199] width 160 height 25
select select "18"
click at [612, 187] on select "Select Cable / Satellite Services Collection Agency Credit Card Debt Debt Couns…" at bounding box center [692, 199] width 160 height 25
click at [895, 393] on button "Save & Close" at bounding box center [902, 395] width 86 height 27
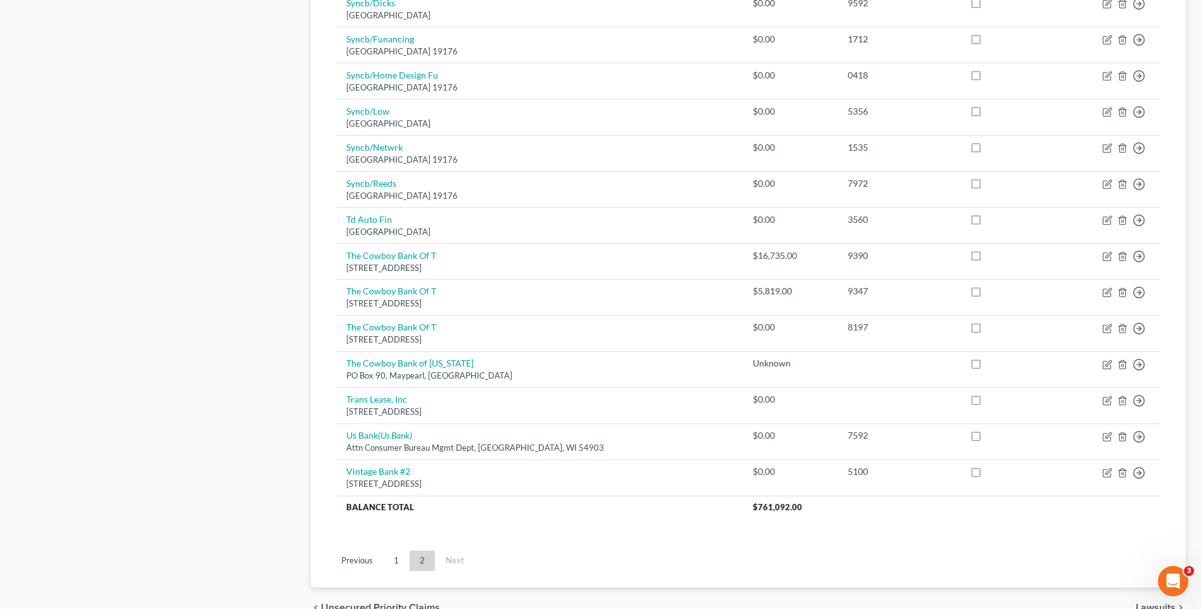
scroll to position [721, 0]
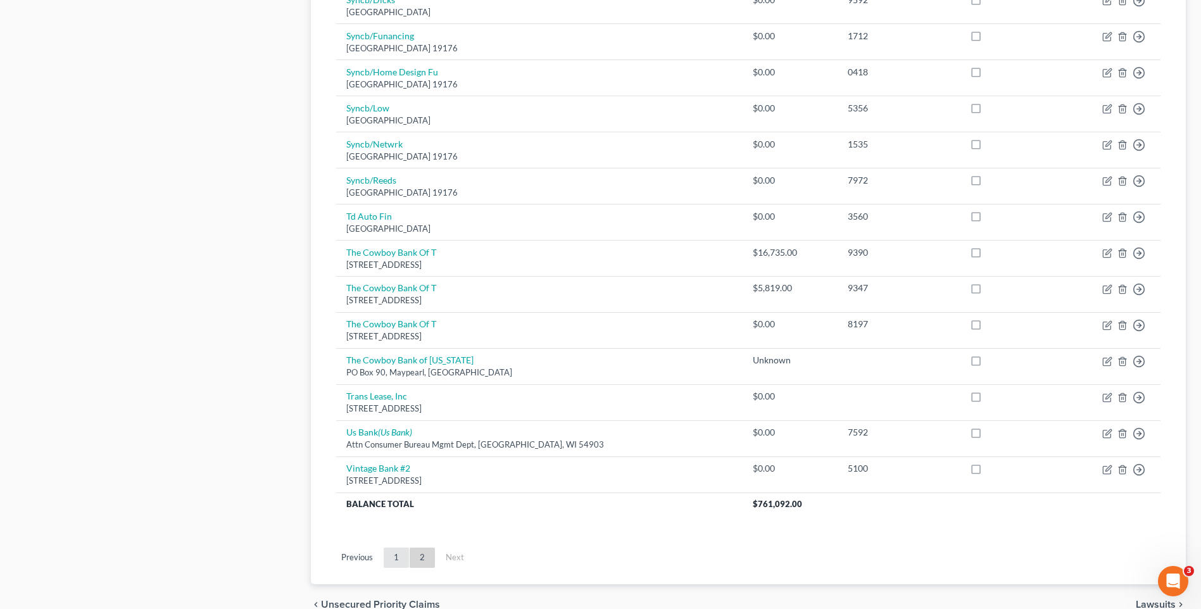
click at [400, 557] on link "1" at bounding box center [396, 558] width 25 height 20
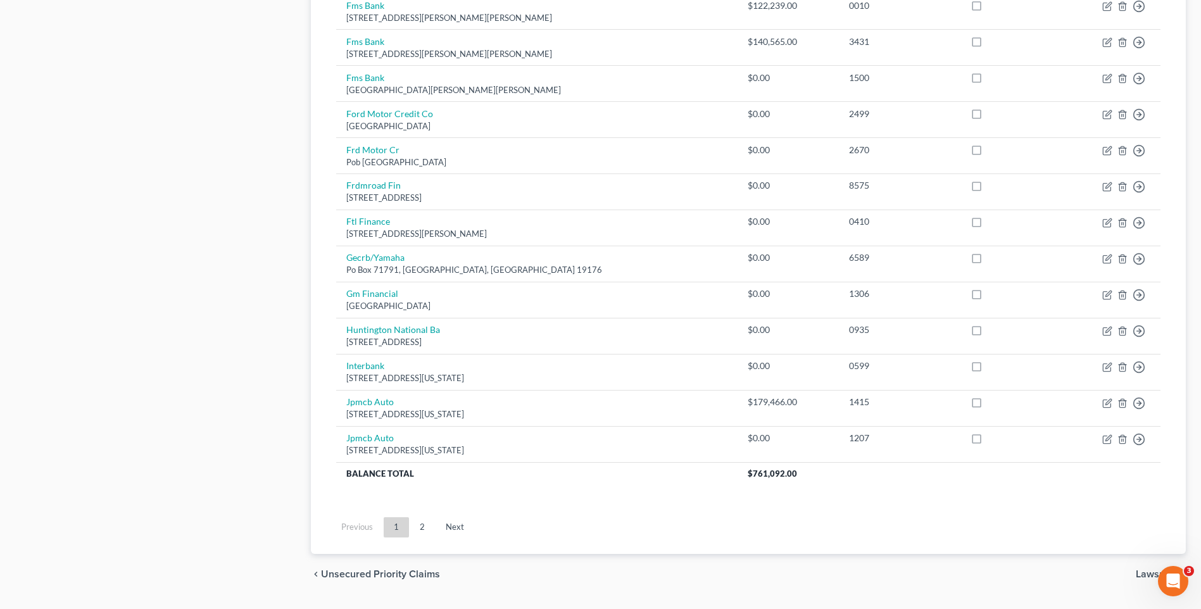
scroll to position [857, 0]
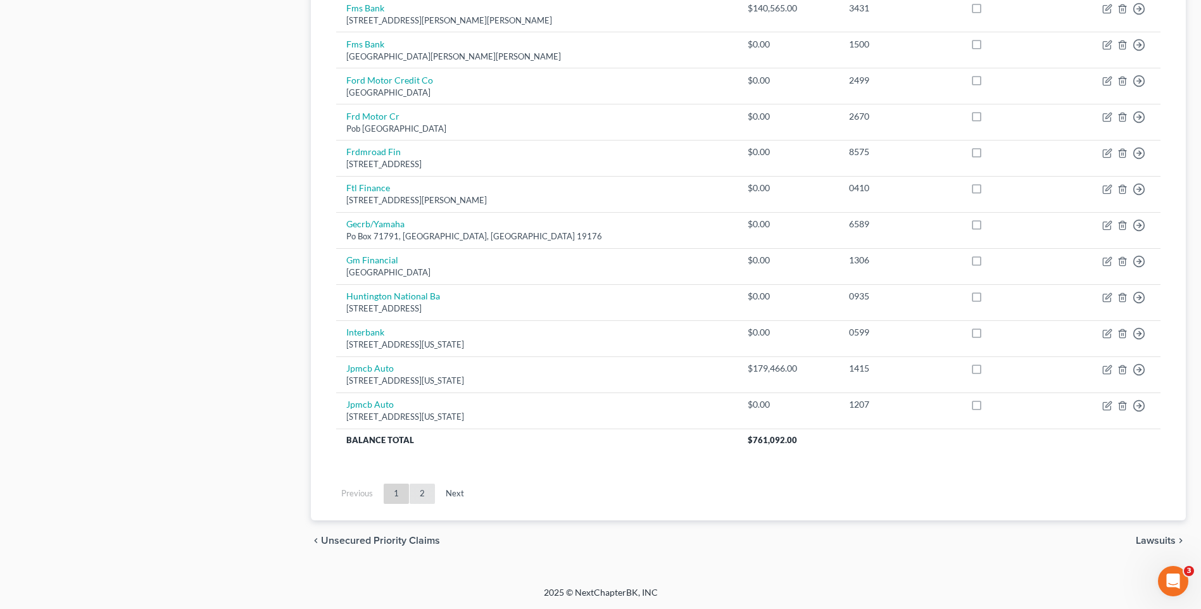
click at [425, 491] on link "2" at bounding box center [422, 494] width 25 height 20
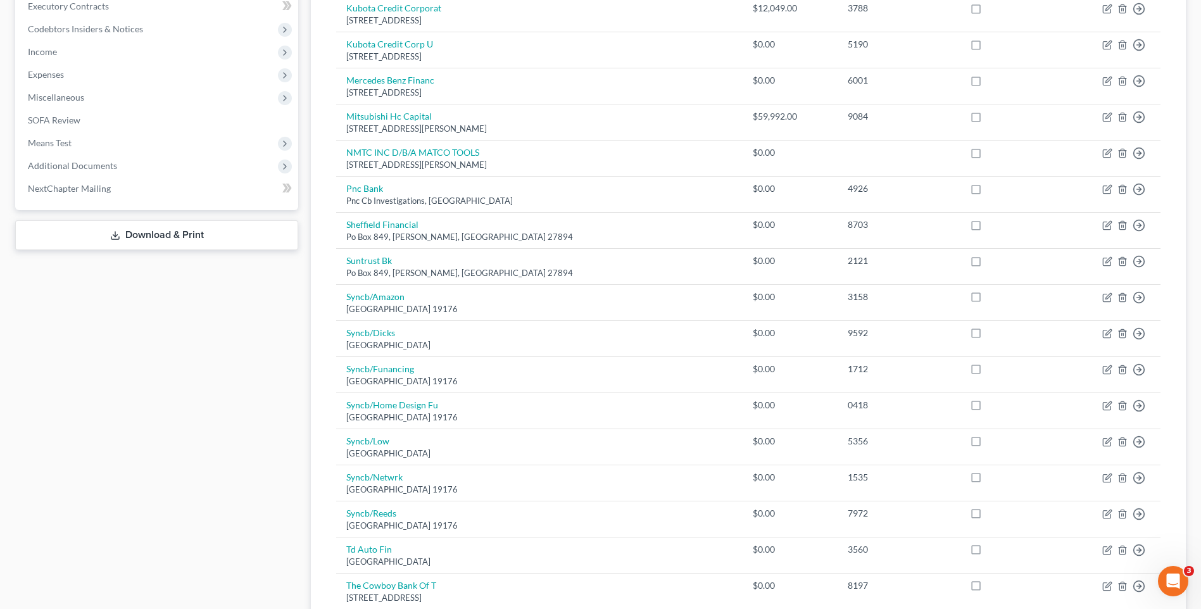
scroll to position [384, 0]
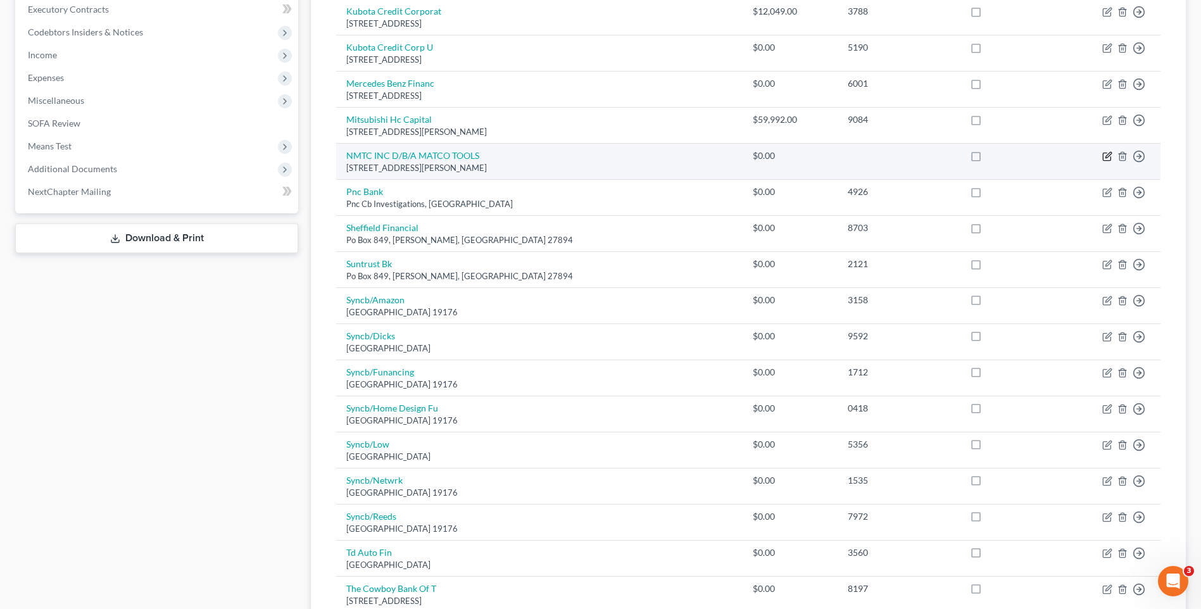
click at [1105, 155] on icon "button" at bounding box center [1107, 156] width 10 height 10
select select "36"
select select "18"
select select "0"
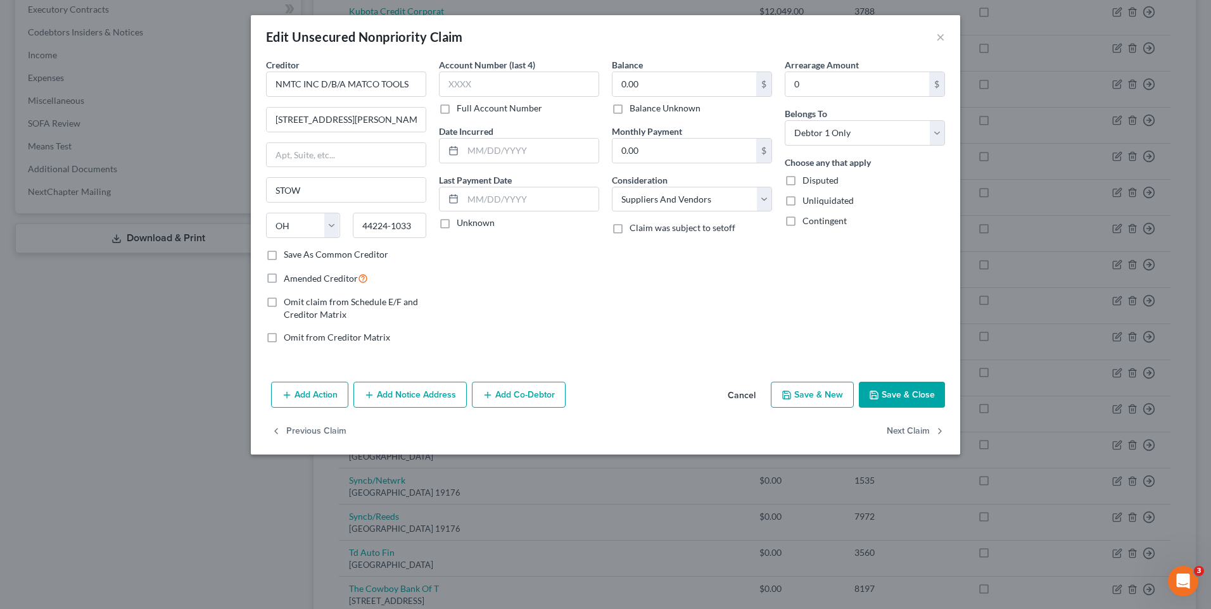
click at [879, 393] on icon "button" at bounding box center [874, 395] width 10 height 10
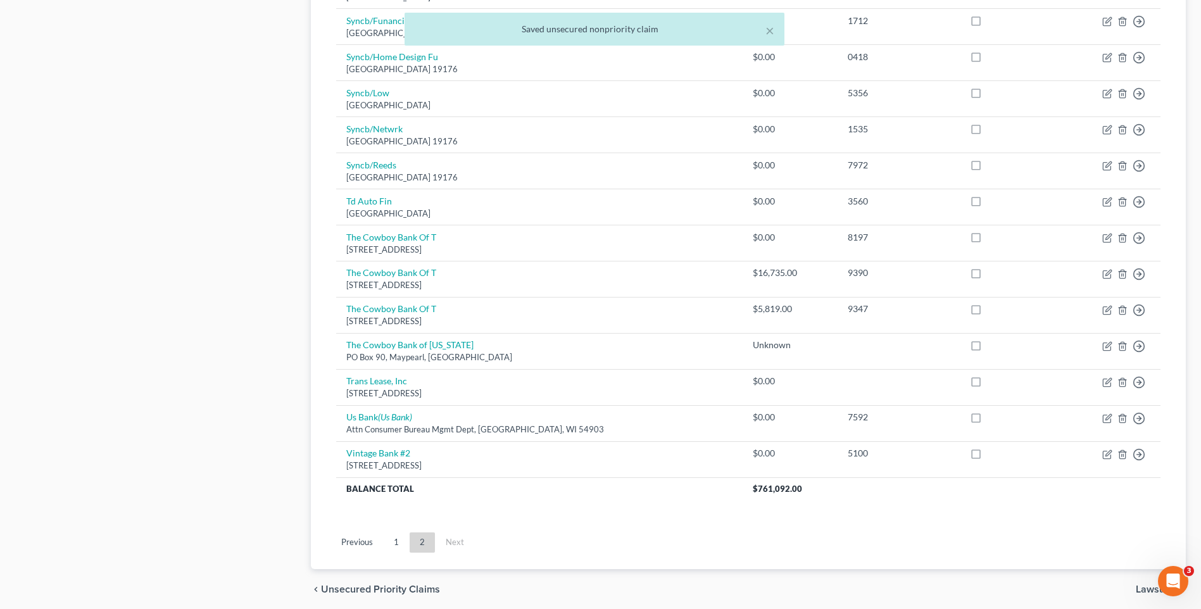
scroll to position [785, 0]
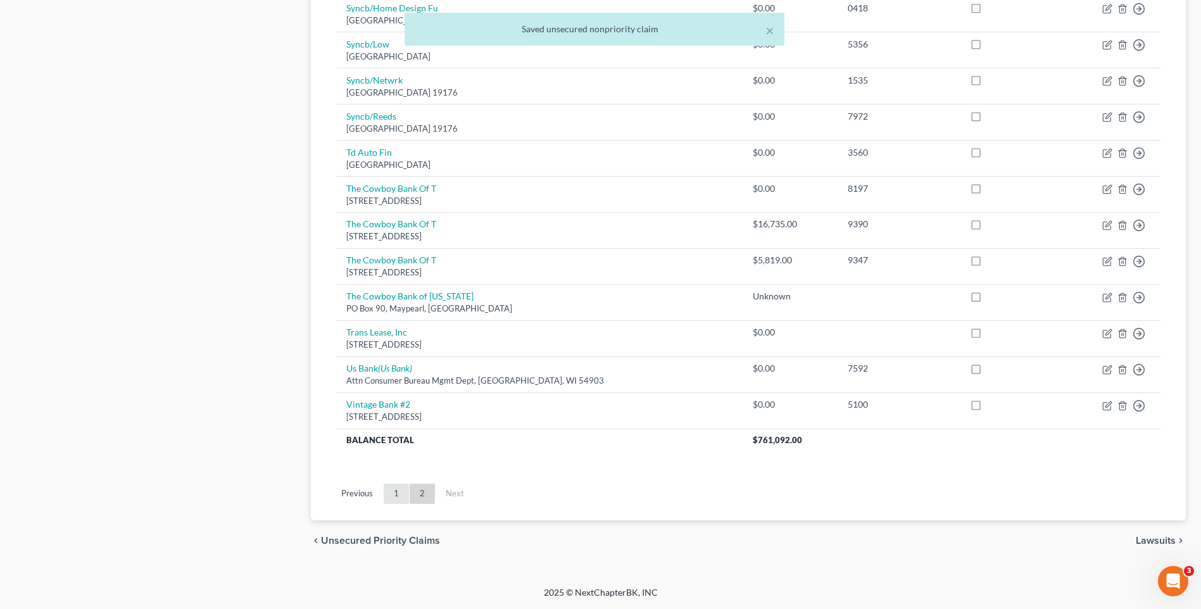
click at [401, 494] on link "1" at bounding box center [396, 494] width 25 height 20
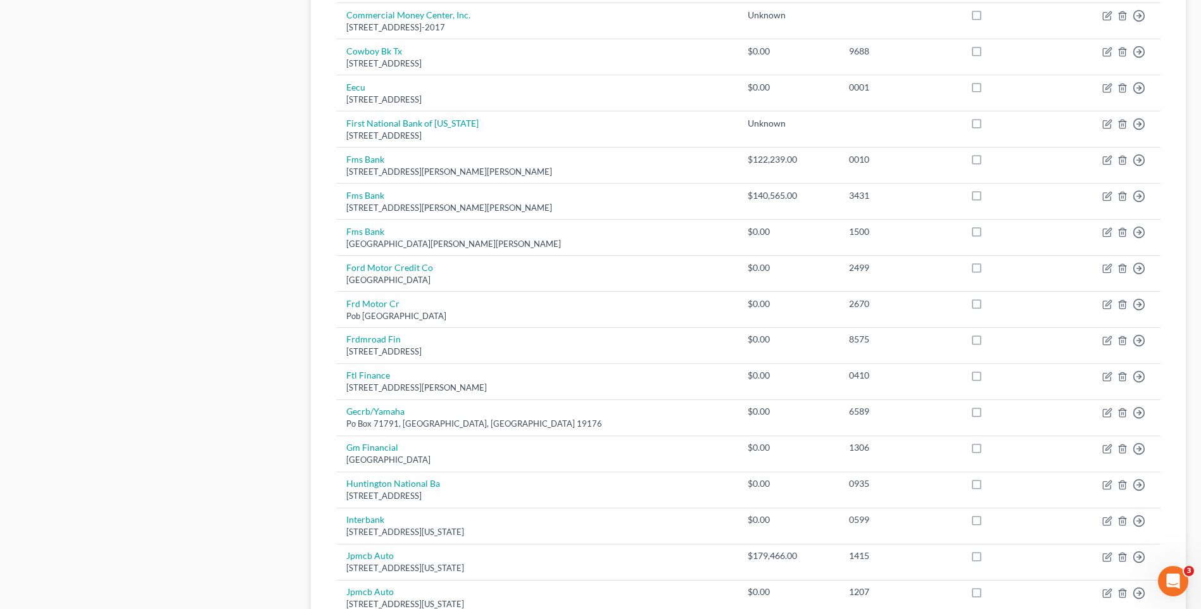
scroll to position [658, 0]
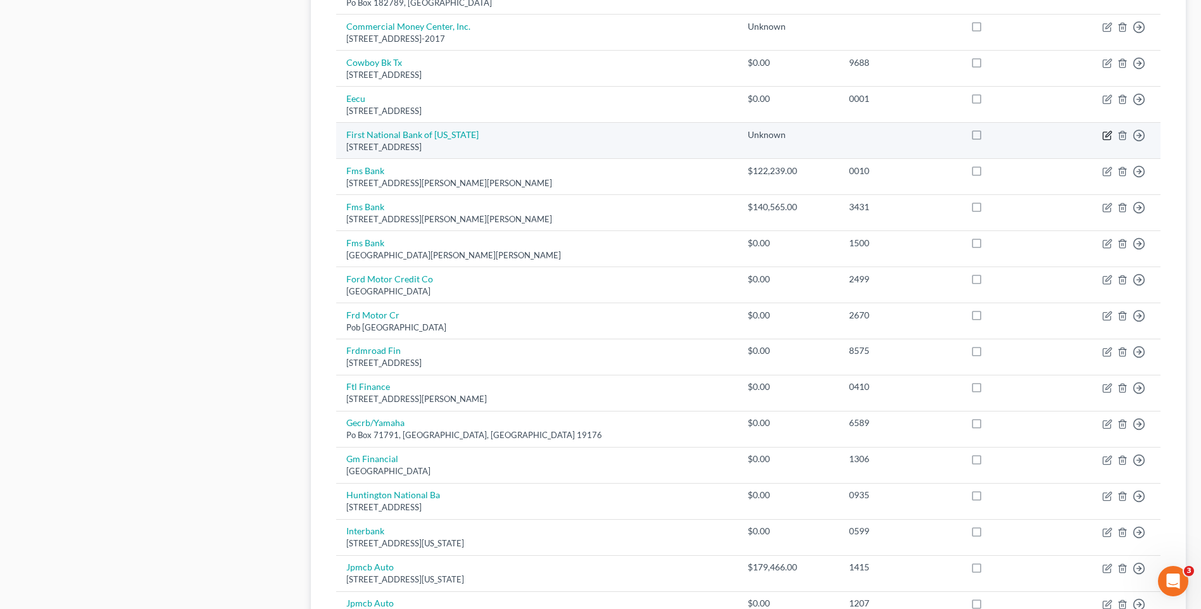
click at [1106, 136] on icon "button" at bounding box center [1107, 135] width 10 height 10
select select "5"
select select "18"
select select "0"
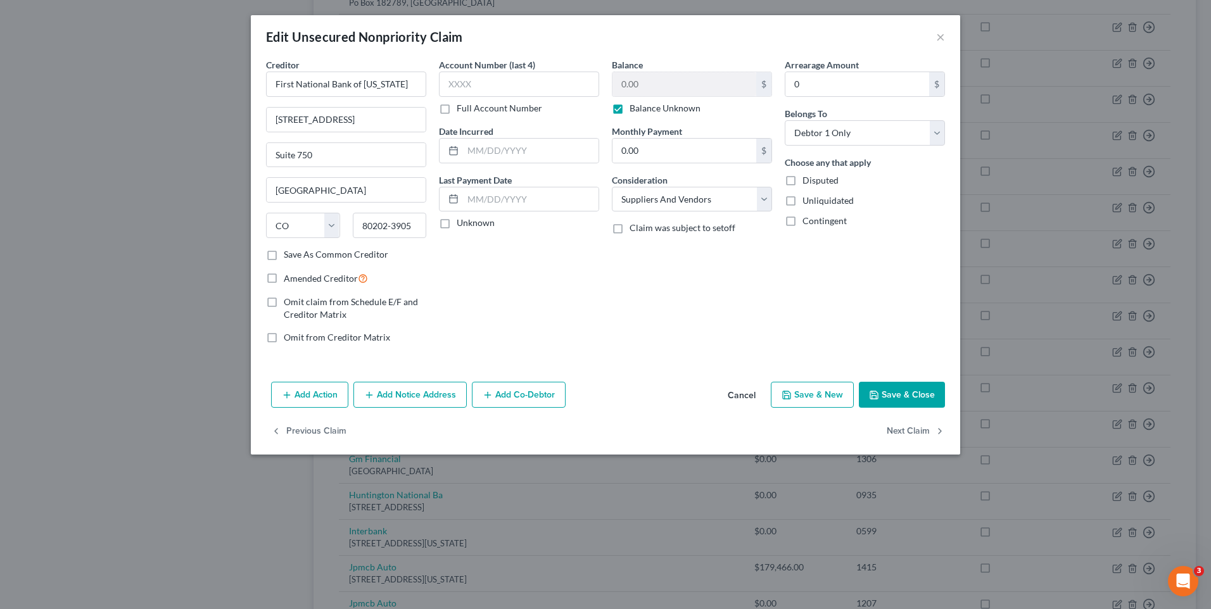
click at [908, 403] on button "Save & Close" at bounding box center [902, 395] width 86 height 27
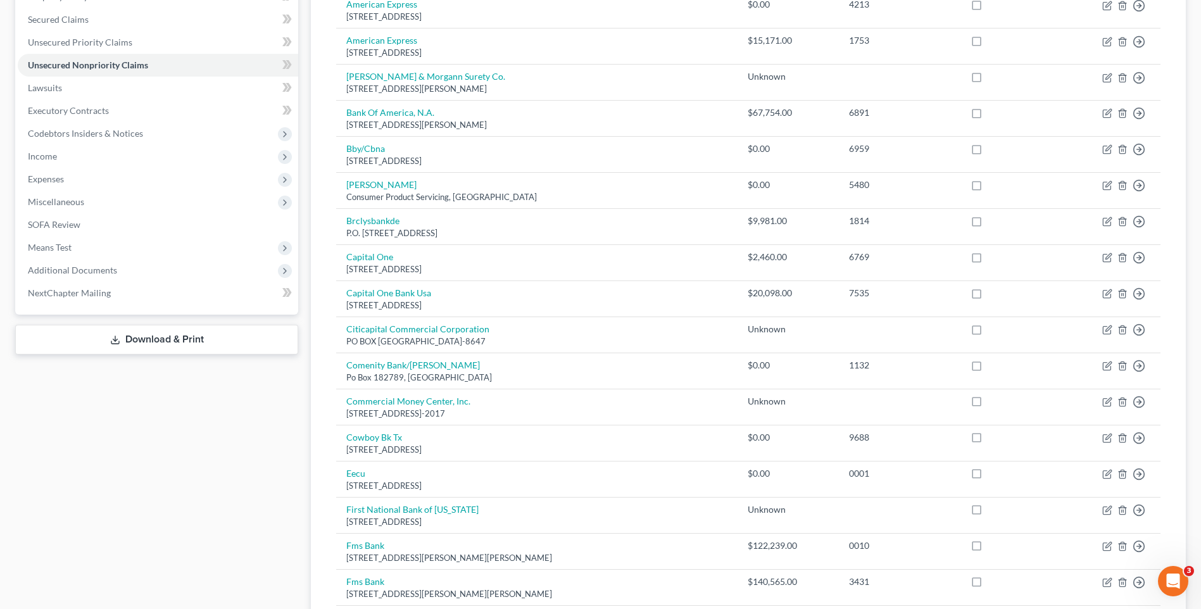
scroll to position [251, 0]
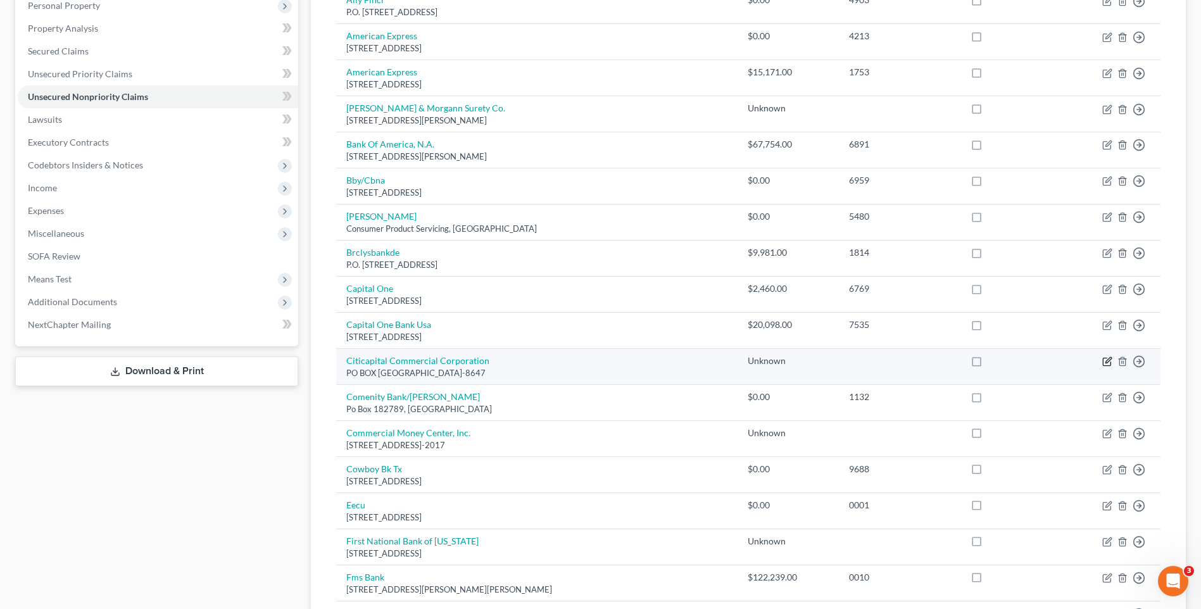
click at [1109, 359] on icon "button" at bounding box center [1109, 361] width 6 height 6
select select "45"
select select "18"
select select "0"
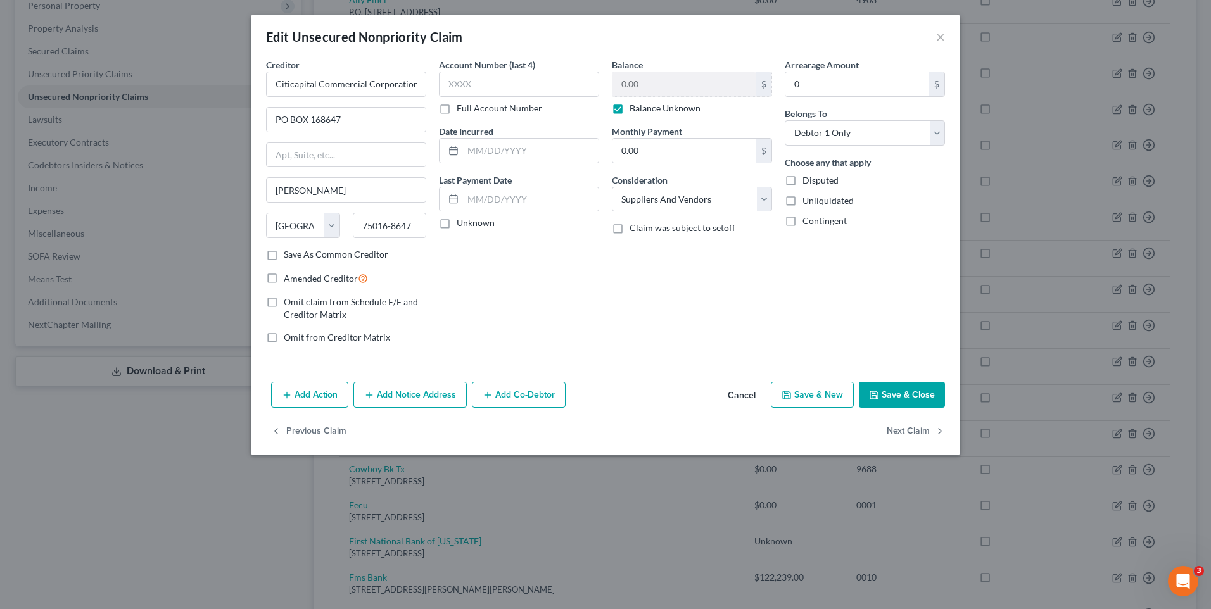
click at [878, 397] on icon "button" at bounding box center [874, 395] width 8 height 8
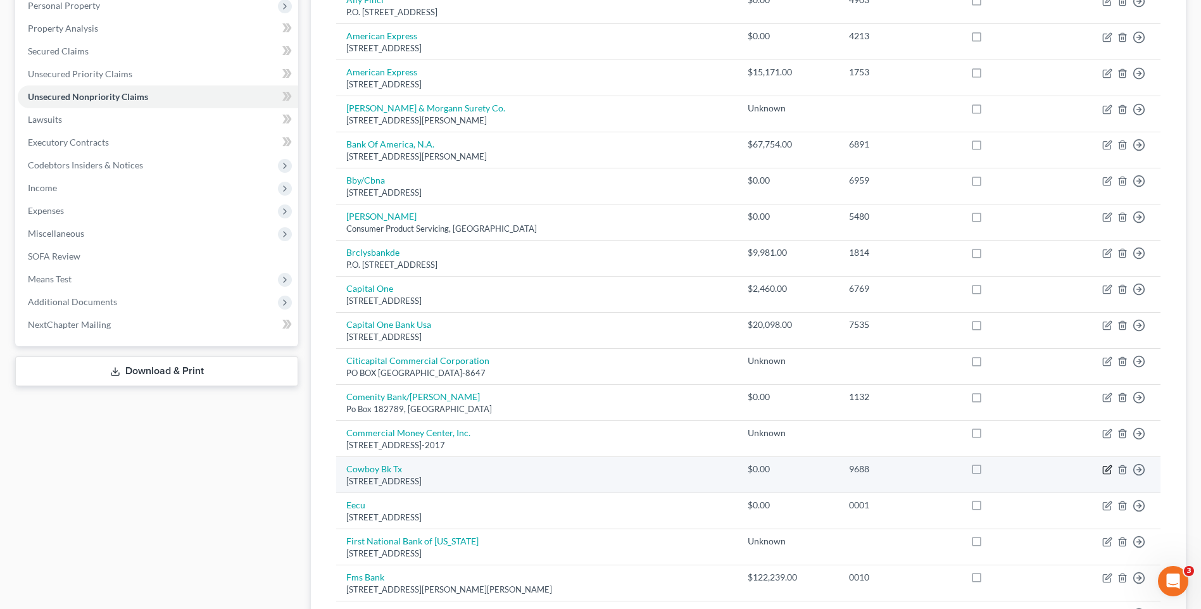
click at [1108, 467] on icon "button" at bounding box center [1107, 470] width 10 height 10
select select "45"
select select "0"
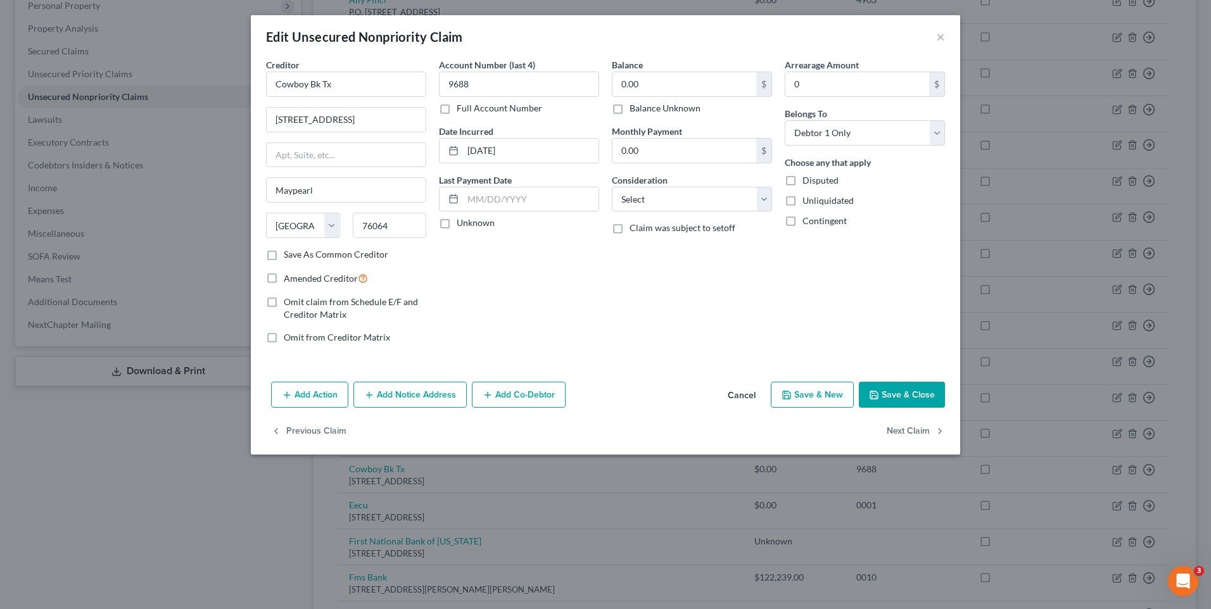
click at [904, 388] on button "Save & Close" at bounding box center [902, 395] width 86 height 27
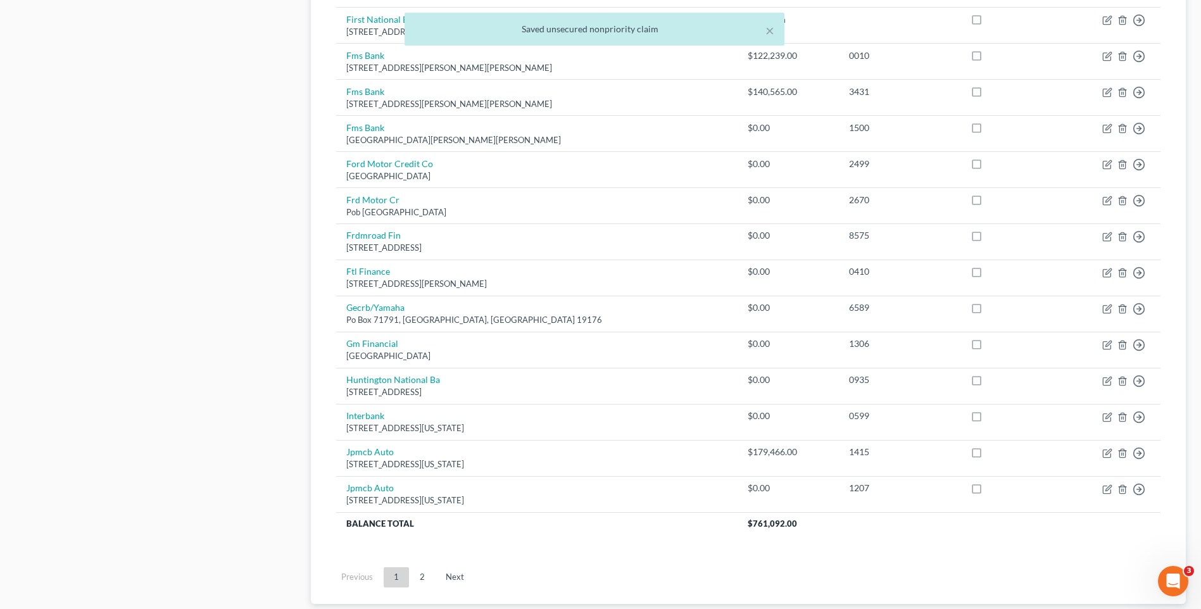
scroll to position [805, 0]
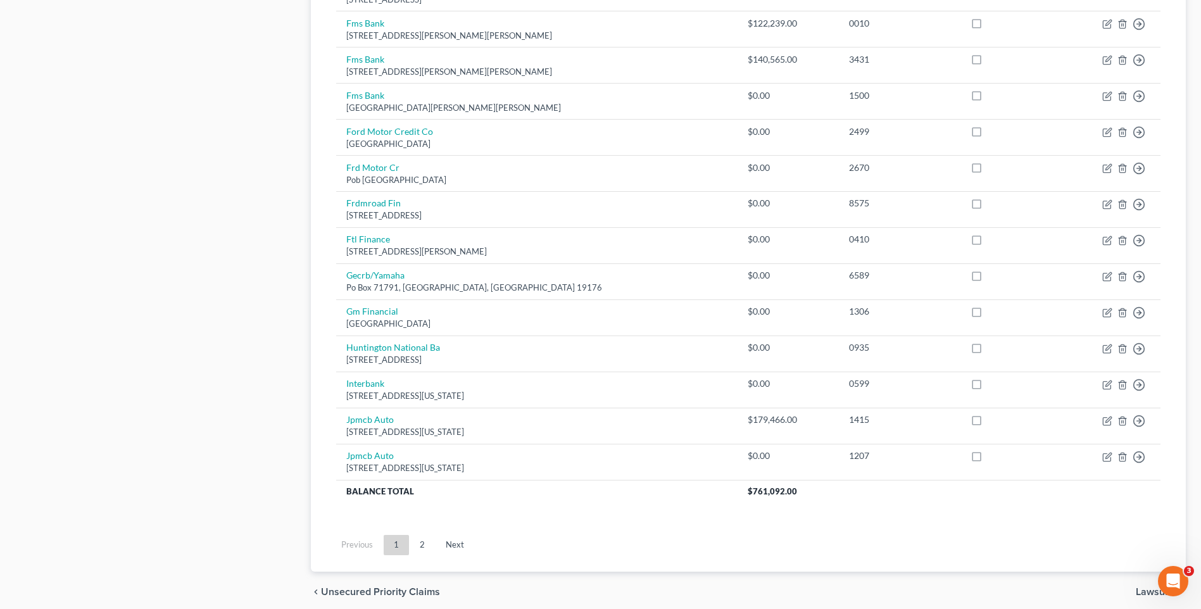
click at [420, 542] on link "2" at bounding box center [422, 545] width 25 height 20
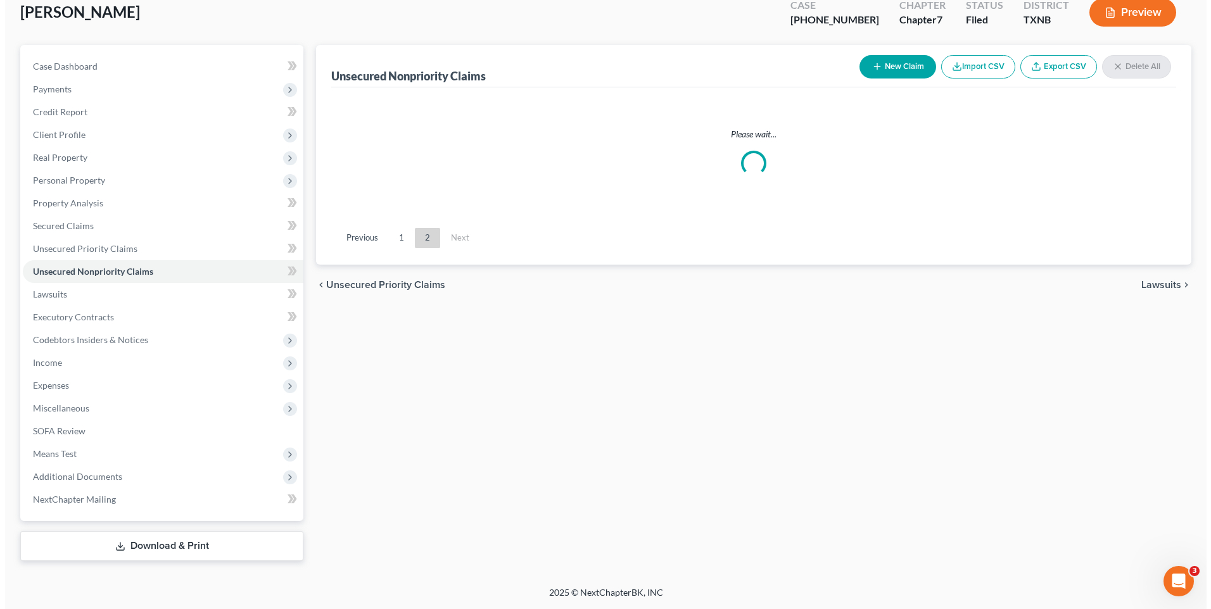
scroll to position [785, 0]
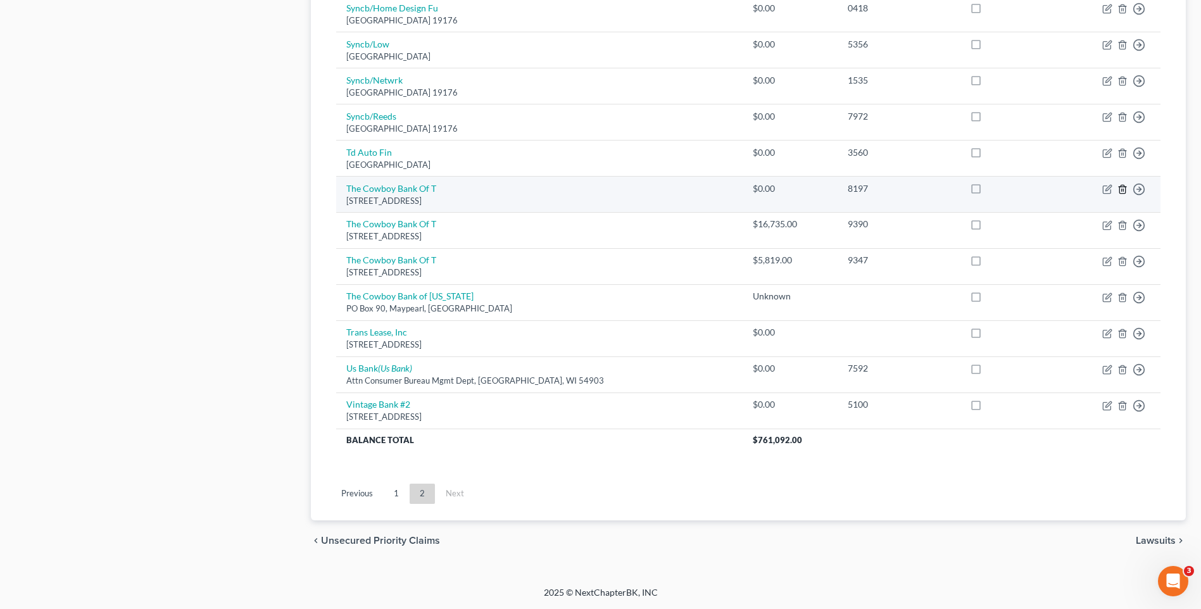
click at [1124, 186] on icon "button" at bounding box center [1123, 189] width 6 height 8
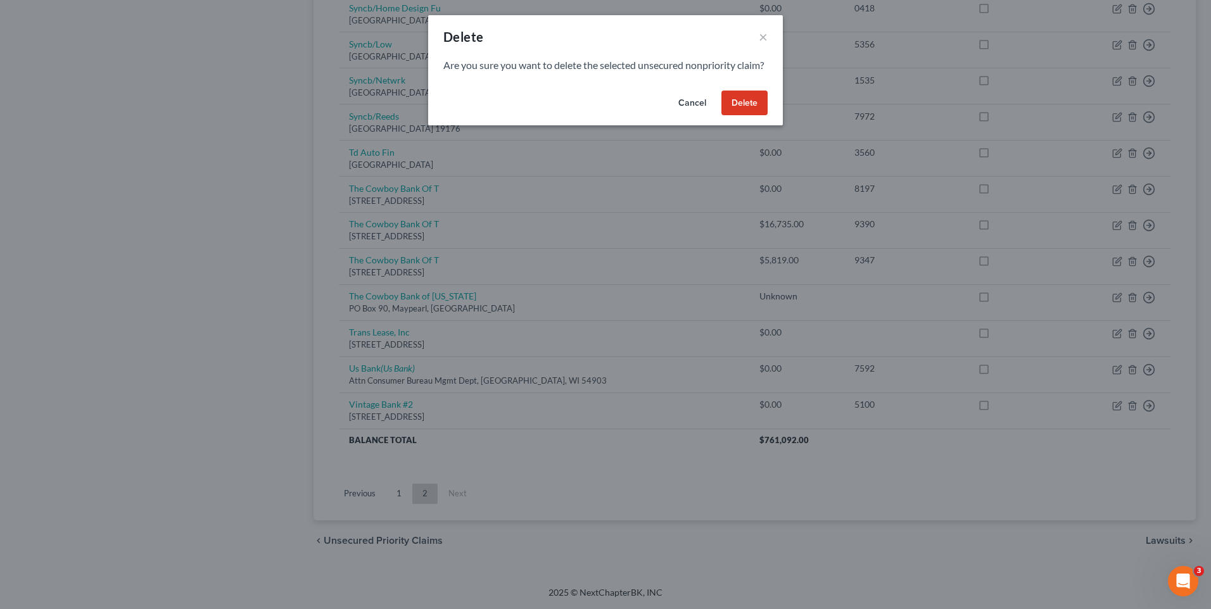
click at [740, 114] on button "Delete" at bounding box center [744, 103] width 46 height 25
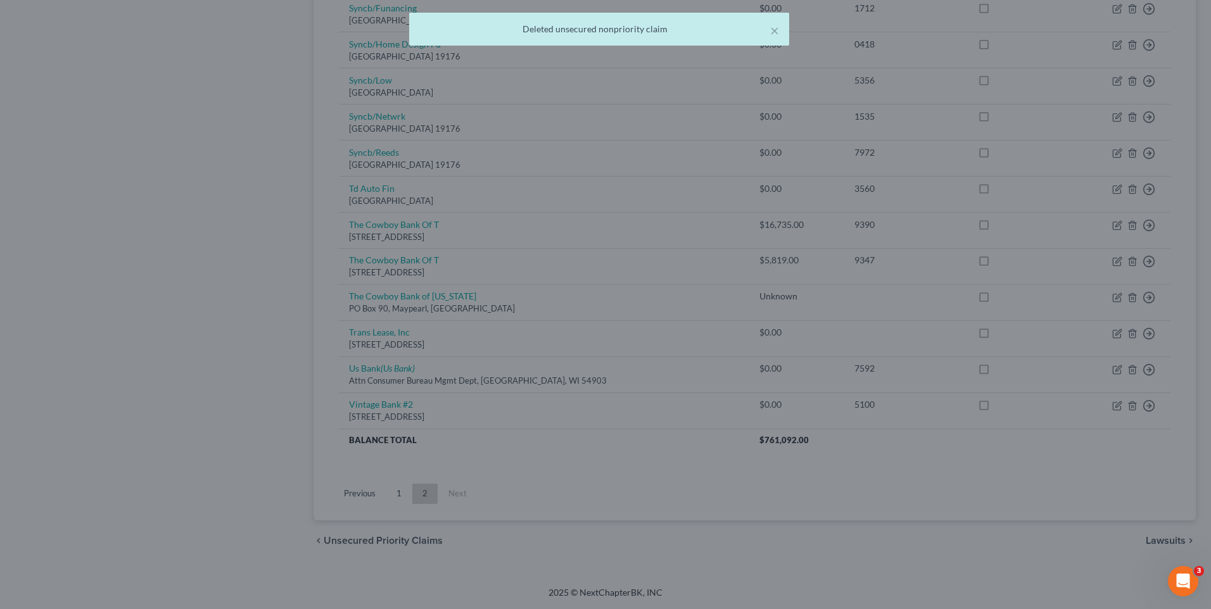
scroll to position [748, 0]
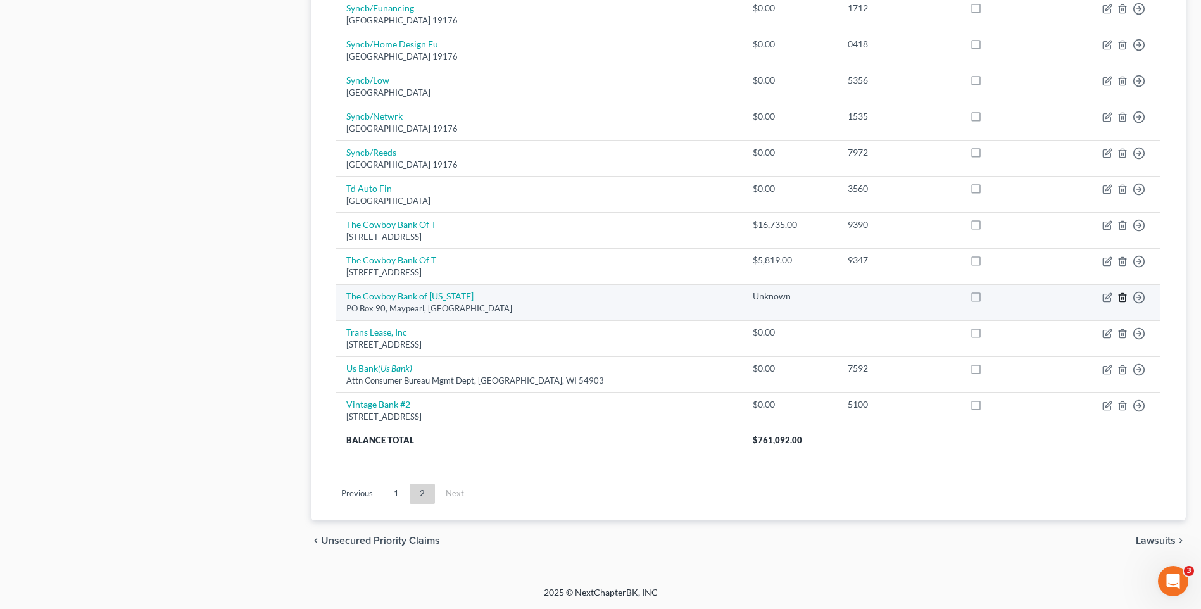
click at [1121, 297] on icon "button" at bounding box center [1123, 298] width 10 height 10
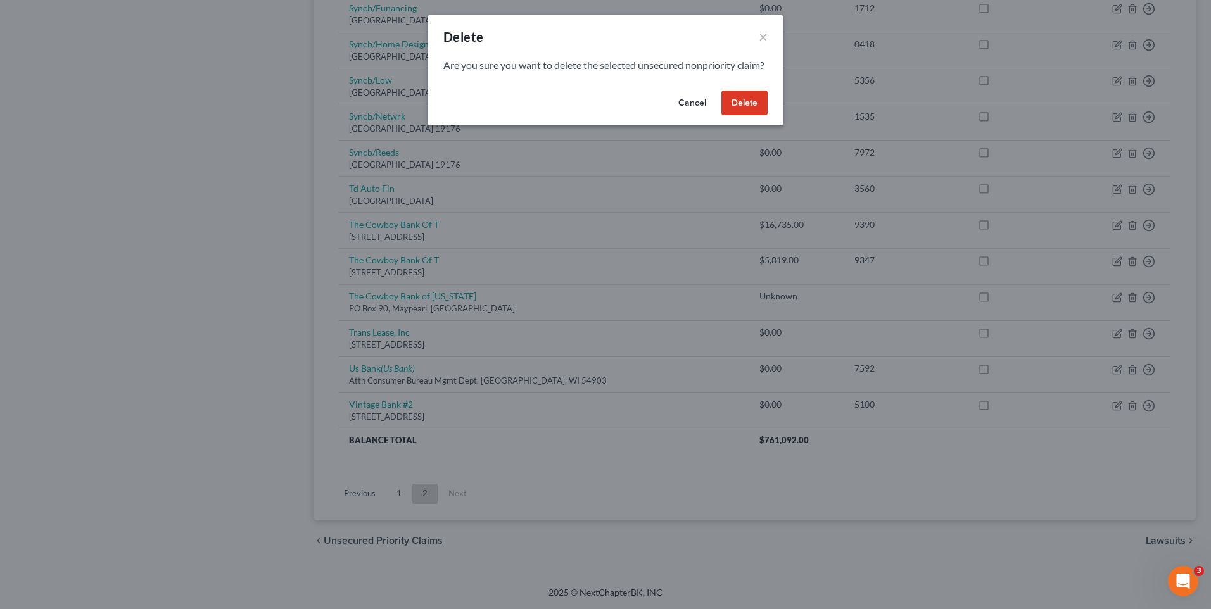
click at [752, 116] on button "Delete" at bounding box center [744, 103] width 46 height 25
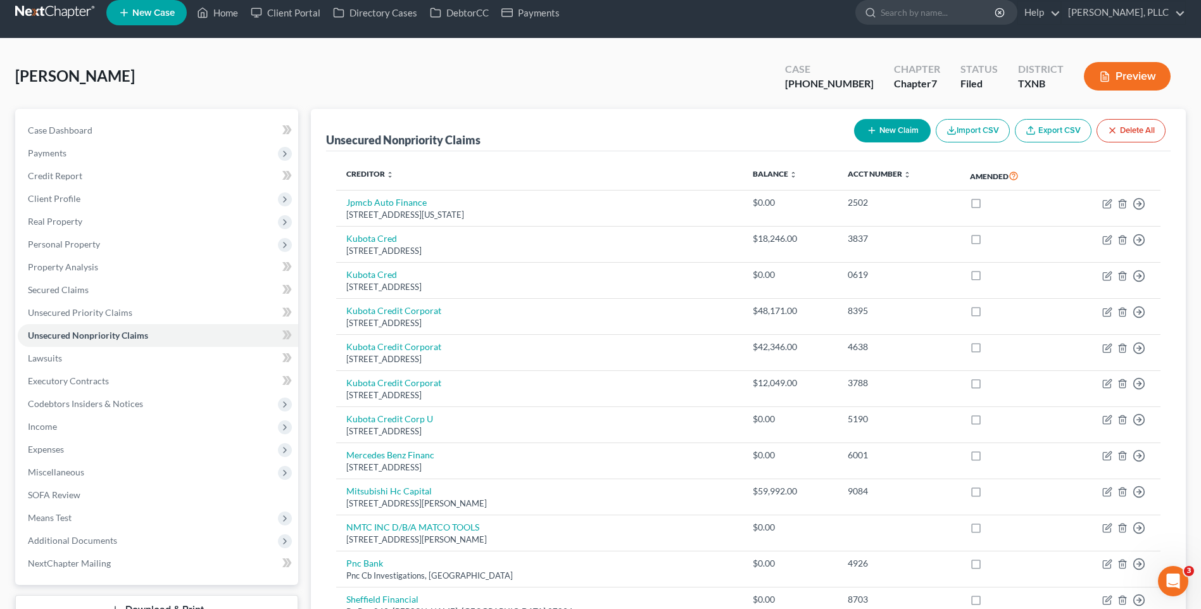
scroll to position [0, 0]
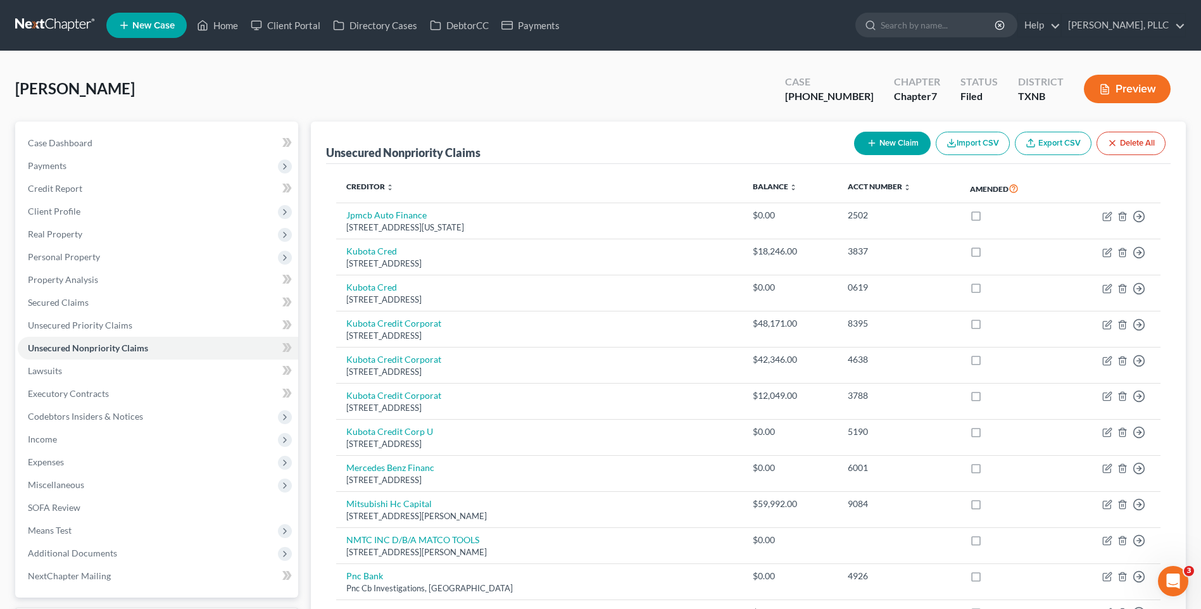
click at [903, 140] on button "New Claim" at bounding box center [892, 143] width 77 height 23
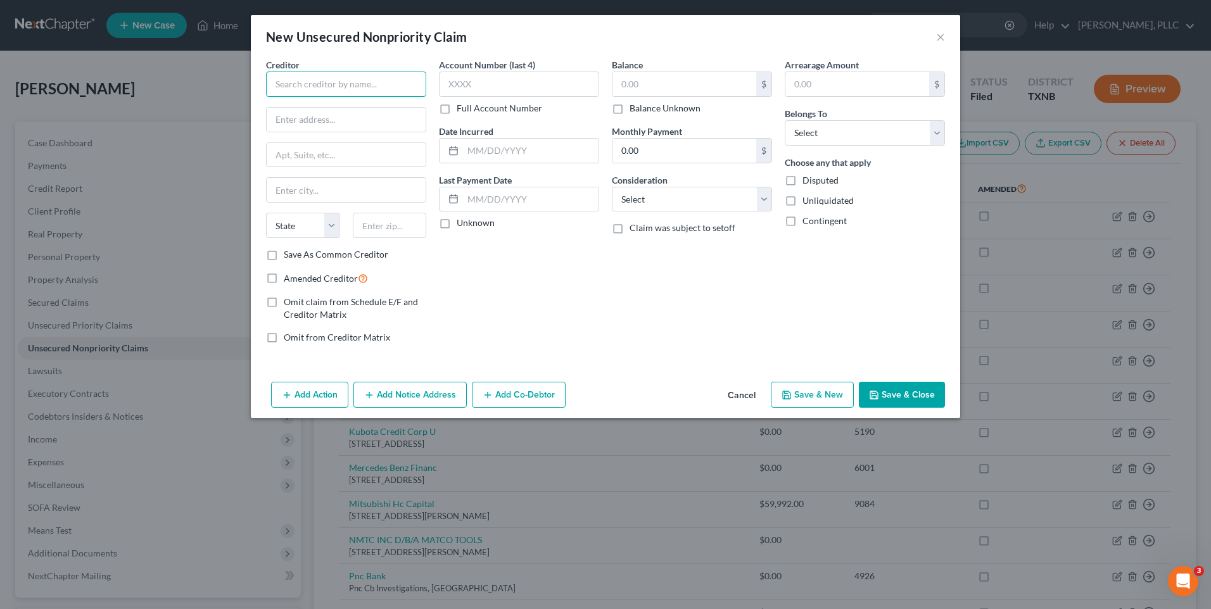
click at [307, 84] on input "text" at bounding box center [346, 84] width 160 height 25
type input "Interbank"
type input "PO Box 557"
type input "Waxahachie"
click at [329, 224] on select "State [US_STATE] AK AR AZ CA CO CT DE DC [GEOGRAPHIC_DATA] [GEOGRAPHIC_DATA] GU…" at bounding box center [303, 225] width 74 height 25
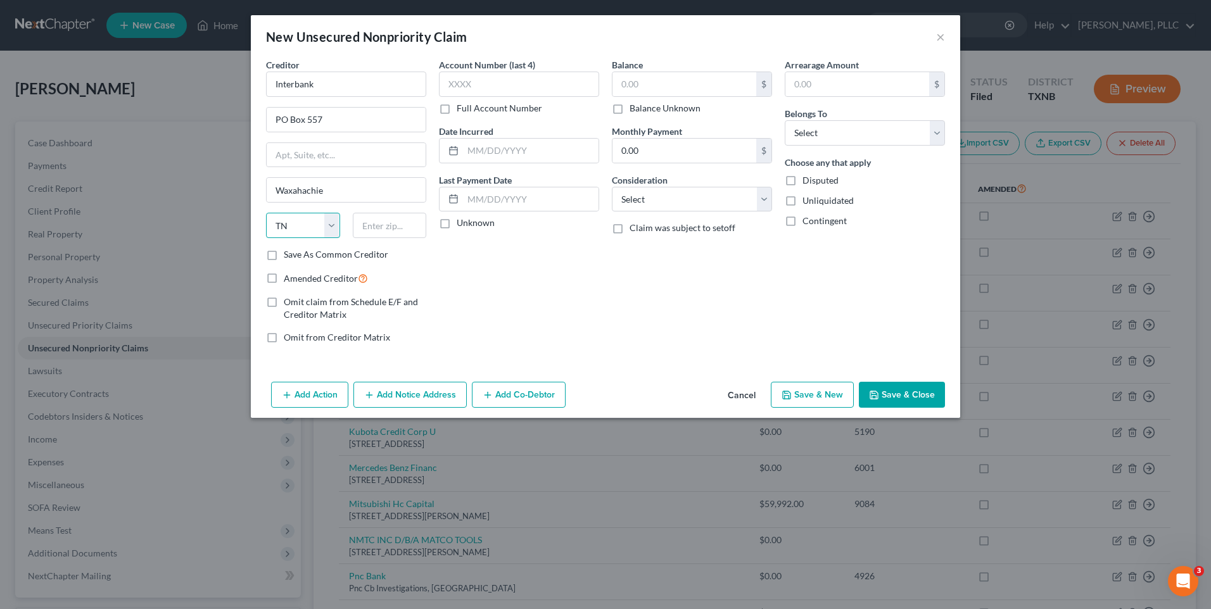
select select "45"
click at [266, 213] on select "State [US_STATE] AK AR AZ CA CO CT DE DC [GEOGRAPHIC_DATA] [GEOGRAPHIC_DATA] GU…" at bounding box center [303, 225] width 74 height 25
click at [382, 230] on input "text" at bounding box center [390, 225] width 74 height 25
type input "75168-0557"
click at [759, 196] on select "Select Cable / Satellite Services Collection Agency Credit Card Debt Debt Couns…" at bounding box center [692, 199] width 160 height 25
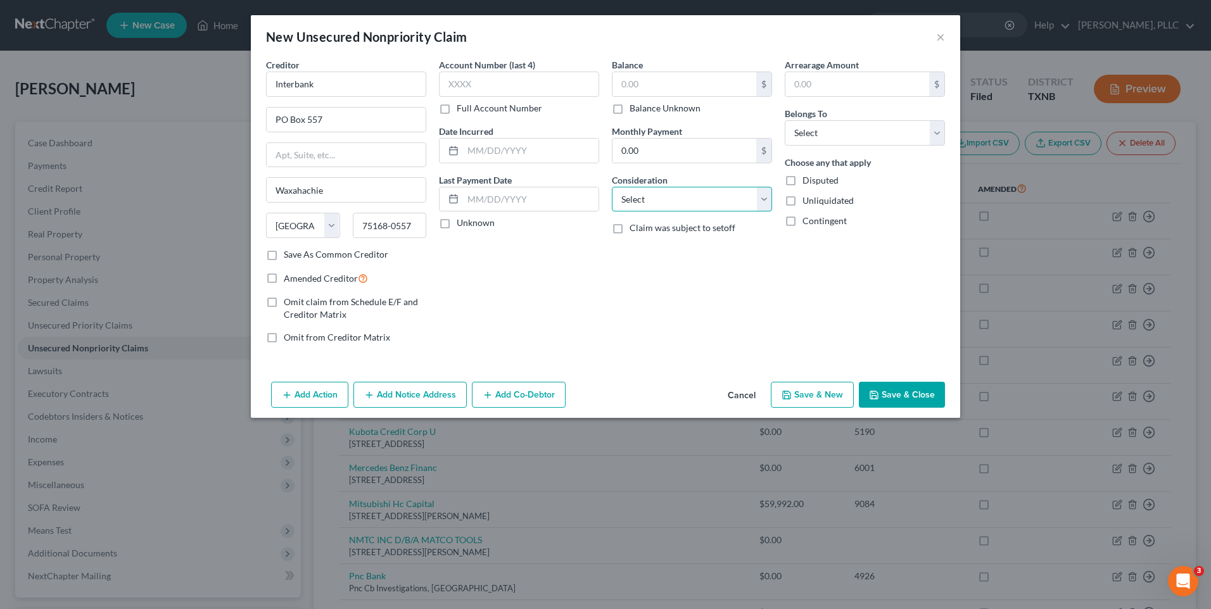
select select "18"
click at [612, 187] on select "Select Cable / Satellite Services Collection Agency Credit Card Debt Debt Couns…" at bounding box center [692, 199] width 160 height 25
drag, startPoint x: 933, startPoint y: 134, endPoint x: 895, endPoint y: 146, distance: 39.9
click at [933, 134] on select "Select Debtor 1 Only Debtor 2 Only Debtor 1 And Debtor 2 Only At Least One Of T…" at bounding box center [865, 132] width 160 height 25
select select "0"
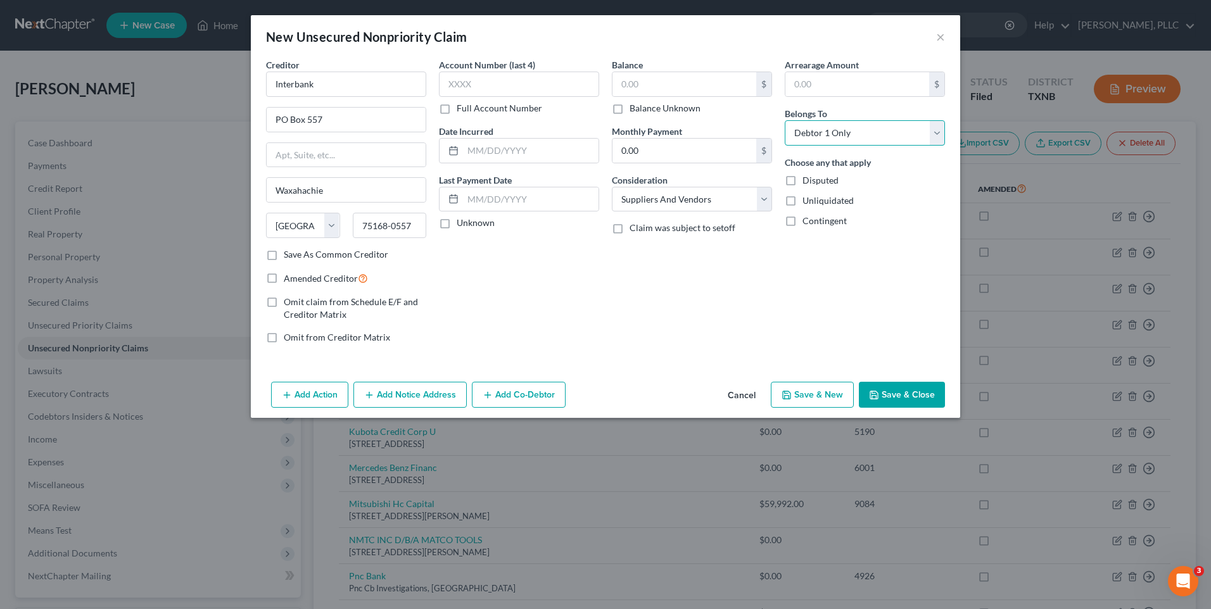
click at [785, 120] on select "Select Debtor 1 Only Debtor 2 Only Debtor 1 And Debtor 2 Only At Least One Of T…" at bounding box center [865, 132] width 160 height 25
click at [629, 108] on label "Balance Unknown" at bounding box center [664, 108] width 71 height 13
click at [635, 108] on input "Balance Unknown" at bounding box center [639, 106] width 8 height 8
checkbox input "true"
type input "0.00"
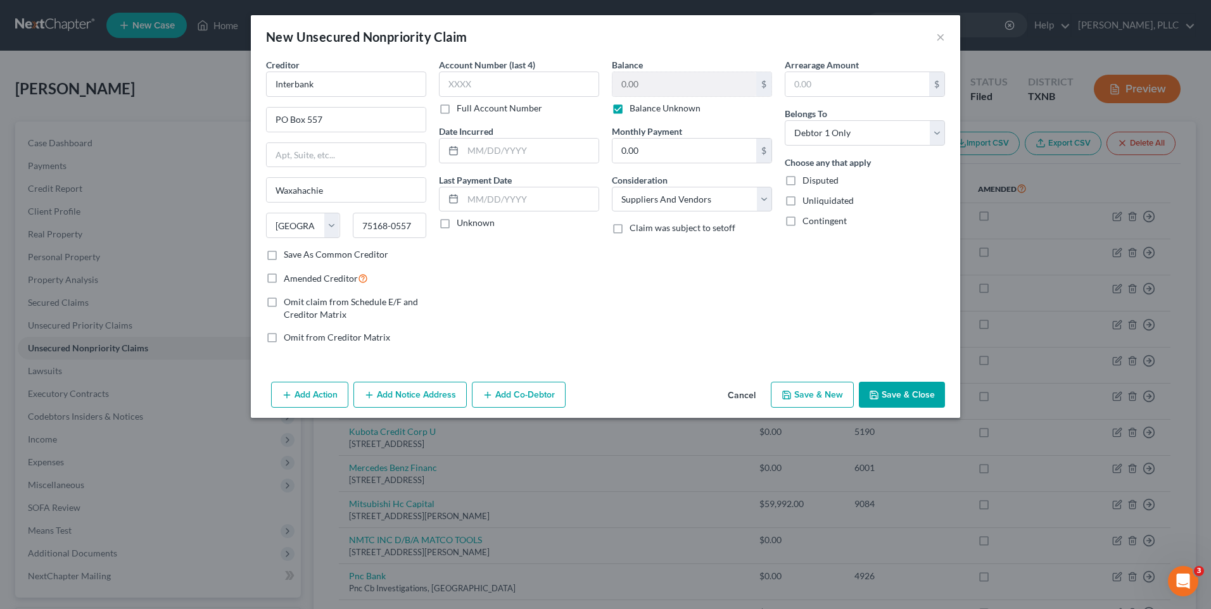
click at [885, 387] on button "Save & Close" at bounding box center [902, 395] width 86 height 27
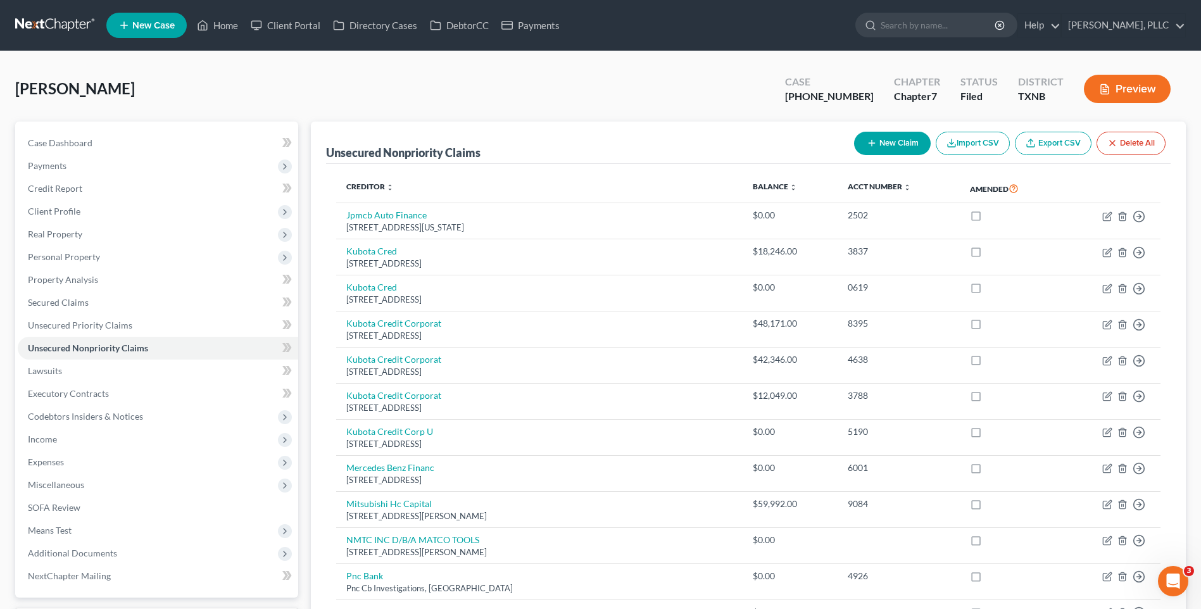
click at [868, 141] on icon "button" at bounding box center [872, 143] width 10 height 10
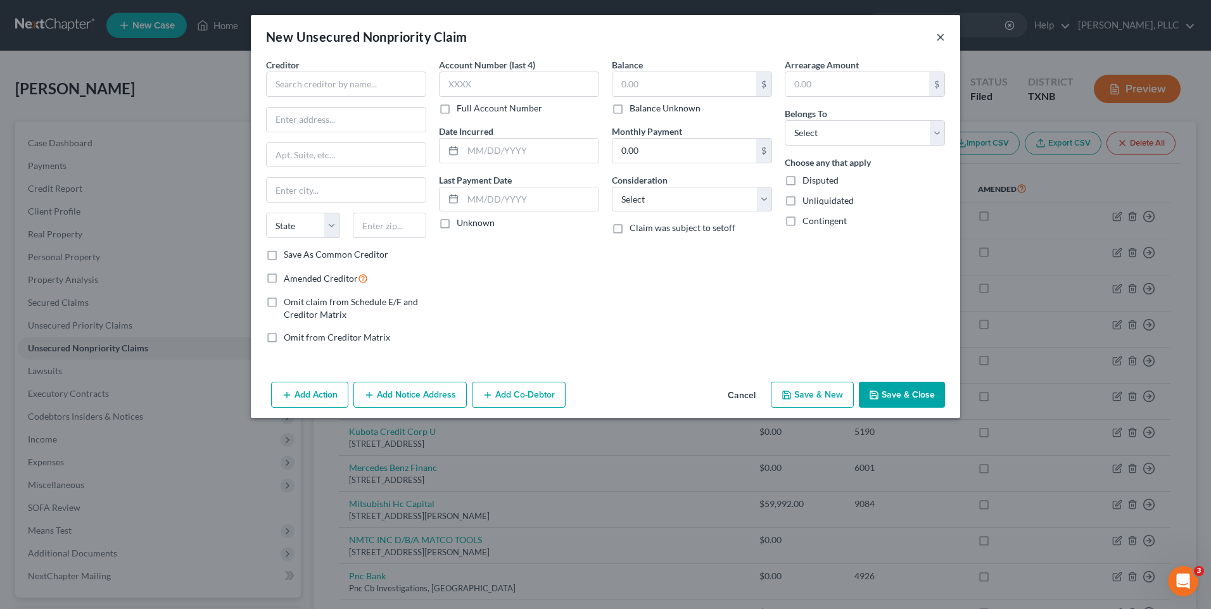
click at [939, 35] on button "×" at bounding box center [940, 36] width 9 height 15
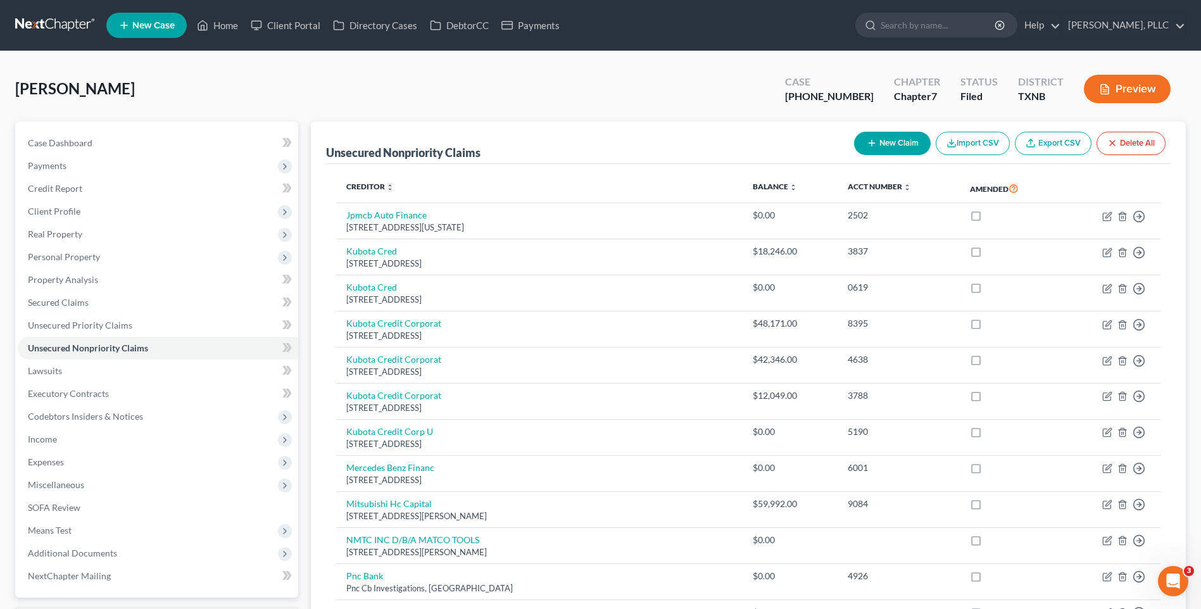
click at [875, 141] on button "New Claim" at bounding box center [892, 143] width 77 height 23
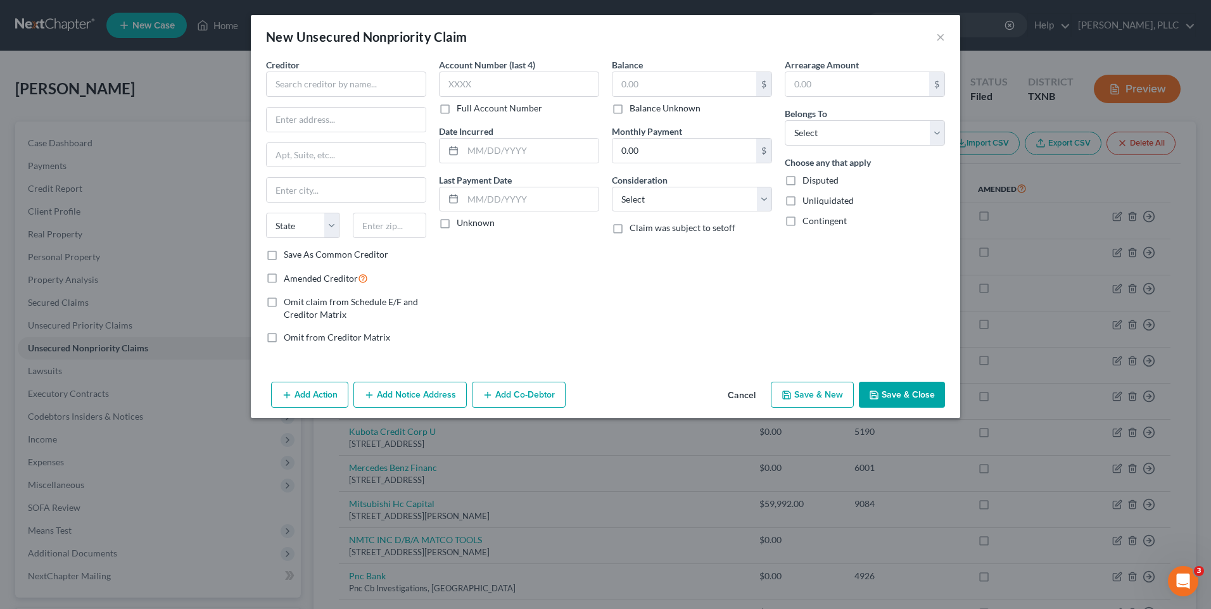
click at [738, 395] on button "Cancel" at bounding box center [741, 395] width 48 height 25
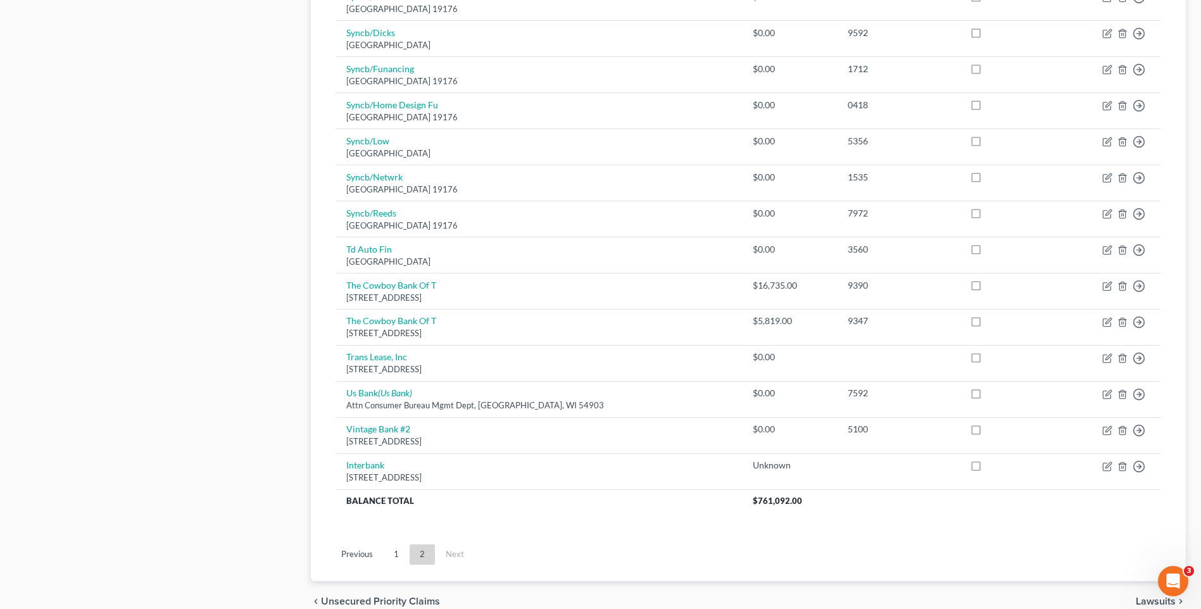
scroll to position [689, 0]
click at [395, 555] on link "1" at bounding box center [396, 553] width 25 height 20
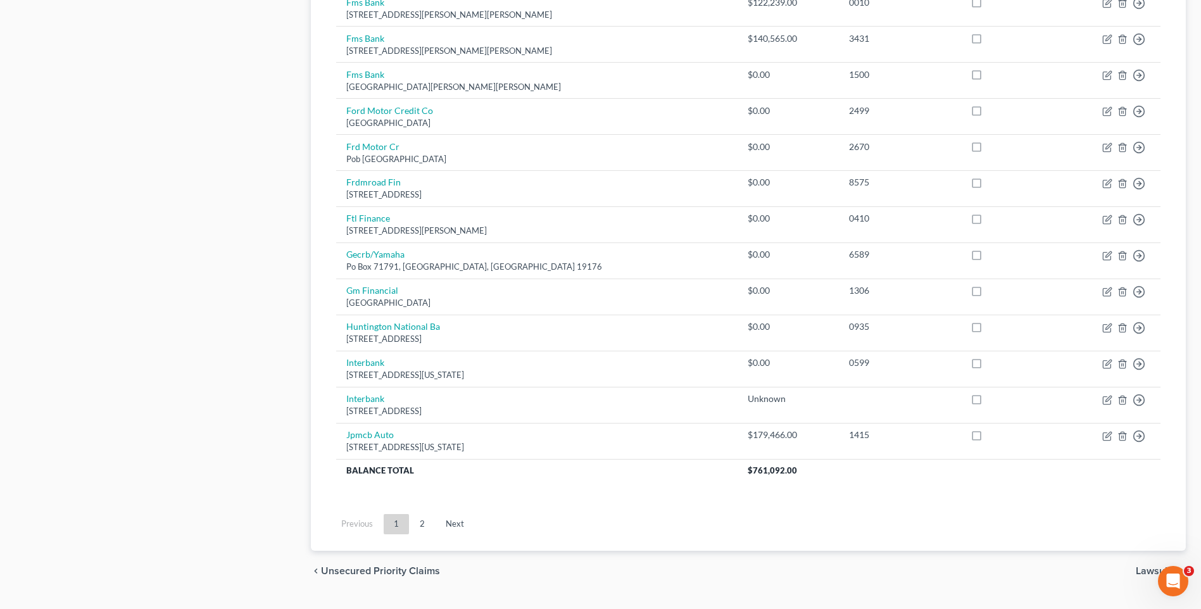
scroll to position [857, 0]
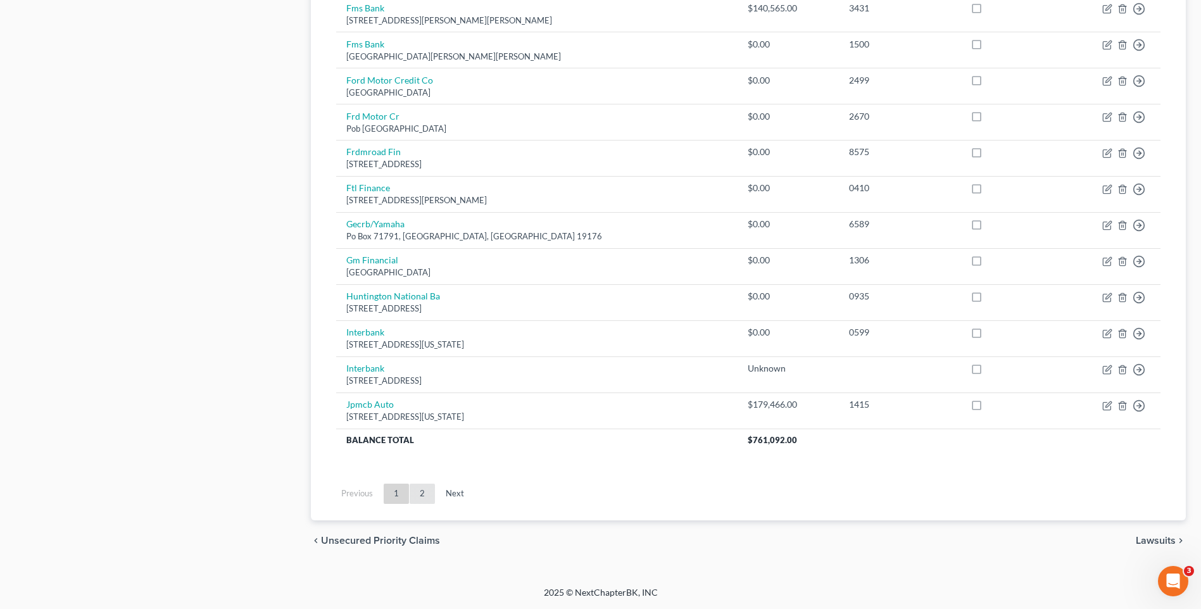
click at [425, 490] on link "2" at bounding box center [422, 494] width 25 height 20
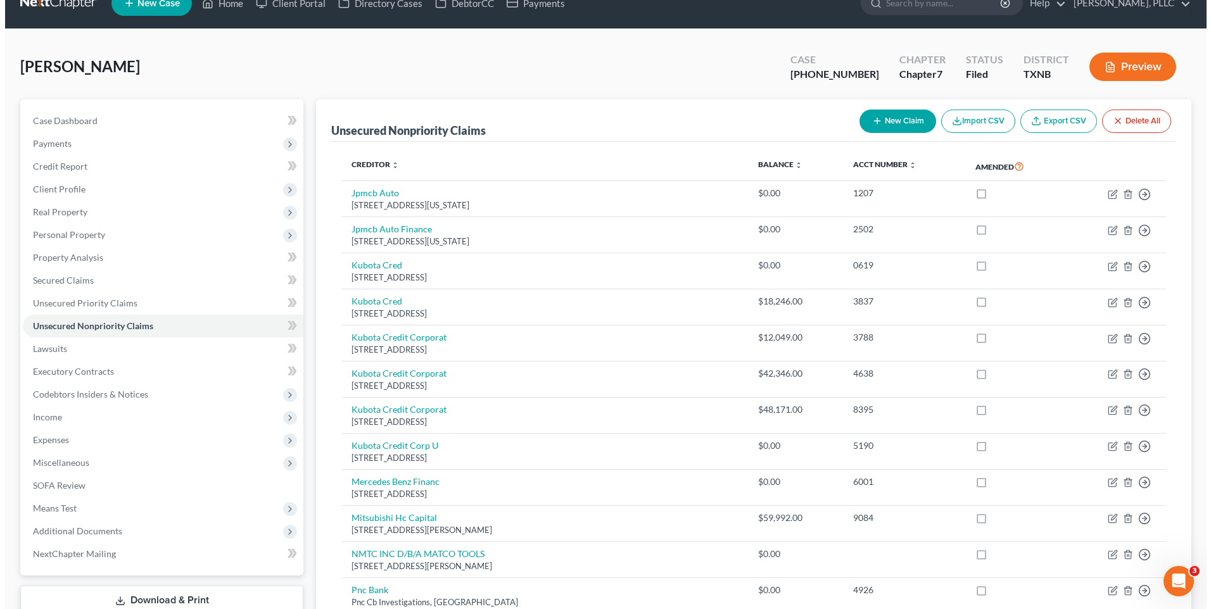
scroll to position [0, 0]
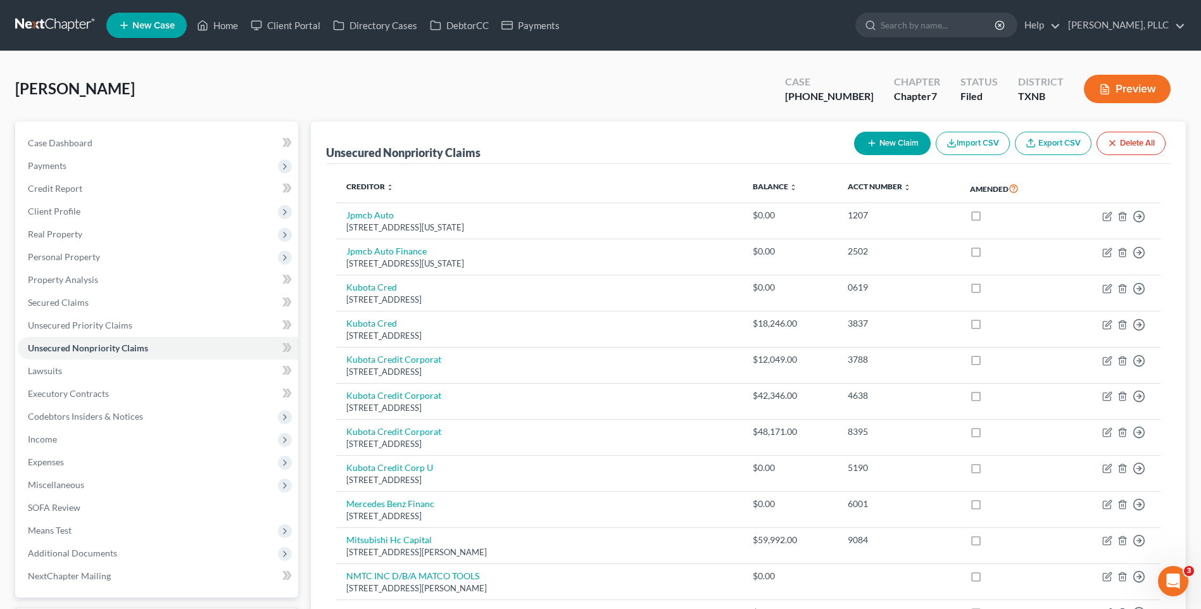
click at [906, 146] on button "New Claim" at bounding box center [892, 143] width 77 height 23
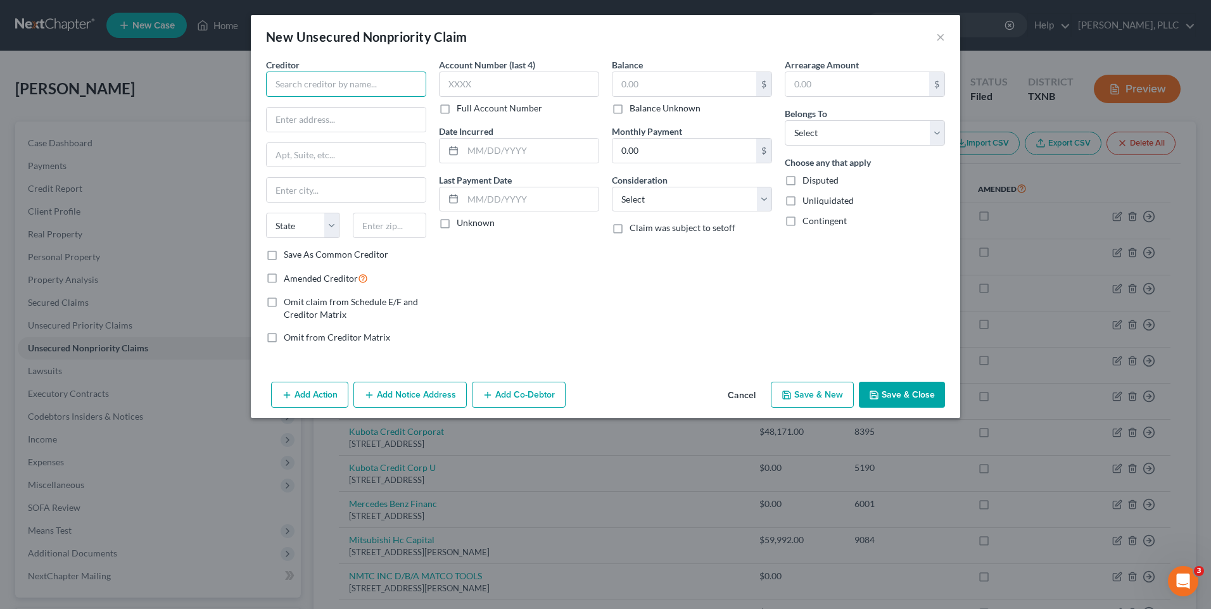
click at [308, 82] on input "text" at bounding box center [346, 84] width 160 height 25
type input "First Corporate Solutions, As Representative"
click at [310, 120] on input "text" at bounding box center [346, 120] width 159 height 24
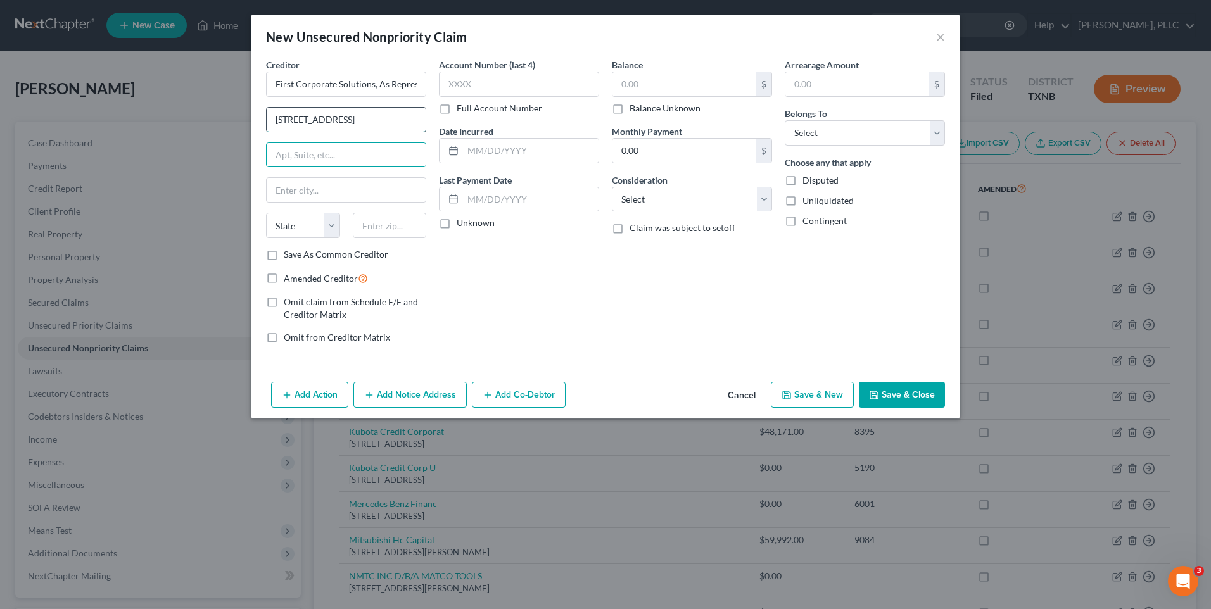
click at [341, 122] on input "[STREET_ADDRESS]" at bounding box center [346, 120] width 159 height 24
type input "[STREET_ADDRESS] Sprs@Frisco Com"
type input "[GEOGRAPHIC_DATA]"
select select "4"
type input "95811"
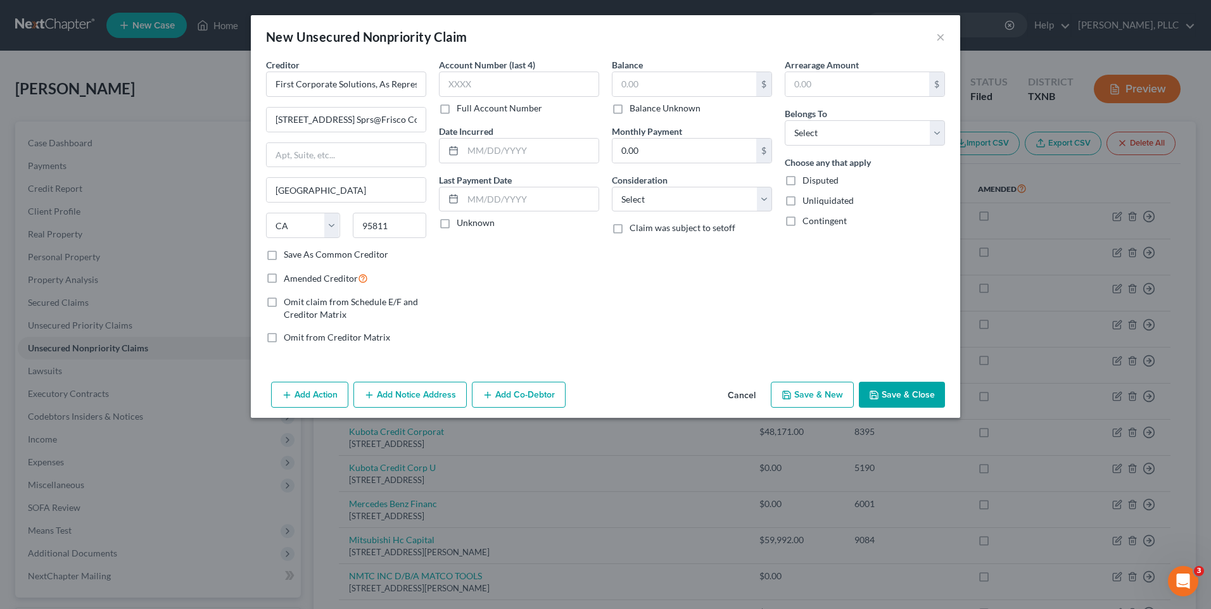
click at [492, 390] on icon "button" at bounding box center [488, 395] width 10 height 10
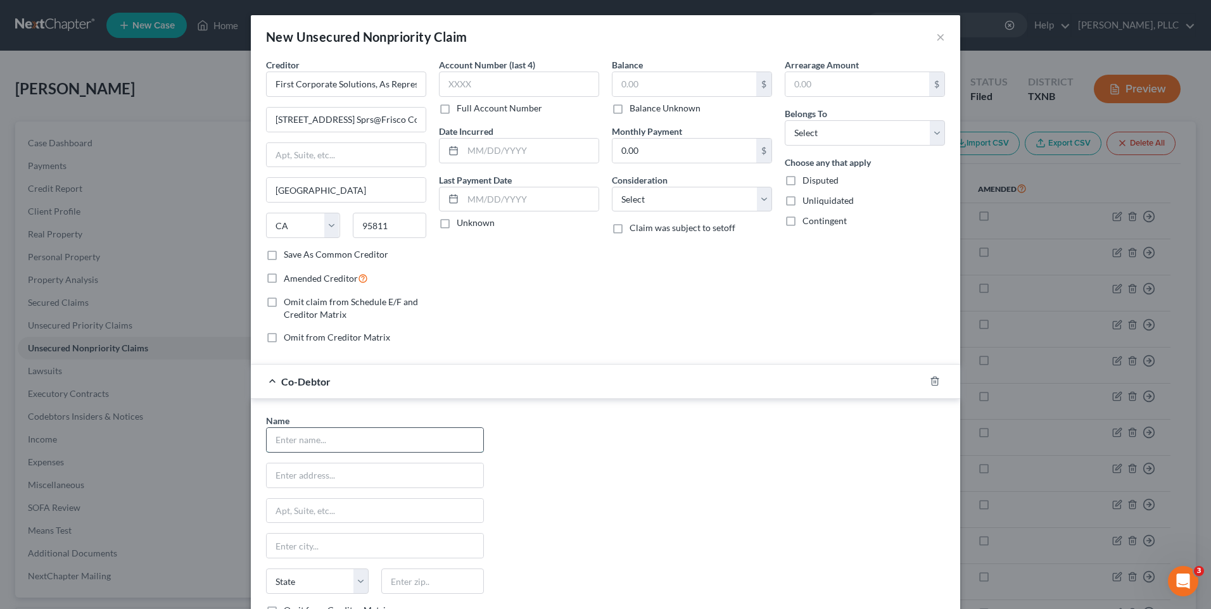
click at [350, 443] on input "text" at bounding box center [375, 440] width 217 height 24
type input "Rocking M Cattle Company LLC"
click at [331, 476] on input "text" at bounding box center [375, 476] width 217 height 24
type input "14979 FM 916"
type input "Maypearl"
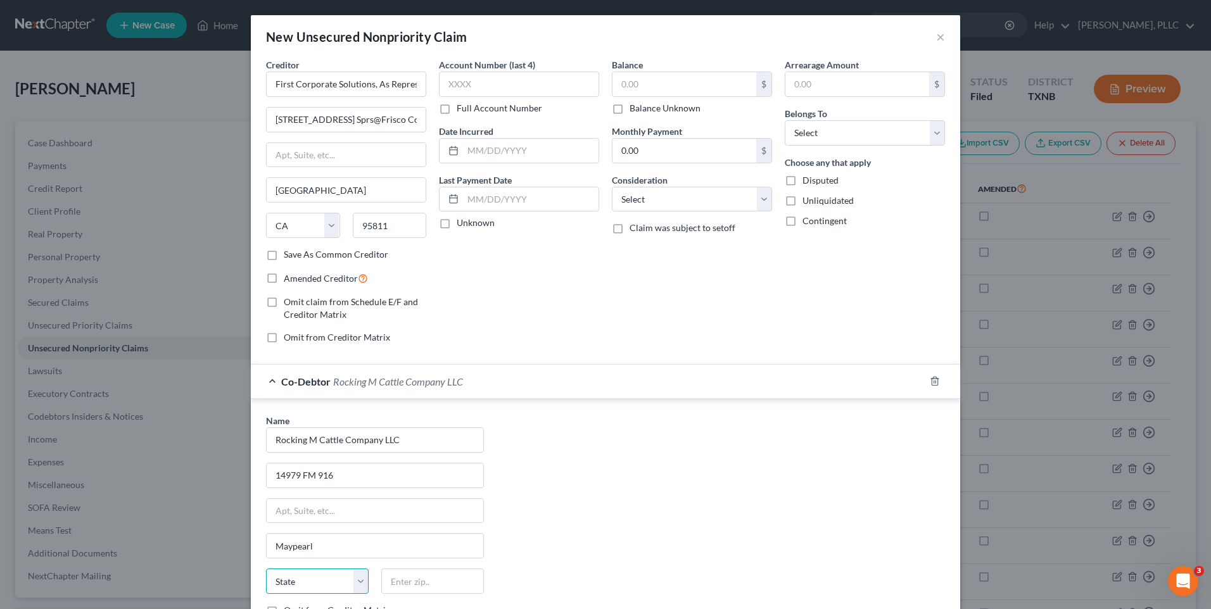
click at [357, 582] on select "State [US_STATE] AK AR AZ CA CO CT DE DC [GEOGRAPHIC_DATA] [GEOGRAPHIC_DATA] GU…" at bounding box center [317, 581] width 103 height 25
select select "45"
click at [266, 569] on select "State [US_STATE] AK AR AZ CA CO CT DE DC [GEOGRAPHIC_DATA] [GEOGRAPHIC_DATA] GU…" at bounding box center [317, 581] width 103 height 25
click at [403, 593] on input "text" at bounding box center [432, 581] width 103 height 25
type input "76064-1907"
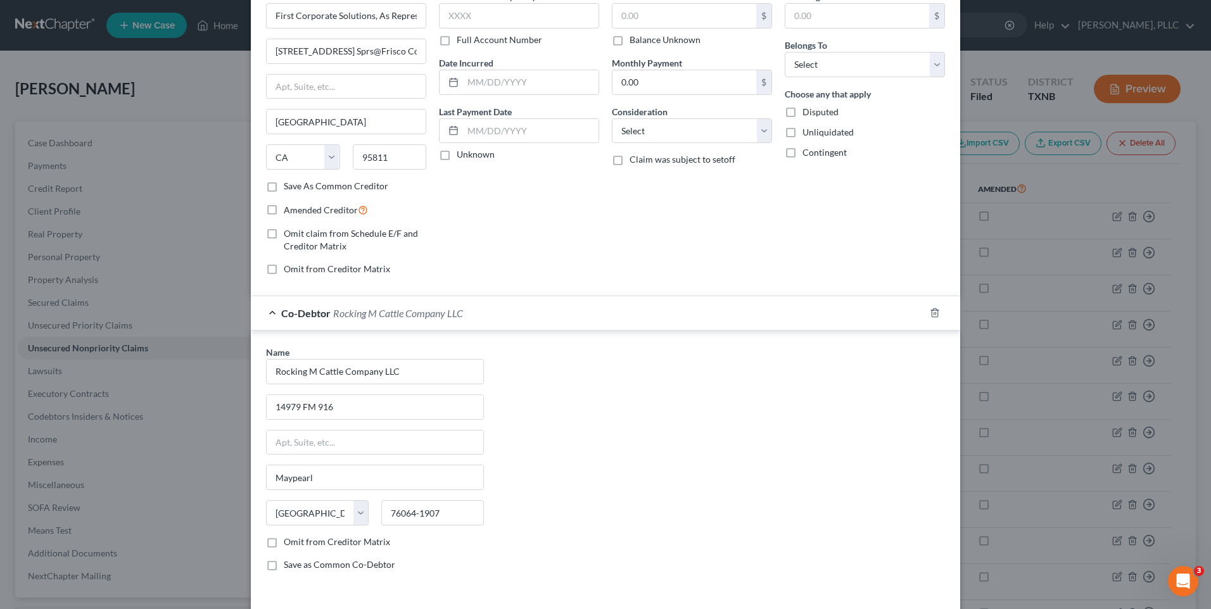
scroll to position [120, 0]
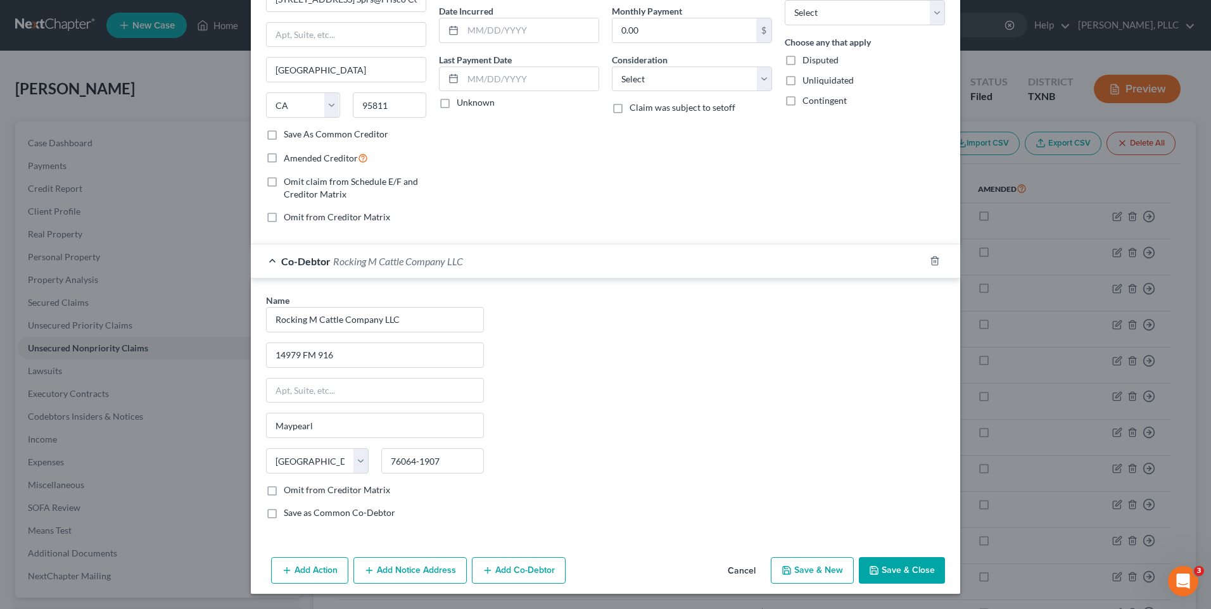
click at [895, 567] on button "Save & Close" at bounding box center [902, 570] width 86 height 27
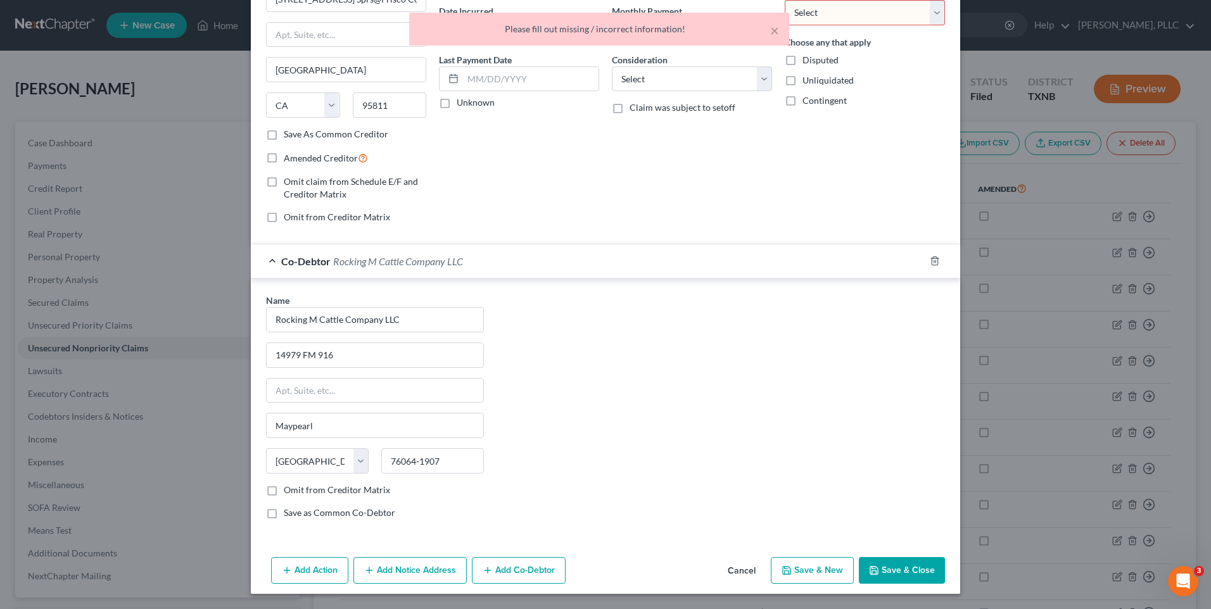
click at [932, 16] on div "× Please fill out missing / incorrect information!" at bounding box center [599, 32] width 1211 height 39
click at [930, 8] on select "Select Debtor 1 Only Debtor 2 Only Debtor 1 And Debtor 2 Only At Least One Of T…" at bounding box center [865, 12] width 160 height 25
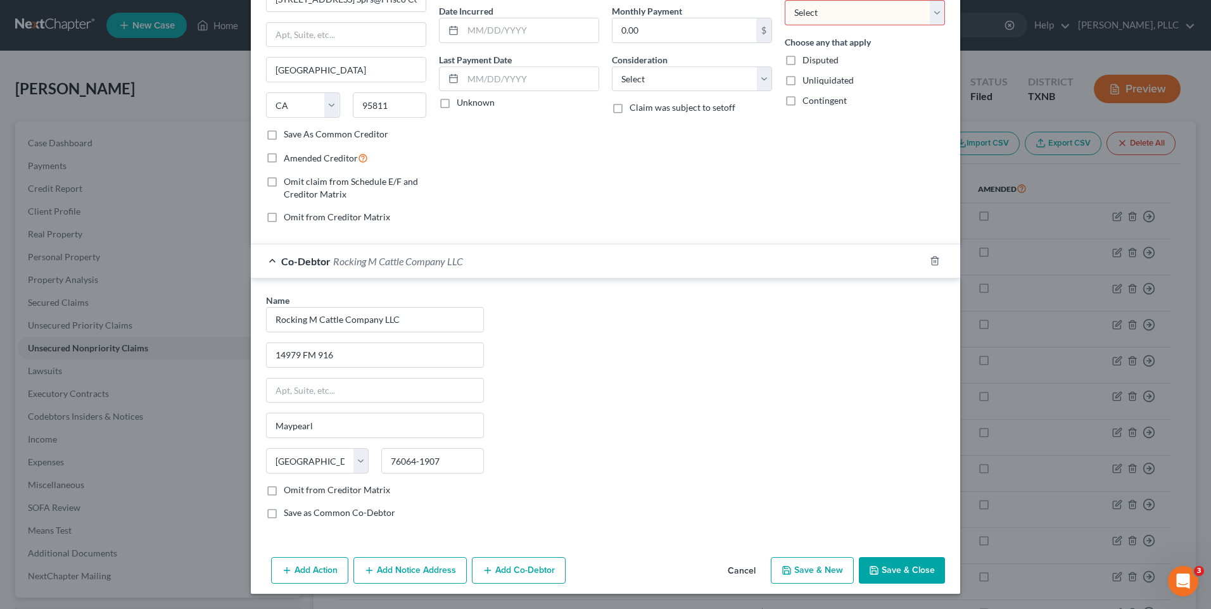
select select "0"
click at [785, 0] on select "Select Debtor 1 Only Debtor 2 Only Debtor 1 And Debtor 2 Only At Least One Of T…" at bounding box center [865, 12] width 160 height 25
click at [902, 569] on button "Save & Close" at bounding box center [902, 570] width 86 height 27
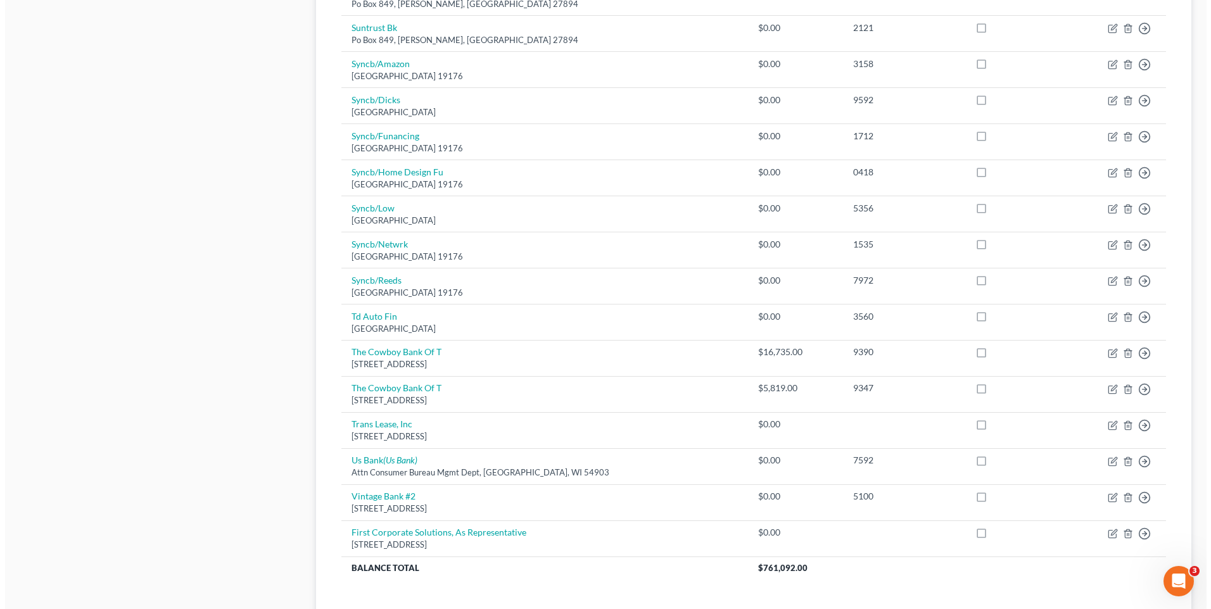
scroll to position [678, 0]
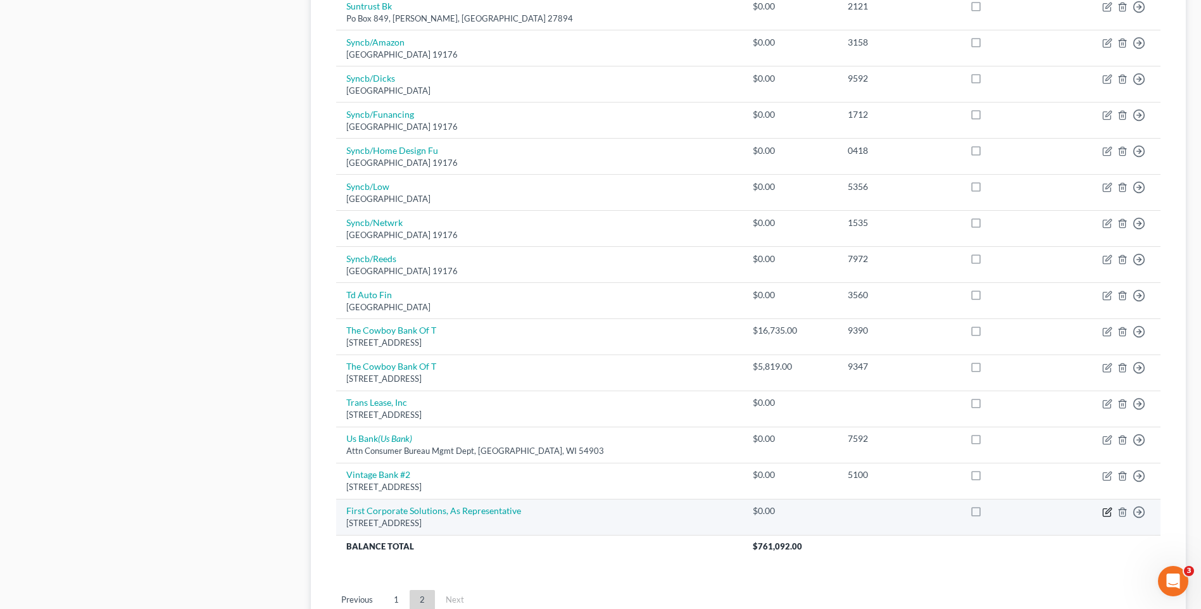
click at [1105, 509] on icon "button" at bounding box center [1107, 512] width 8 height 8
select select "4"
select select "0"
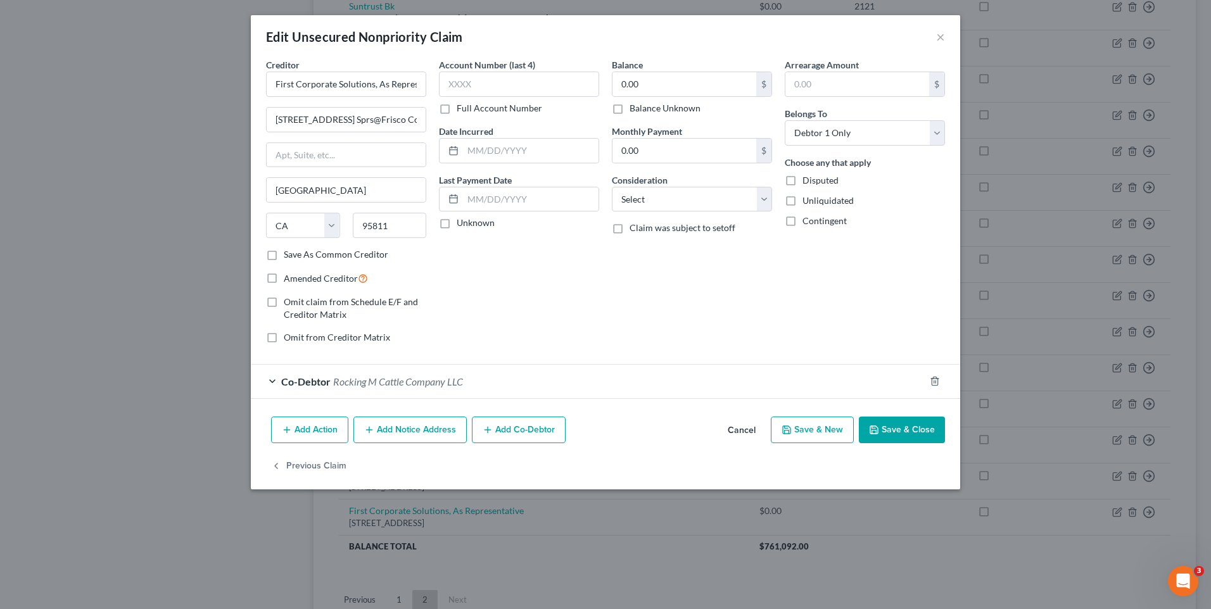
click at [508, 427] on button "Add Co-Debtor" at bounding box center [519, 430] width 94 height 27
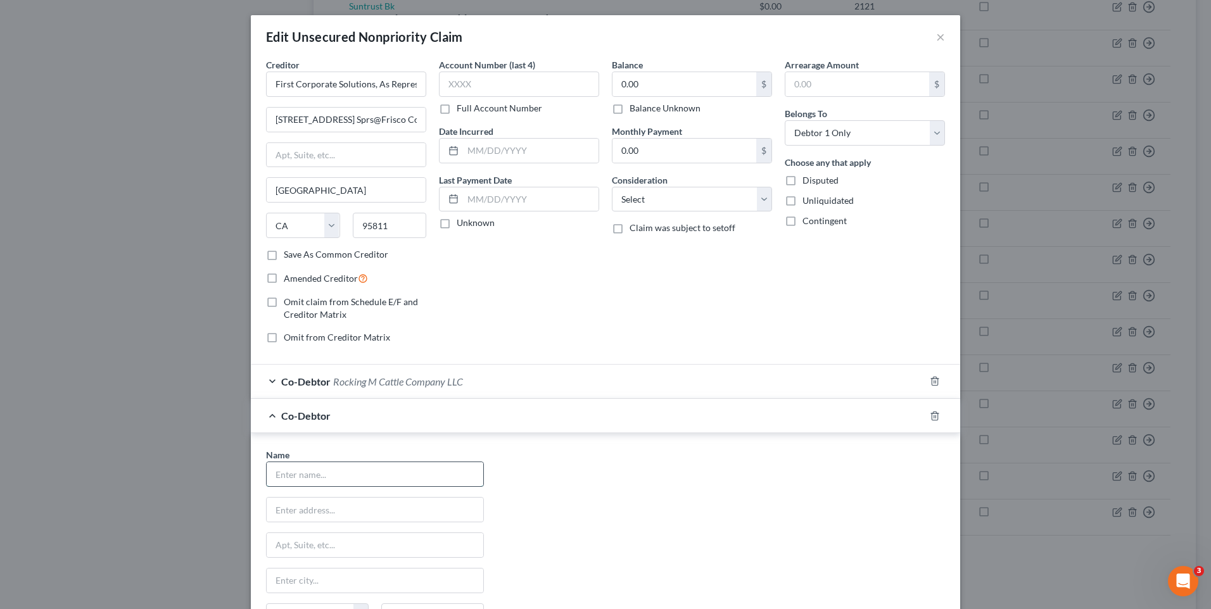
click at [328, 467] on input "text" at bounding box center [375, 474] width 217 height 24
type input "[PERSON_NAME]"
type input "14979 FM 916"
click at [301, 586] on input "text" at bounding box center [375, 581] width 217 height 24
type input "Maypearl"
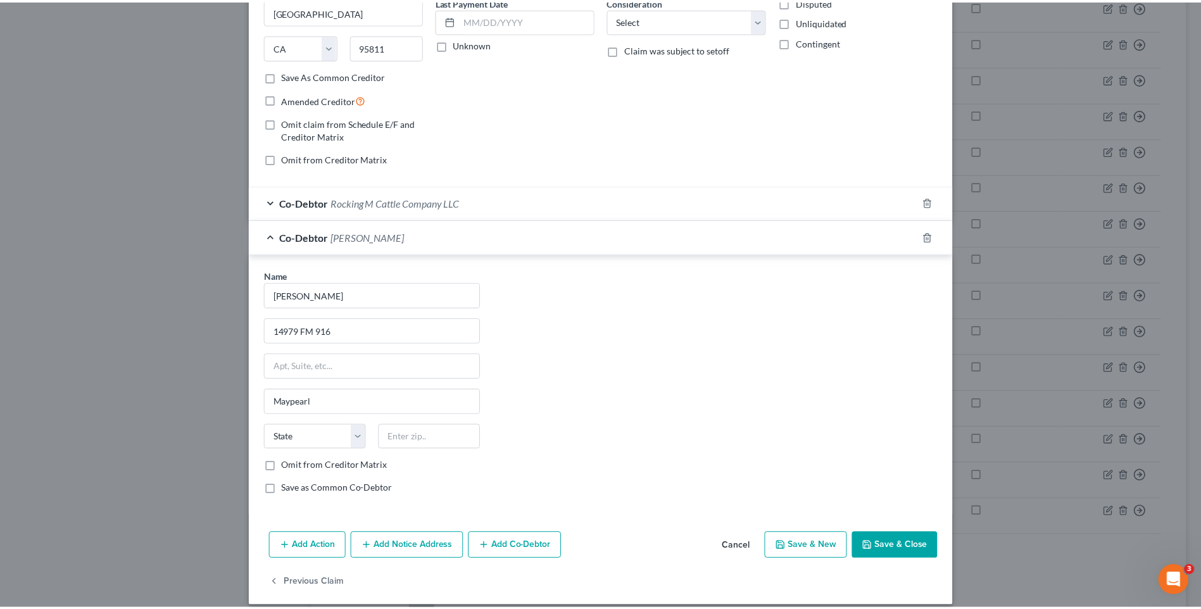
scroll to position [187, 0]
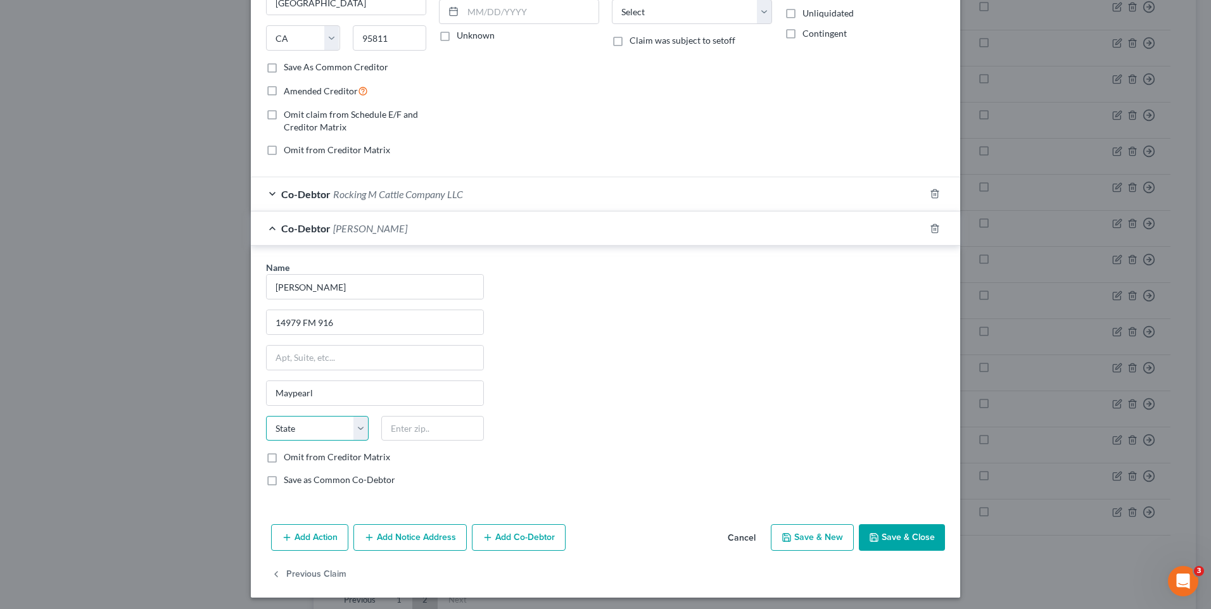
click at [363, 425] on select "State [US_STATE] AK AR AZ CA CO CT DE DC [GEOGRAPHIC_DATA] [GEOGRAPHIC_DATA] GU…" at bounding box center [317, 428] width 103 height 25
select select "45"
click at [266, 416] on select "State [US_STATE] AK AR AZ CA CO CT DE DC [GEOGRAPHIC_DATA] [GEOGRAPHIC_DATA] GU…" at bounding box center [317, 428] width 103 height 25
click at [407, 433] on input "text" at bounding box center [432, 428] width 103 height 25
type input "76064-1907"
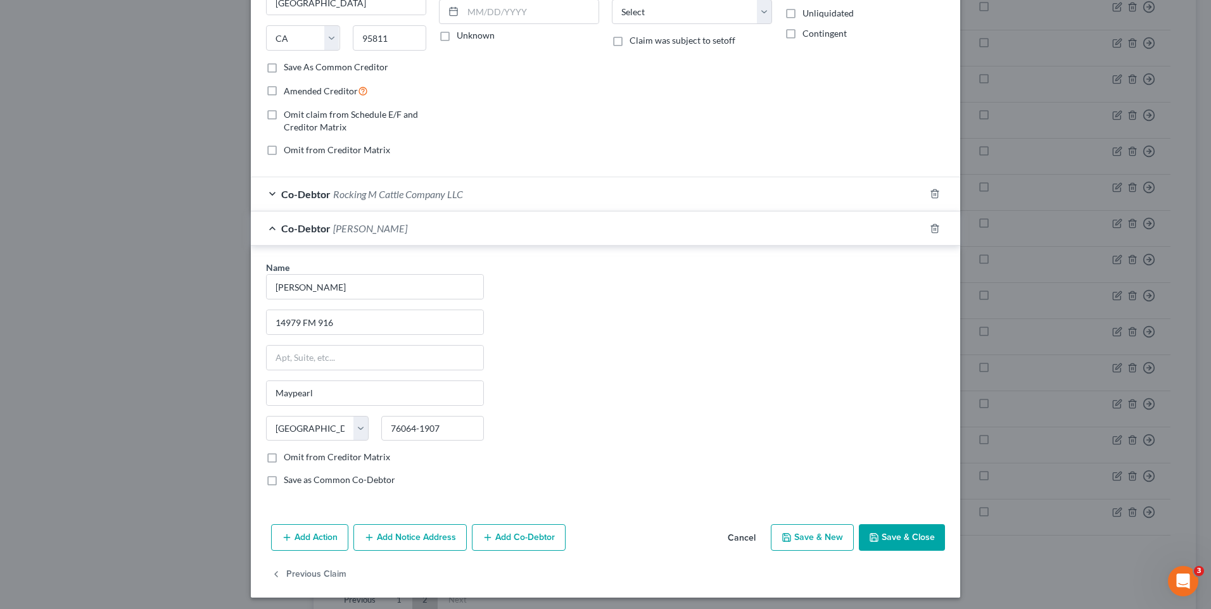
drag, startPoint x: 265, startPoint y: 458, endPoint x: 253, endPoint y: 449, distance: 15.5
click at [284, 458] on label "Omit from Creditor Matrix" at bounding box center [337, 457] width 106 height 13
click at [289, 458] on input "Omit from Creditor Matrix" at bounding box center [293, 455] width 8 height 8
checkbox input "true"
click at [761, 372] on div "Name * [PERSON_NAME] 14979 FM 916 Maypearl State [US_STATE] AK AR AZ CA CO CT D…" at bounding box center [606, 379] width 692 height 236
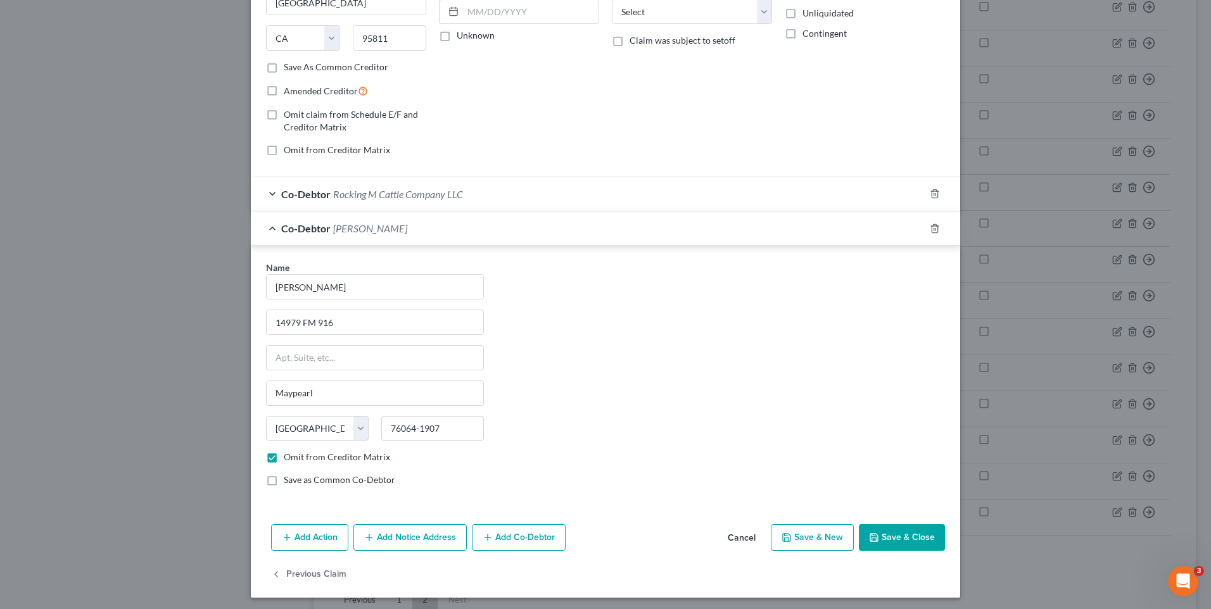
click at [761, 372] on div "Name * [PERSON_NAME] 14979 FM 916 Maypearl State [US_STATE] AK AR AZ CA CO CT D…" at bounding box center [606, 379] width 692 height 236
click at [883, 537] on button "Save & Close" at bounding box center [902, 537] width 86 height 27
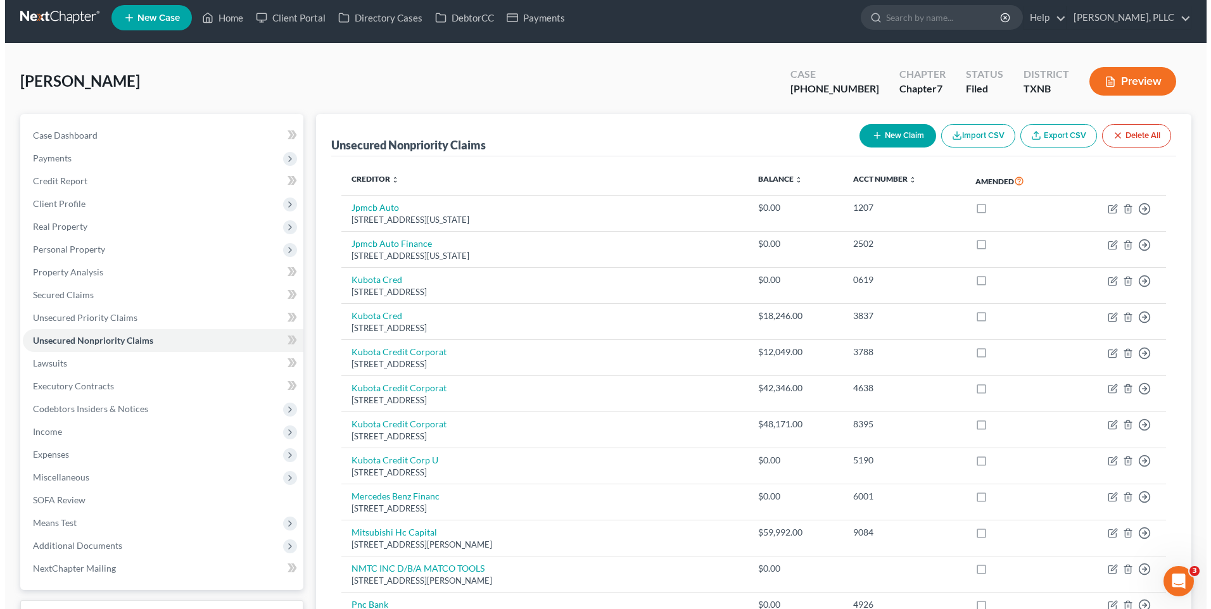
scroll to position [0, 0]
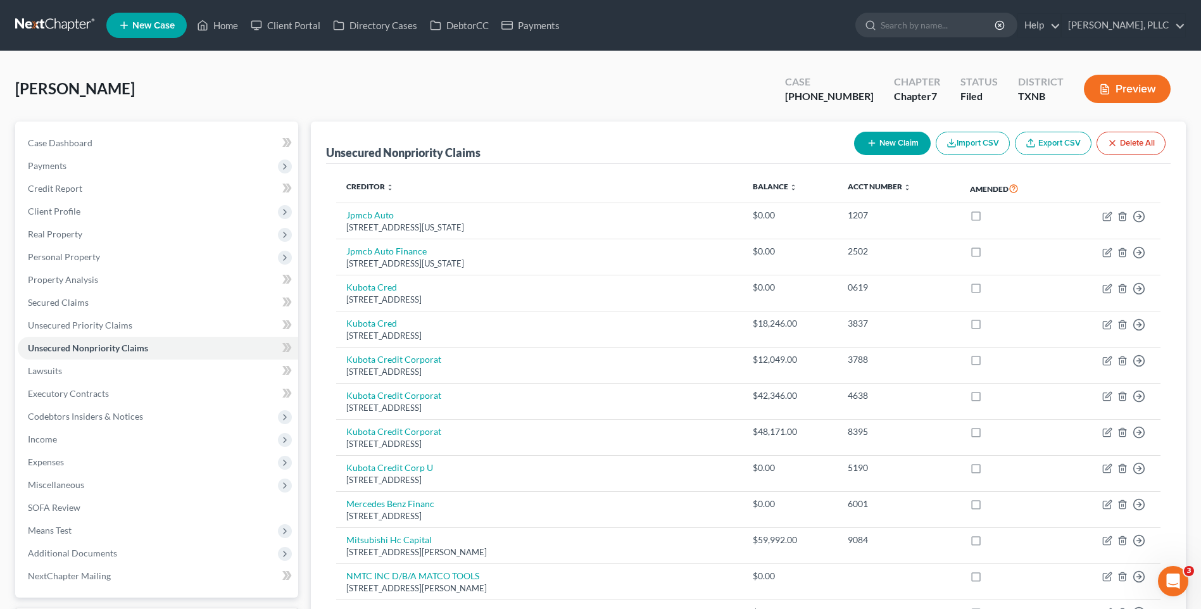
click at [878, 139] on button "New Claim" at bounding box center [892, 143] width 77 height 23
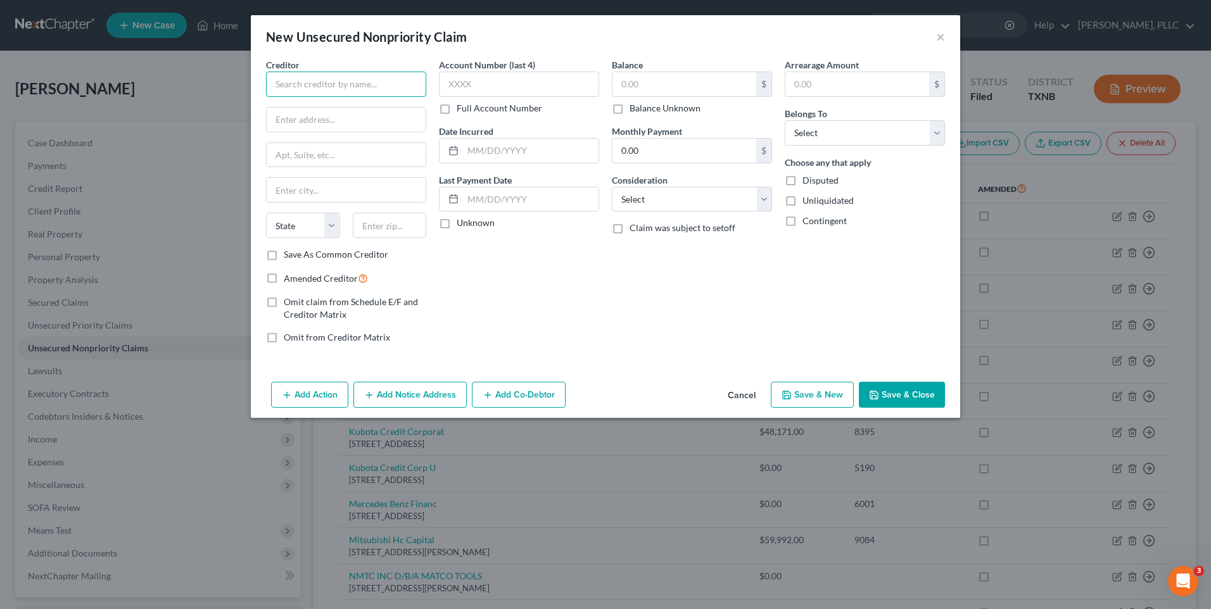
click at [308, 87] on input "text" at bounding box center [346, 84] width 160 height 25
type input "S"
type input "Freight Finance Co., LLC"
click at [310, 115] on input "text" at bounding box center [346, 120] width 159 height 24
type input "801 N. 500 W"
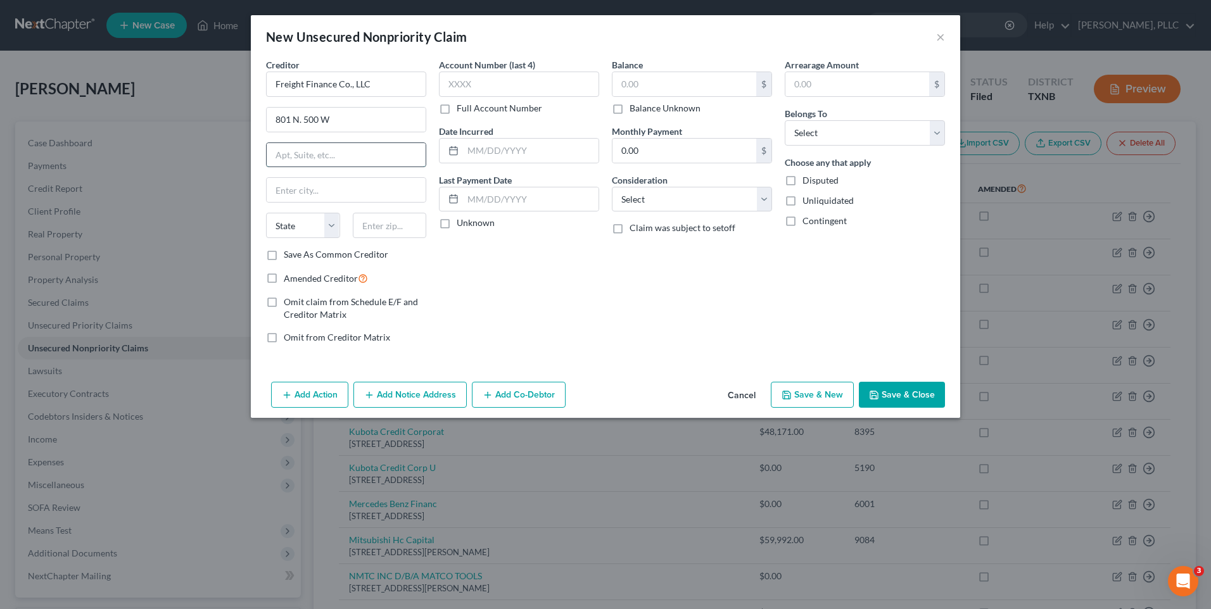
click at [312, 161] on input "text" at bounding box center [346, 155] width 159 height 24
type input "Ste 202"
type input "Bountiful"
click at [332, 220] on select "State [US_STATE] AK AR AZ CA CO CT DE DC [GEOGRAPHIC_DATA] [GEOGRAPHIC_DATA] GU…" at bounding box center [303, 225] width 74 height 25
select select "46"
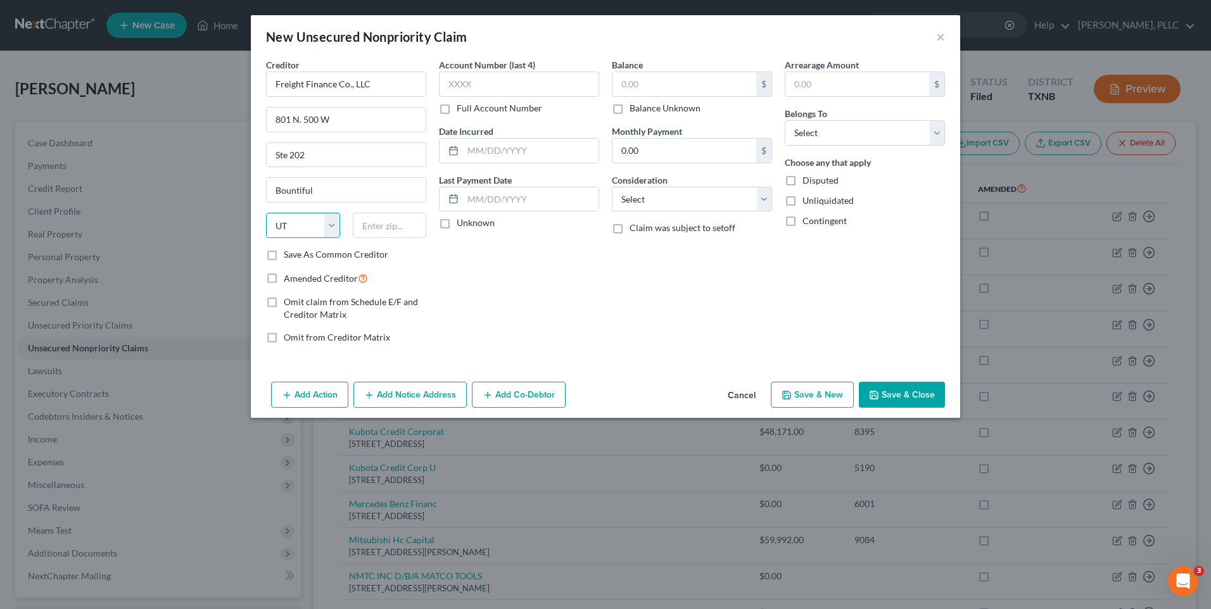
click at [266, 213] on select "State [US_STATE] AK AR AZ CA CO CT DE DC [GEOGRAPHIC_DATA] [GEOGRAPHIC_DATA] GU…" at bounding box center [303, 225] width 74 height 25
click at [373, 227] on input "text" at bounding box center [390, 225] width 74 height 25
type input "840100-6858"
click at [762, 196] on select "Select Cable / Satellite Services Collection Agency Credit Card Debt Debt Couns…" at bounding box center [692, 199] width 160 height 25
select select "18"
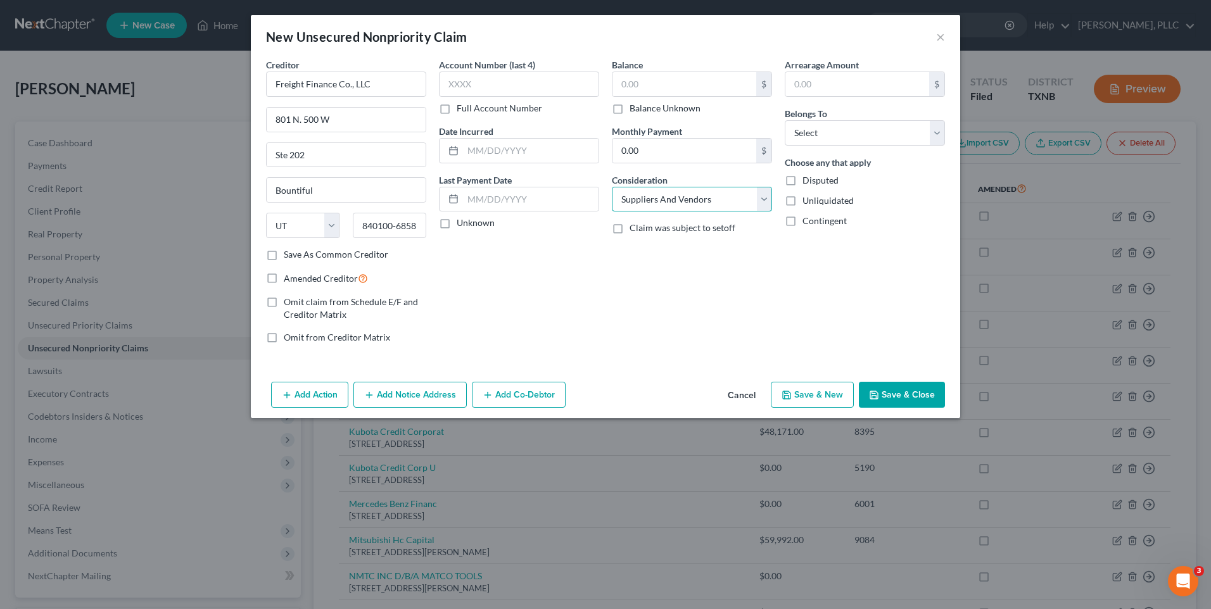
click at [612, 187] on select "Select Cable / Satellite Services Collection Agency Credit Card Debt Debt Couns…" at bounding box center [692, 199] width 160 height 25
click at [938, 129] on select "Select Debtor 1 Only Debtor 2 Only Debtor 1 And Debtor 2 Only At Least One Of T…" at bounding box center [865, 132] width 160 height 25
select select "0"
click at [785, 120] on select "Select Debtor 1 Only Debtor 2 Only Debtor 1 And Debtor 2 Only At Least One Of T…" at bounding box center [865, 132] width 160 height 25
click at [522, 393] on button "Add Co-Debtor" at bounding box center [519, 395] width 94 height 27
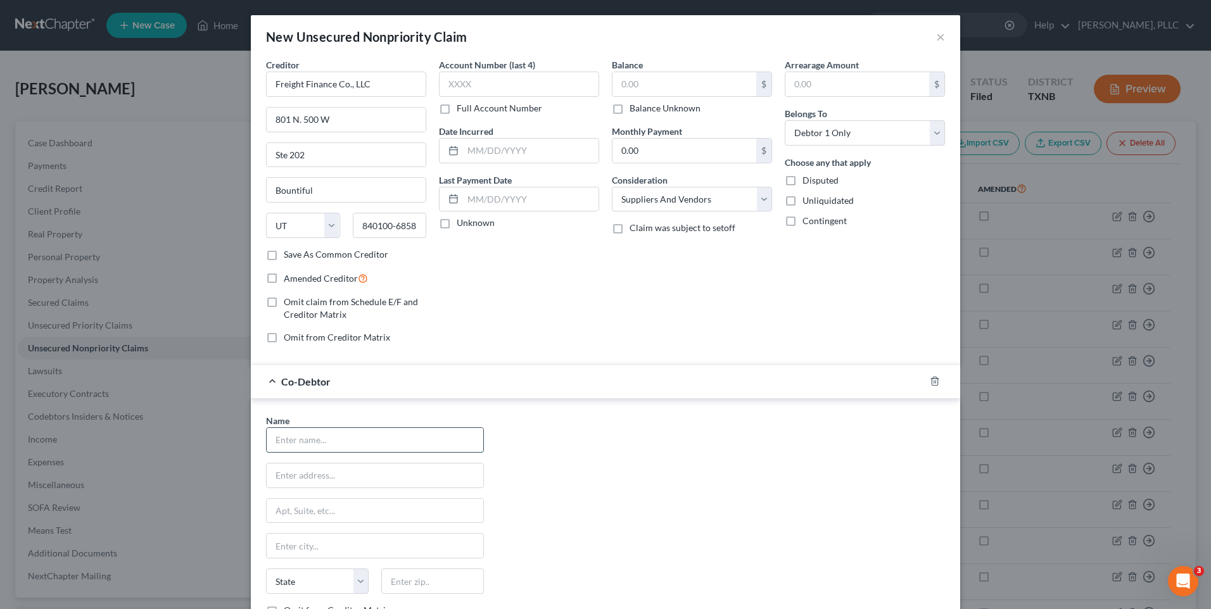
click at [369, 436] on input "text" at bounding box center [375, 440] width 217 height 24
type input "Rocking M Cattle Company LLC"
click at [354, 472] on input "text" at bounding box center [375, 476] width 217 height 24
type input "14979 FM 916"
type input "Maypearl"
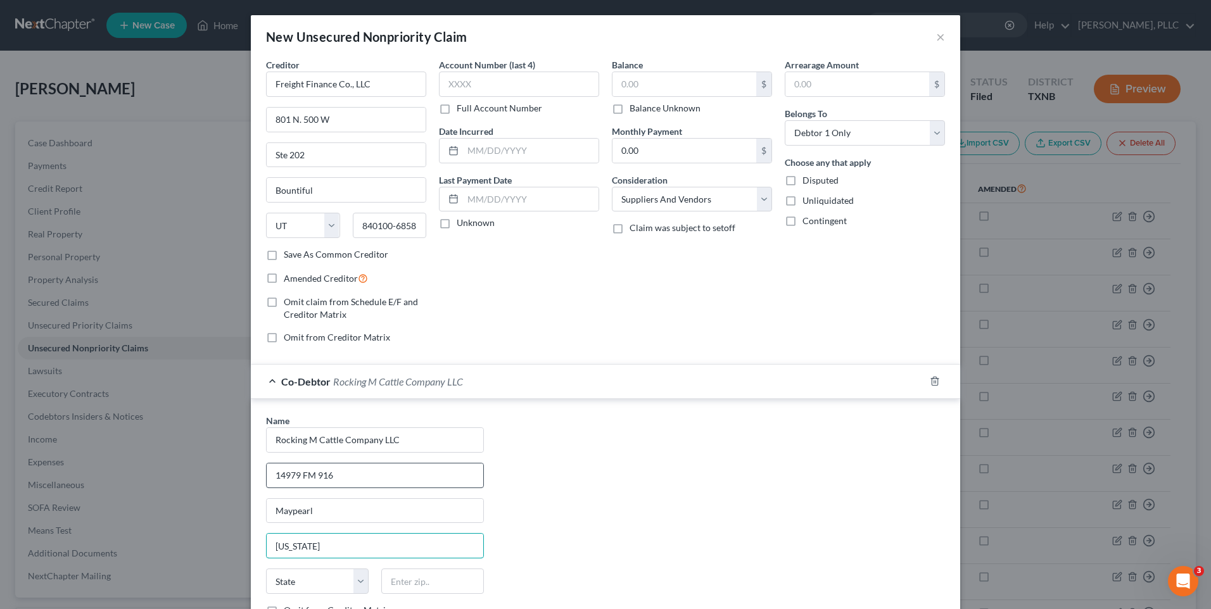
type input "[US_STATE]"
drag, startPoint x: 316, startPoint y: 505, endPoint x: 251, endPoint y: 505, distance: 65.2
click at [251, 505] on div "Name * Rocking M Cattle Company LLC 14979 FM 916 Maypearl [US_STATE][GEOGRAPHIC…" at bounding box center [605, 529] width 709 height 261
type input "Maypearl"
click at [355, 582] on select "State [US_STATE] AK AR AZ CA CO CT DE DC [GEOGRAPHIC_DATA] [GEOGRAPHIC_DATA] GU…" at bounding box center [317, 581] width 103 height 25
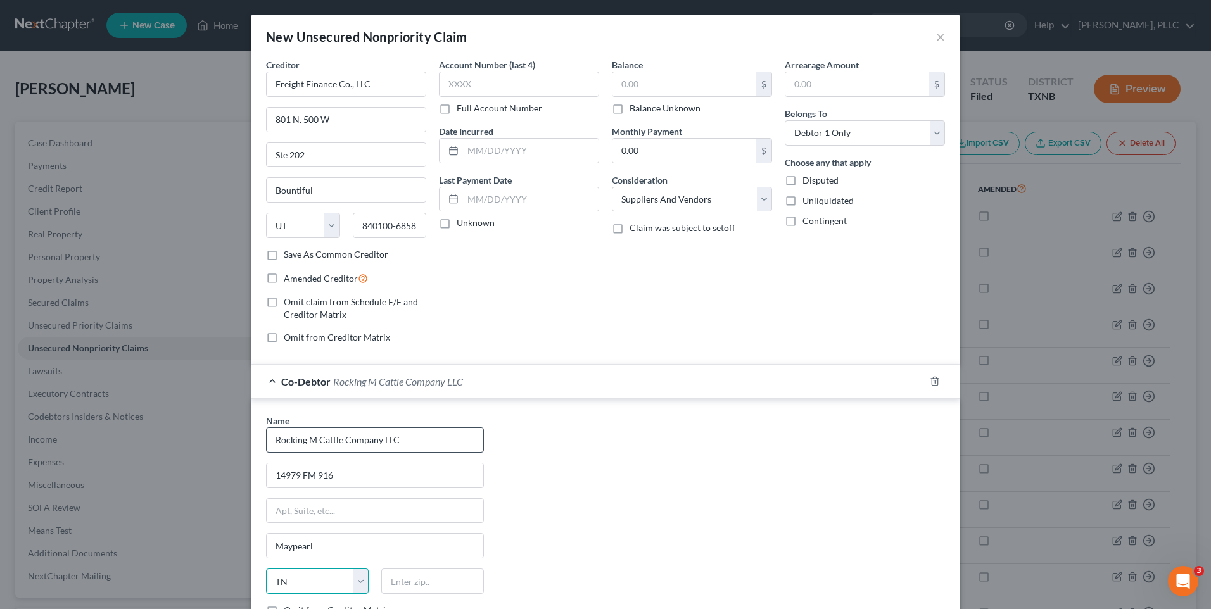
select select "45"
click at [266, 569] on select "State [US_STATE] AK AR AZ CA CO CT DE DC [GEOGRAPHIC_DATA] [GEOGRAPHIC_DATA] GU…" at bounding box center [317, 581] width 103 height 25
click at [406, 583] on input "text" at bounding box center [432, 581] width 103 height 25
type input "76064-1907"
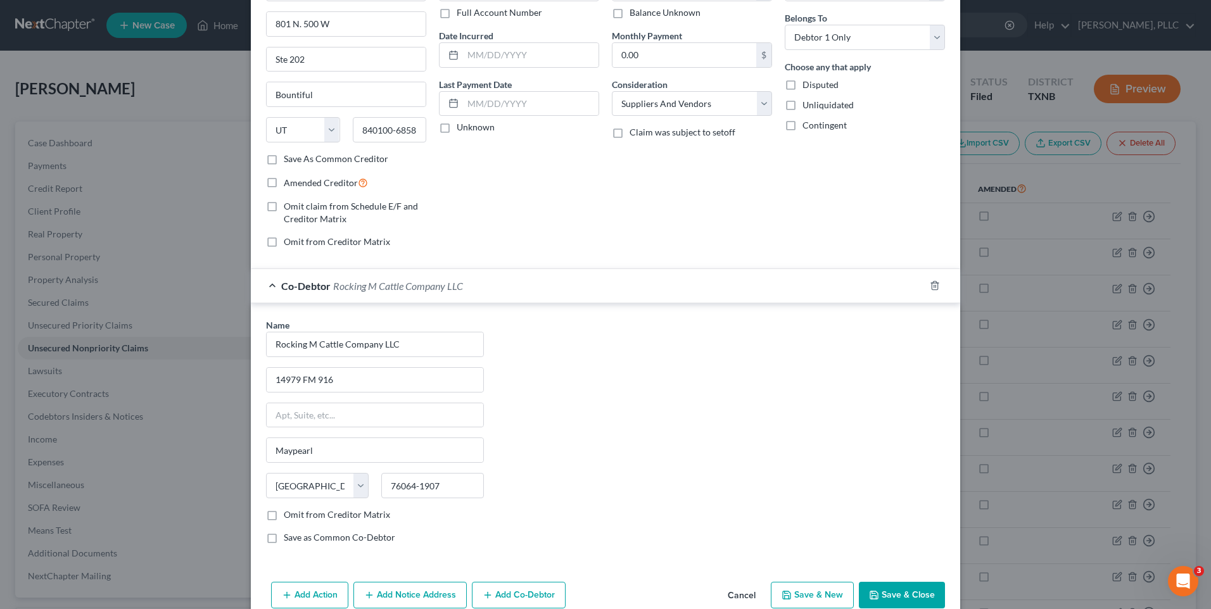
scroll to position [120, 0]
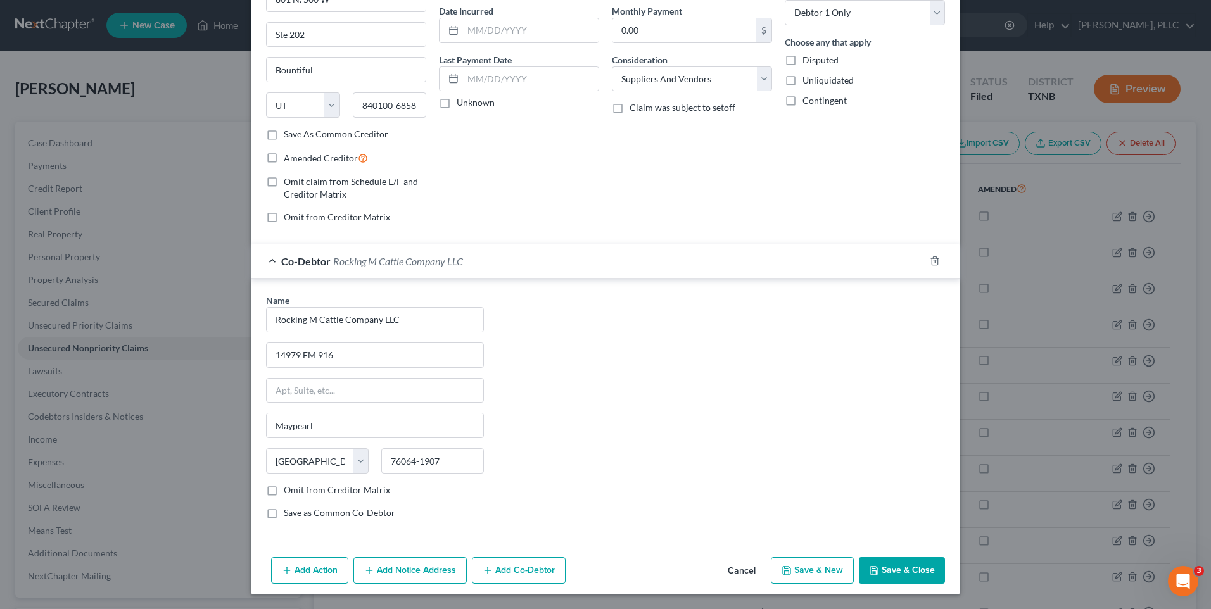
click at [520, 572] on button "Add Co-Debtor" at bounding box center [519, 570] width 94 height 27
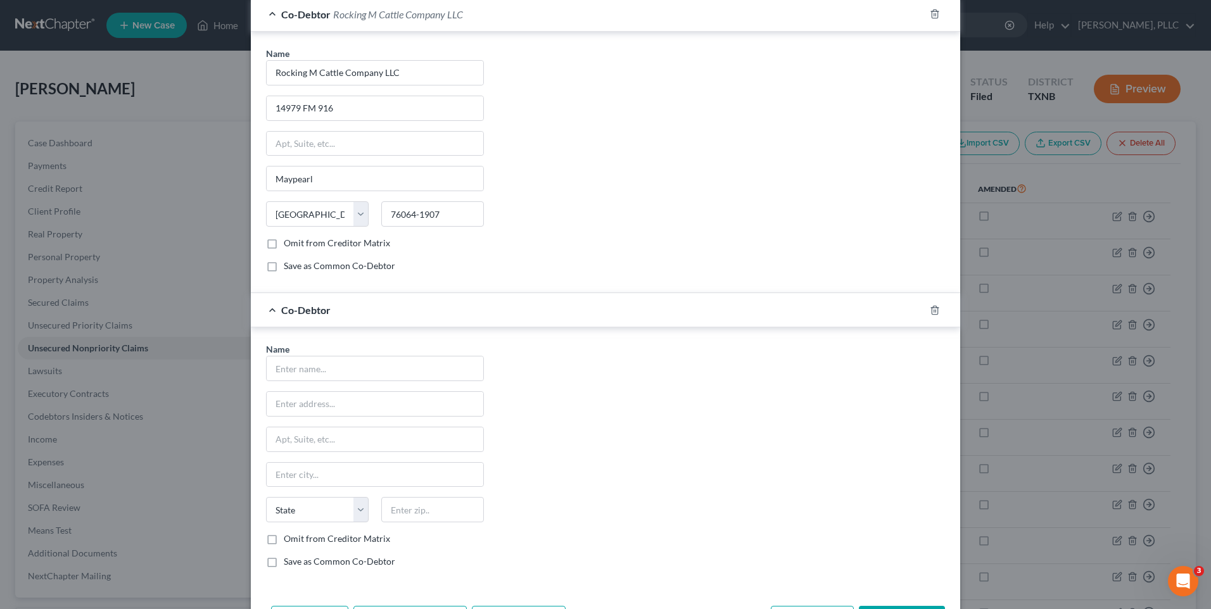
scroll to position [371, 0]
click at [306, 371] on input "text" at bounding box center [375, 365] width 217 height 24
type input "[PERSON_NAME]"
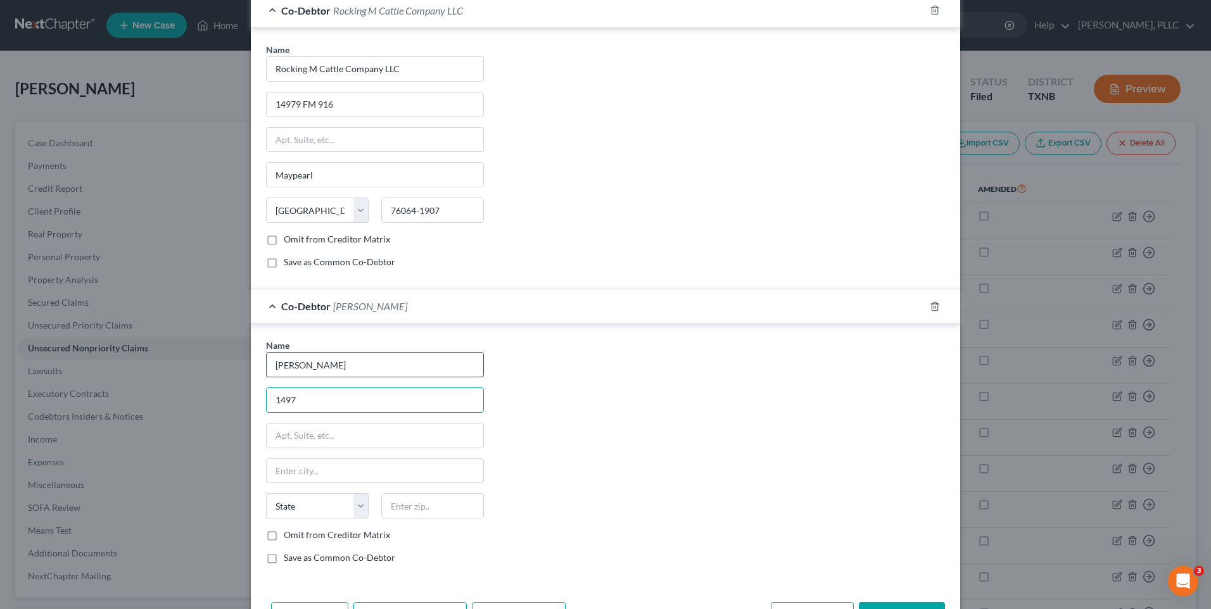
type input "14979 FM 916"
click at [325, 479] on input "text" at bounding box center [375, 471] width 217 height 24
type input "Maypearl"
click at [351, 505] on select "State [US_STATE] AK AR AZ CA CO CT DE DC [GEOGRAPHIC_DATA] [GEOGRAPHIC_DATA] GU…" at bounding box center [317, 505] width 103 height 25
select select "45"
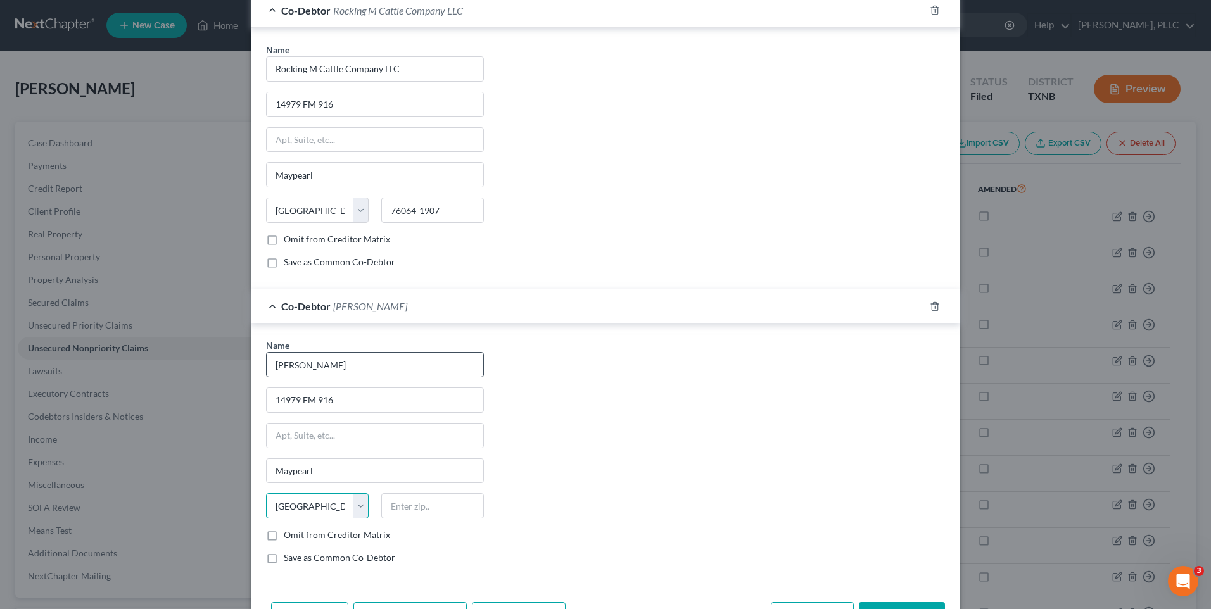
click at [266, 493] on select "State [US_STATE] AK AR AZ CA CO CT DE DC [GEOGRAPHIC_DATA] [GEOGRAPHIC_DATA] GU…" at bounding box center [317, 505] width 103 height 25
click at [418, 506] on input "text" at bounding box center [432, 505] width 103 height 25
type input "76064-1907"
click at [284, 533] on label "Omit from Creditor Matrix" at bounding box center [337, 535] width 106 height 13
click at [289, 533] on input "Omit from Creditor Matrix" at bounding box center [293, 533] width 8 height 8
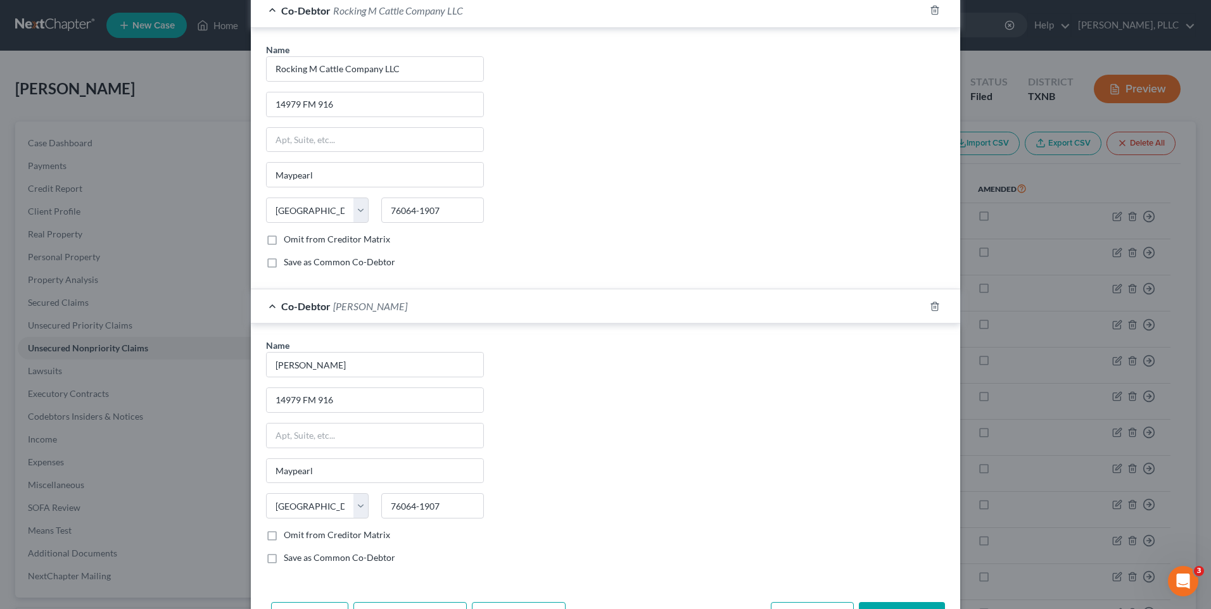
checkbox input "true"
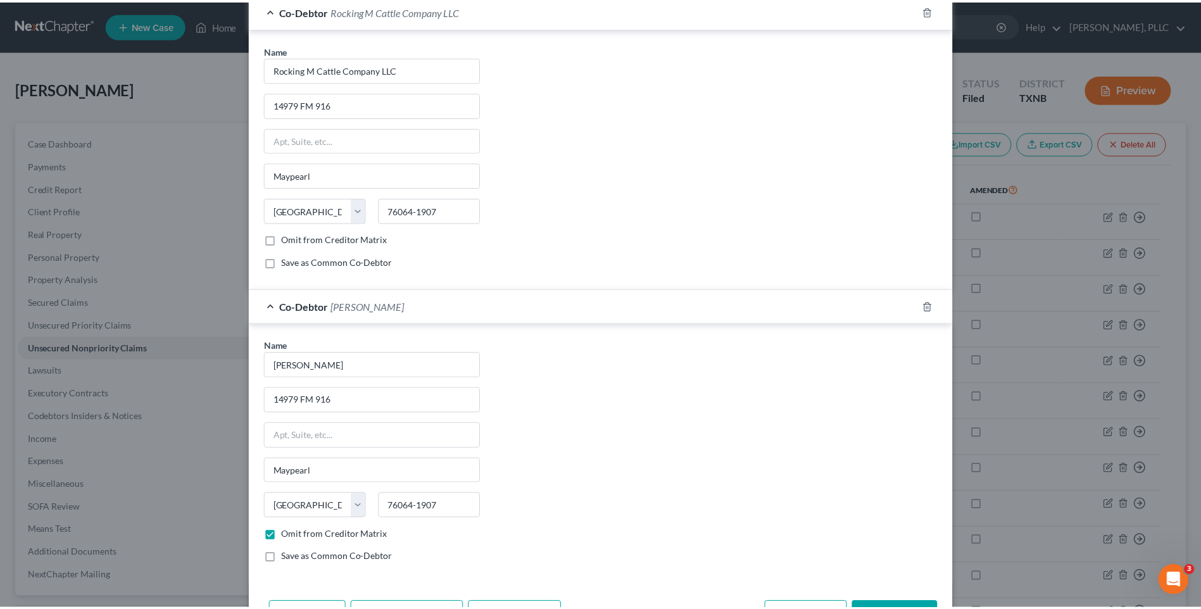
scroll to position [416, 0]
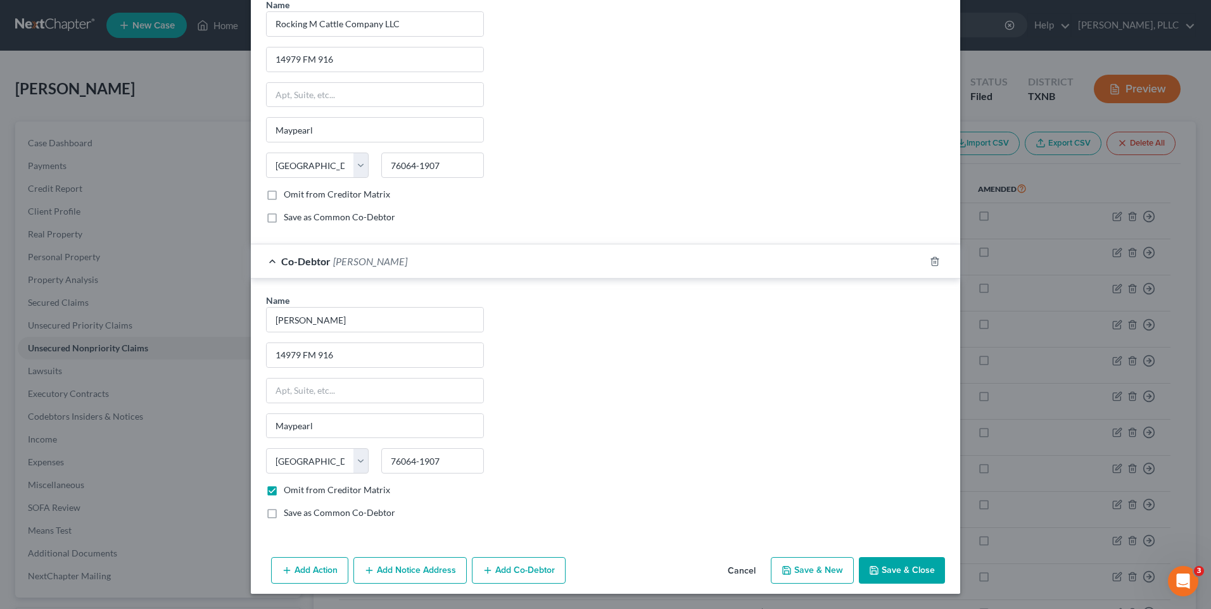
click at [887, 574] on button "Save & Close" at bounding box center [902, 570] width 86 height 27
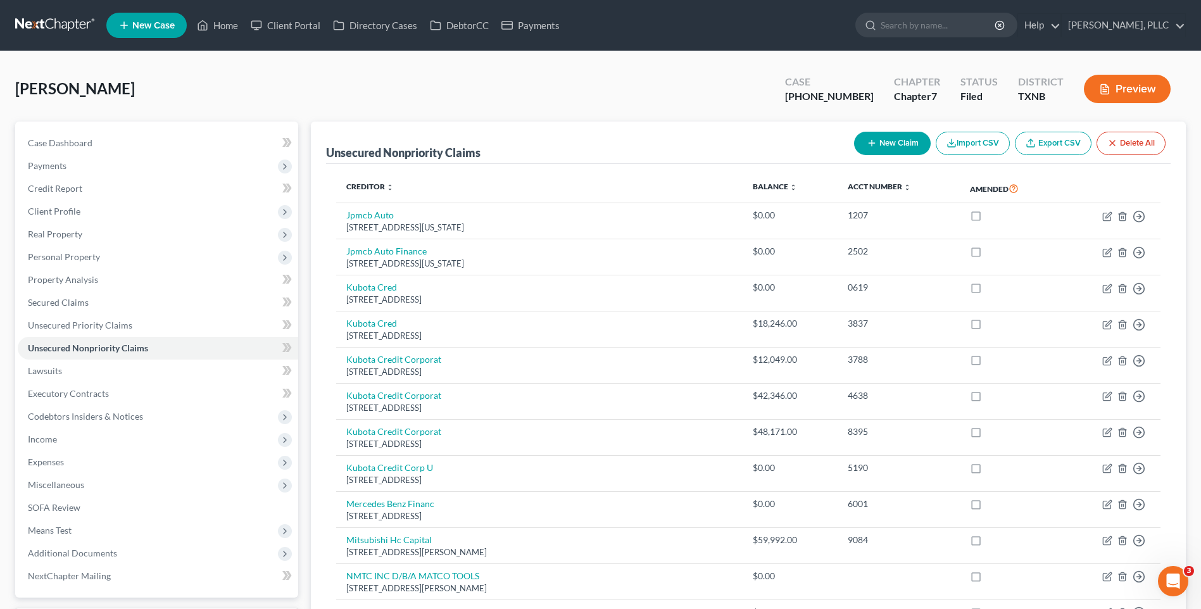
click at [568, 93] on div "[PERSON_NAME] Upgraded Case [PHONE_NUMBER] Chapter Chapter 7 Status [GEOGRAPHIC…" at bounding box center [600, 93] width 1171 height 55
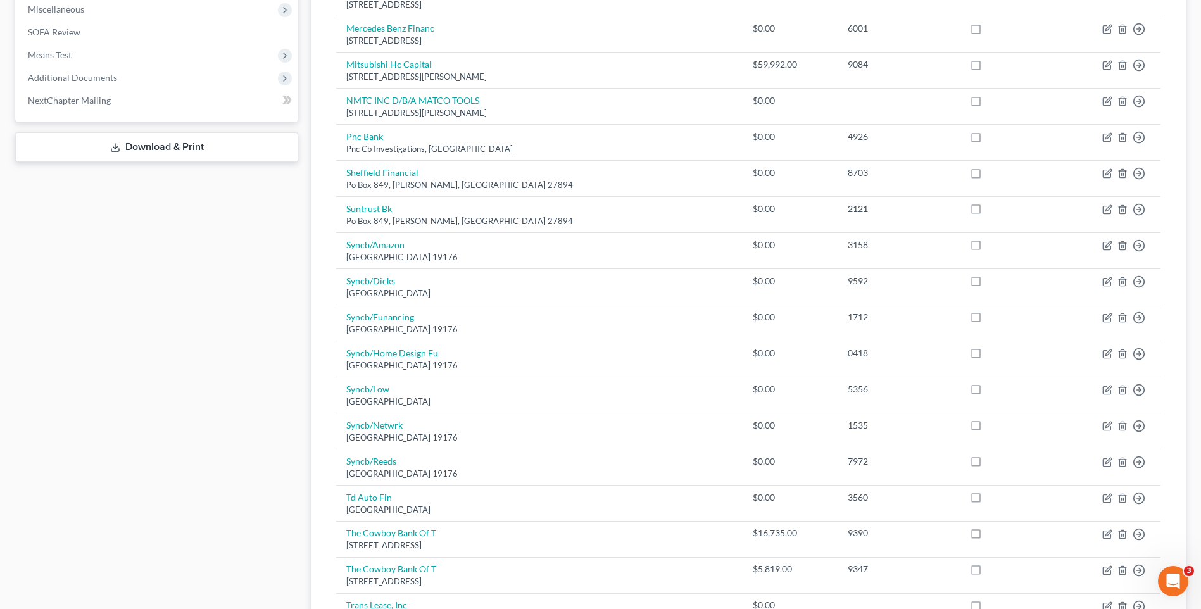
scroll to position [387, 0]
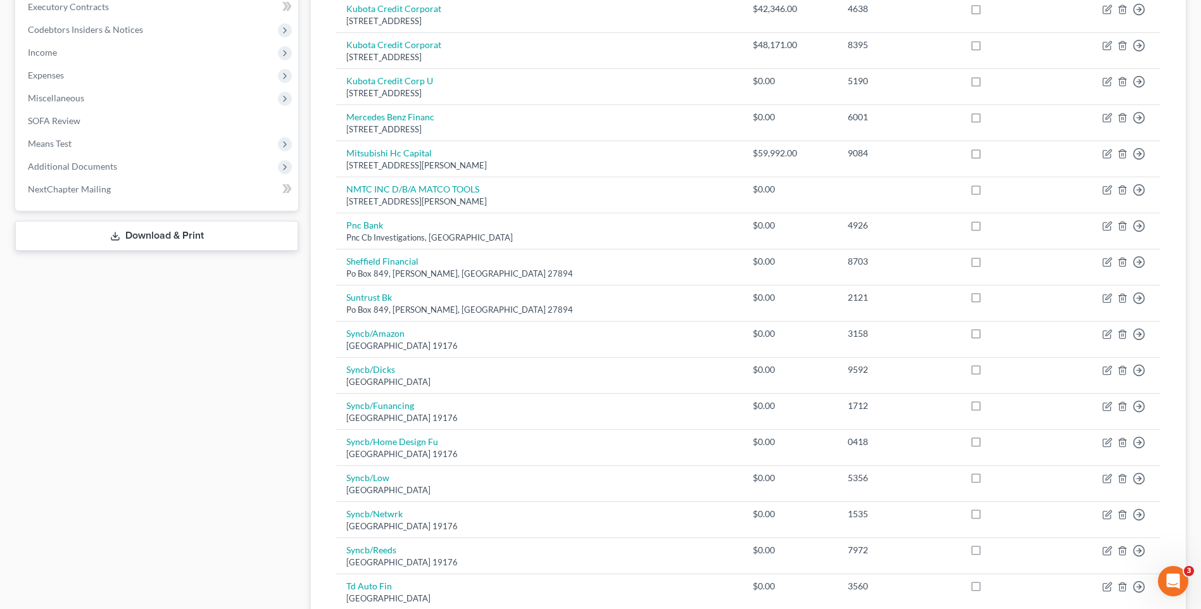
click at [115, 232] on line at bounding box center [115, 234] width 0 height 5
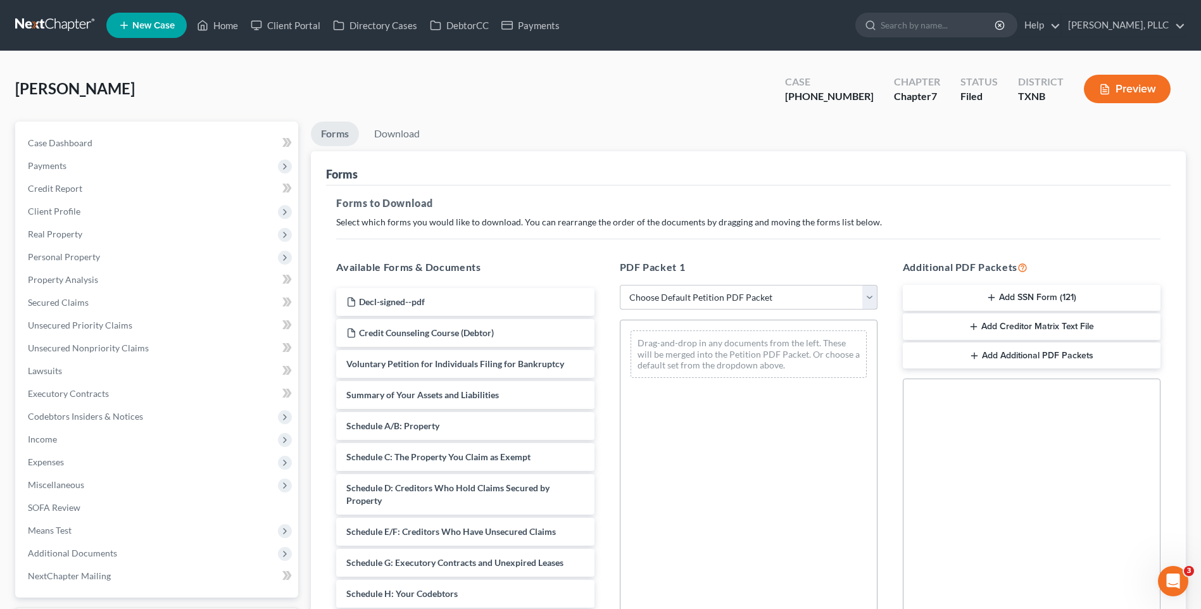
drag, startPoint x: 872, startPoint y: 296, endPoint x: 865, endPoint y: 295, distance: 7.0
click at [872, 296] on select "Choose Default Petition PDF Packet Complete Bankruptcy Petition (all forms and …" at bounding box center [749, 297] width 258 height 25
select select "2"
click at [620, 285] on select "Choose Default Petition PDF Packet Complete Bankruptcy Petition (all forms and …" at bounding box center [749, 297] width 258 height 25
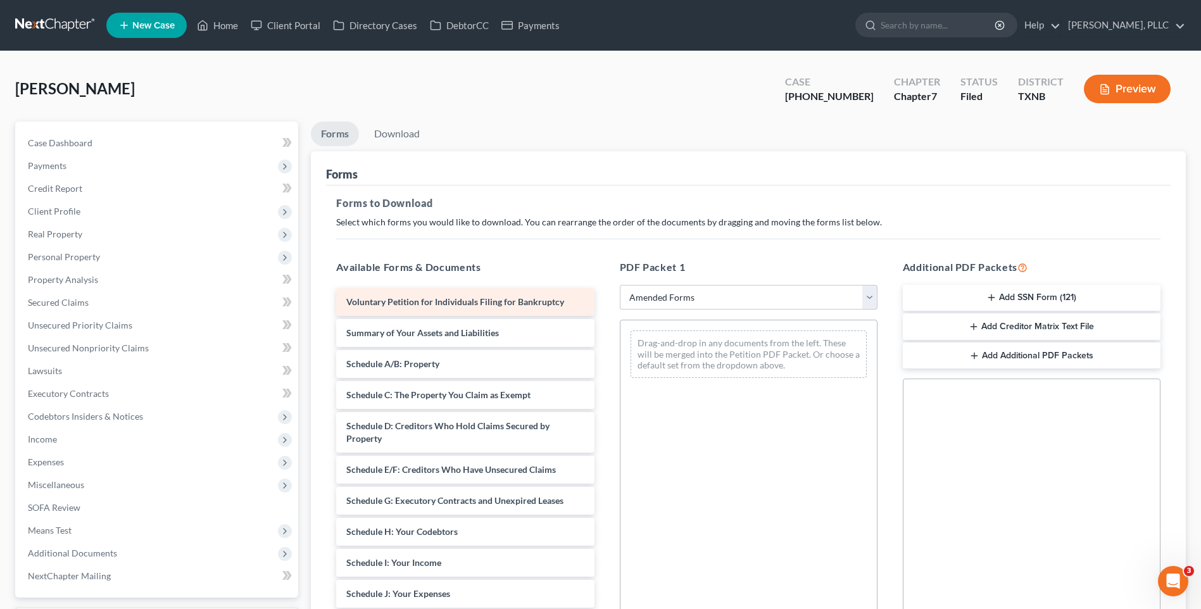
click at [353, 296] on span "Voluntary Petition for Individuals Filing for Bankruptcy" at bounding box center [455, 301] width 218 height 11
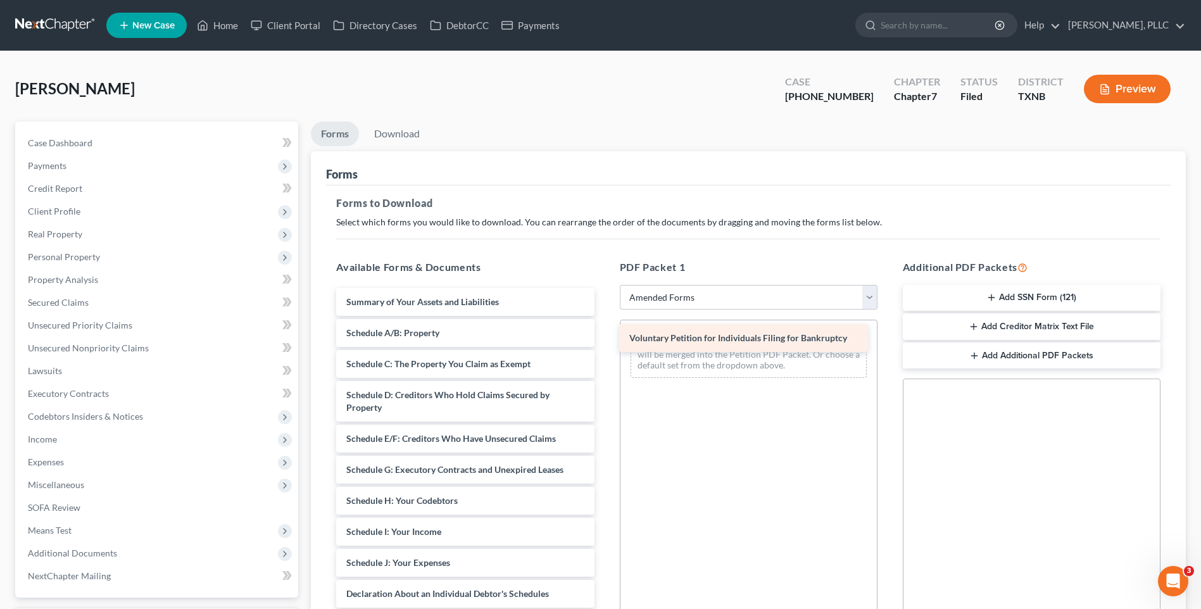
drag, startPoint x: 381, startPoint y: 296, endPoint x: 664, endPoint y: 332, distance: 285.4
click at [604, 332] on div "Voluntary Petition for Individuals Filing for Bankruptcy Voluntary Petition for…" at bounding box center [465, 582] width 278 height 588
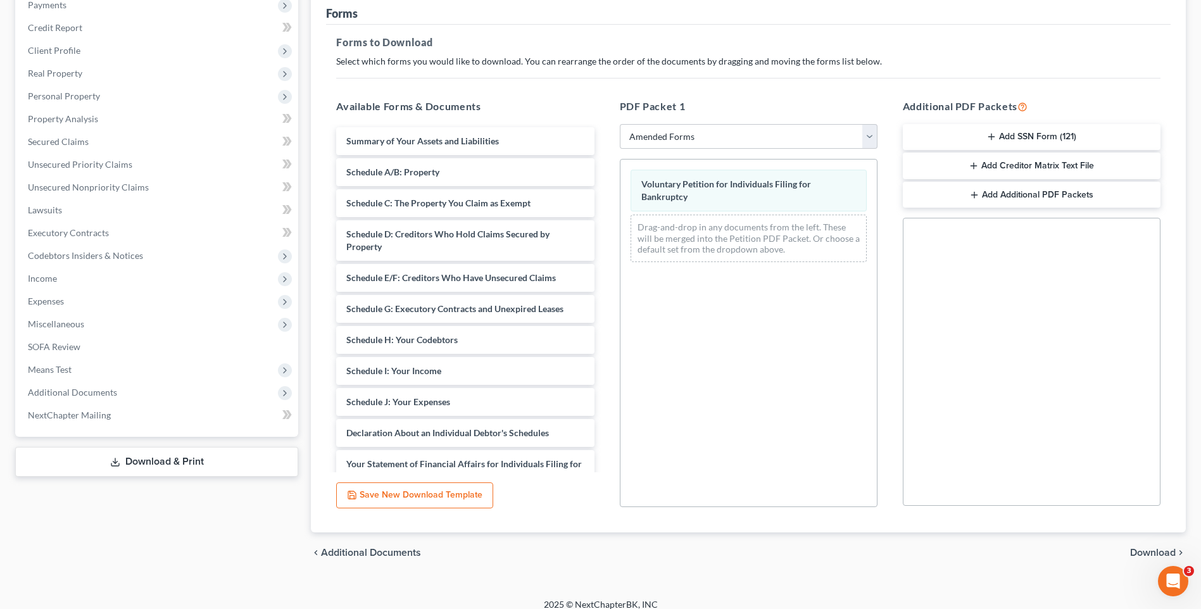
scroll to position [173, 0]
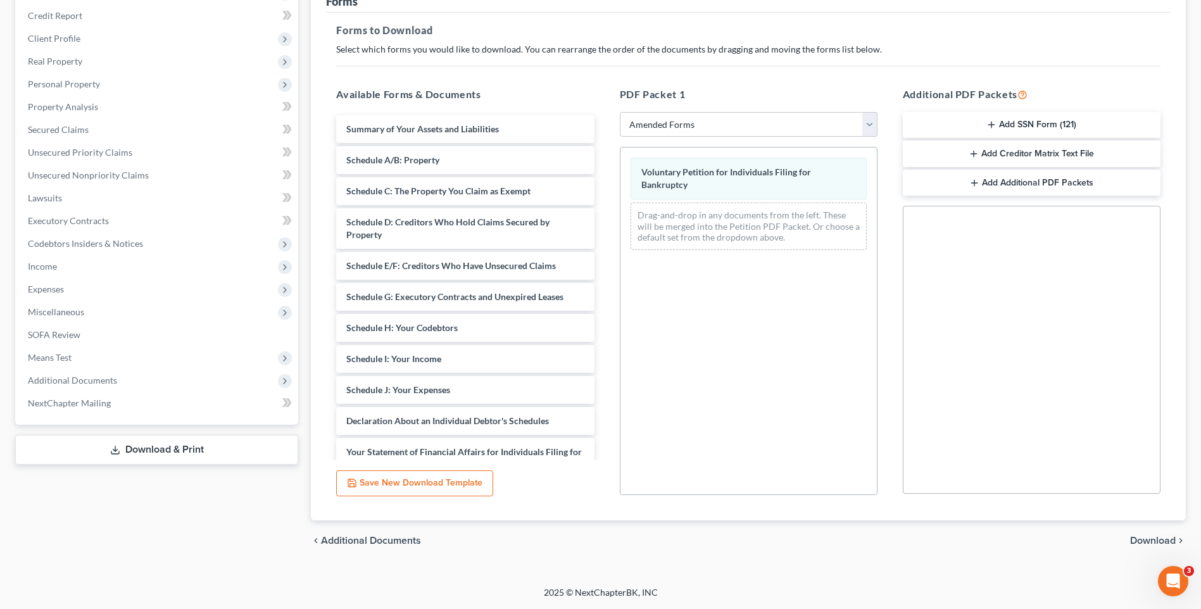
click at [1154, 540] on span "Download" at bounding box center [1153, 541] width 46 height 10
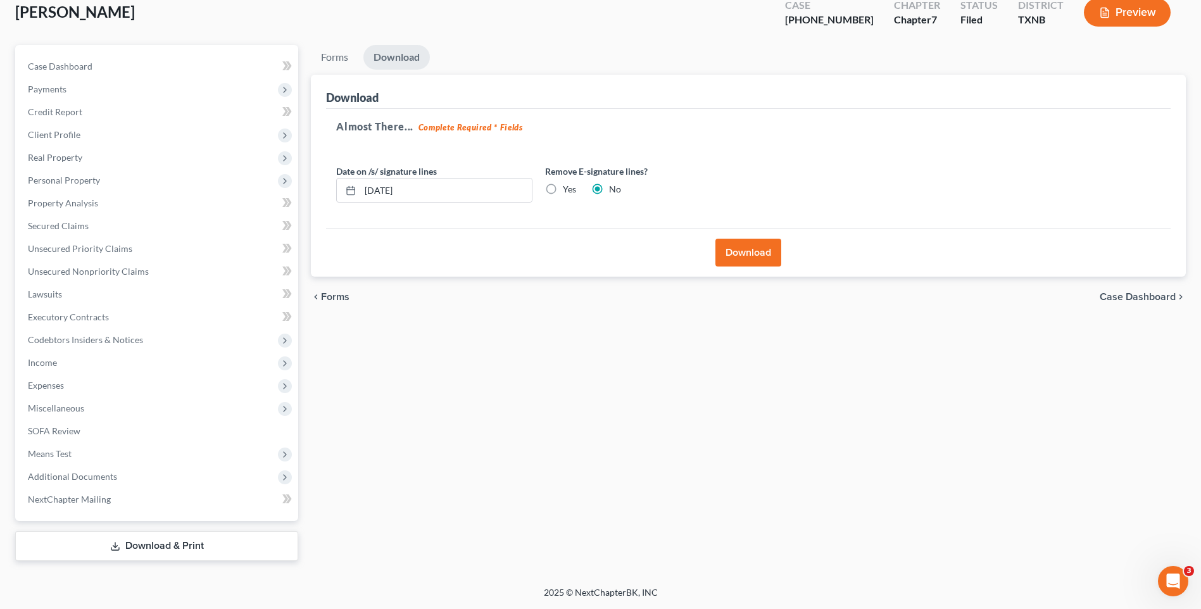
scroll to position [77, 0]
click at [755, 252] on button "Download" at bounding box center [749, 253] width 66 height 28
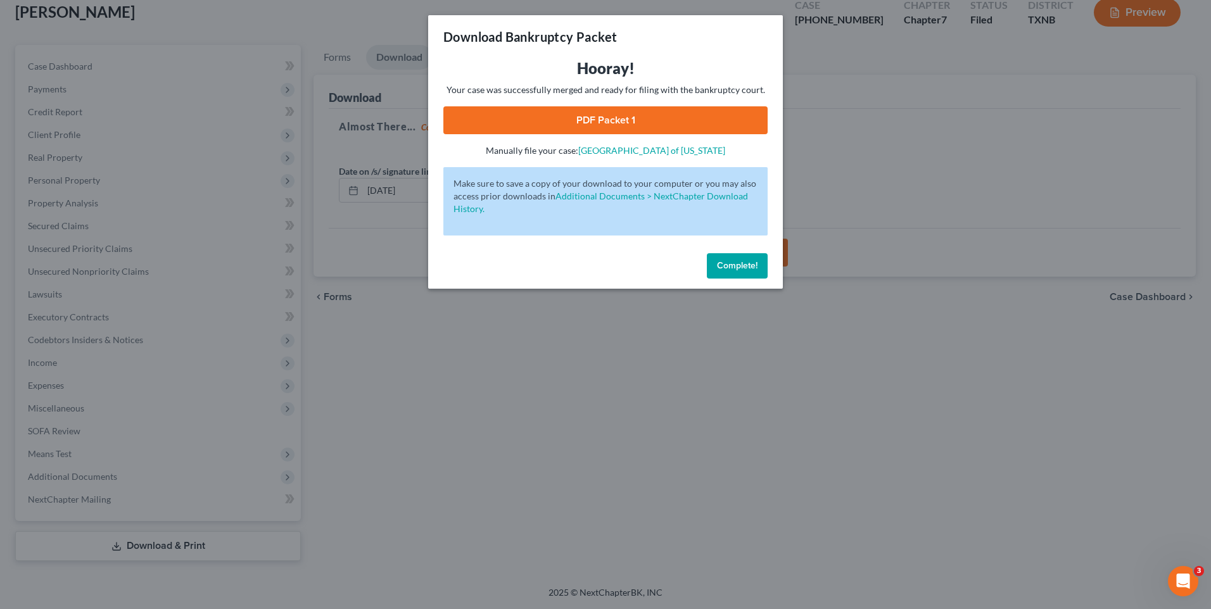
click at [626, 117] on link "PDF Packet 1" at bounding box center [605, 120] width 324 height 28
click at [740, 264] on span "Complete!" at bounding box center [737, 265] width 41 height 11
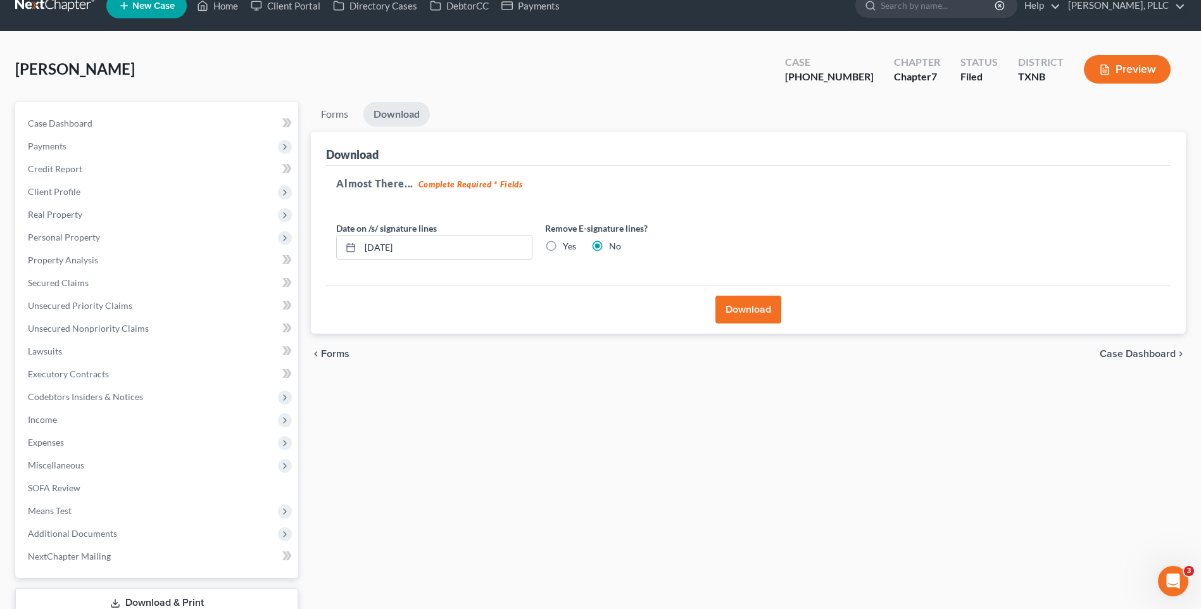
scroll to position [0, 0]
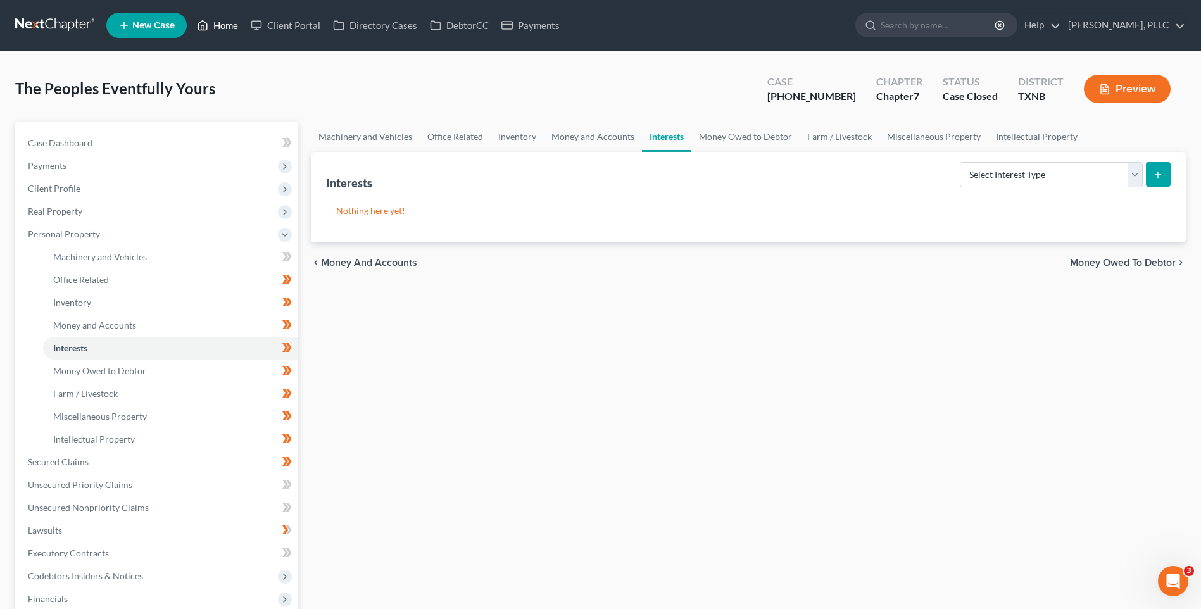
click at [227, 26] on link "Home" at bounding box center [218, 25] width 54 height 23
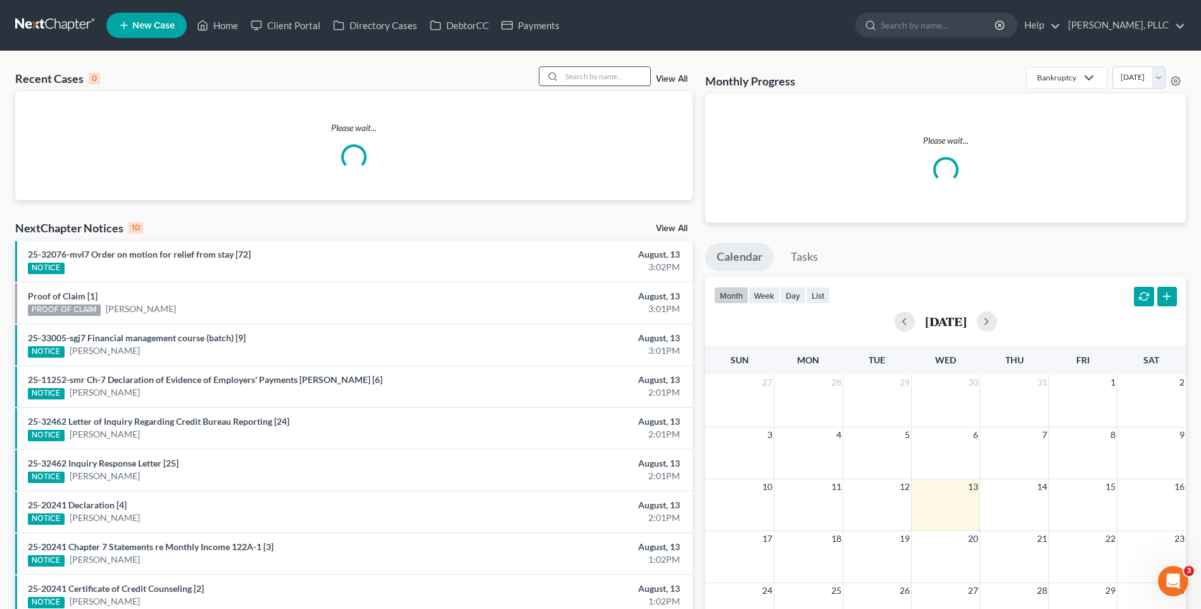
click at [600, 79] on input "search" at bounding box center [606, 76] width 89 height 18
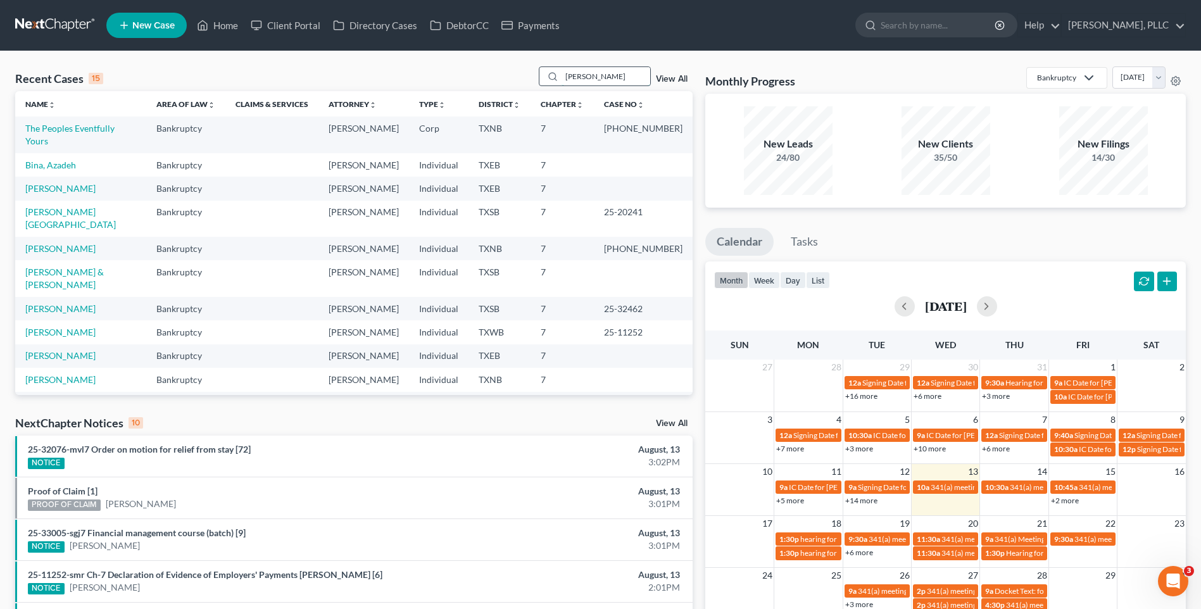
type input "[PERSON_NAME]"
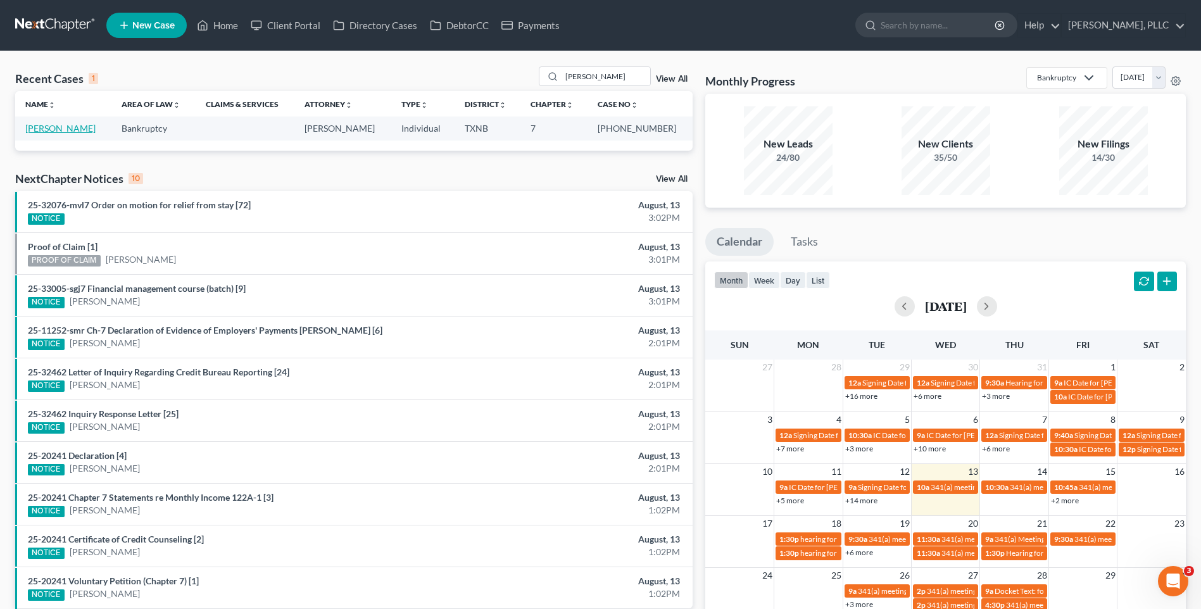
drag, startPoint x: 68, startPoint y: 127, endPoint x: 0, endPoint y: 143, distance: 70.2
click at [68, 128] on link "[PERSON_NAME]" at bounding box center [60, 128] width 70 height 11
select select "3"
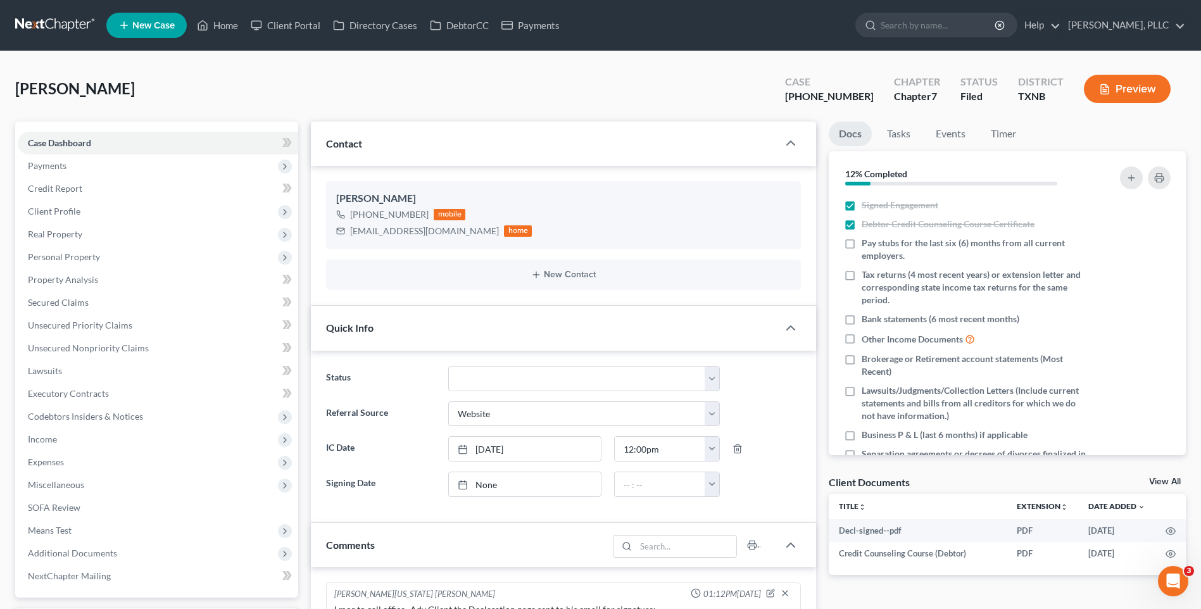
scroll to position [94, 0]
